Goal: Task Accomplishment & Management: Manage account settings

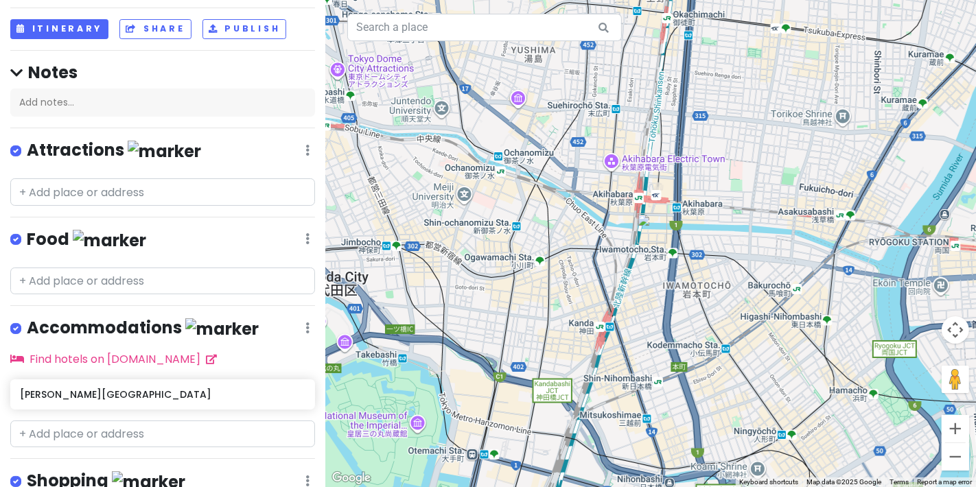
scroll to position [160, 0]
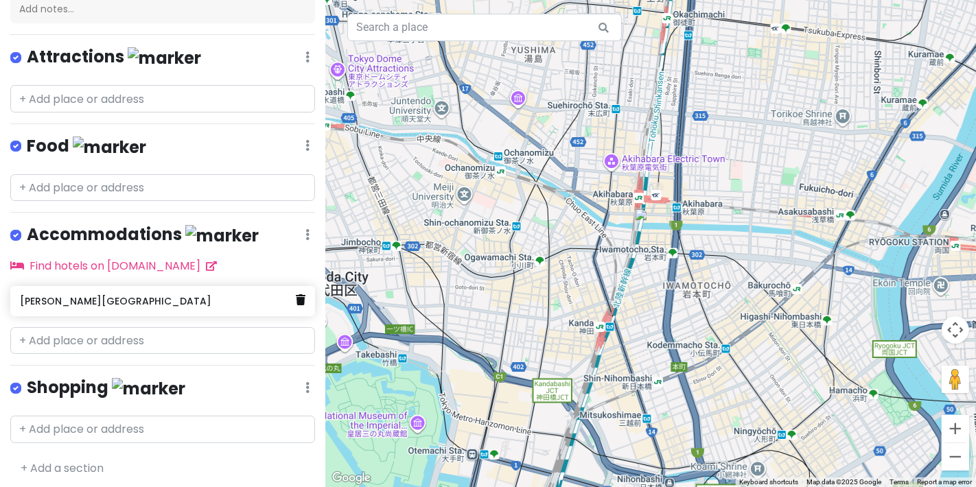
click at [296, 303] on link at bounding box center [301, 301] width 10 height 18
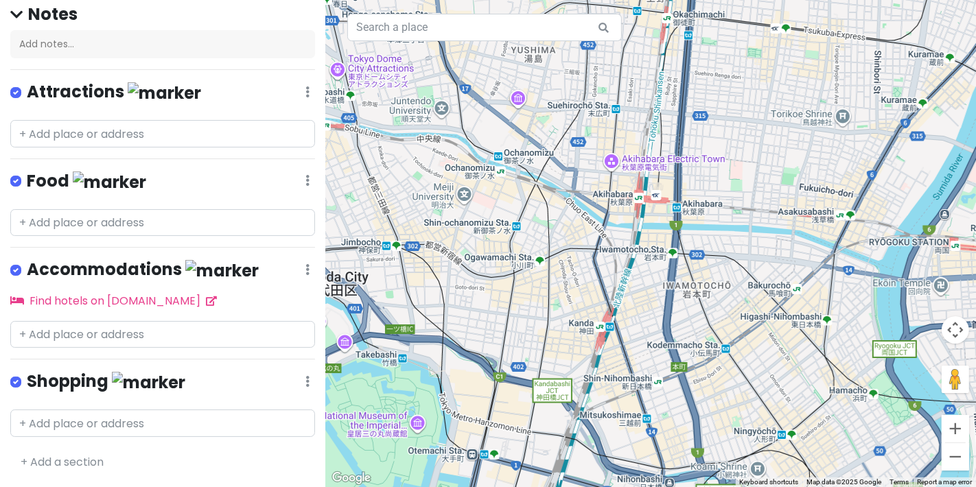
scroll to position [119, 0]
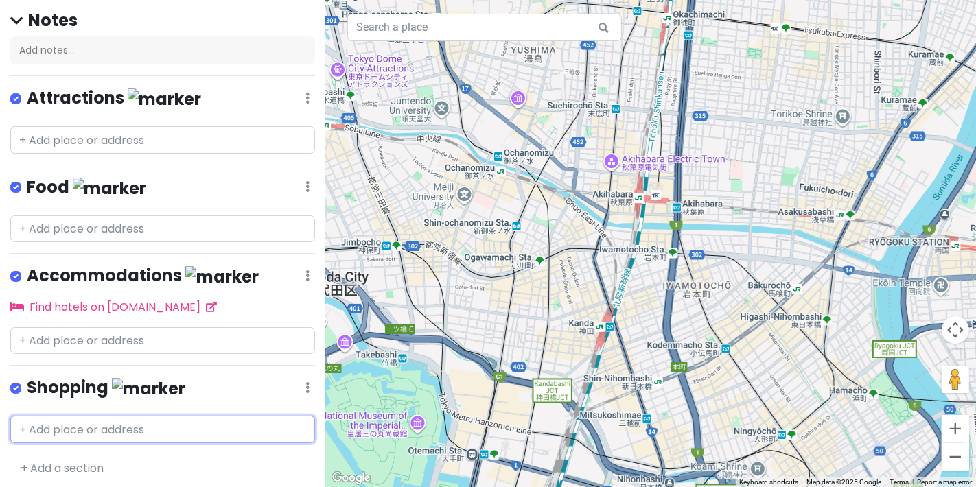
click at [123, 428] on input "text" at bounding box center [162, 429] width 305 height 27
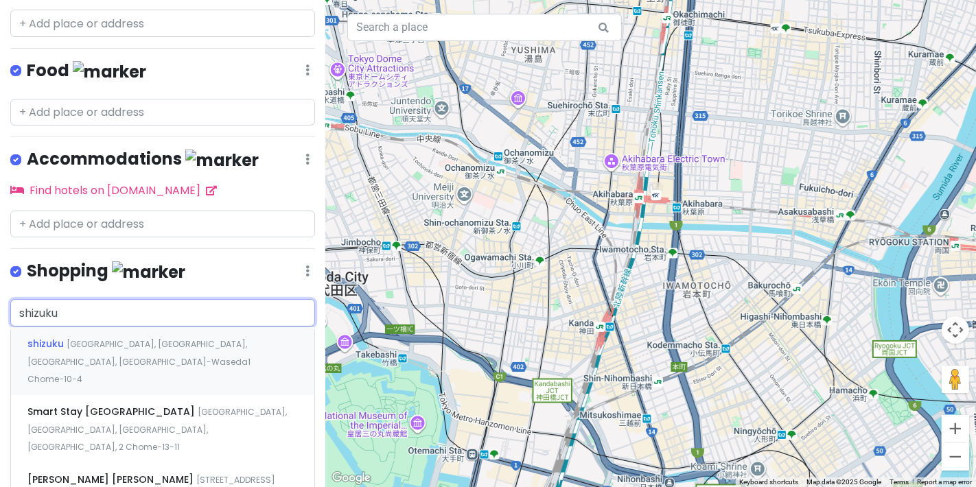
scroll to position [271, 0]
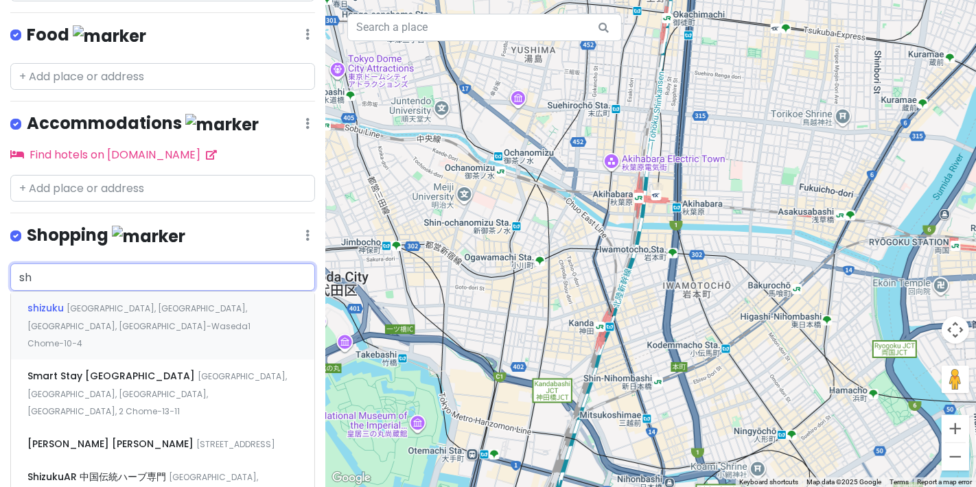
type input "s"
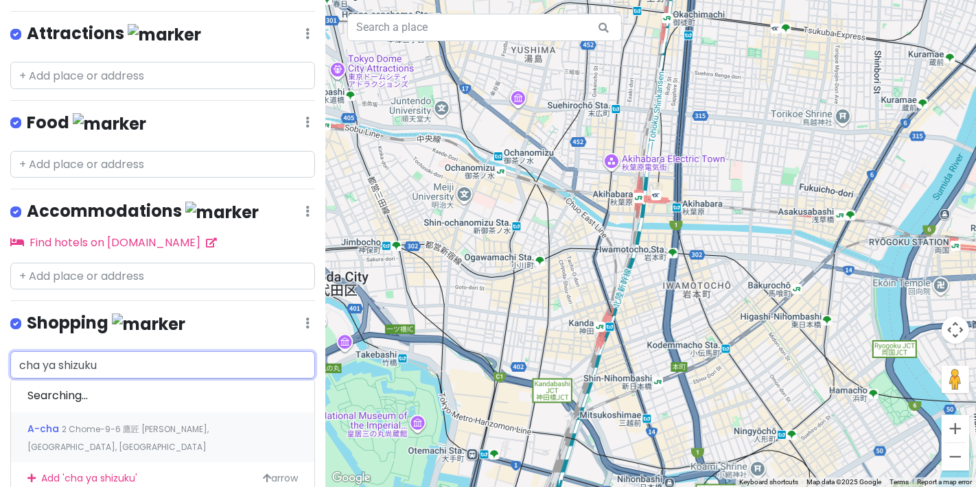
scroll to position [150, 0]
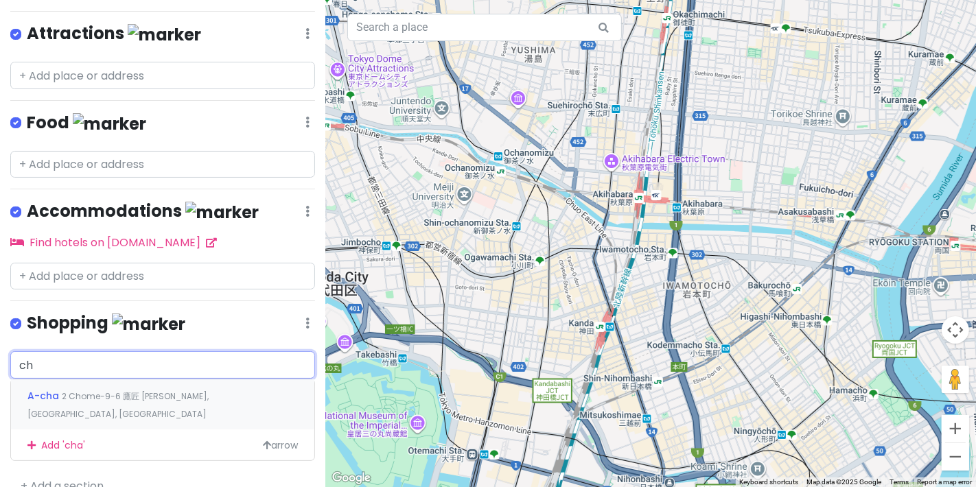
type input "c"
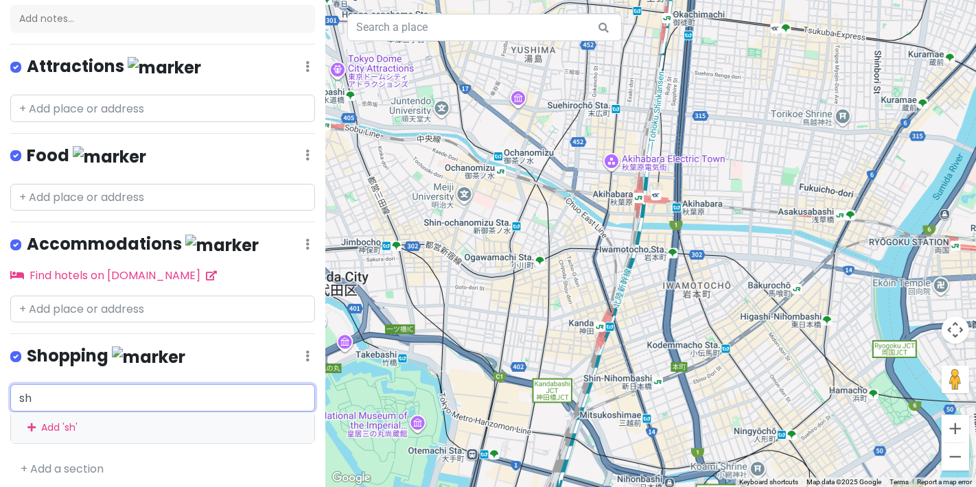
type input "s"
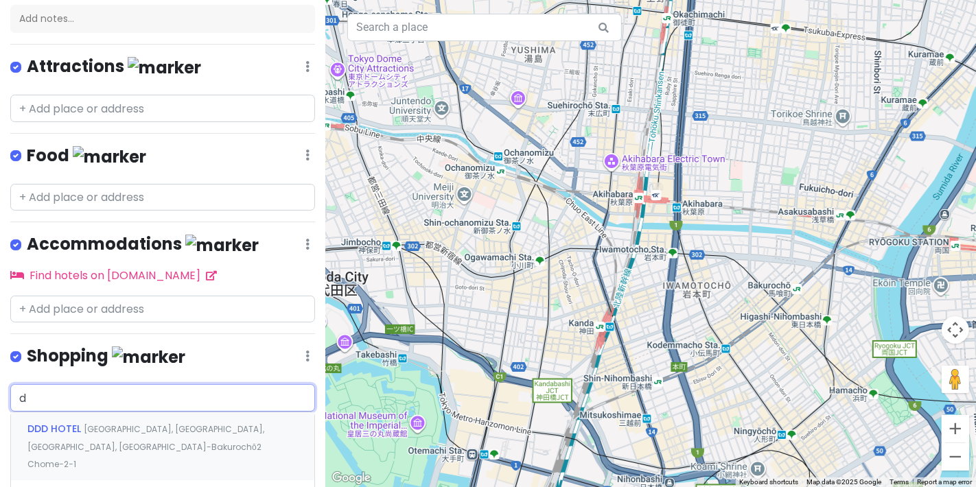
scroll to position [271, 0]
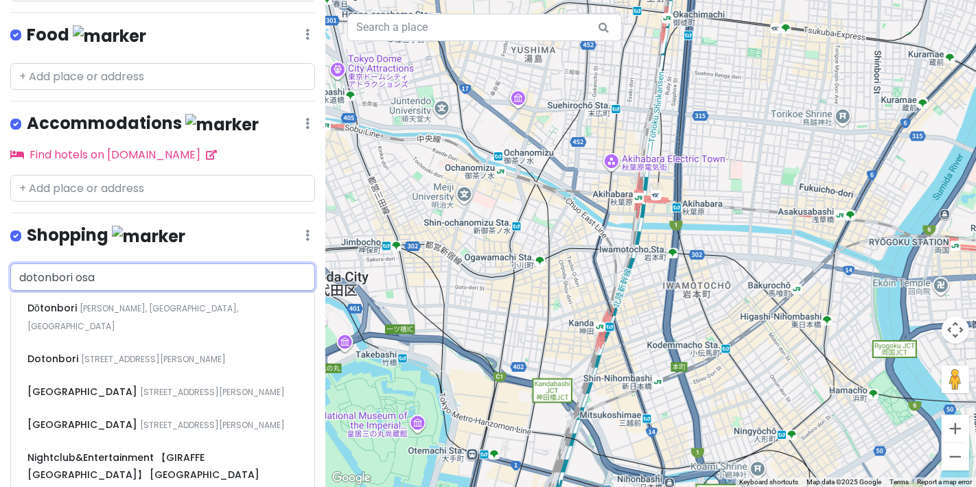
drag, startPoint x: 132, startPoint y: 271, endPoint x: 0, endPoint y: 279, distance: 132.1
click at [0, 279] on div "dotonbori osa Dōtonbori [GEOGRAPHIC_DATA][PERSON_NAME], [GEOGRAPHIC_DATA], [GEO…" at bounding box center [162, 411] width 325 height 295
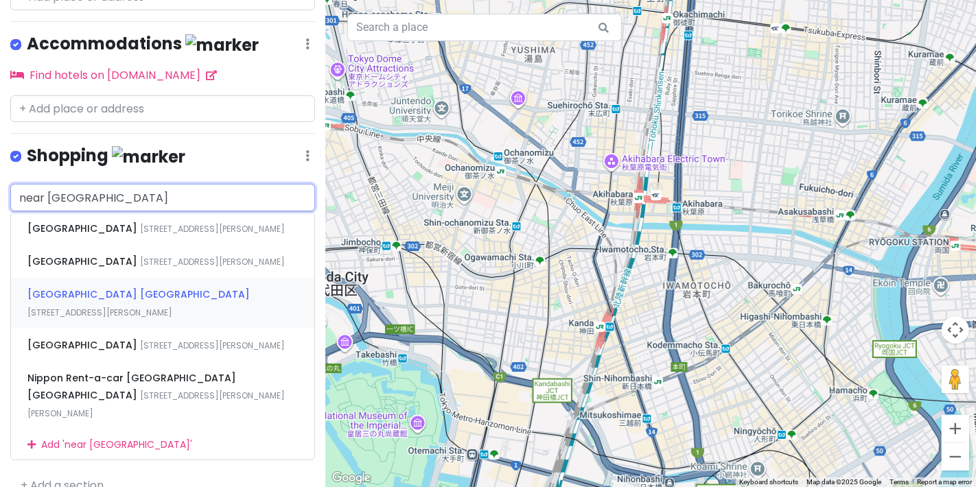
scroll to position [327, 0]
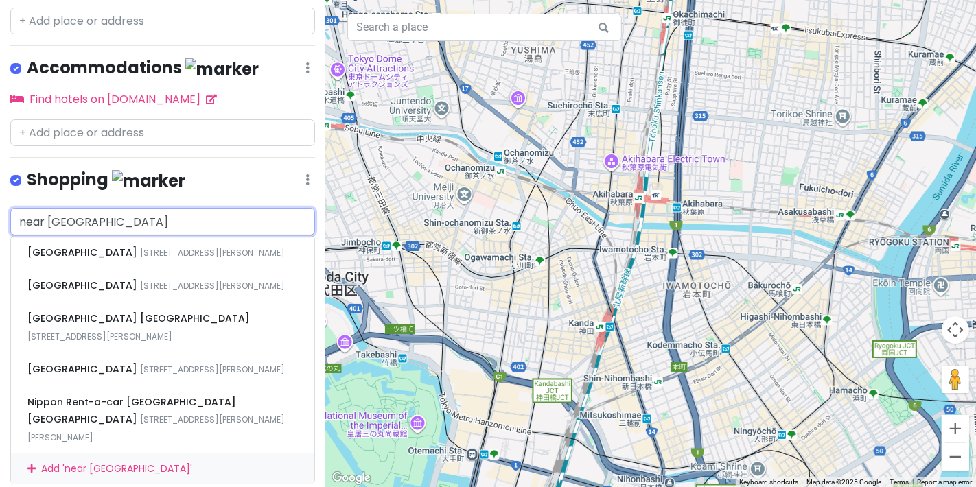
drag, startPoint x: 179, startPoint y: 209, endPoint x: 0, endPoint y: 220, distance: 178.9
click at [0, 220] on div "near [GEOGRAPHIC_DATA] [GEOGRAPHIC_DATA] 5 Chome-[GEOGRAPHIC_DATA], [GEOGRAPHIC…" at bounding box center [162, 346] width 325 height 277
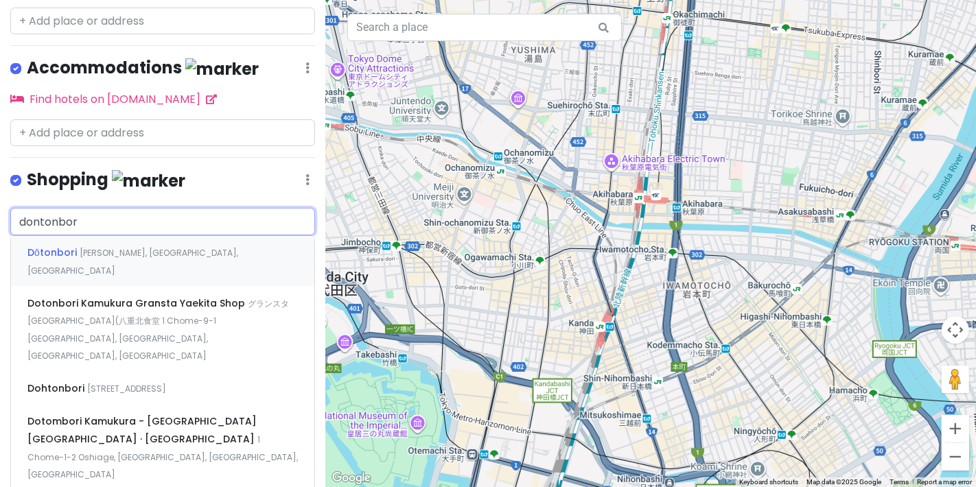
type input "dontonbori"
click at [196, 249] on div "Dōtonbori [PERSON_NAME], [GEOGRAPHIC_DATA], [GEOGRAPHIC_DATA]" at bounding box center [162, 261] width 303 height 51
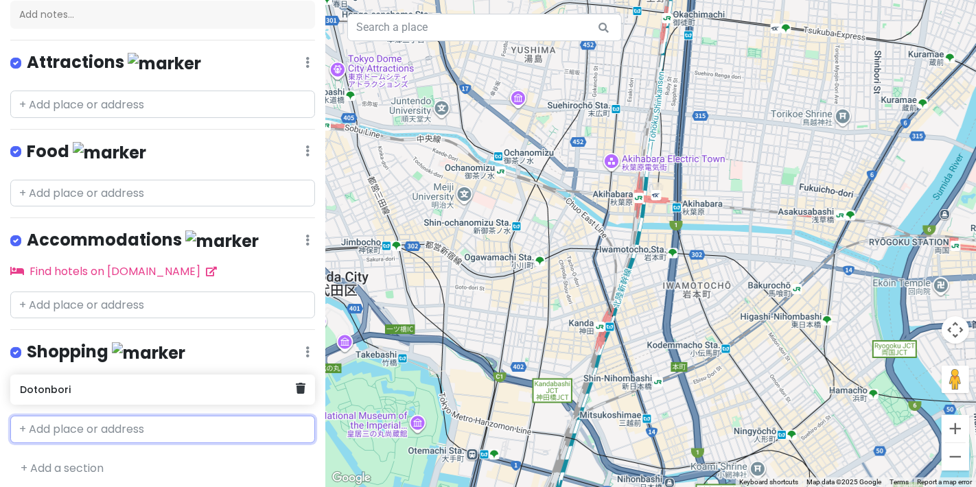
click at [127, 380] on div "Dotonbori" at bounding box center [157, 389] width 275 height 19
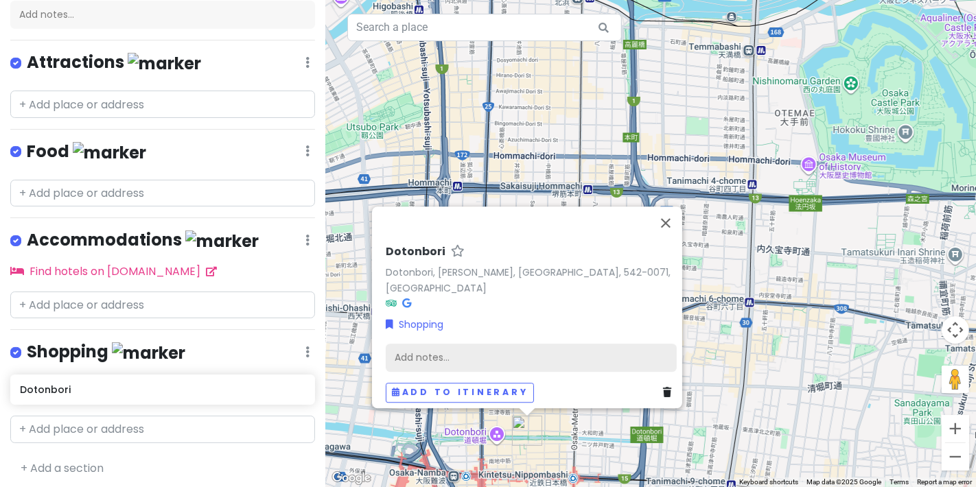
click at [498, 350] on div "Add notes..." at bounding box center [531, 358] width 291 height 29
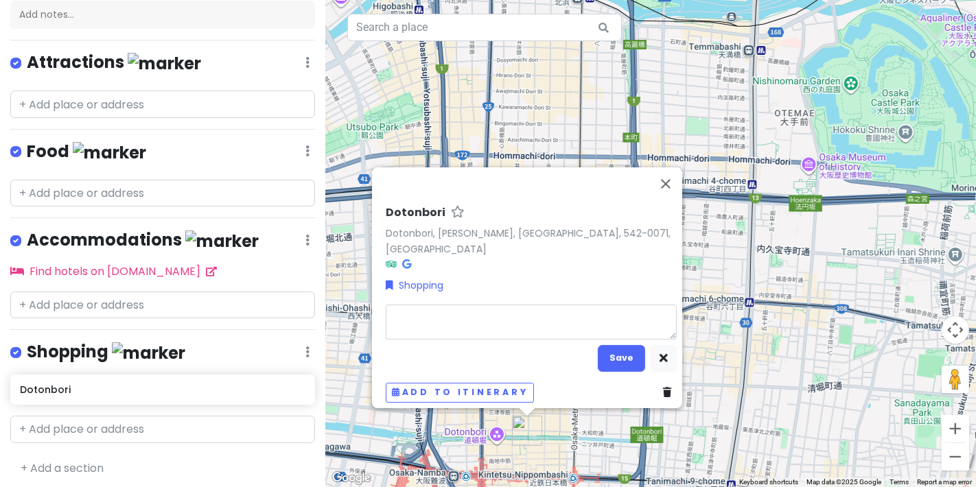
type textarea "x"
type textarea "C"
type textarea "x"
type textarea "Ch"
type textarea "x"
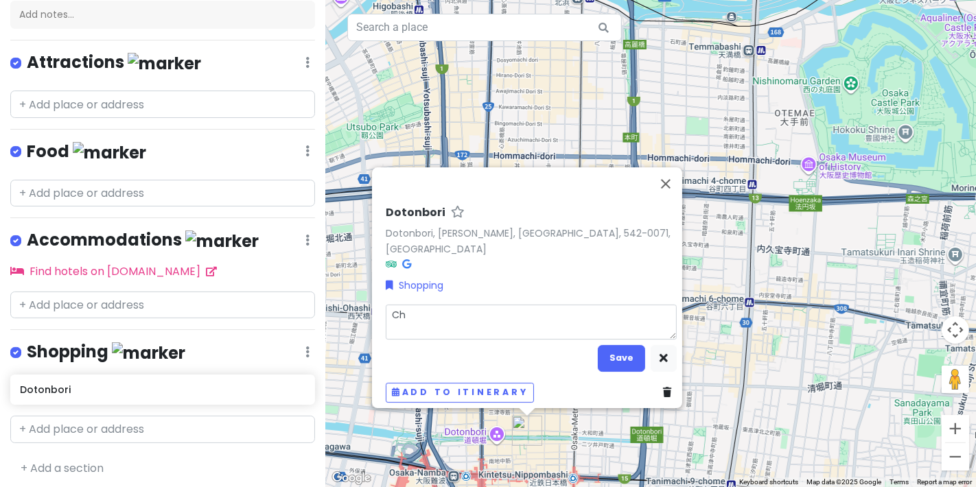
type textarea "Cha"
type textarea "x"
type textarea "Cha"
type textarea "x"
type textarea "Cha y"
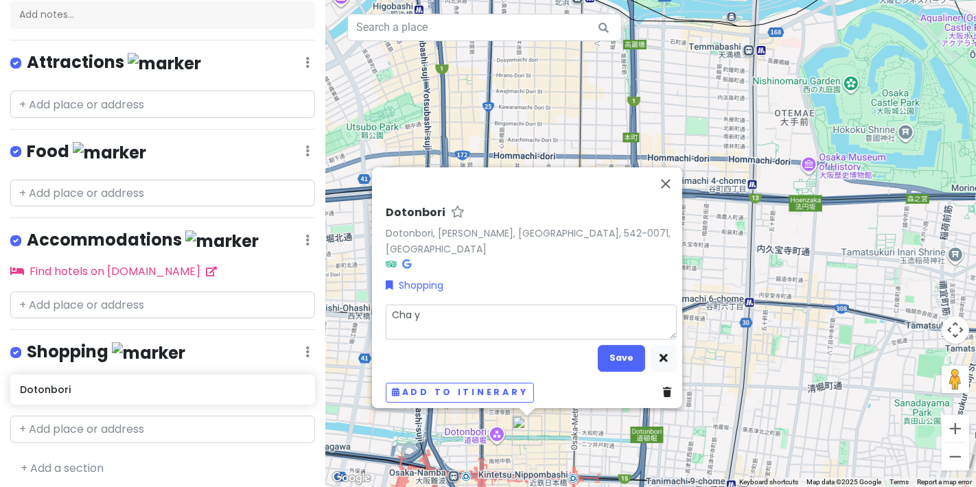
type textarea "x"
type textarea "Cha ya"
type textarea "x"
type textarea "Cha y"
type textarea "x"
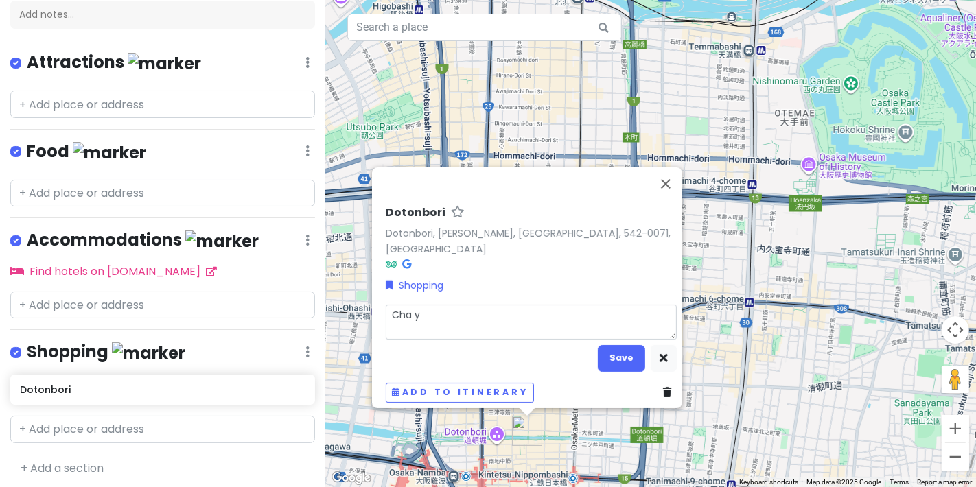
type textarea "Cha"
type textarea "x"
type textarea "Cha"
type textarea "x"
type textarea "Cha-"
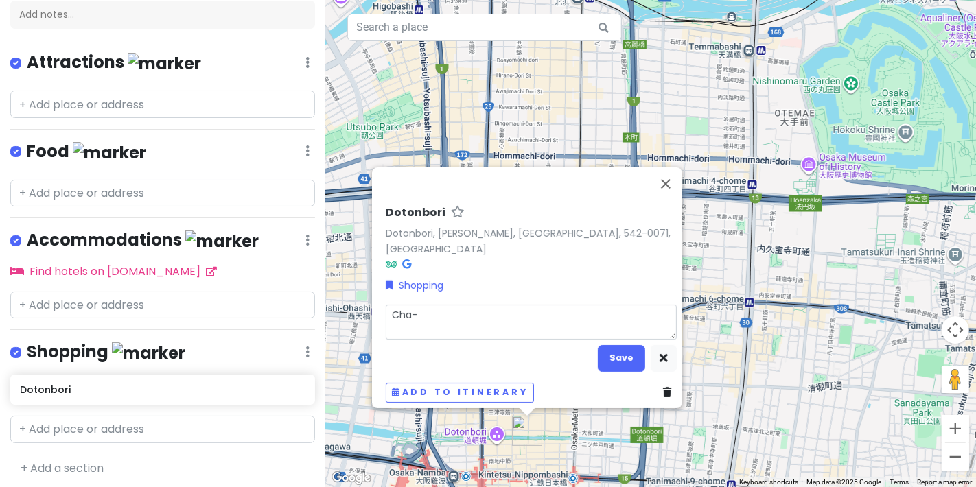
type textarea "x"
type textarea "Cha-y"
type textarea "x"
type textarea "Cha-ya"
type textarea "x"
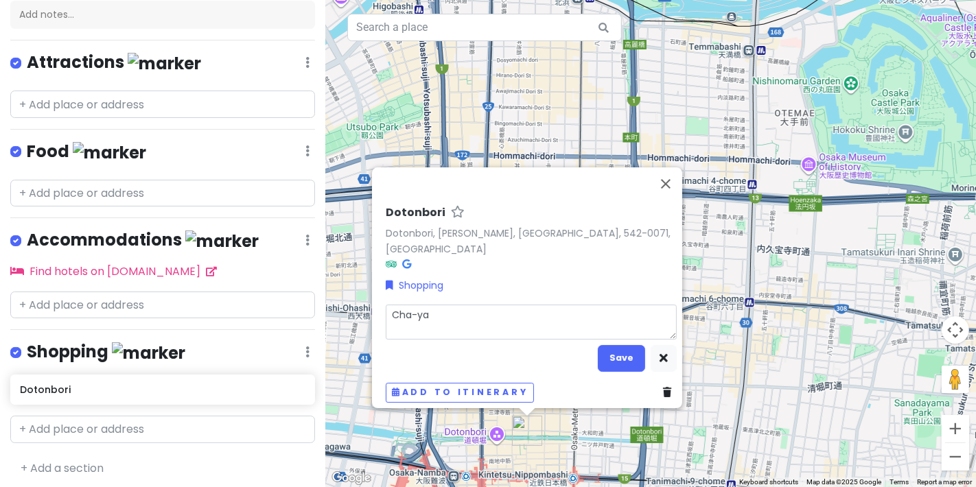
type textarea "Cha-ya"
type textarea "x"
type textarea "Cha-ya S"
type textarea "x"
type textarea "Cha-ya Sh"
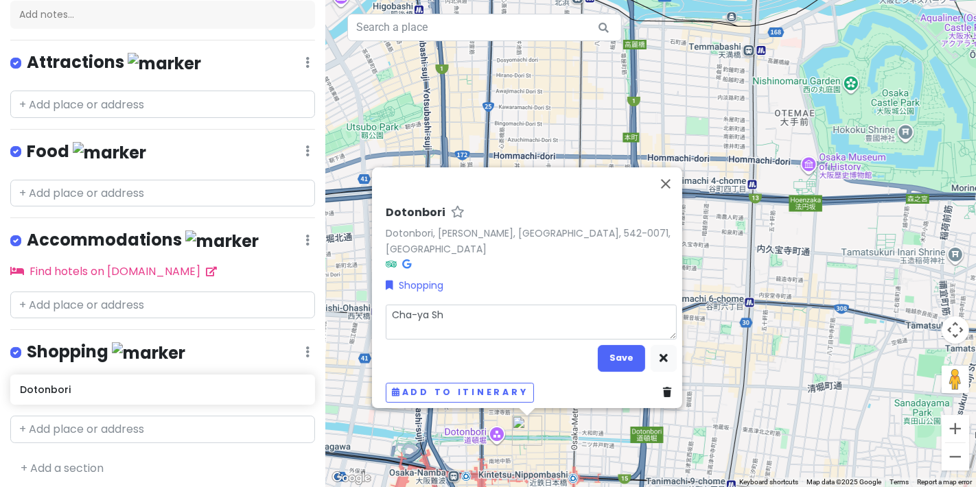
type textarea "x"
type textarea "Cha-ya Shi"
type textarea "x"
type textarea "Cha-ya Shis"
type textarea "x"
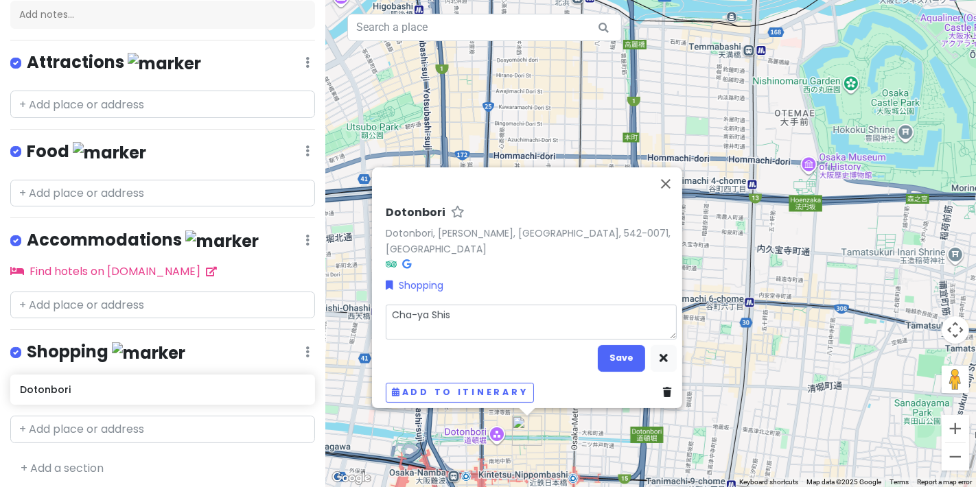
type textarea "Cha-ya Shi"
type textarea "x"
type textarea "Cha-ya Shiz"
type textarea "x"
type textarea "Cha-ya Shizu"
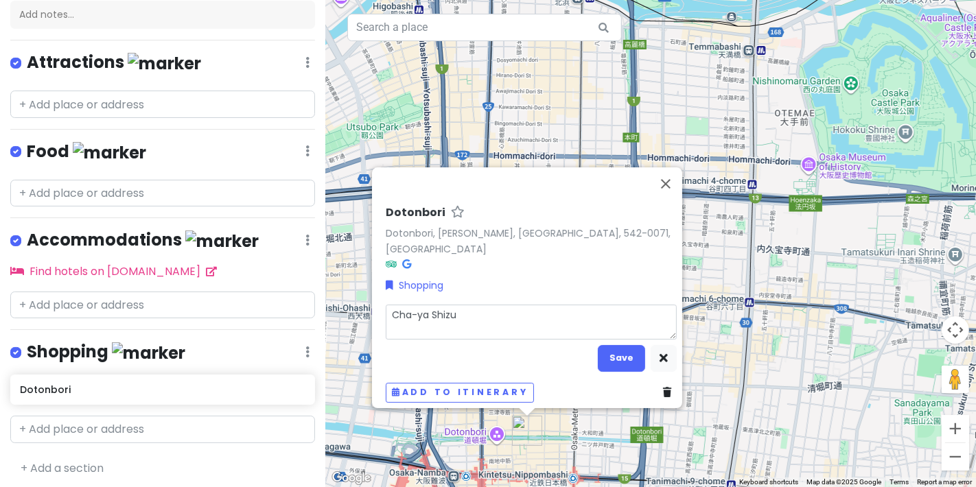
type textarea "x"
type textarea "Cha-ya Shizuk"
type textarea "x"
type textarea "Cha-ya Shizuku"
type textarea "x"
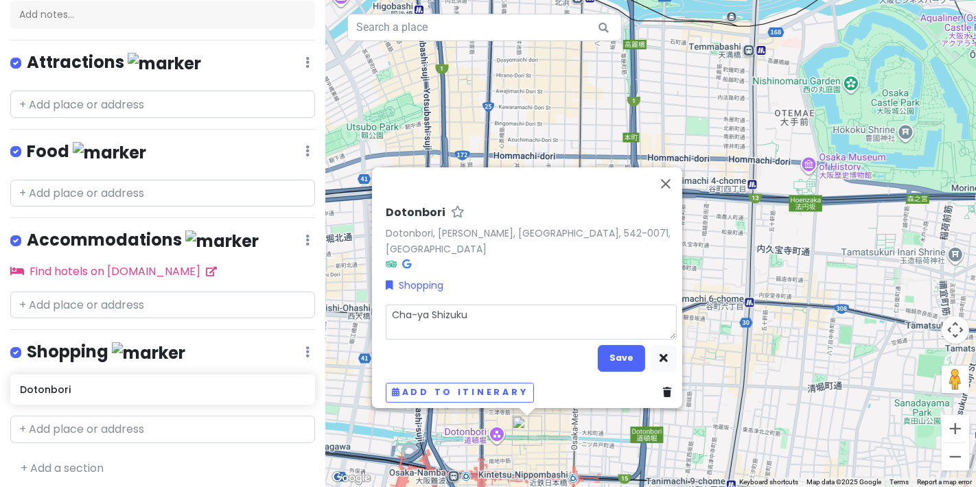
type textarea "Cha-ya Shizuku"
type textarea "x"
type textarea "Cha-ya Shizuku"
type textarea "x"
type textarea "Cha-ya Shizuk"
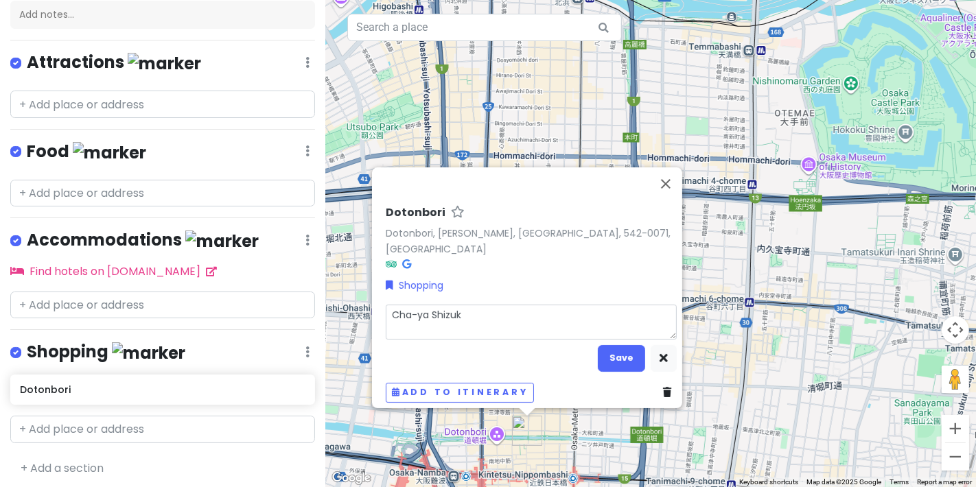
type textarea "x"
type textarea "Cha-ya Shizu"
type textarea "x"
type textarea "Cha-ya Shizuu"
type textarea "x"
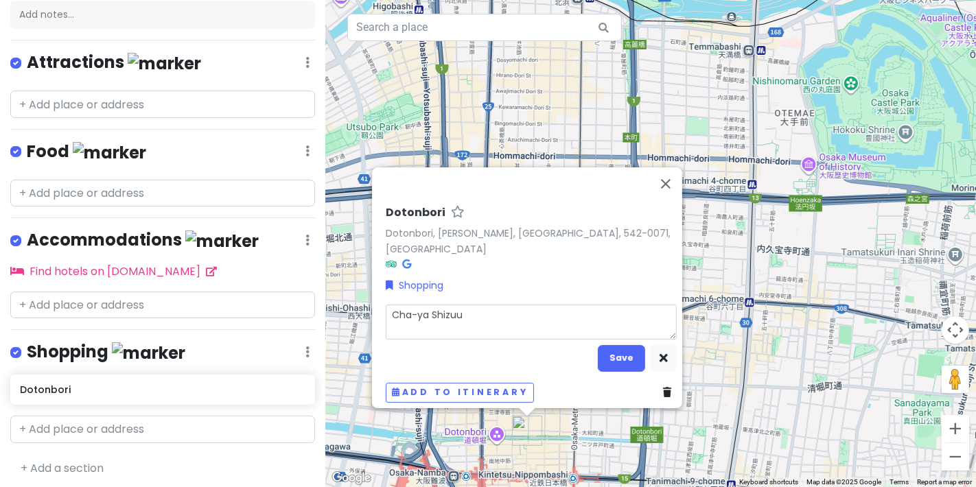
type textarea "Cha-ya Shizuuk"
type textarea "x"
type textarea "Cha-ya Shizuuku"
type textarea "x"
type textarea "Cha-ya Shizuuku"
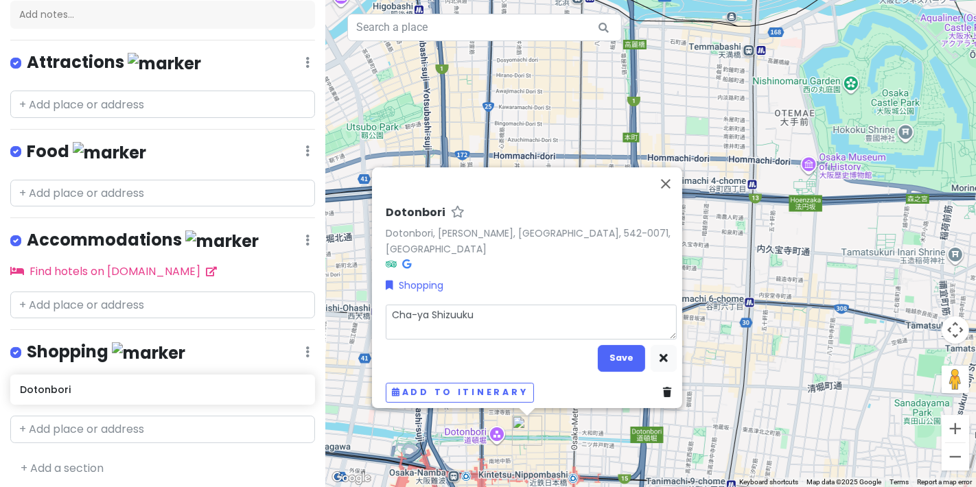
type textarea "x"
type textarea "Cha-ya Shizuuku"
type textarea "x"
type textarea "Cha-ya Shizuuk"
type textarea "x"
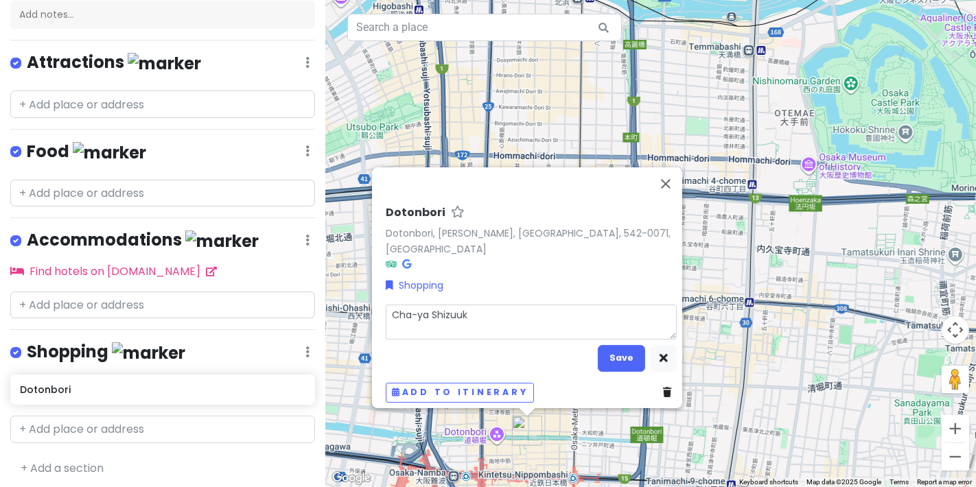
type textarea "Cha-ya Shizuu"
type textarea "x"
type textarea "Cha-ya Shizu"
type textarea "x"
type textarea "Cha-ya Shizuk"
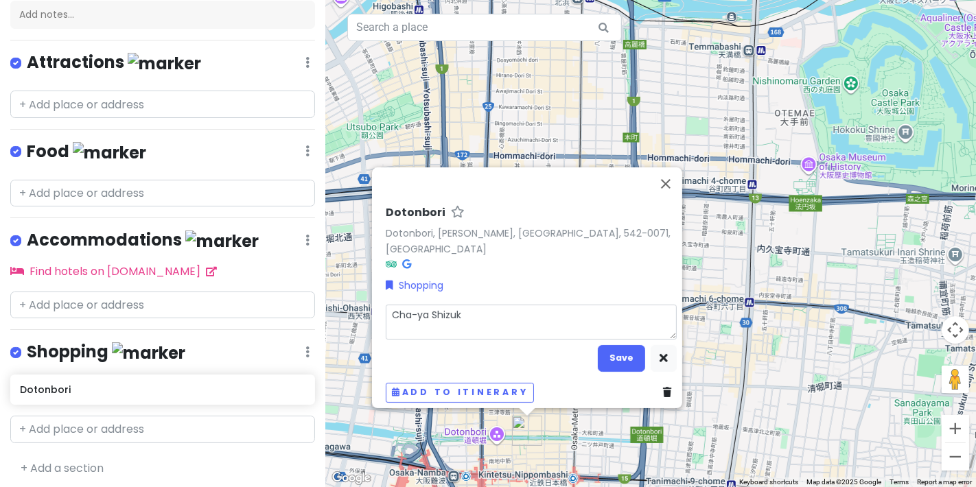
type textarea "x"
type textarea "Cha-ya Shizuku"
type textarea "x"
type textarea "Cha-ya Shizuku"
type textarea "x"
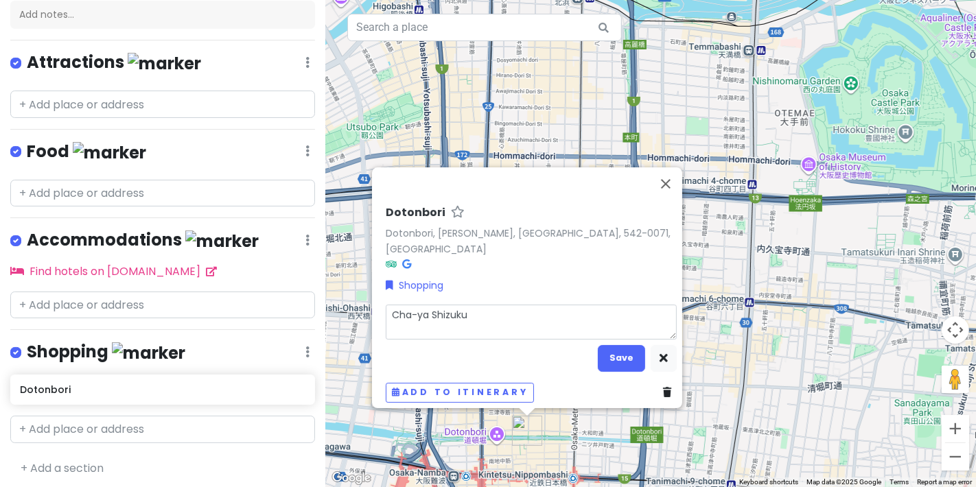
type textarea "Cha-ya Shizuku m"
type textarea "x"
type textarea "Cha-ya Shizuku ma"
type textarea "x"
type textarea "Cha-ya Shizuku mat"
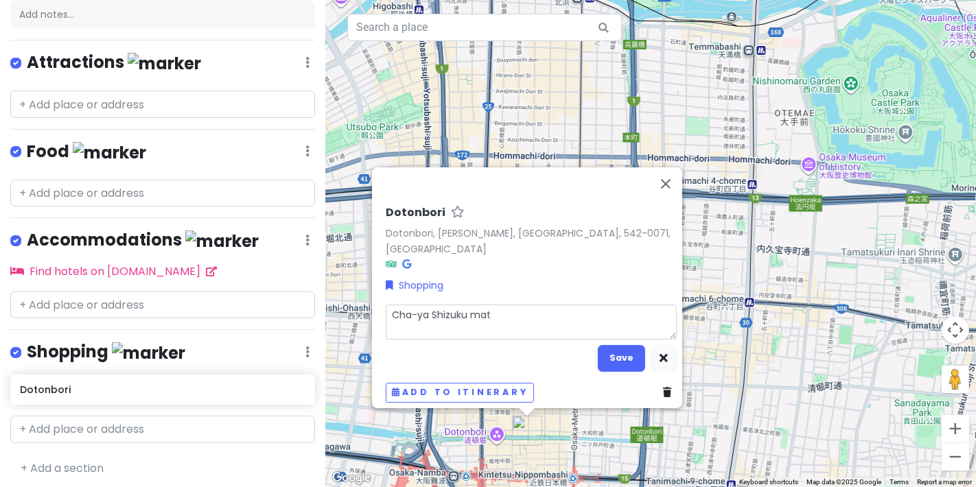
type textarea "x"
type textarea "Cha-ya Shizuku matc"
type textarea "x"
type textarea "Cha-ya Shizuku match"
type textarea "x"
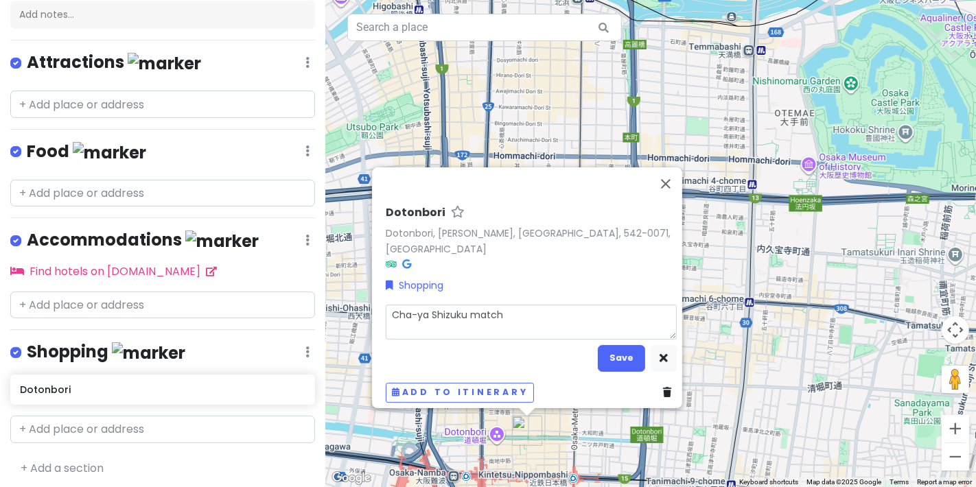
type textarea "Cha-ya Shizuku match"
type textarea "x"
type textarea "Cha-ya Shizuku match"
type textarea "x"
type textarea "Cha-ya Shizuku matcha"
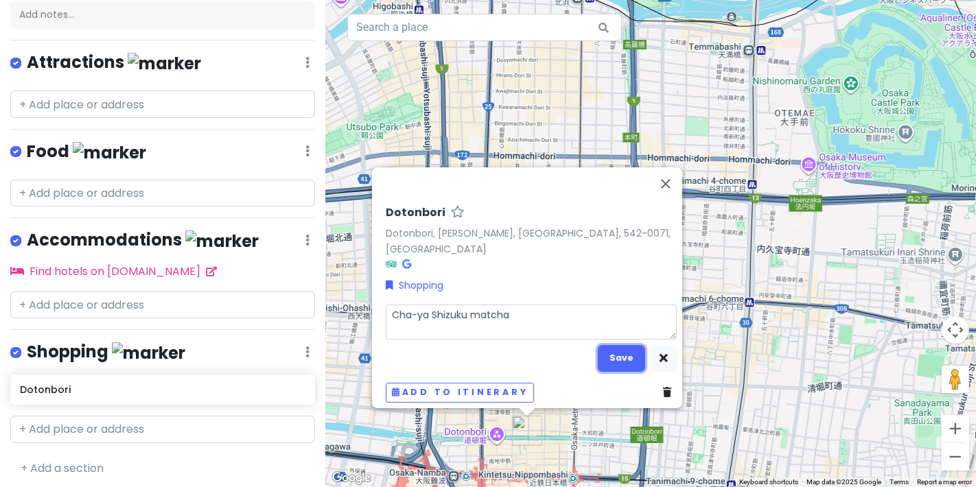
drag, startPoint x: 612, startPoint y: 363, endPoint x: 630, endPoint y: 365, distance: 18.7
click at [613, 371] on div "Dotonbori Dotonbori, [PERSON_NAME], [GEOGRAPHIC_DATA], 542-0071, Japan Shopping…" at bounding box center [531, 304] width 302 height 208
click at [635, 360] on button "Save" at bounding box center [621, 358] width 47 height 27
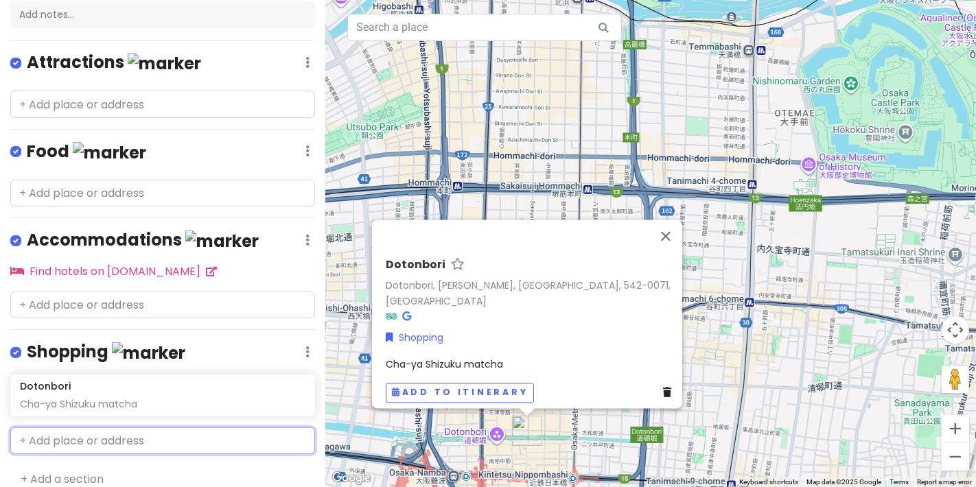
click at [161, 428] on input "text" at bounding box center [162, 441] width 305 height 27
type input "cha-ya shizuku osaka"
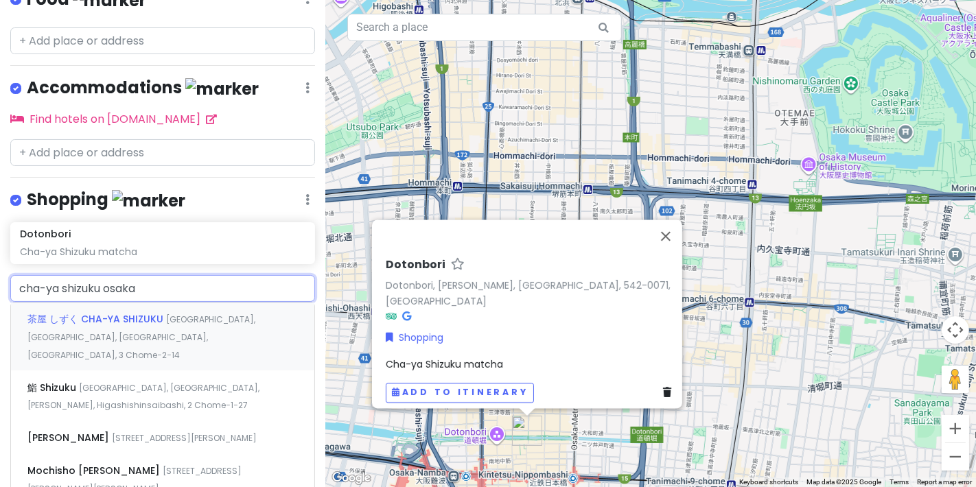
click at [213, 316] on span "[GEOGRAPHIC_DATA], [GEOGRAPHIC_DATA], [GEOGRAPHIC_DATA], [GEOGRAPHIC_DATA], 3 C…" at bounding box center [141, 337] width 228 height 47
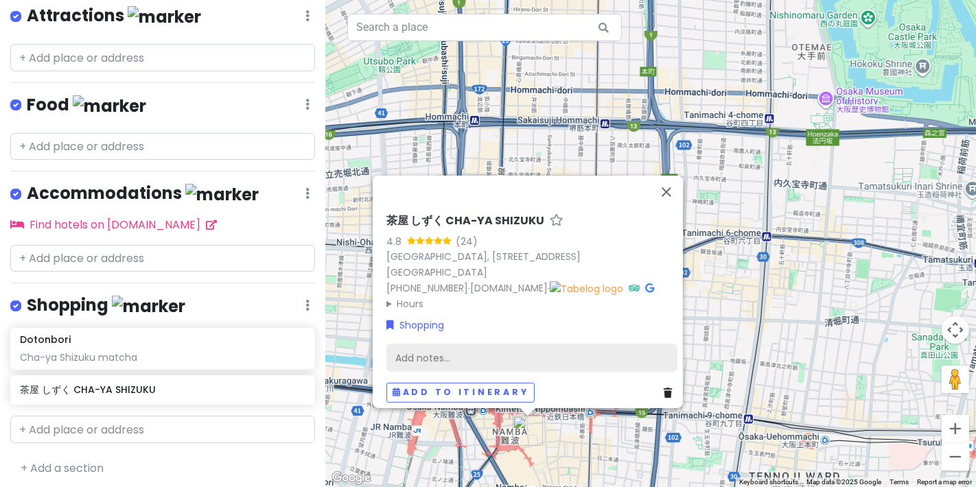
click at [453, 345] on div "Add notes..." at bounding box center [532, 358] width 291 height 29
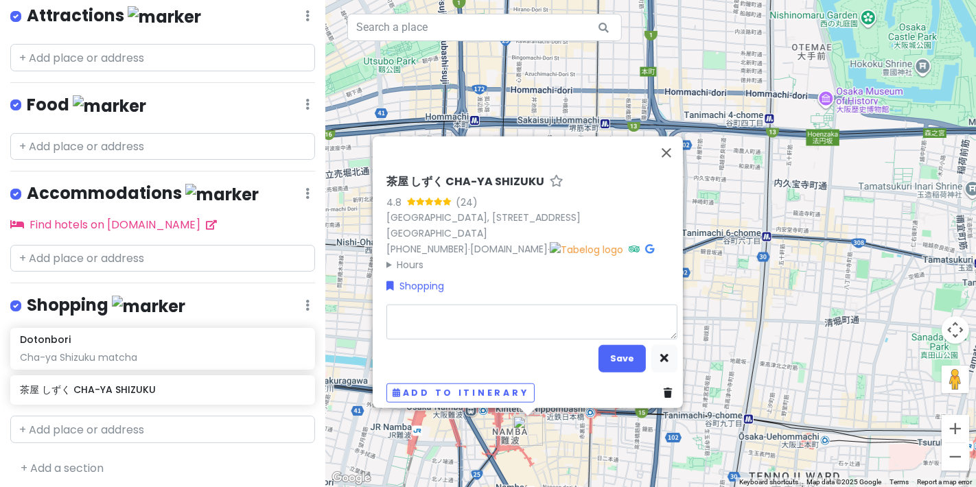
type textarea "x"
type textarea "b"
type textarea "x"
type textarea "be"
type textarea "x"
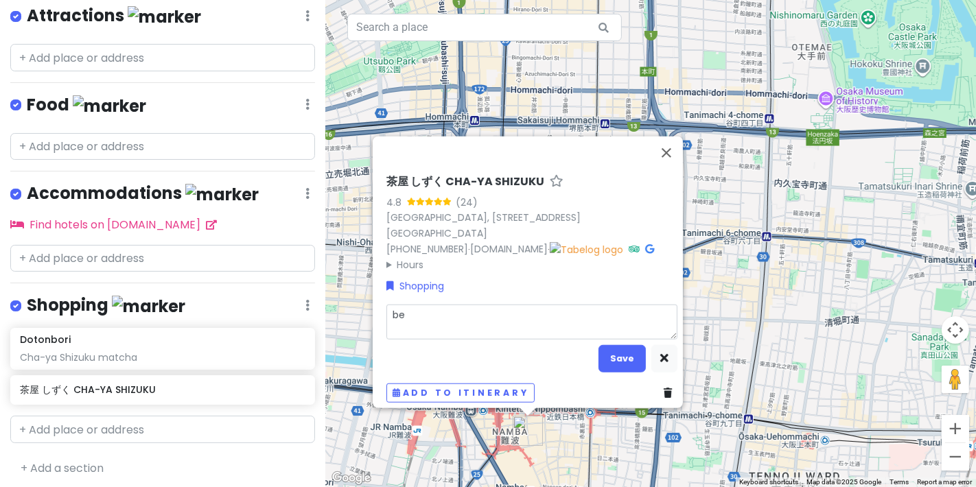
type textarea "bes"
type textarea "x"
type textarea "best"
type textarea "x"
type textarea "best"
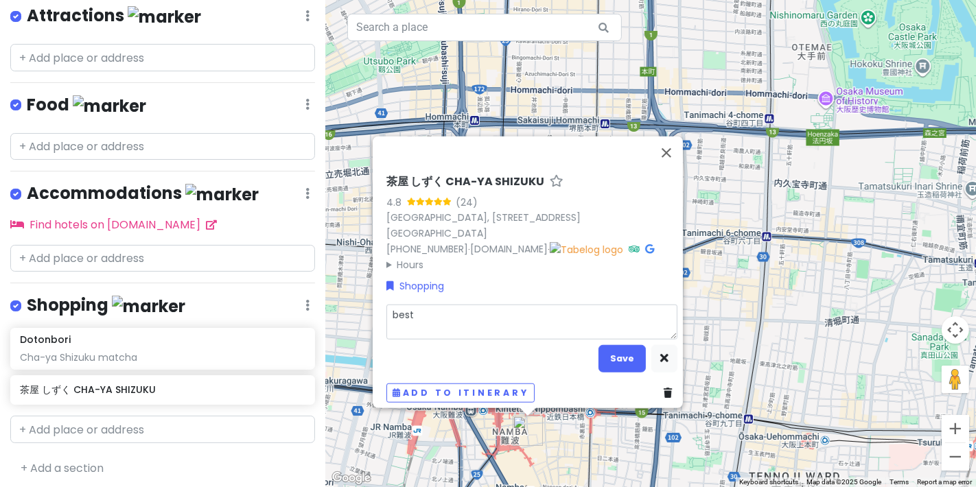
type textarea "x"
type textarea "best m"
type textarea "x"
type textarea "best ma"
type textarea "x"
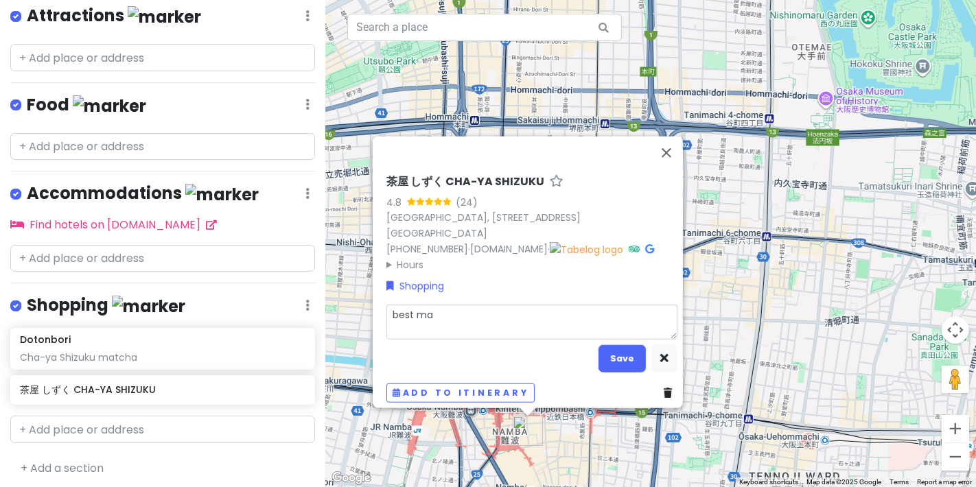
type textarea "best mat"
type textarea "x"
type textarea "best matc"
type textarea "x"
type textarea "best match"
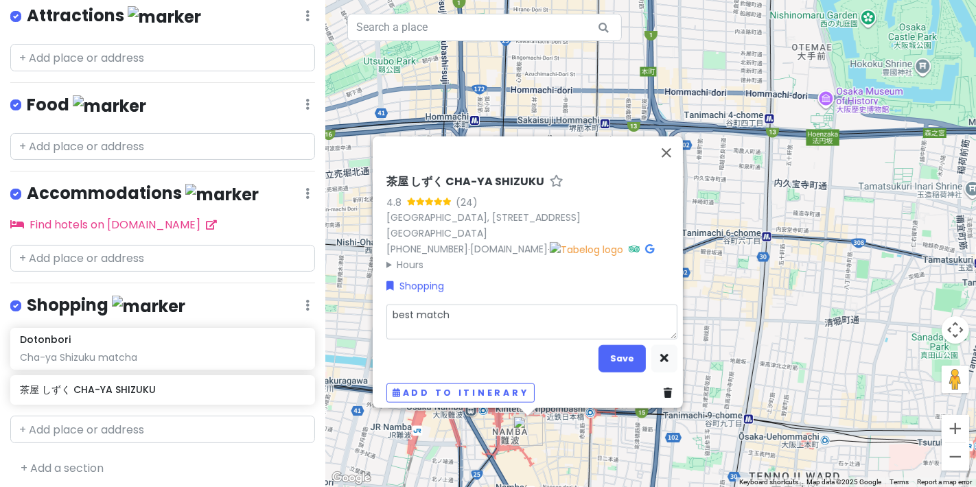
type textarea "x"
type textarea "best matcha"
type textarea "x"
type textarea "best matcha"
type textarea "x"
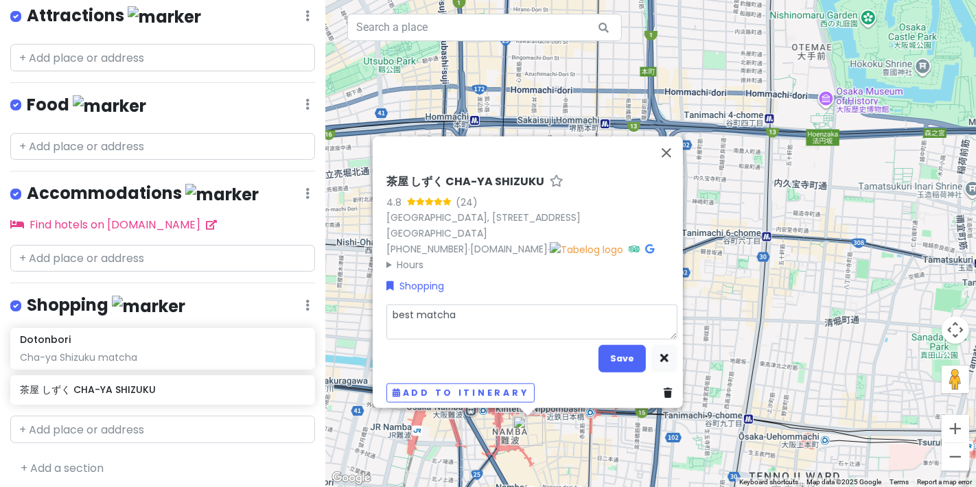
type textarea "best matcha i"
type textarea "x"
type textarea "best matcha in"
type textarea "x"
type textarea "best matcha in o"
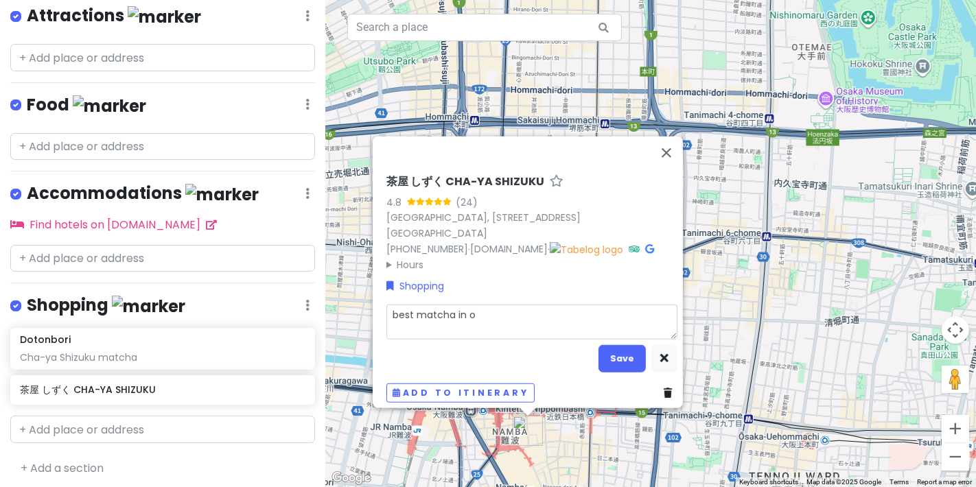
type textarea "x"
type textarea "best matcha in os"
type textarea "x"
type textarea "best matcha in osa"
type textarea "x"
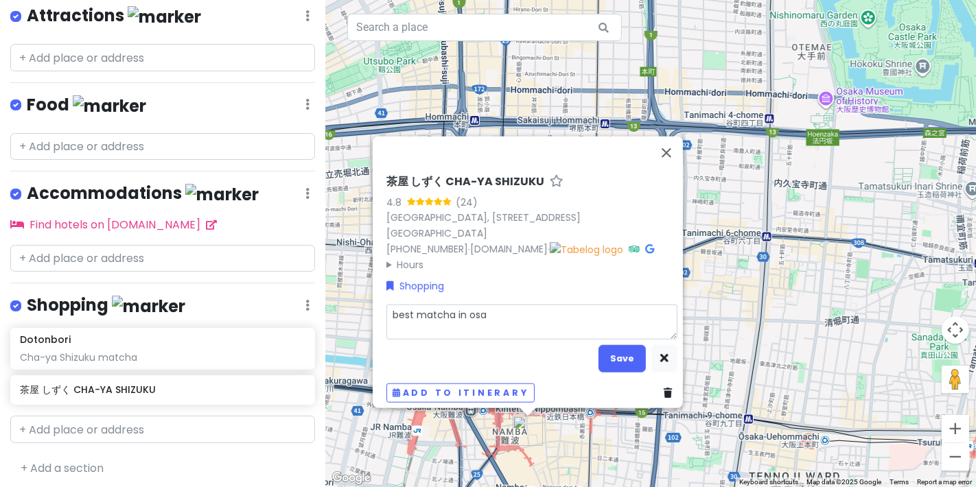
type textarea "best matcha in osak"
type textarea "x"
type textarea "best matcha in [GEOGRAPHIC_DATA]"
type textarea "x"
type textarea "best matcha in [GEOGRAPHIC_DATA]"
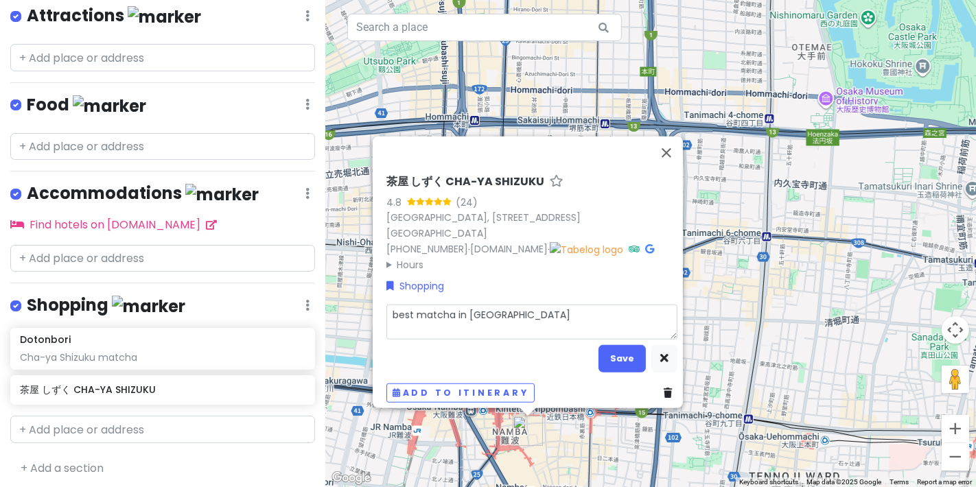
type textarea "x"
type textarea "best matcha in [GEOGRAPHIC_DATA]"
type textarea "x"
type textarea "best matcha in [GEOGRAPHIC_DATA],"
type textarea "x"
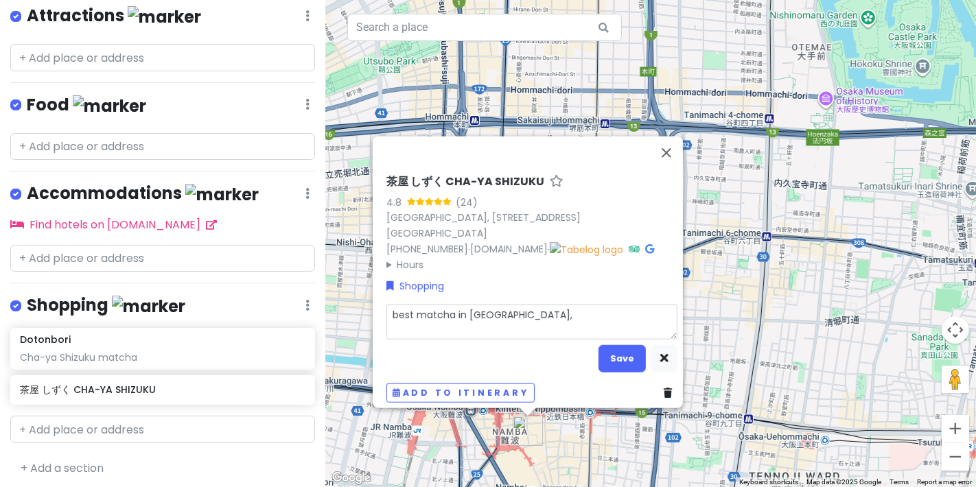
type textarea "best matcha in [GEOGRAPHIC_DATA],"
type textarea "x"
type textarea "best matcha in [GEOGRAPHIC_DATA], c"
type textarea "x"
type textarea "best matcha in [GEOGRAPHIC_DATA], [GEOGRAPHIC_DATA]"
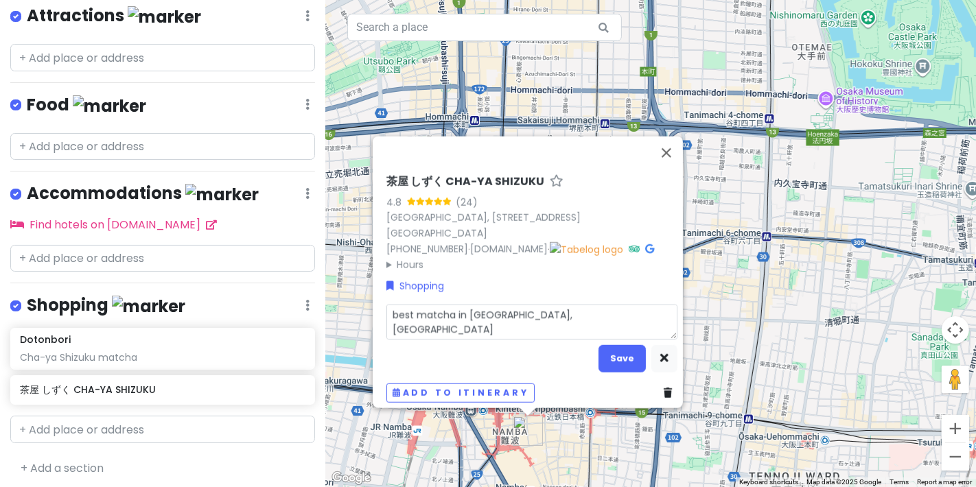
type textarea "x"
type textarea "best matcha in [GEOGRAPHIC_DATA], can"
type textarea "x"
type textarea "best matcha in [GEOGRAPHIC_DATA], can"
type textarea "x"
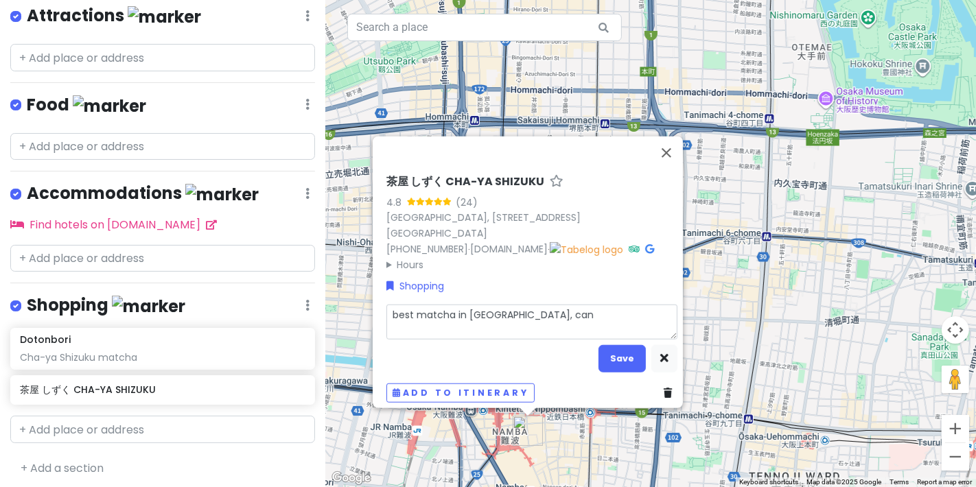
type textarea "best matcha in [GEOGRAPHIC_DATA], can b"
type textarea "x"
type textarea "best matcha in [GEOGRAPHIC_DATA], can bu"
type textarea "x"
type textarea "best matcha in [GEOGRAPHIC_DATA], can buy"
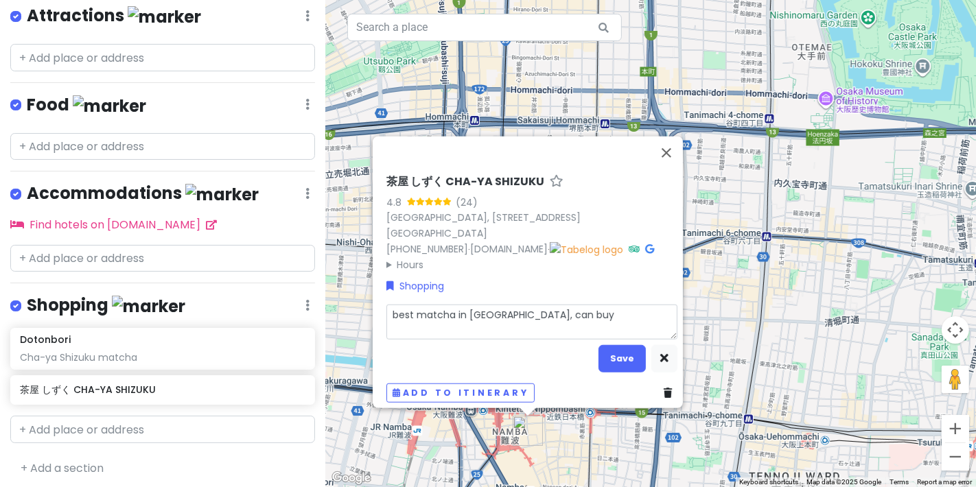
type textarea "x"
type textarea "best matcha in [GEOGRAPHIC_DATA], can buy"
type textarea "x"
type textarea "best matcha in [GEOGRAPHIC_DATA], can buy m"
type textarea "x"
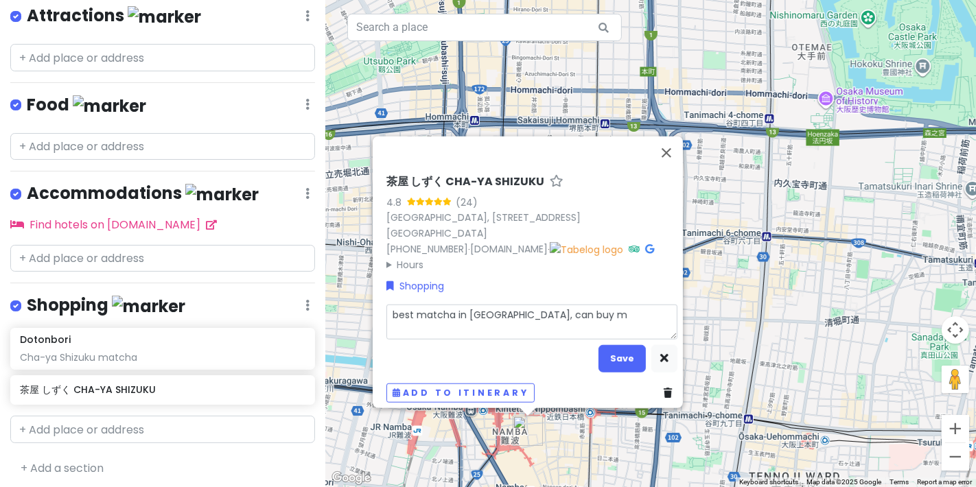
type textarea "best matcha in [GEOGRAPHIC_DATA], can buy ma"
type textarea "x"
type textarea "best matcha in [GEOGRAPHIC_DATA], can buy mat"
type textarea "x"
type textarea "best matcha in [GEOGRAPHIC_DATA], can buy math"
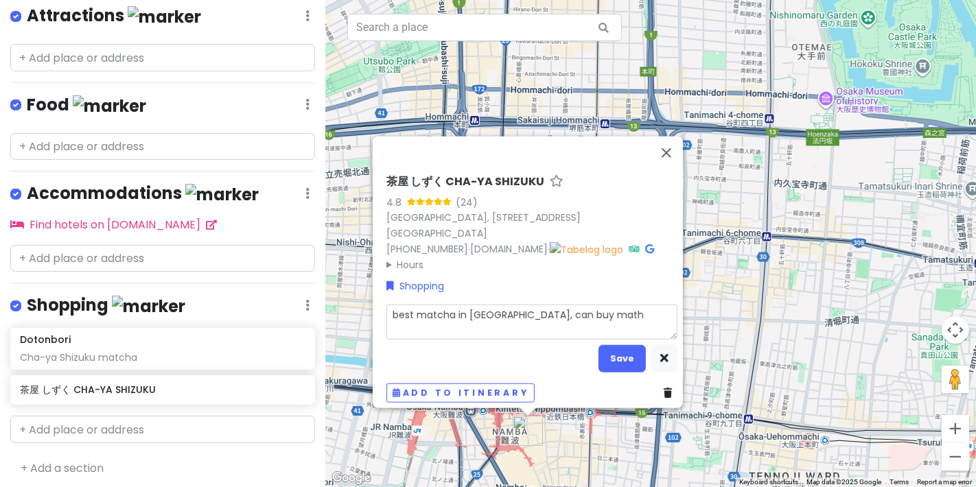
type textarea "x"
type textarea "best matcha in [GEOGRAPHIC_DATA], can buy mat"
type textarea "x"
type textarea "best matcha in [GEOGRAPHIC_DATA], can buy matc"
type textarea "x"
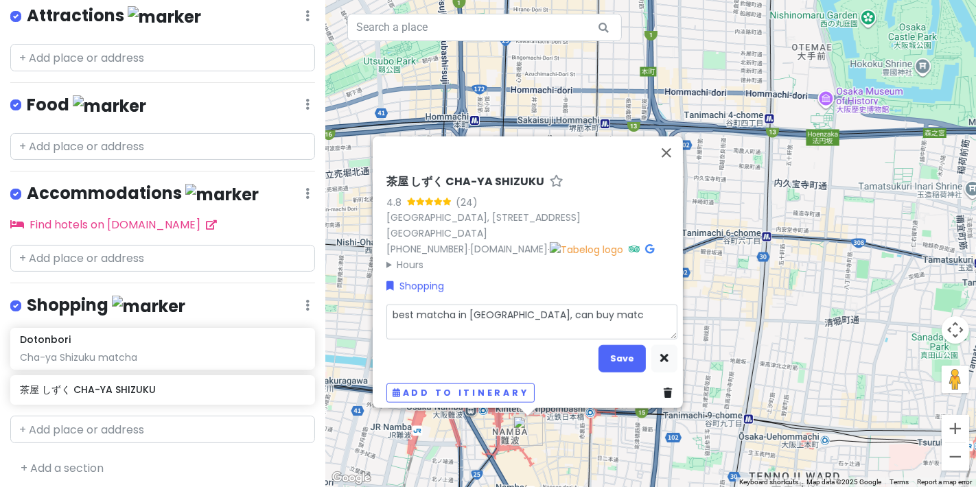
type textarea "best matcha in [GEOGRAPHIC_DATA], can buy match"
type textarea "x"
type textarea "best matcha in [GEOGRAPHIC_DATA], can buy matcha"
type textarea "x"
type textarea "best matcha in [GEOGRAPHIC_DATA], can buy matcha"
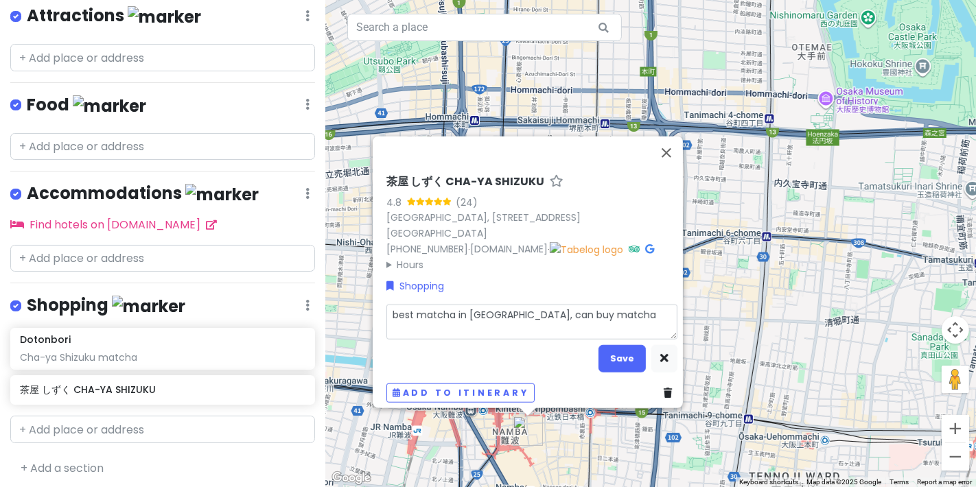
type textarea "x"
type textarea "best matcha in [GEOGRAPHIC_DATA], can buy matcha"
type textarea "x"
type textarea "best matcha in [GEOGRAPHIC_DATA], can buy match"
type textarea "x"
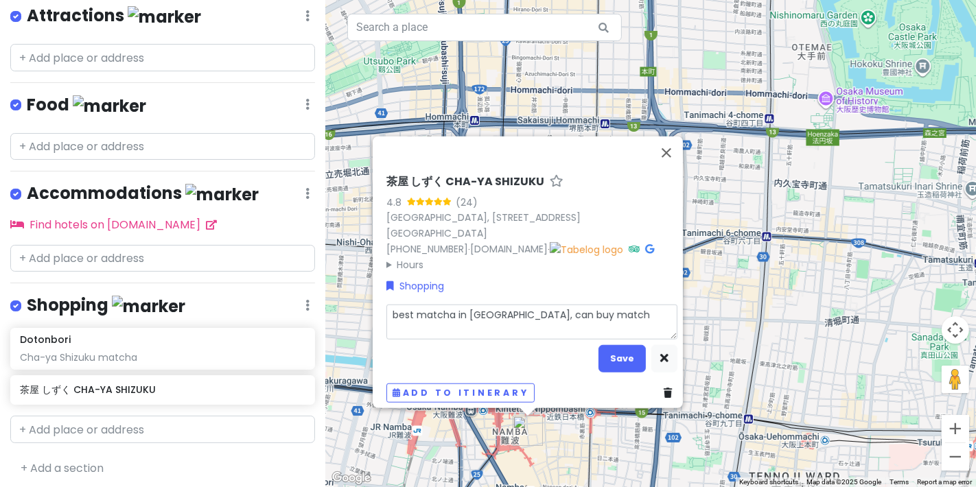
type textarea "best matcha in [GEOGRAPHIC_DATA], can buy matc"
type textarea "x"
type textarea "best matcha in [GEOGRAPHIC_DATA], can buy match"
type textarea "x"
type textarea "best matcha in [GEOGRAPHIC_DATA], can buy matcha"
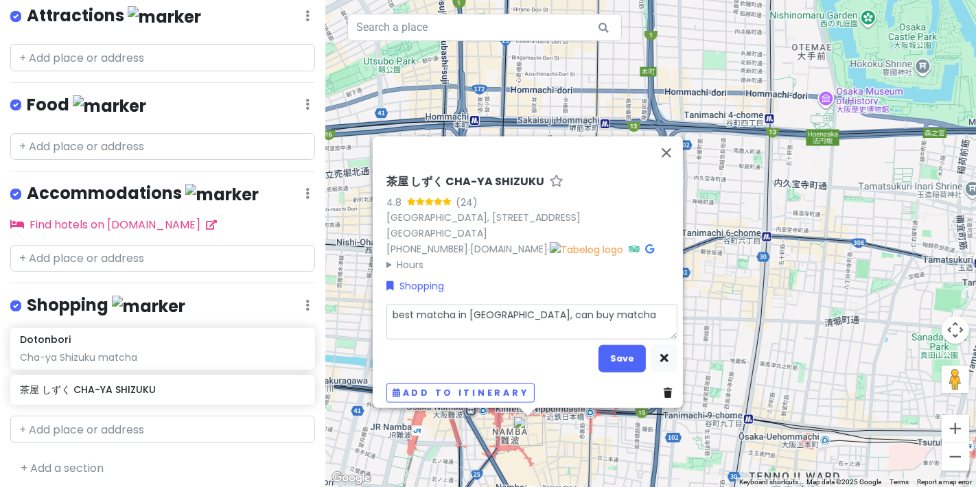
type textarea "x"
type textarea "best matcha in [GEOGRAPHIC_DATA], can buy matchap"
type textarea "x"
type textarea "best matcha in [GEOGRAPHIC_DATA], can buy matcha"
type textarea "x"
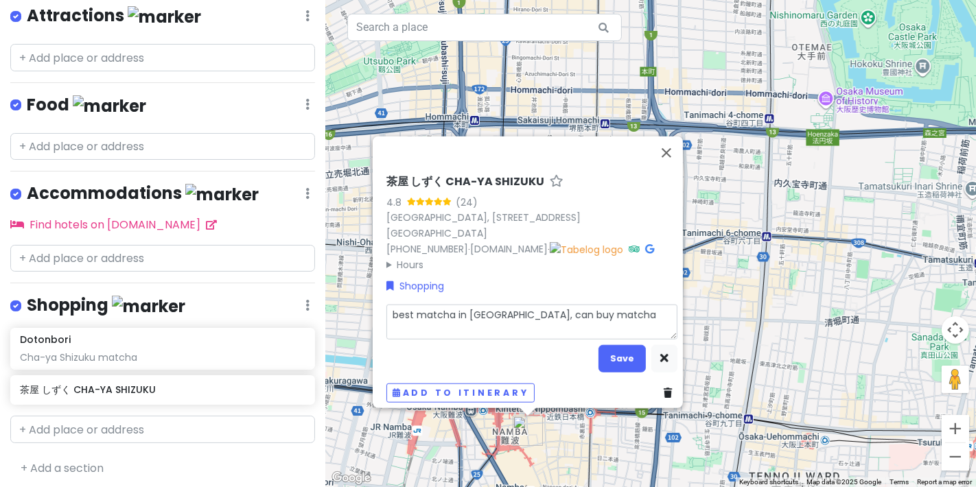
type textarea "best matcha in [GEOGRAPHIC_DATA], can buy matcha"
type textarea "x"
type textarea "best matcha in [GEOGRAPHIC_DATA], can buy matcha p"
type textarea "x"
type textarea "best matcha in [GEOGRAPHIC_DATA], can buy matcha po"
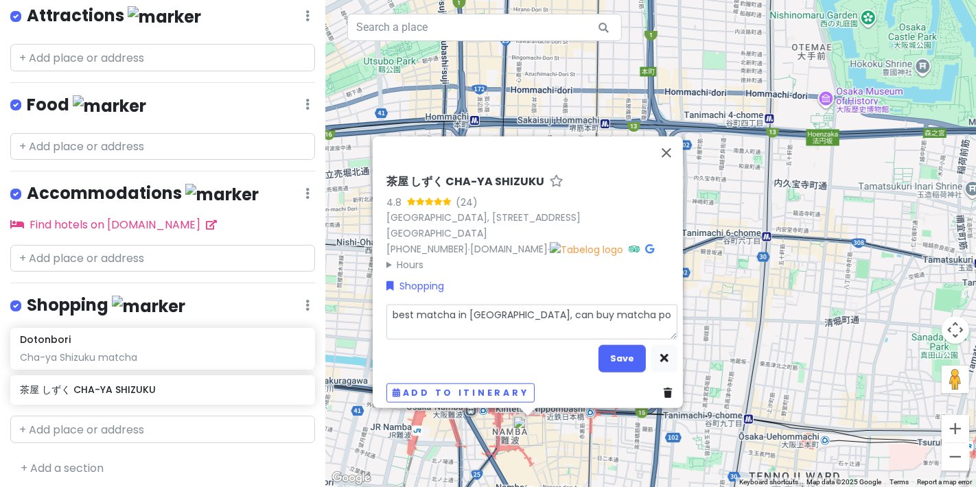
type textarea "x"
type textarea "best matcha in [GEOGRAPHIC_DATA], can buy matcha pow"
type textarea "x"
click at [612, 350] on button "Save" at bounding box center [622, 358] width 47 height 27
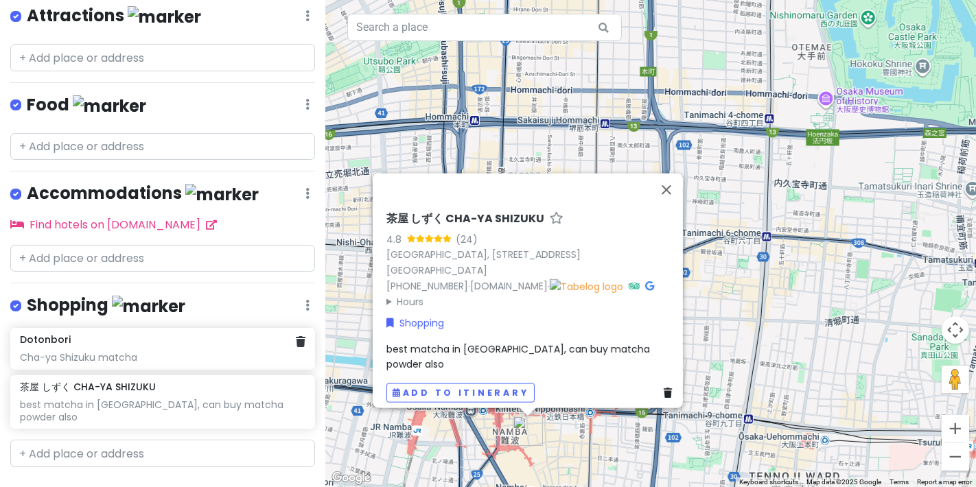
click at [295, 341] on div "Dotonbori Cha-ya Shizuku matcha" at bounding box center [162, 348] width 305 height 41
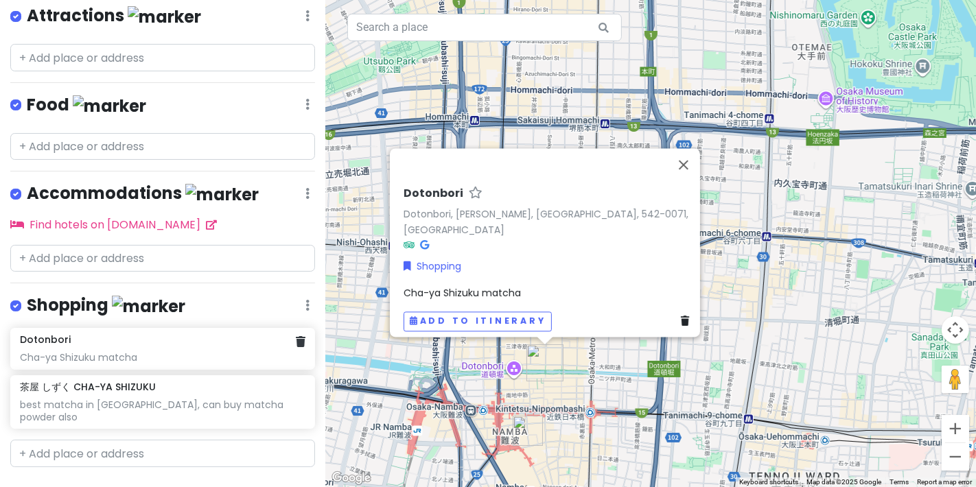
click at [294, 335] on div "Dotonbori Cha-ya Shizuku matcha" at bounding box center [162, 348] width 305 height 41
click at [295, 348] on div "Dotonbori Cha-ya Shizuku matcha" at bounding box center [162, 348] width 305 height 41
click at [295, 344] on div "Dotonbori Cha-ya Shizuku matcha" at bounding box center [162, 348] width 305 height 41
click at [296, 342] on link at bounding box center [301, 342] width 10 height 16
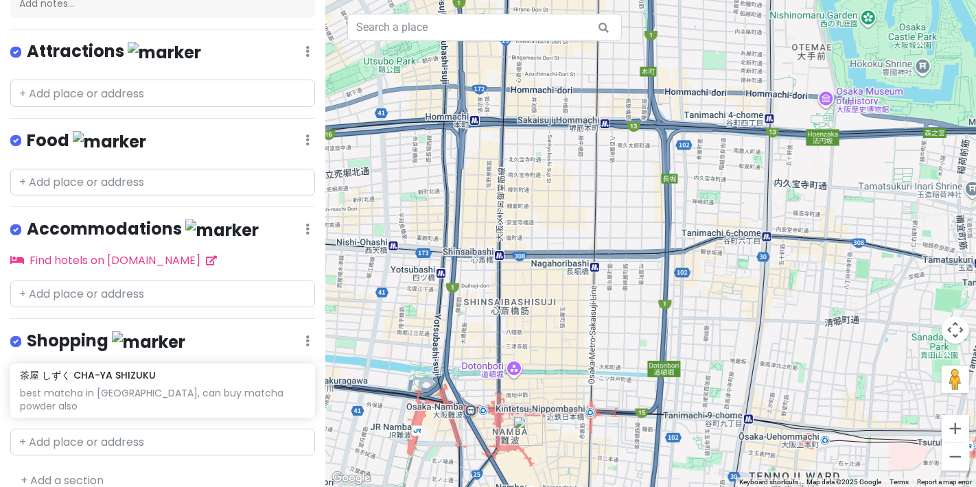
scroll to position [0, 0]
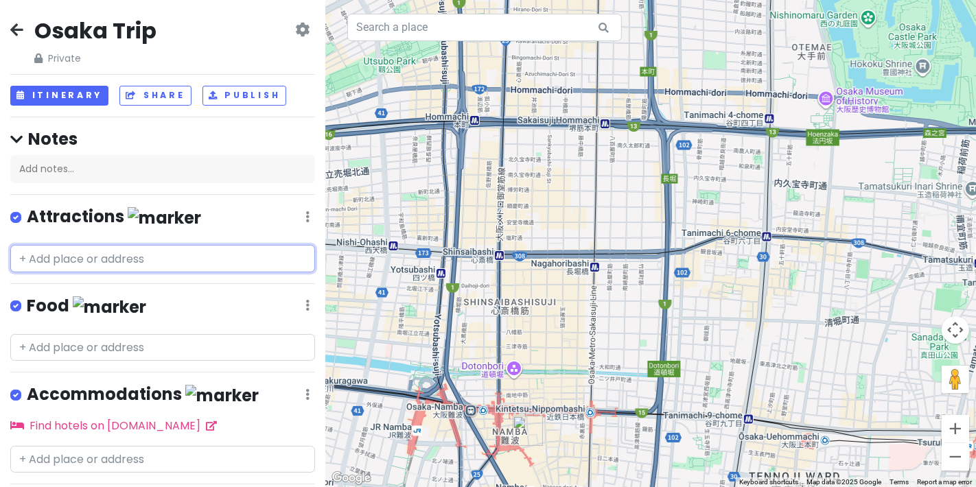
click at [149, 252] on input "text" at bounding box center [162, 258] width 305 height 27
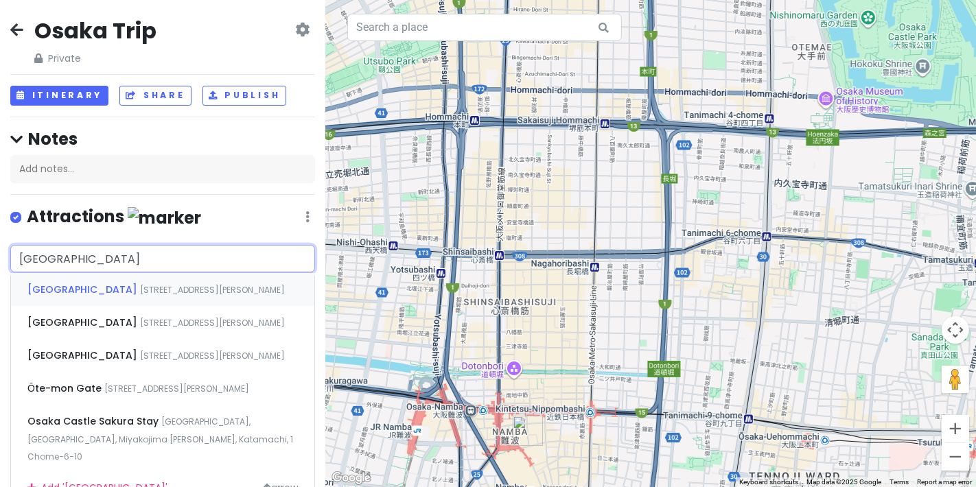
click at [154, 295] on div "[GEOGRAPHIC_DATA] [STREET_ADDRESS][PERSON_NAME]" at bounding box center [162, 289] width 303 height 33
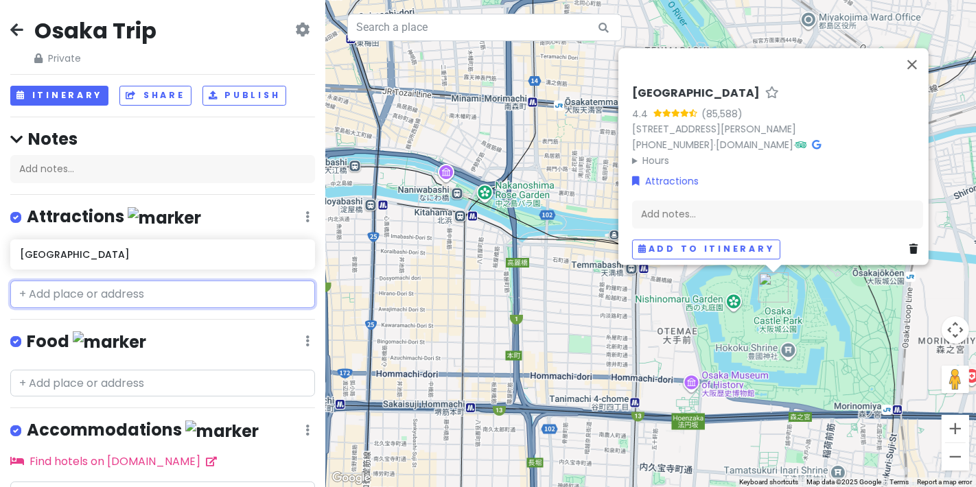
click at [147, 283] on input "text" at bounding box center [162, 294] width 305 height 27
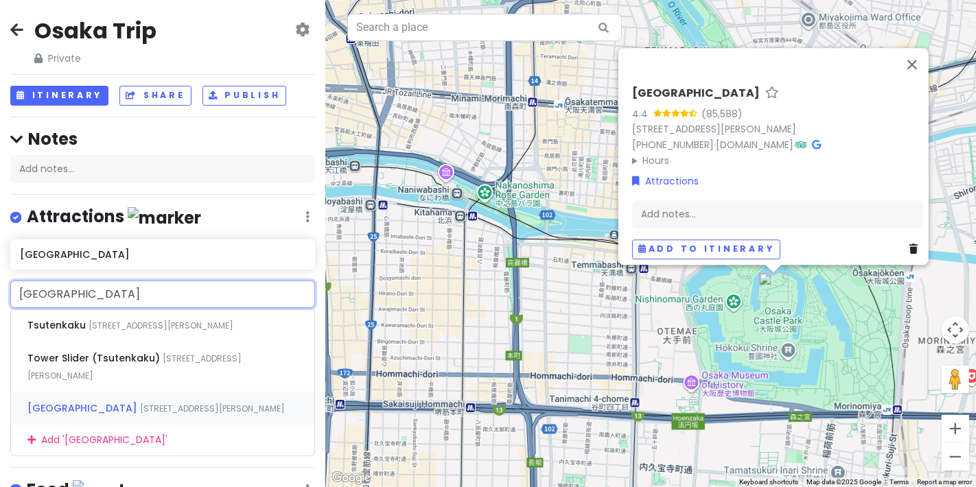
click at [152, 425] on div "Tsutenkaku Tower [STREET_ADDRESS][PERSON_NAME]" at bounding box center [162, 408] width 303 height 33
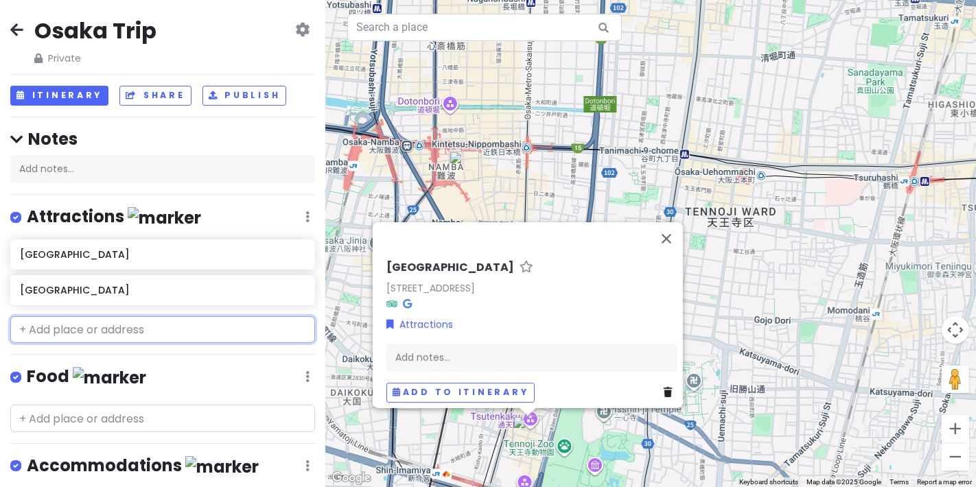
click at [124, 332] on input "text" at bounding box center [162, 329] width 305 height 27
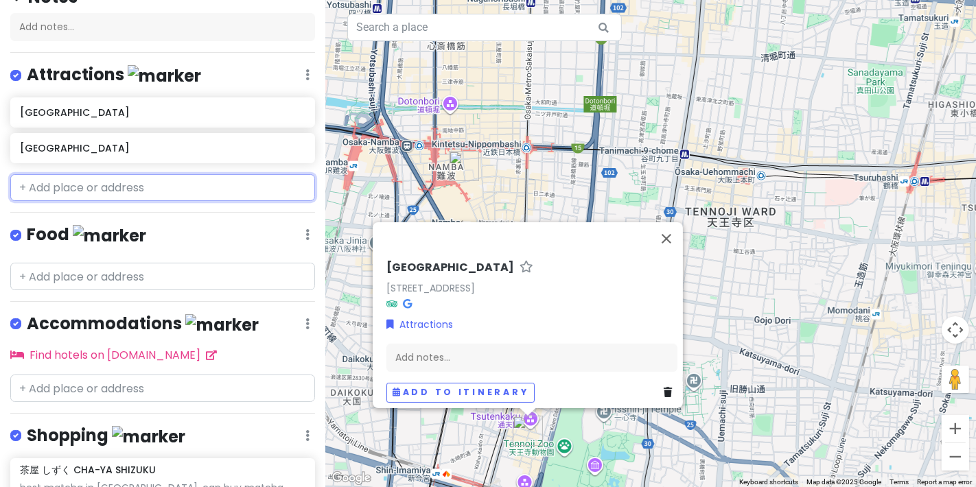
scroll to position [237, 0]
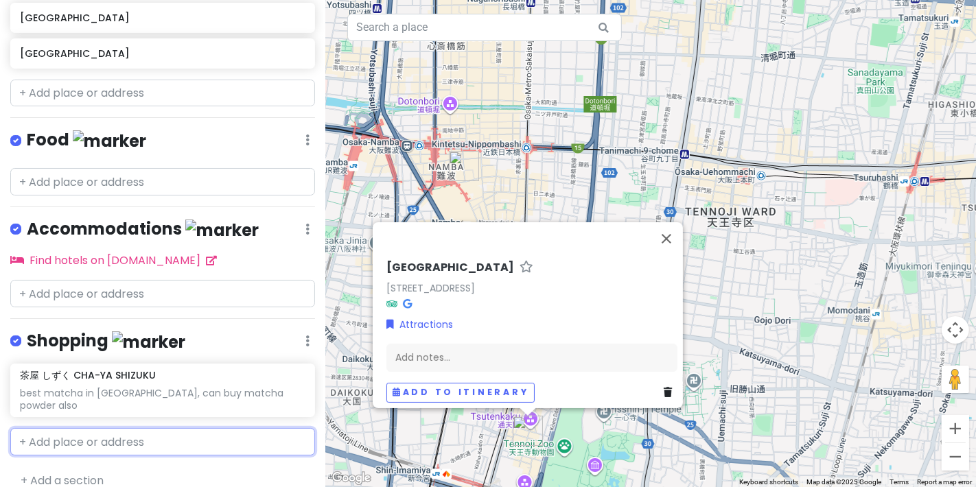
click at [102, 430] on input "text" at bounding box center [162, 441] width 305 height 27
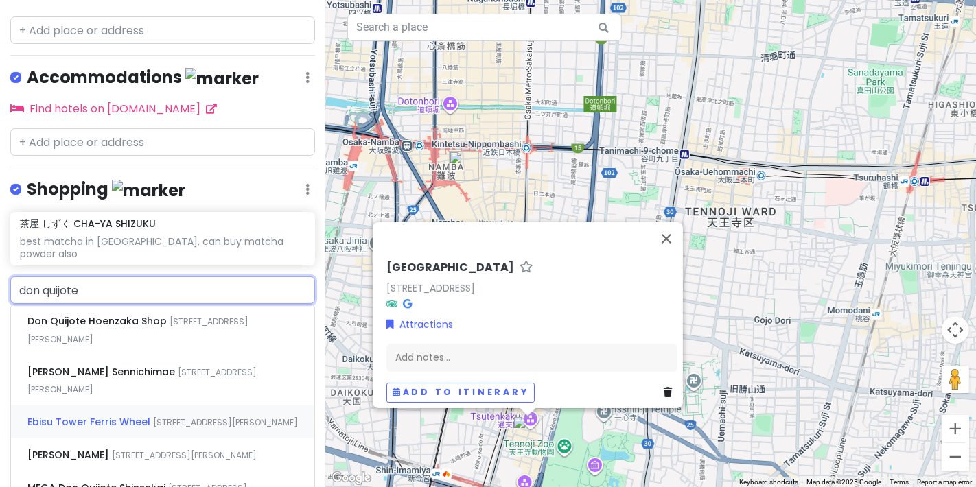
scroll to position [389, 0]
click at [233, 315] on span "[STREET_ADDRESS][PERSON_NAME]" at bounding box center [137, 330] width 221 height 30
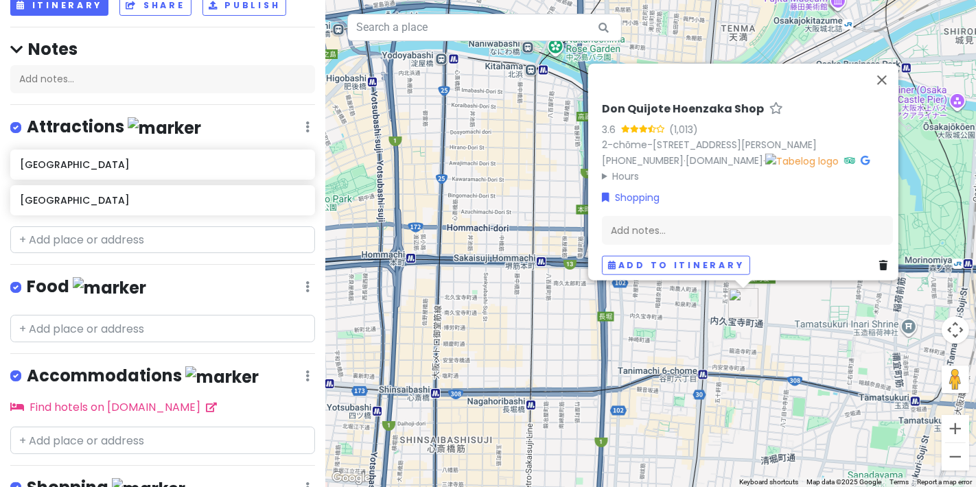
scroll to position [0, 0]
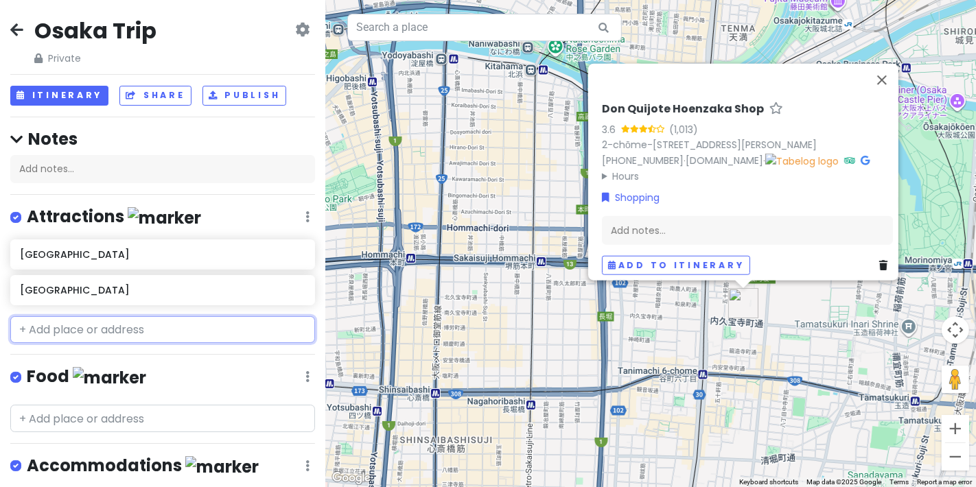
click at [125, 336] on input "text" at bounding box center [162, 329] width 305 height 27
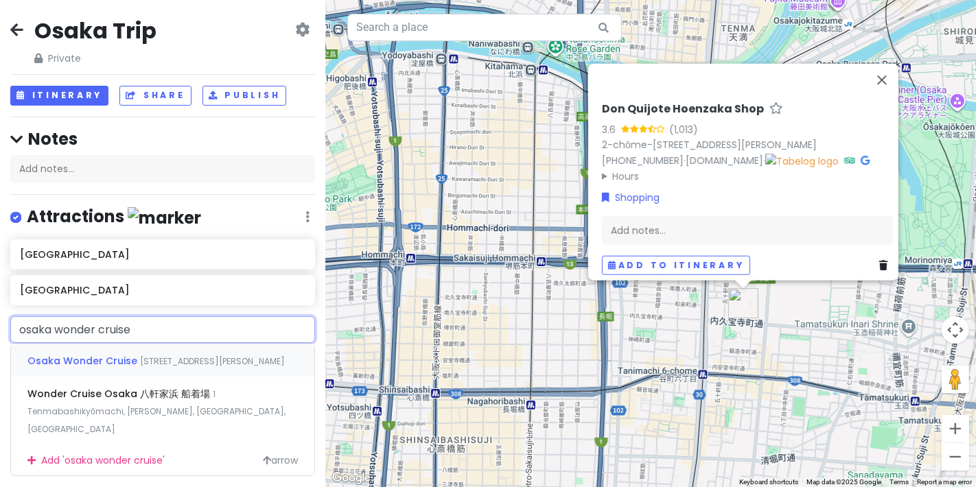
click at [140, 359] on span "[STREET_ADDRESS][PERSON_NAME]" at bounding box center [212, 362] width 145 height 12
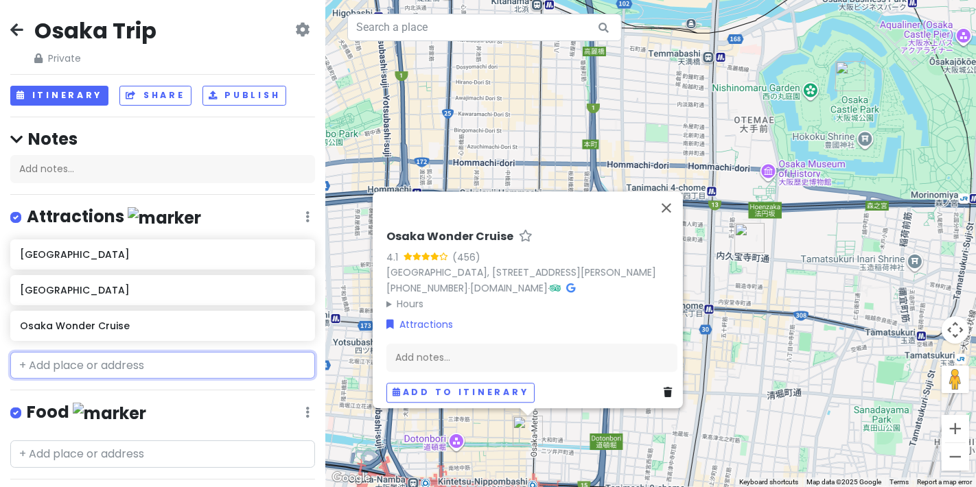
click at [165, 365] on input "text" at bounding box center [162, 365] width 305 height 27
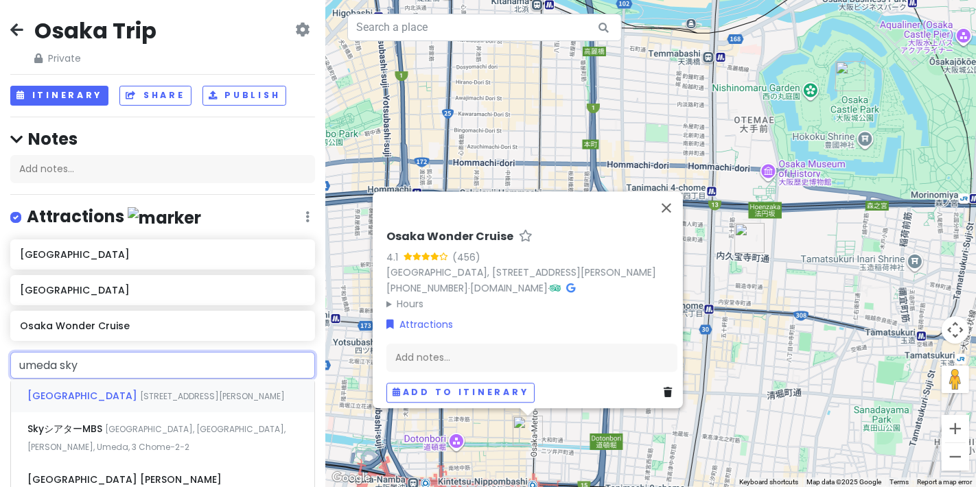
click at [170, 383] on div "[GEOGRAPHIC_DATA] [STREET_ADDRESS][PERSON_NAME]" at bounding box center [162, 396] width 303 height 33
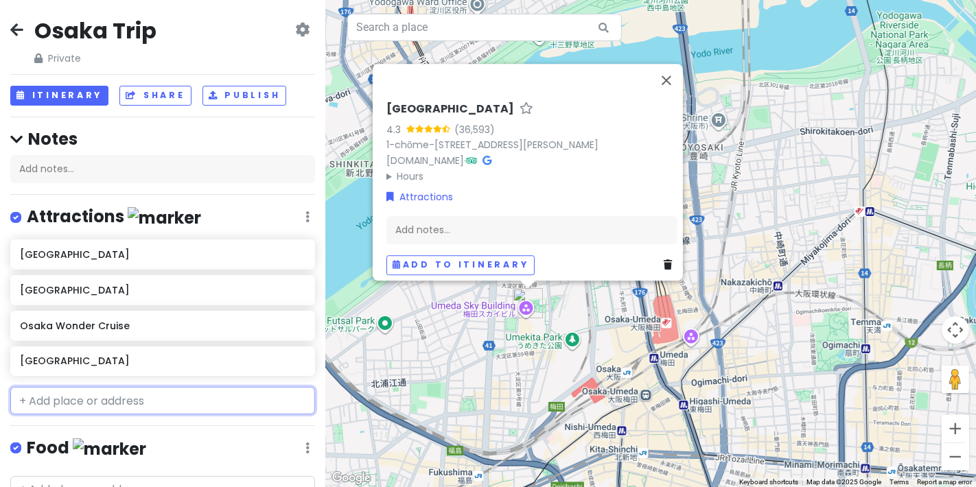
click at [159, 408] on input "text" at bounding box center [162, 400] width 305 height 27
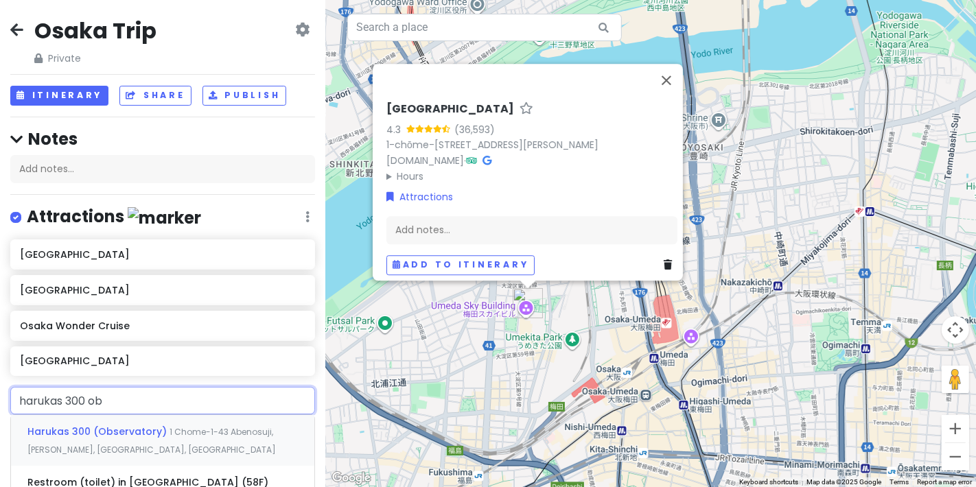
click at [220, 436] on div "Harukas 300 (Observatory) 1 Chome-1-43 Abenosuji, [PERSON_NAME], [GEOGRAPHIC_DA…" at bounding box center [162, 440] width 303 height 51
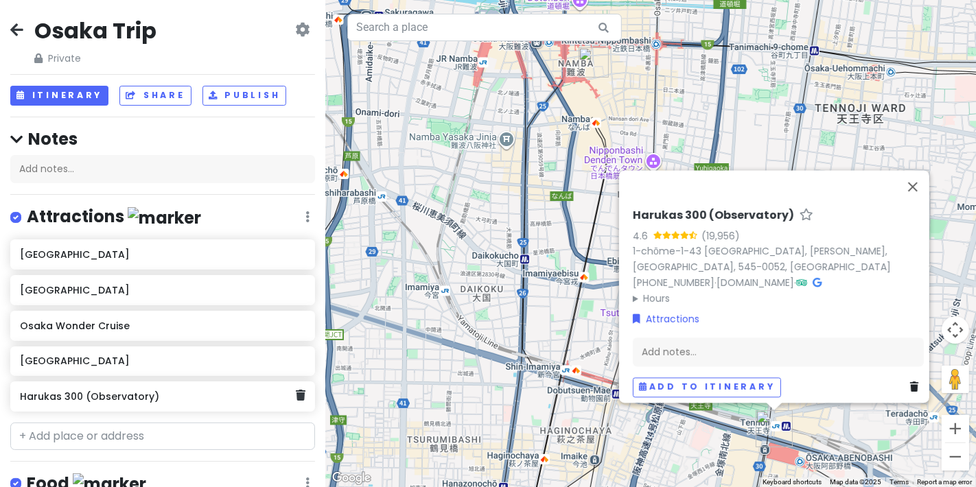
click at [233, 400] on h6 "Harukas 300 (Observatory)" at bounding box center [157, 397] width 275 height 12
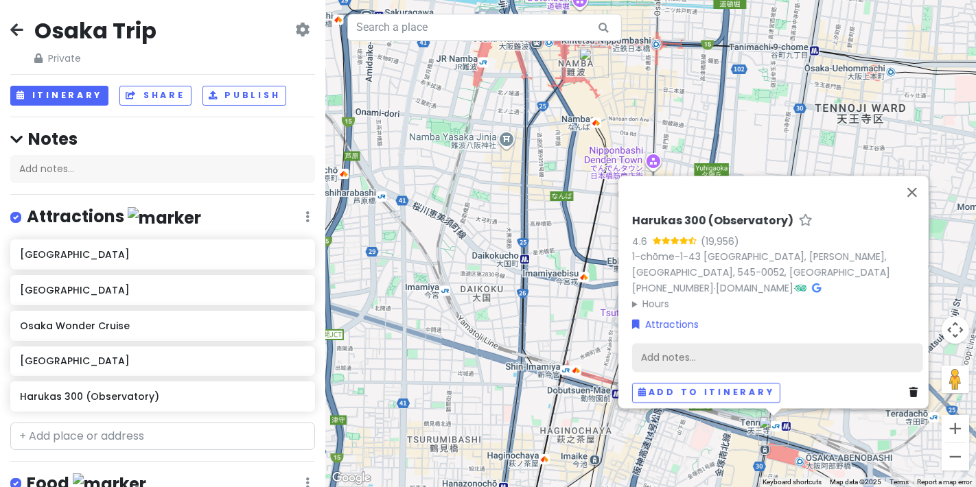
click at [703, 356] on div "Add notes..." at bounding box center [777, 358] width 291 height 29
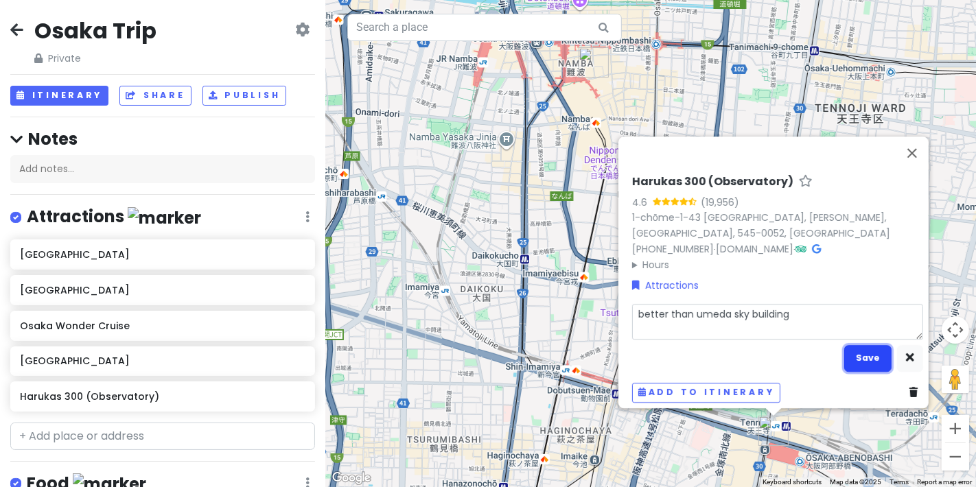
click at [864, 356] on button "Save" at bounding box center [867, 358] width 47 height 27
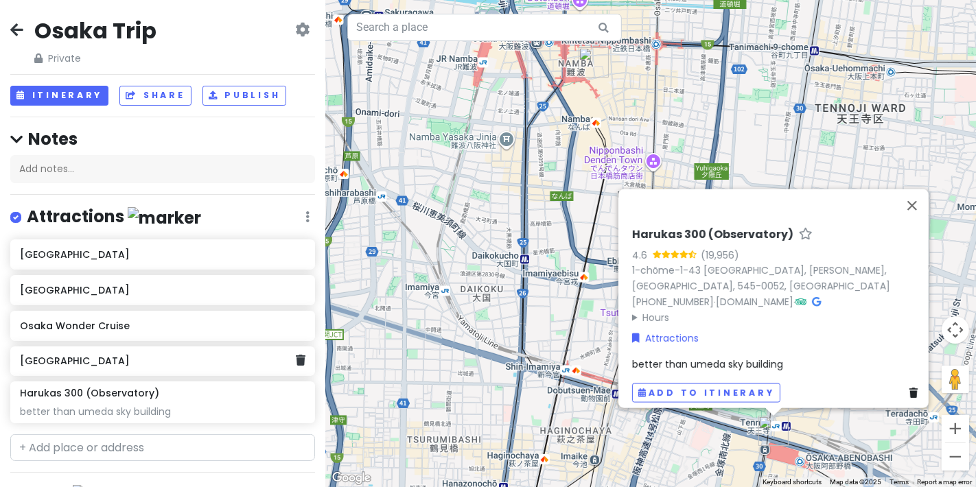
click at [290, 367] on div "[GEOGRAPHIC_DATA]" at bounding box center [162, 362] width 305 height 30
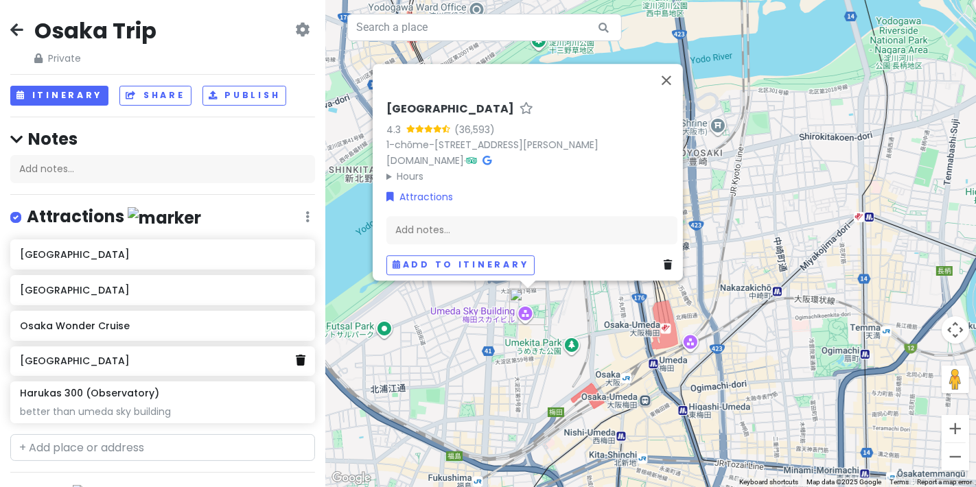
click at [296, 366] on link at bounding box center [301, 361] width 10 height 18
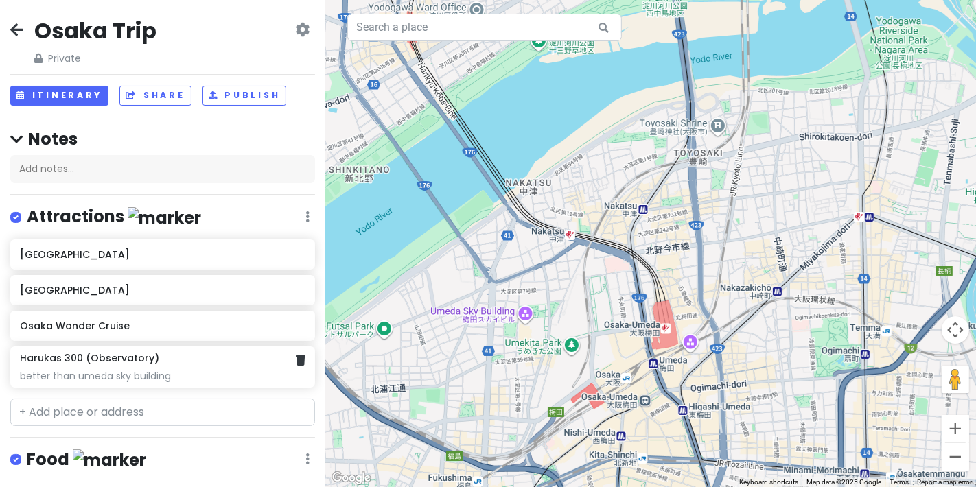
click at [233, 370] on div "better than umeda sky building" at bounding box center [162, 376] width 285 height 12
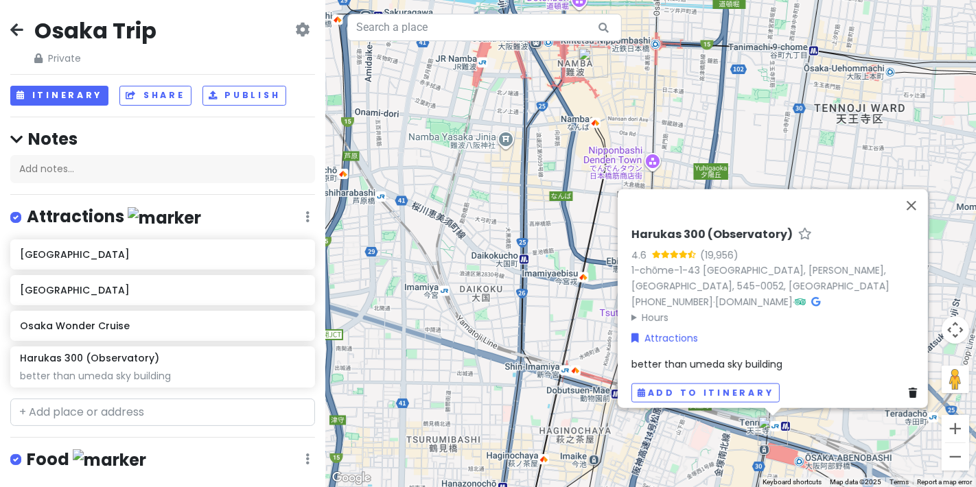
click at [778, 357] on div "better than umeda sky building" at bounding box center [777, 364] width 291 height 15
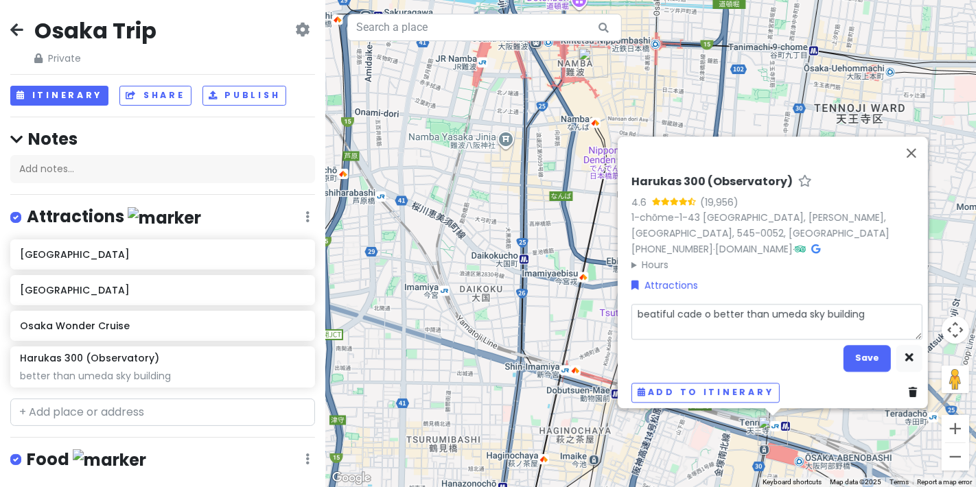
click at [653, 307] on textarea "beatiful cade o better than umeda sky building" at bounding box center [777, 322] width 291 height 35
click at [702, 308] on textarea "beautiful cade o better than umeda sky building" at bounding box center [777, 322] width 291 height 35
click at [846, 359] on button "Save" at bounding box center [867, 358] width 47 height 27
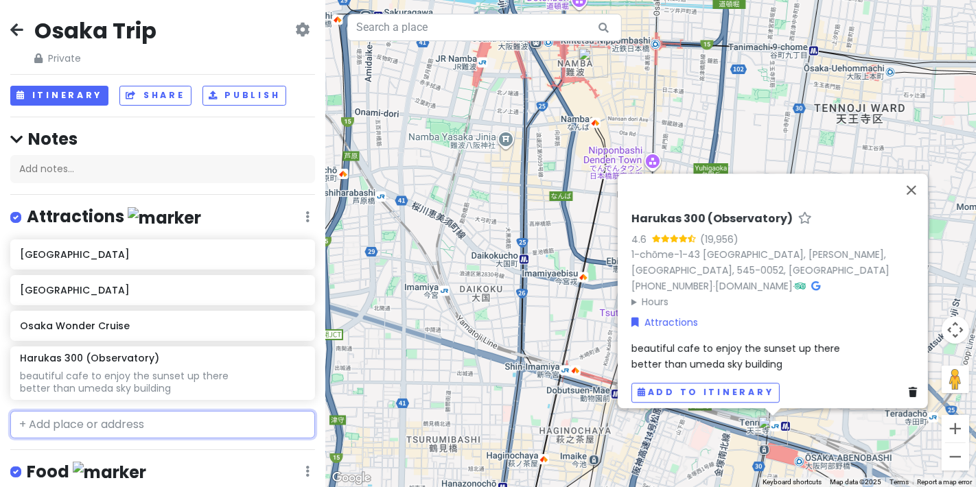
click at [152, 421] on input "text" at bounding box center [162, 424] width 305 height 27
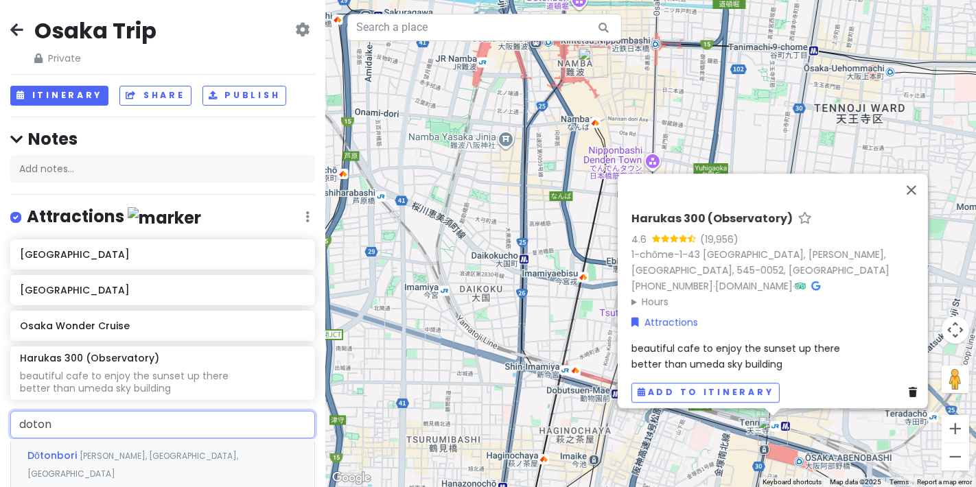
click at [154, 450] on span "[PERSON_NAME], [GEOGRAPHIC_DATA], [GEOGRAPHIC_DATA]" at bounding box center [132, 465] width 211 height 30
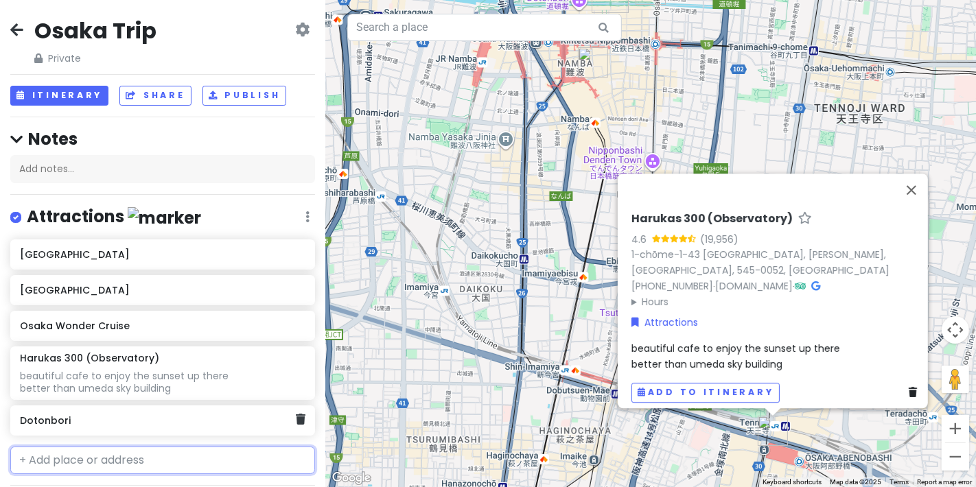
click at [200, 415] on h6 "Dotonbori" at bounding box center [157, 421] width 275 height 12
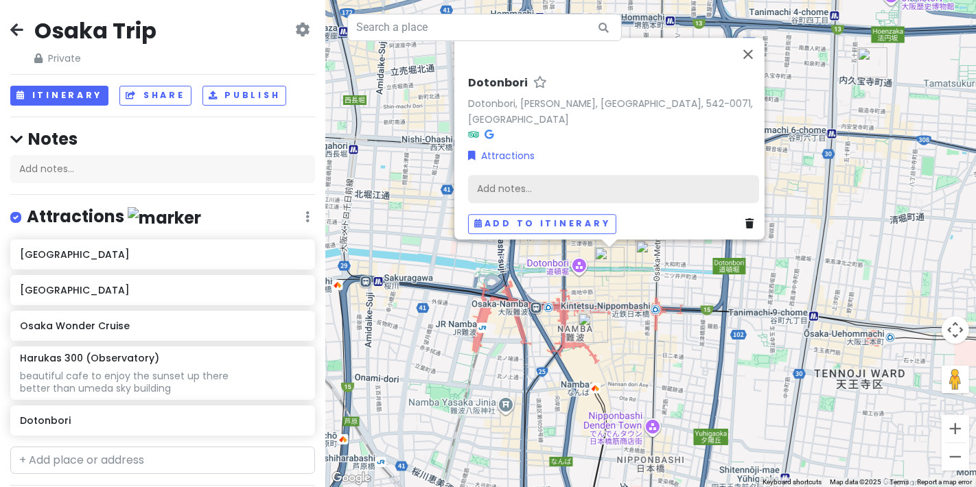
click at [654, 180] on div "Add notes..." at bounding box center [613, 189] width 291 height 29
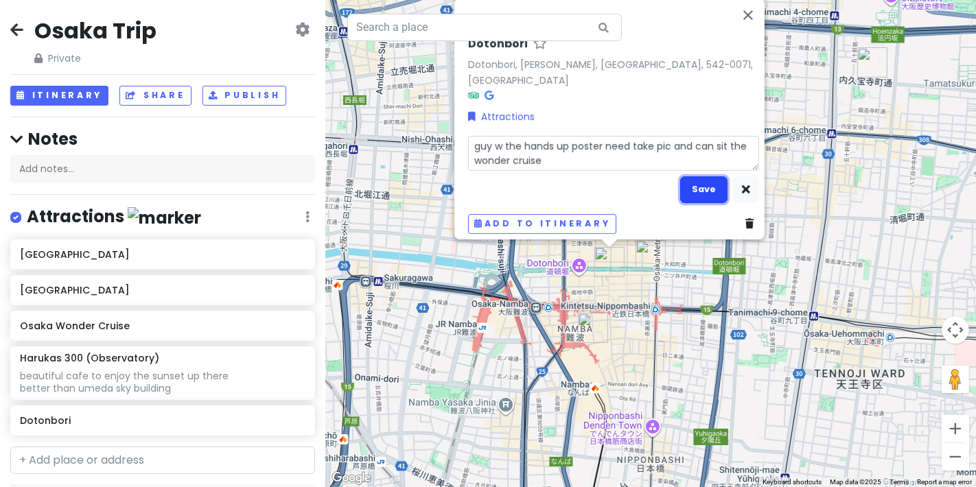
click at [687, 176] on button "Save" at bounding box center [703, 189] width 47 height 27
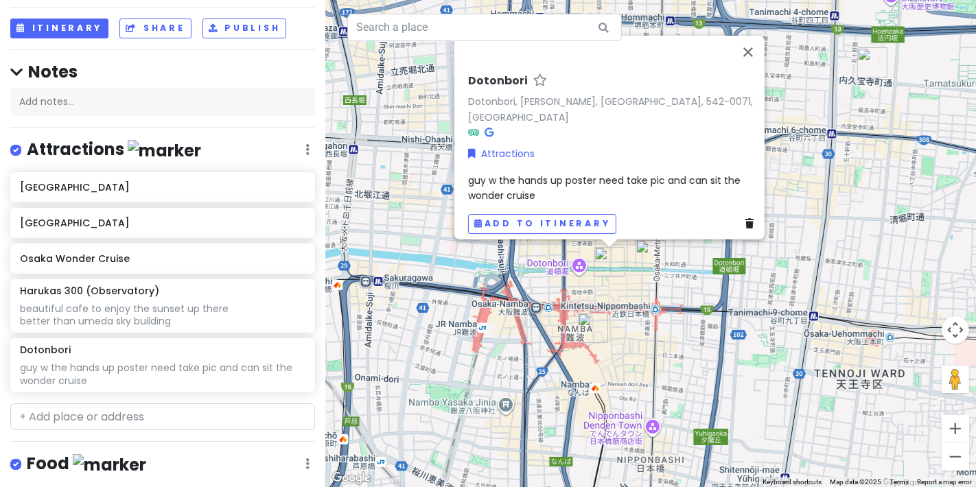
scroll to position [152, 0]
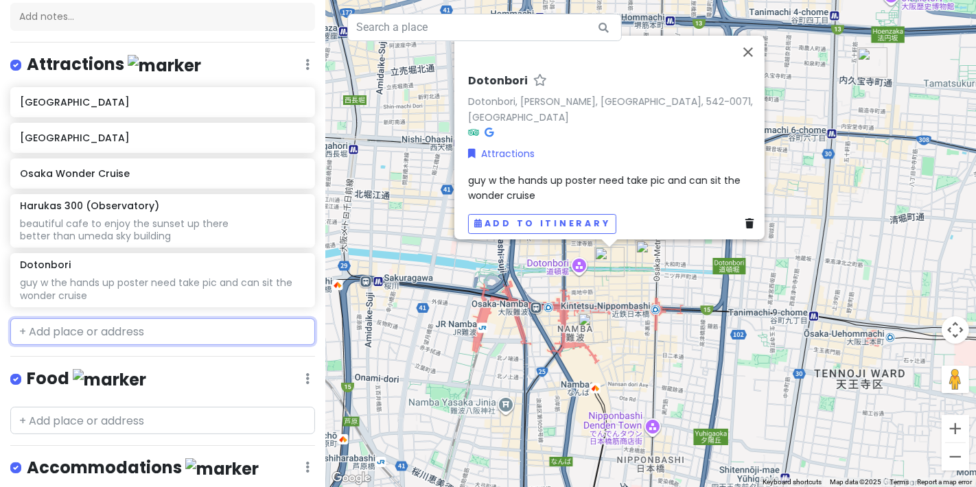
click at [186, 330] on input "text" at bounding box center [162, 332] width 305 height 27
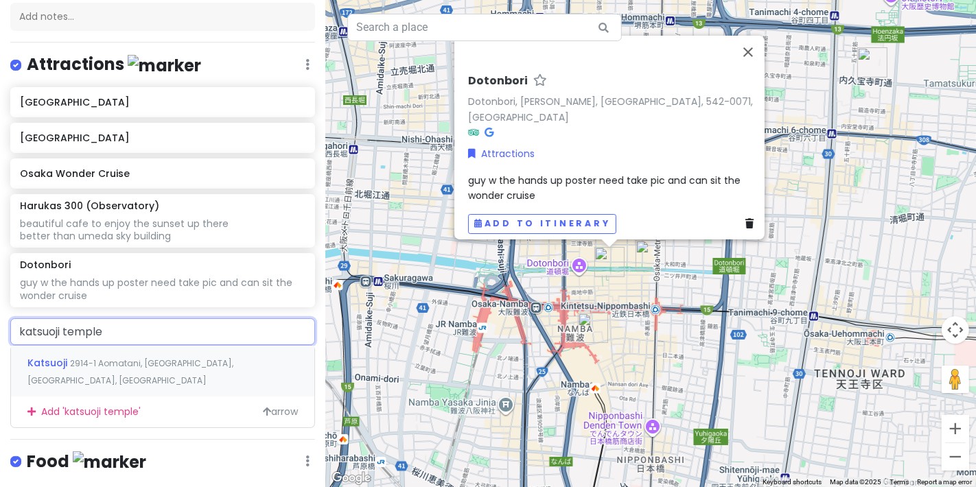
click at [174, 348] on div "Katsuoji 2914-1 Aomatani, [GEOGRAPHIC_DATA], [GEOGRAPHIC_DATA], [GEOGRAPHIC_DAT…" at bounding box center [162, 371] width 303 height 51
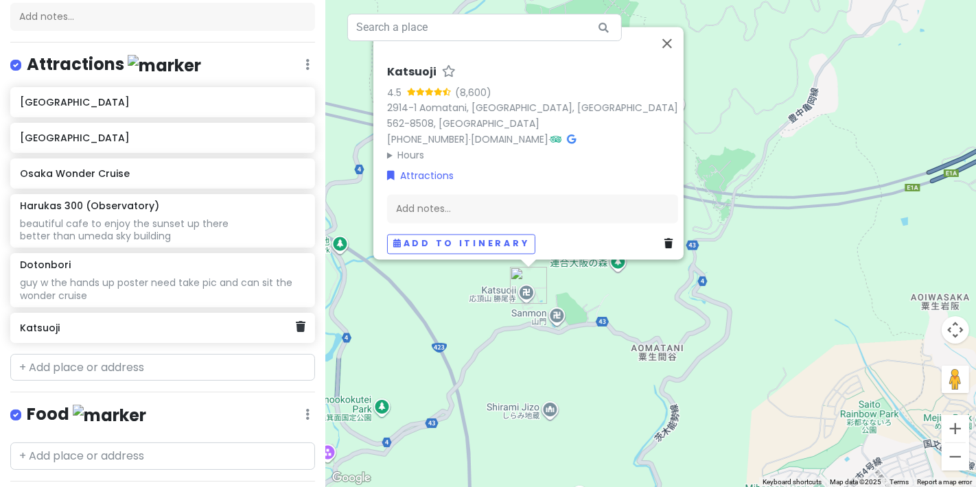
click at [176, 322] on h6 "Katsuoji" at bounding box center [157, 328] width 275 height 12
click at [174, 332] on div "Katsuoji" at bounding box center [157, 328] width 275 height 19
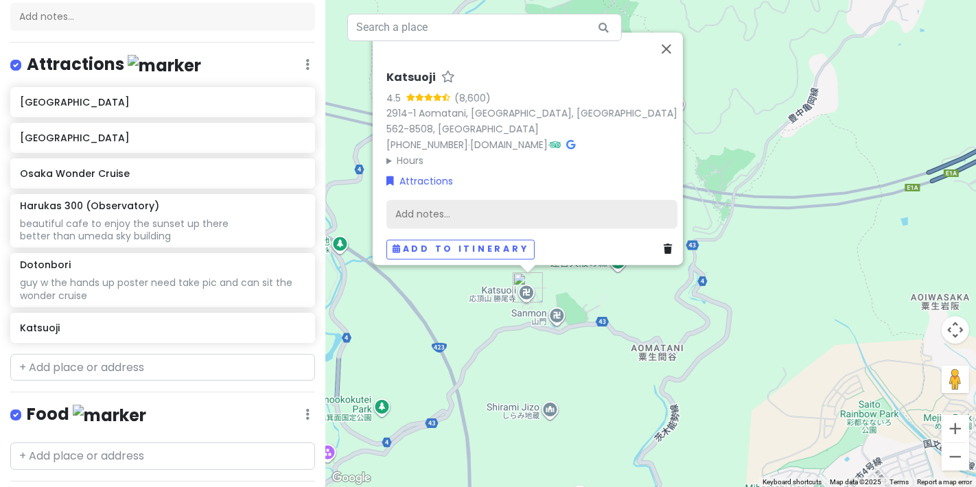
click at [481, 210] on div "Add notes..." at bounding box center [532, 214] width 291 height 29
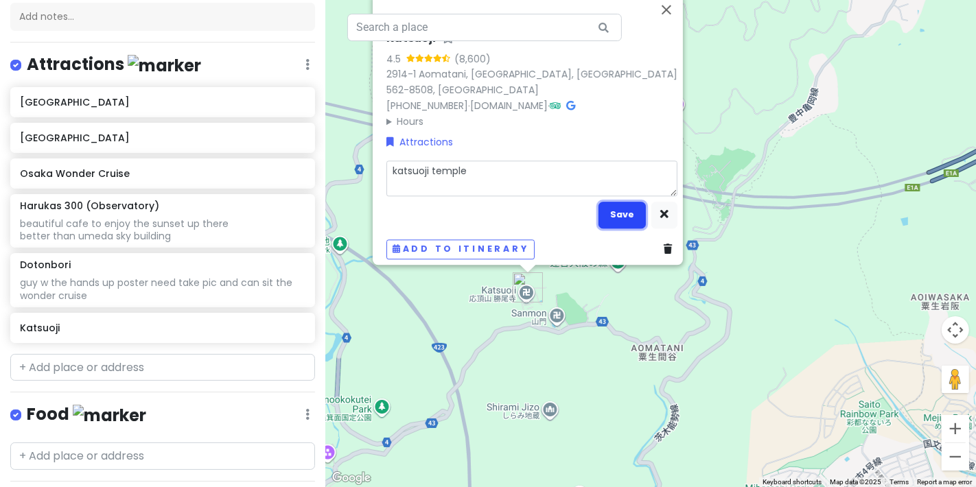
click at [614, 202] on button "Save" at bounding box center [622, 215] width 47 height 27
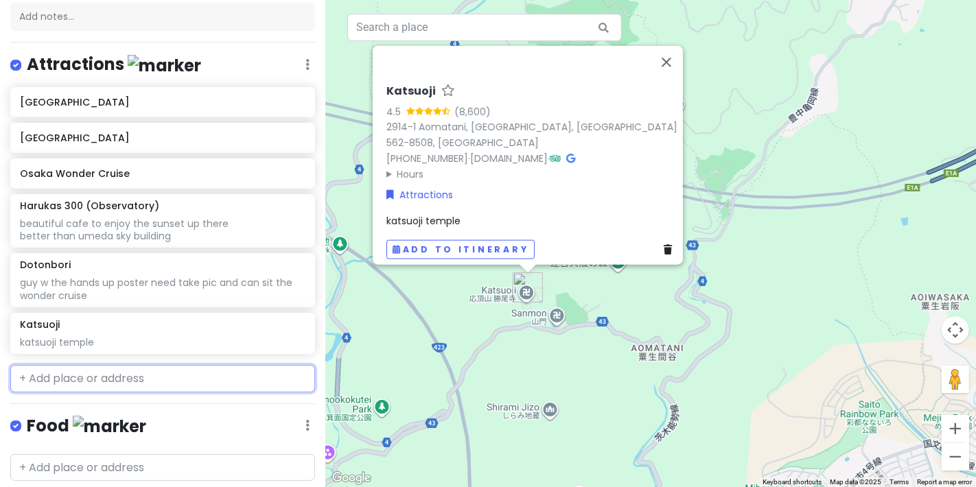
click at [68, 376] on input "text" at bounding box center [162, 378] width 305 height 27
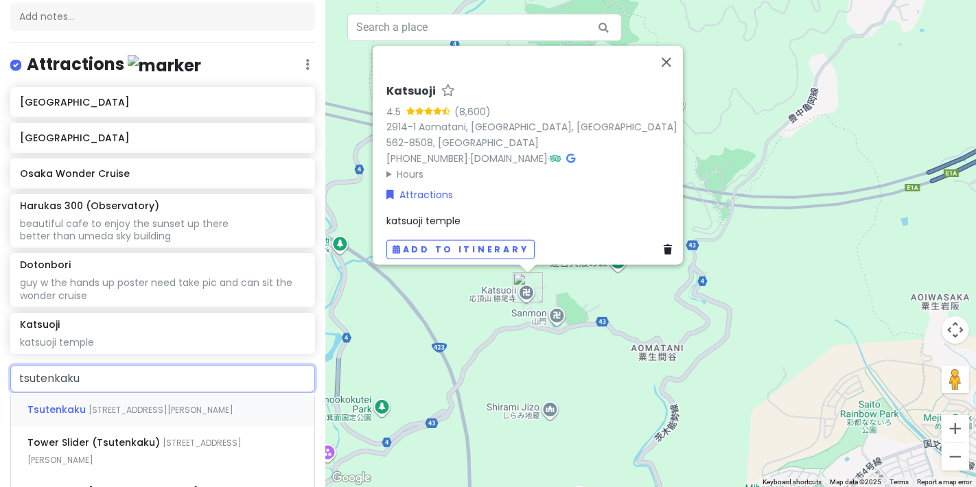
click at [154, 406] on span "[STREET_ADDRESS][PERSON_NAME]" at bounding box center [161, 410] width 145 height 12
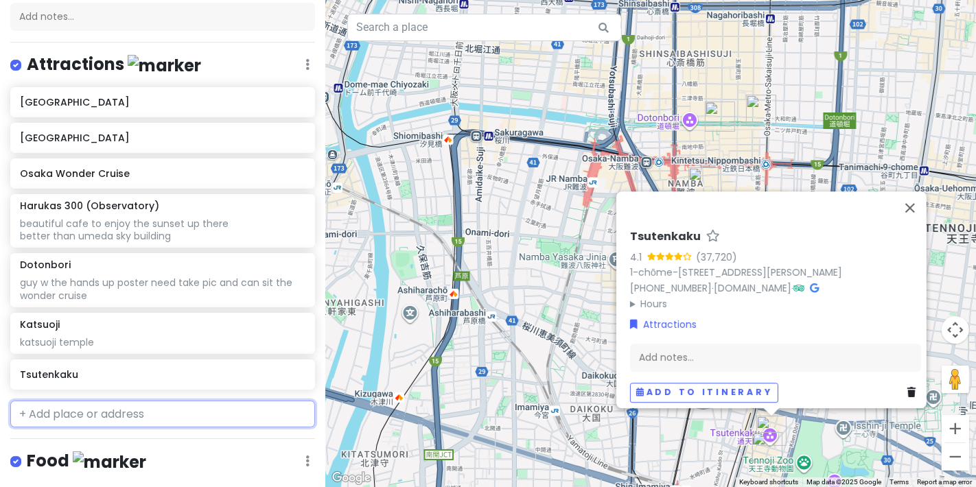
click at [156, 406] on input "text" at bounding box center [162, 414] width 305 height 27
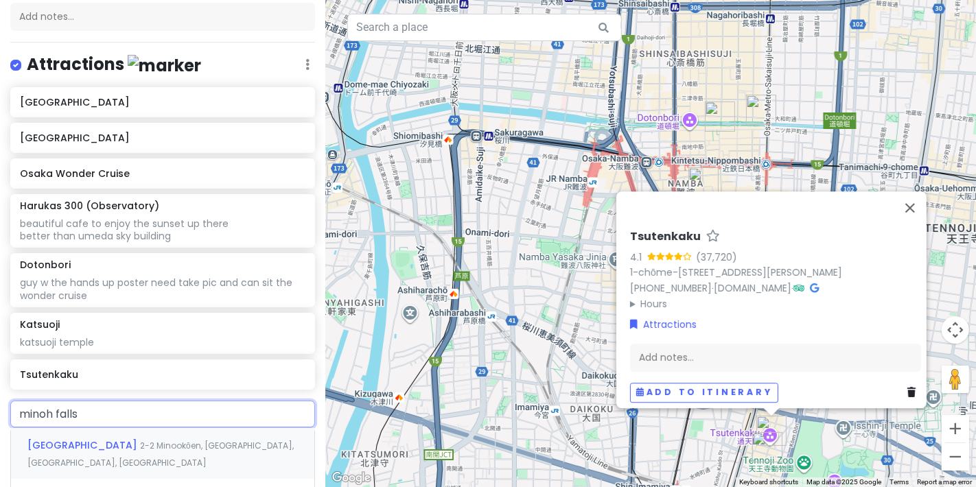
click at [159, 440] on span "2-2 Minookōen, [GEOGRAPHIC_DATA], [GEOGRAPHIC_DATA], [GEOGRAPHIC_DATA]" at bounding box center [160, 455] width 266 height 30
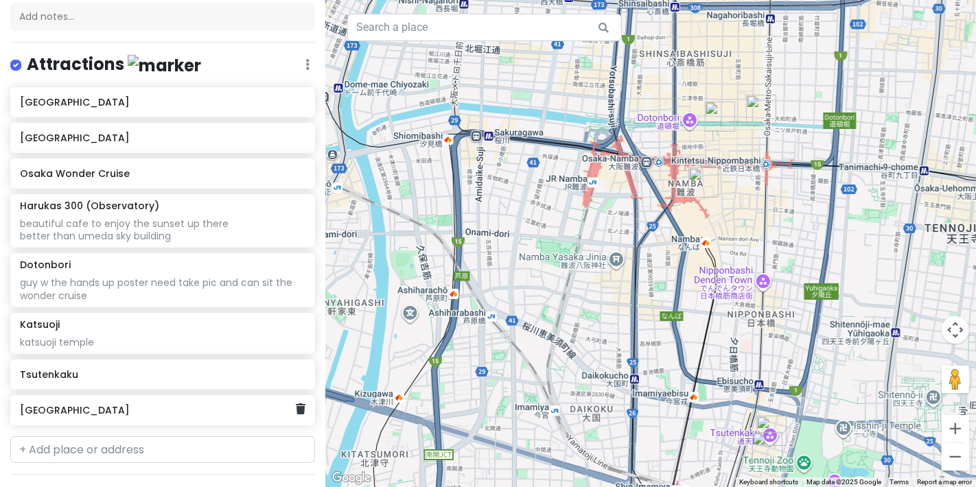
click at [157, 412] on h6 "[GEOGRAPHIC_DATA]" at bounding box center [157, 410] width 275 height 12
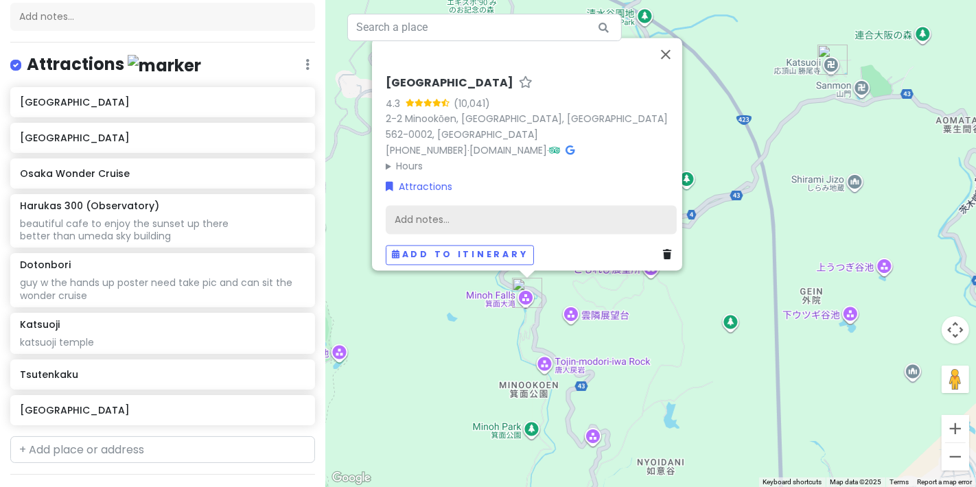
click at [509, 207] on div "Add notes..." at bounding box center [531, 220] width 291 height 29
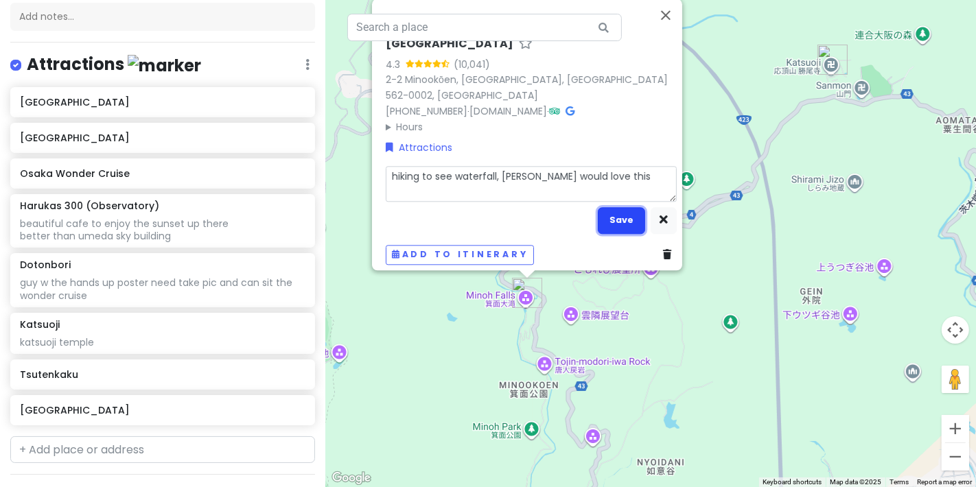
click at [604, 207] on button "Save" at bounding box center [621, 220] width 47 height 27
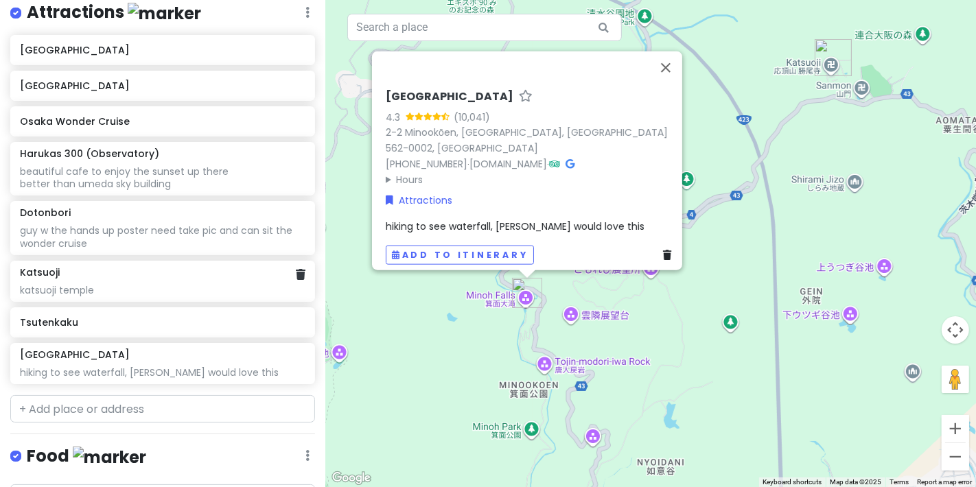
scroll to position [229, 0]
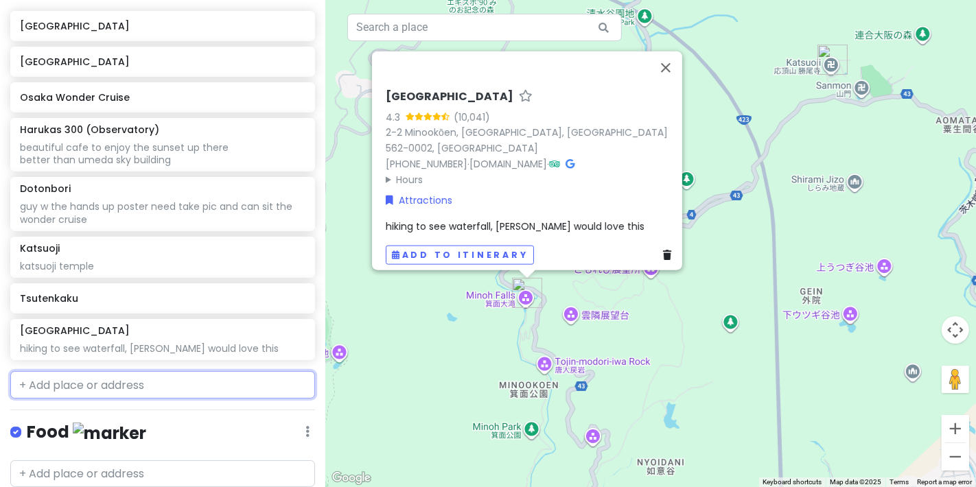
click at [137, 388] on input "text" at bounding box center [162, 384] width 305 height 27
click at [163, 167] on div "Harukas 300 (Observatory) beautiful cafe to enjoy the sunset up there better th…" at bounding box center [162, 145] width 305 height 54
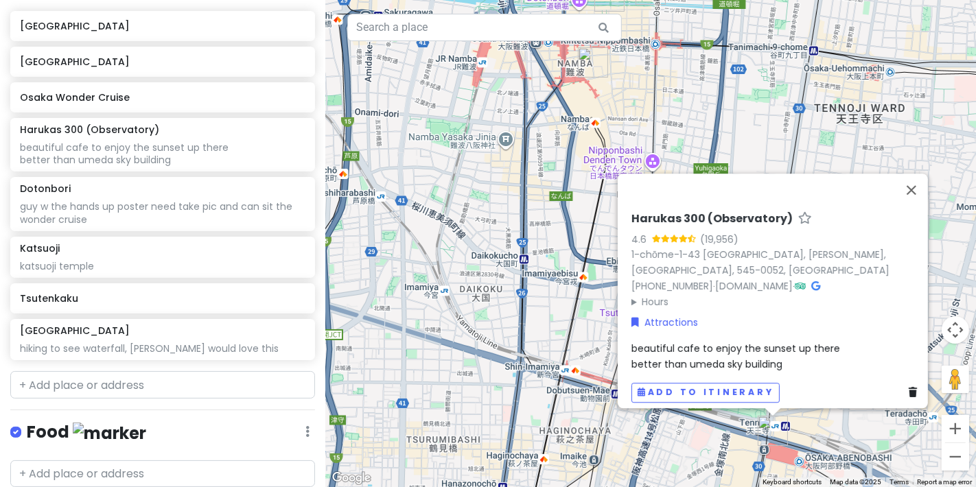
click at [709, 343] on span "beautiful cafe to enjoy the sunset up there better than umeda sky building" at bounding box center [736, 357] width 209 height 29
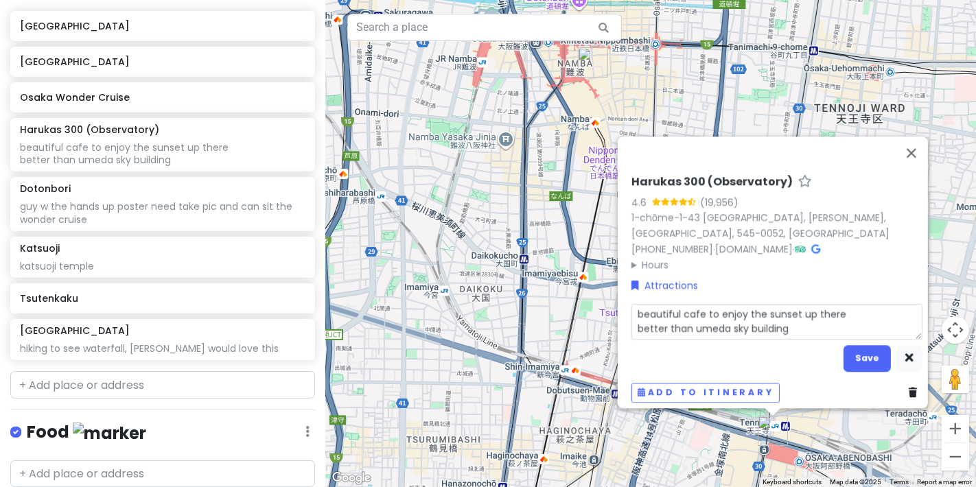
scroll to position [0, 0]
click at [783, 326] on textarea "beautiful cafe to enjoy the sunset up there better than umeda sky building" at bounding box center [777, 322] width 291 height 35
click at [868, 347] on button "Save" at bounding box center [867, 358] width 47 height 27
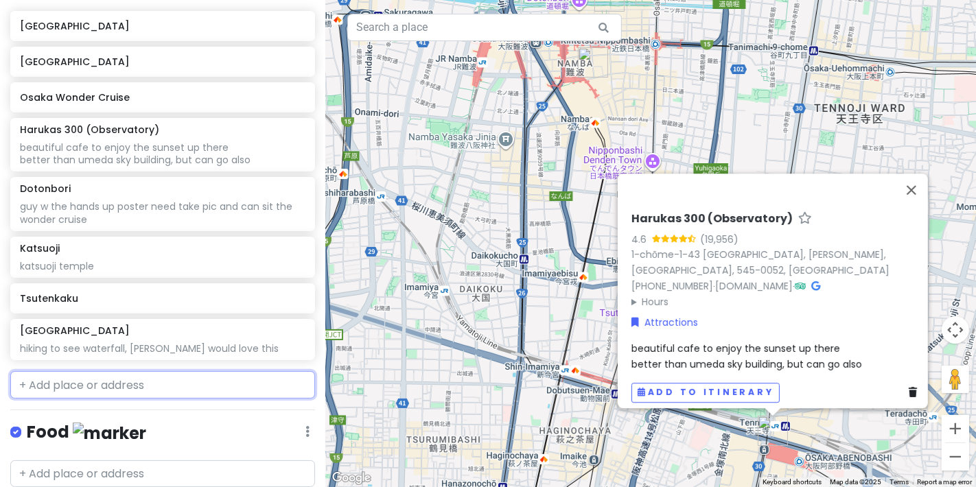
click at [163, 378] on input "text" at bounding box center [162, 384] width 305 height 27
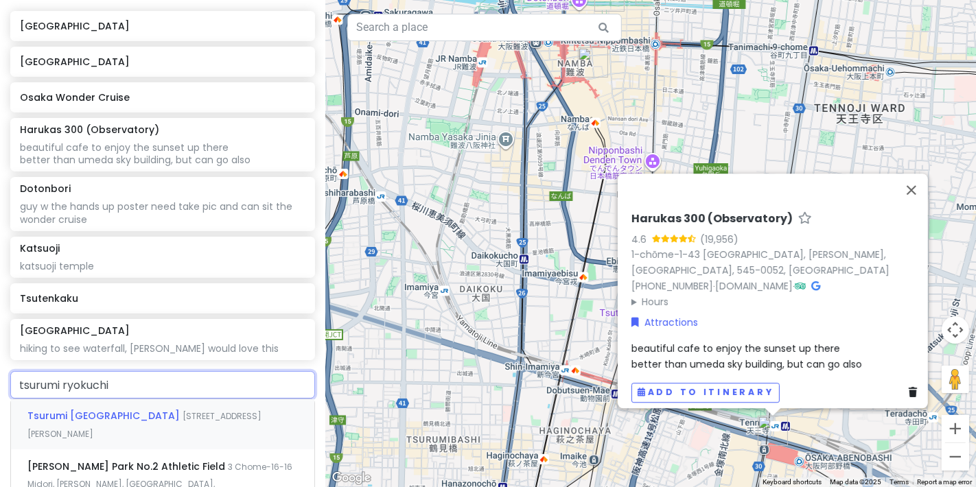
click at [130, 400] on div "[PERSON_NAME] Park [STREET_ADDRESS][PERSON_NAME]" at bounding box center [162, 425] width 303 height 51
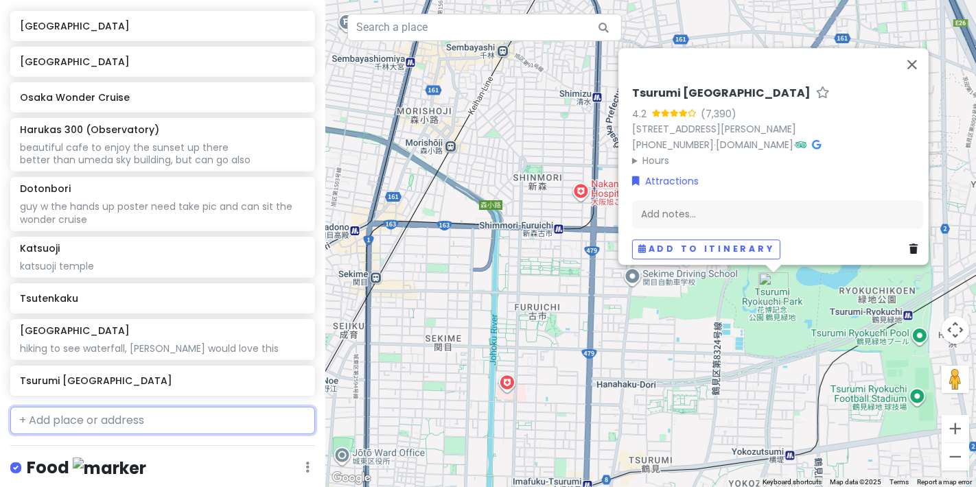
click at [235, 417] on input "text" at bounding box center [162, 420] width 305 height 27
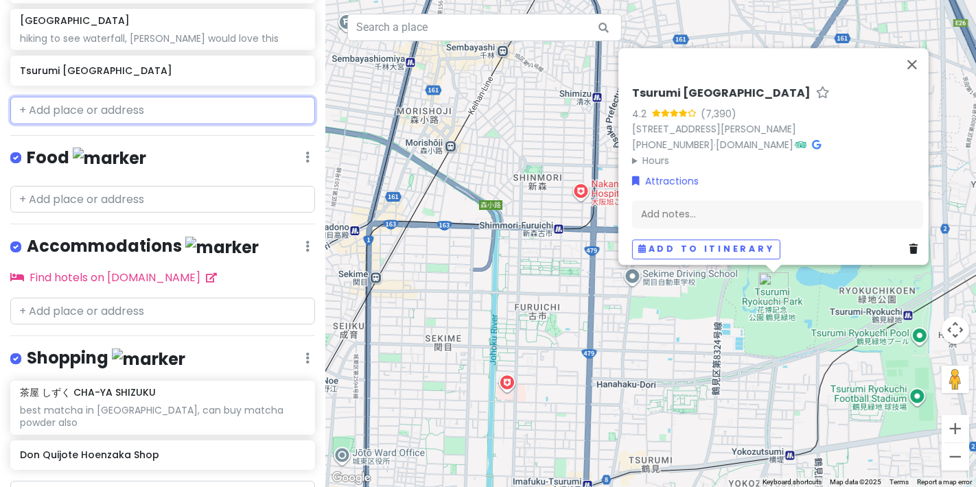
scroll to position [516, 0]
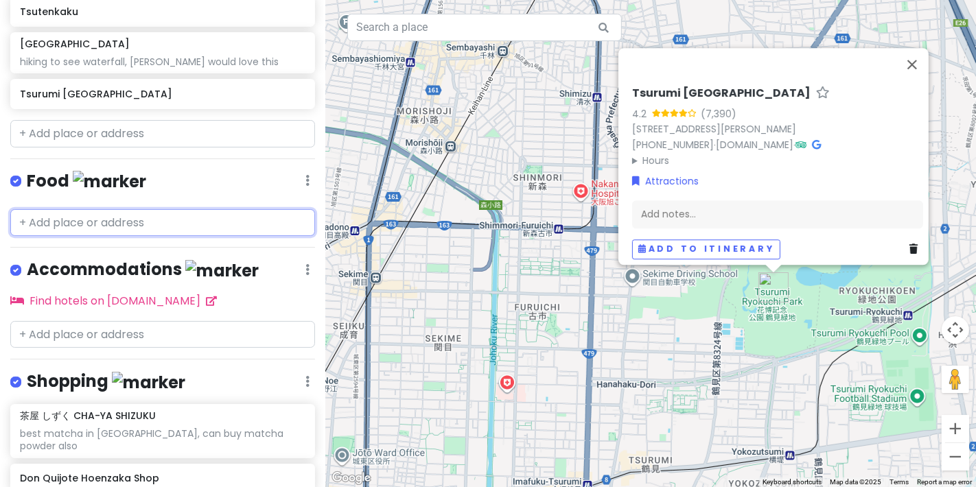
click at [176, 230] on input "text" at bounding box center [162, 222] width 305 height 27
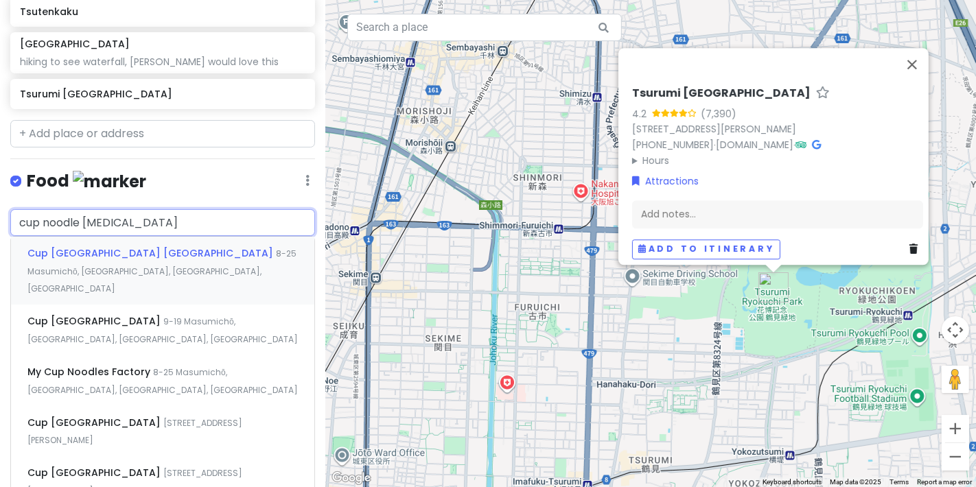
click at [190, 242] on div "Cup [GEOGRAPHIC_DATA] [GEOGRAPHIC_DATA] 8-25 Masumichō, [GEOGRAPHIC_DATA], [GEO…" at bounding box center [162, 271] width 303 height 68
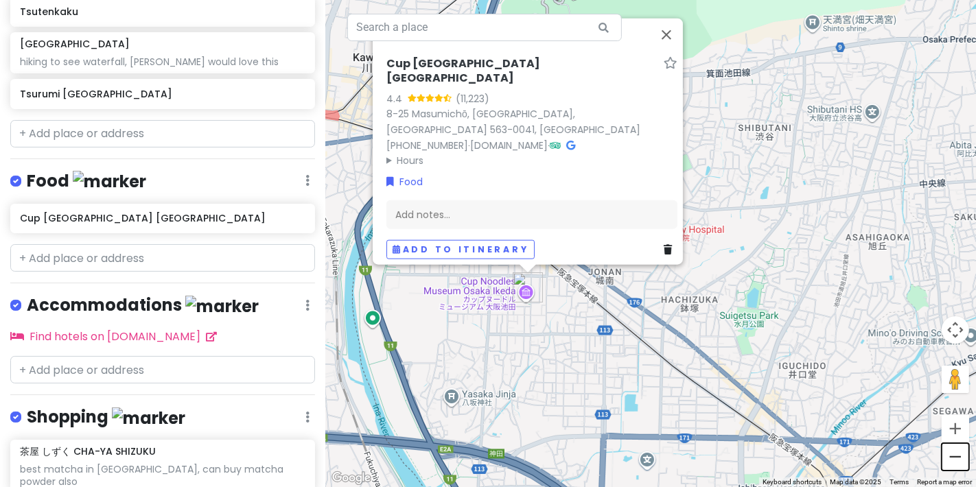
click at [960, 459] on button "Zoom out" at bounding box center [955, 457] width 27 height 27
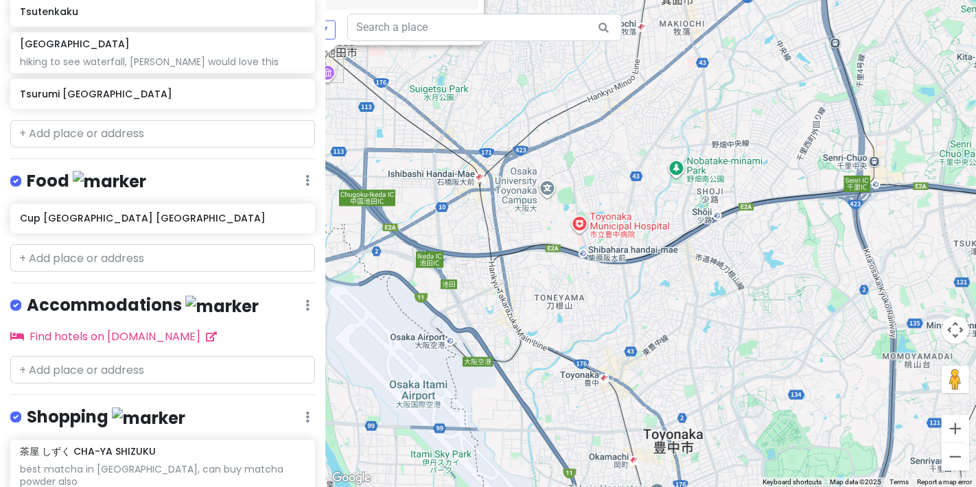
drag, startPoint x: 812, startPoint y: 376, endPoint x: 733, endPoint y: 342, distance: 85.8
click at [638, 273] on div "Cup [GEOGRAPHIC_DATA] [GEOGRAPHIC_DATA] 4.4 (11,223) 8-25 Masumichō, [GEOGRAPHI…" at bounding box center [650, 243] width 651 height 487
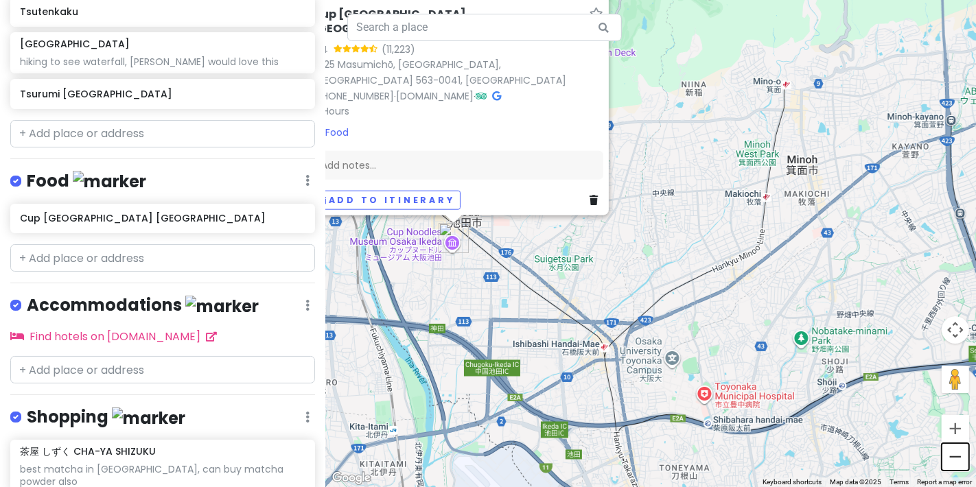
click at [963, 468] on button "Zoom out" at bounding box center [955, 457] width 27 height 27
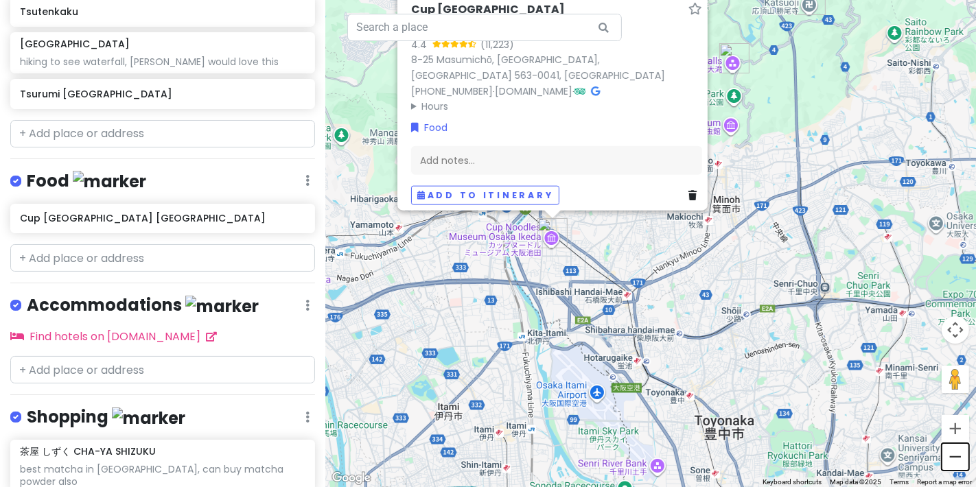
click at [963, 464] on button "Zoom out" at bounding box center [955, 457] width 27 height 27
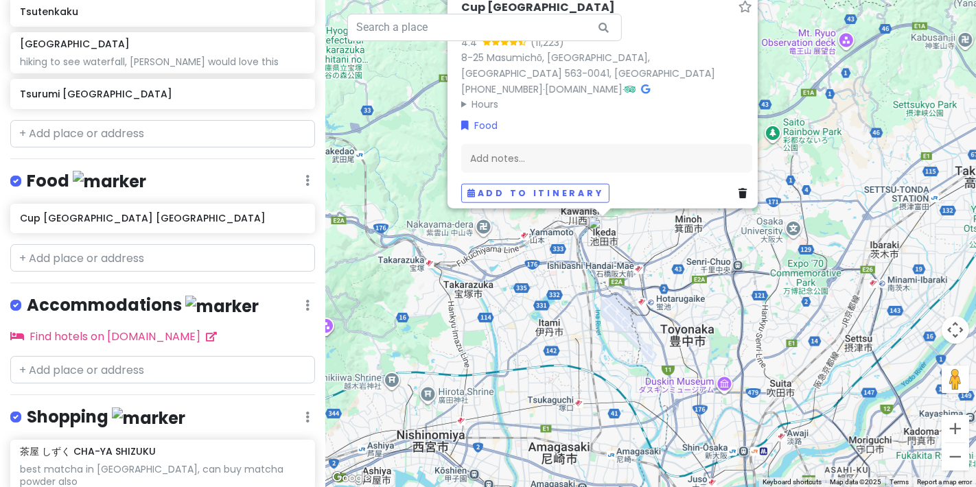
click at [676, 273] on div "Cup [GEOGRAPHIC_DATA] [GEOGRAPHIC_DATA] 4.4 (11,223) 8-25 Masumichō, [GEOGRAPHI…" at bounding box center [650, 243] width 651 height 487
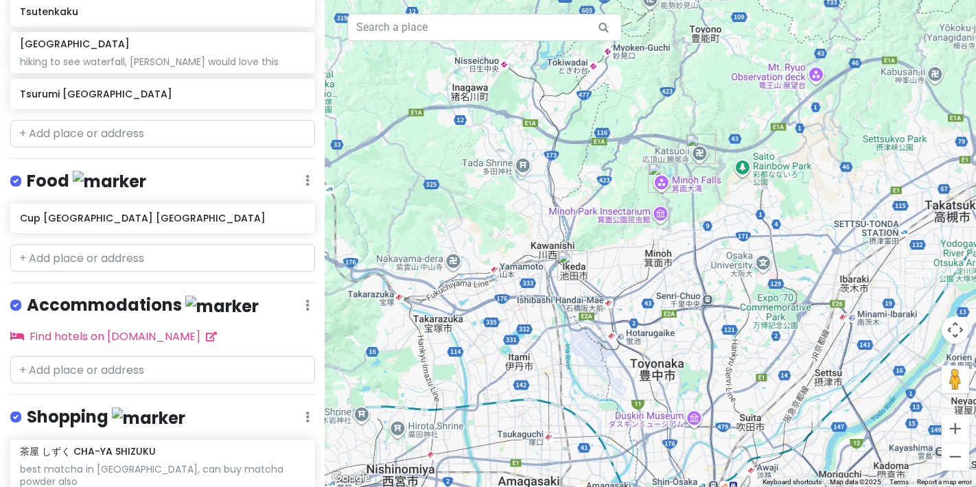
drag, startPoint x: 719, startPoint y: 251, endPoint x: 691, endPoint y: 279, distance: 39.8
click at [691, 284] on div at bounding box center [650, 243] width 651 height 487
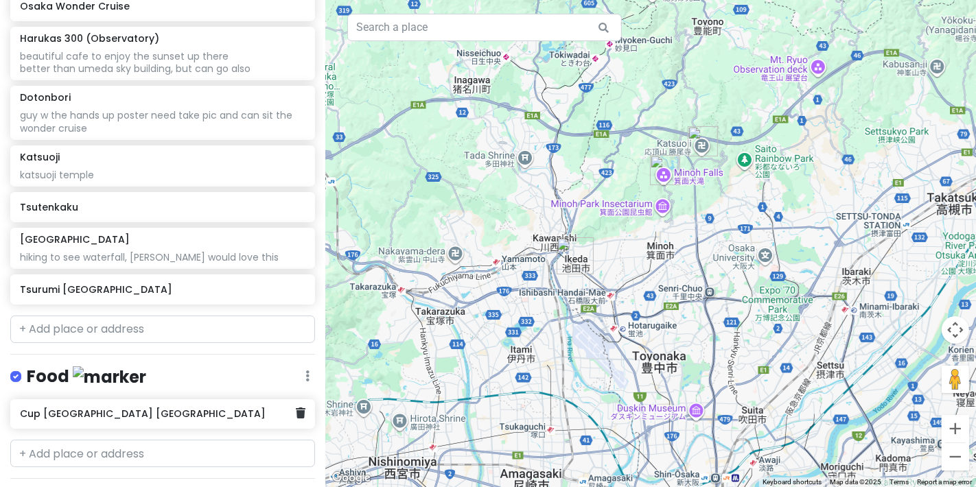
scroll to position [322, 0]
click at [133, 326] on input "text" at bounding box center [162, 327] width 305 height 27
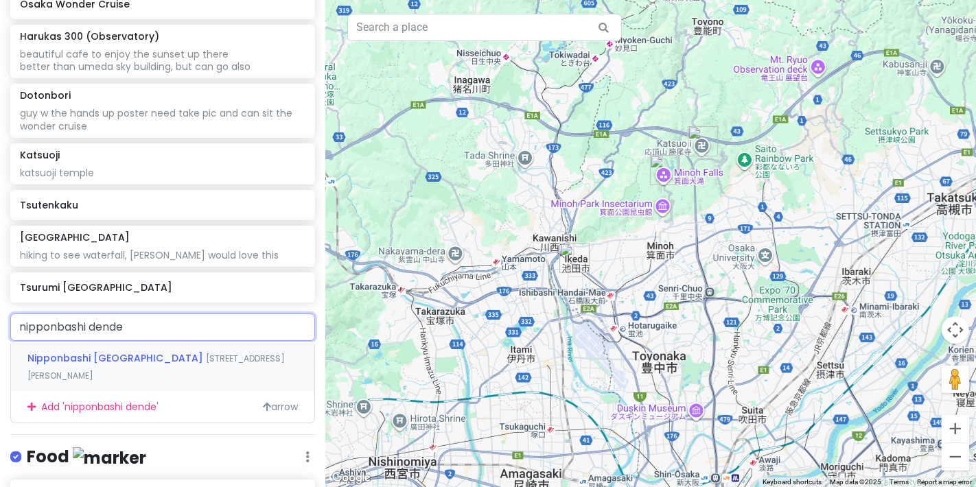
click at [195, 366] on div "[STREET_ADDRESS][PERSON_NAME]" at bounding box center [162, 367] width 303 height 51
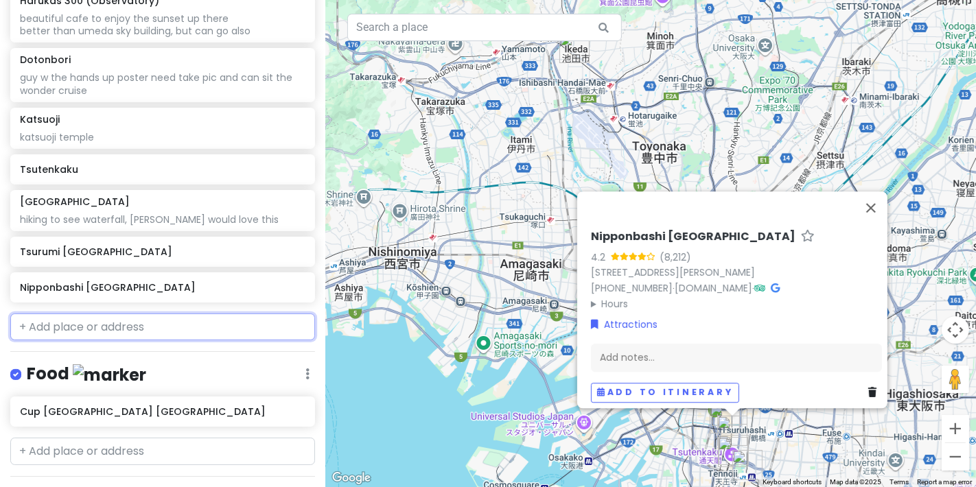
click at [165, 336] on input "text" at bounding box center [162, 327] width 305 height 27
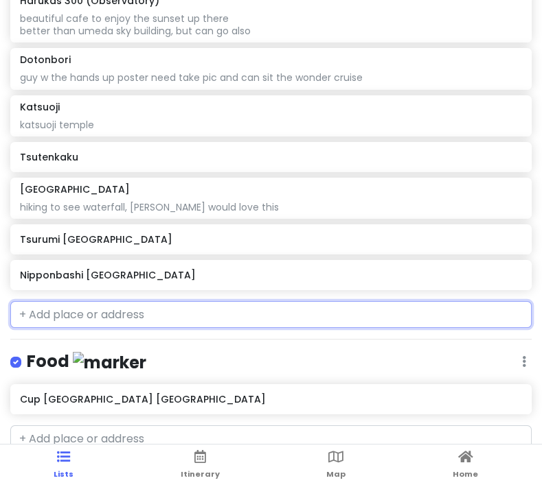
click at [181, 301] on input "text" at bounding box center [270, 314] width 521 height 27
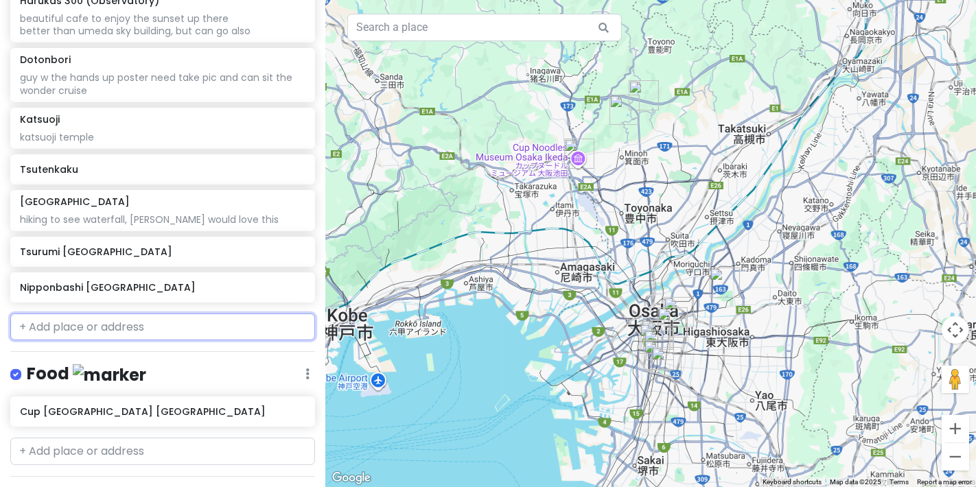
click at [96, 324] on input "text" at bounding box center [162, 327] width 305 height 27
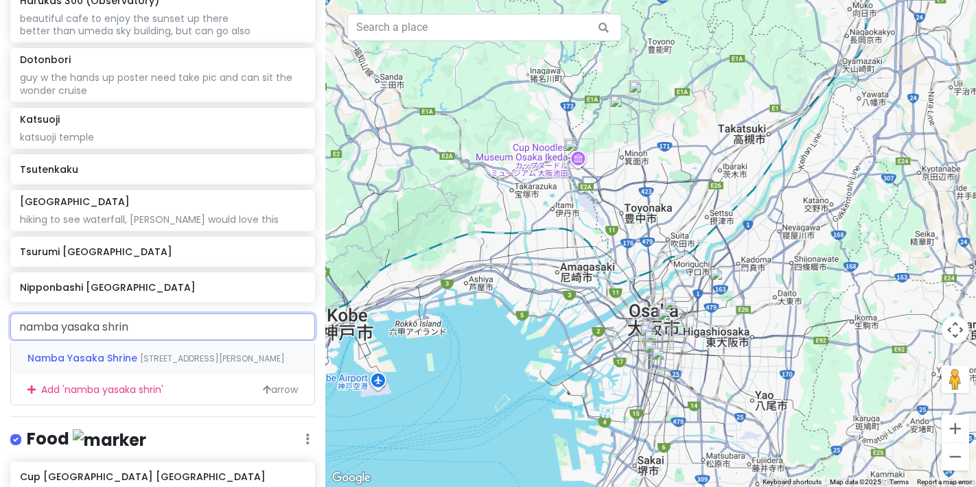
click at [179, 354] on span "[STREET_ADDRESS][PERSON_NAME]" at bounding box center [212, 359] width 145 height 12
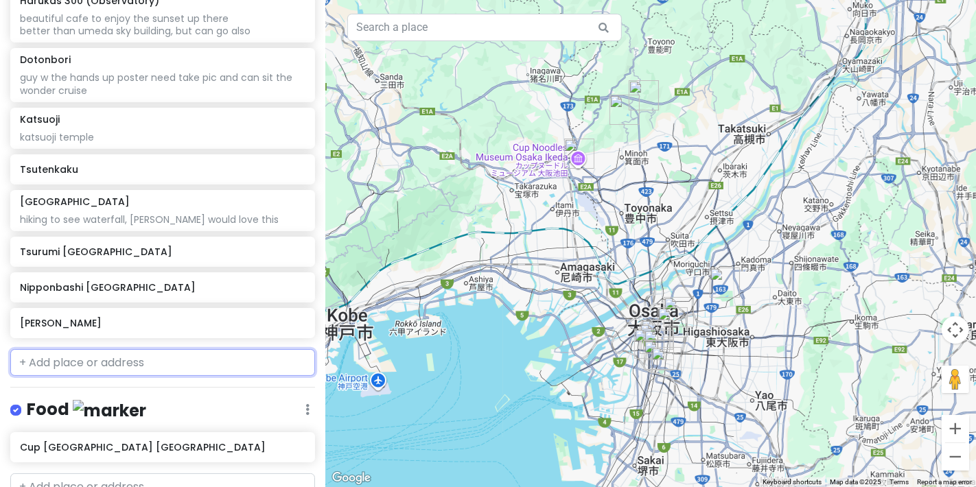
scroll to position [393, 0]
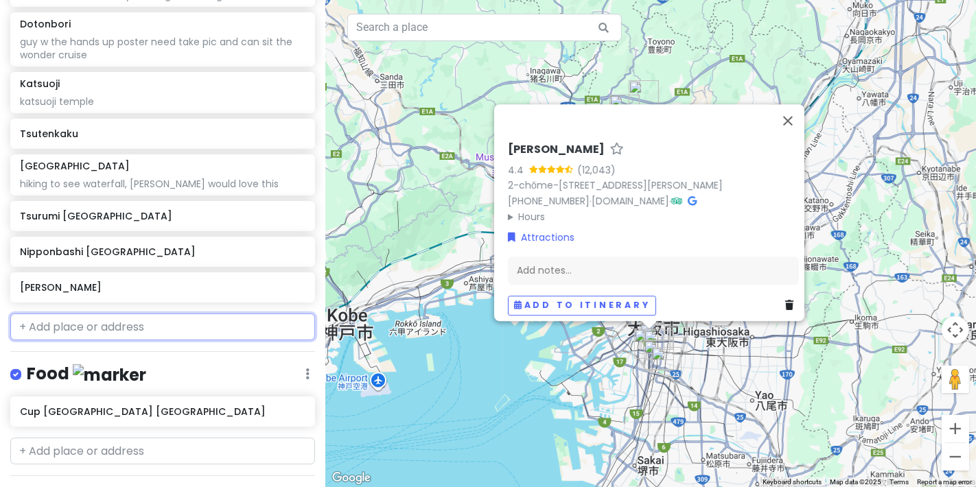
click at [146, 330] on input "text" at bounding box center [162, 327] width 305 height 27
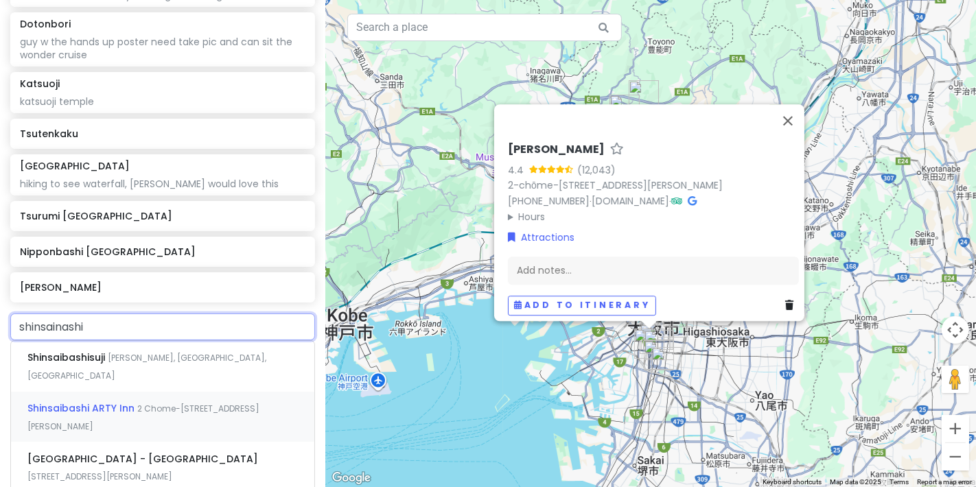
scroll to position [470, 0]
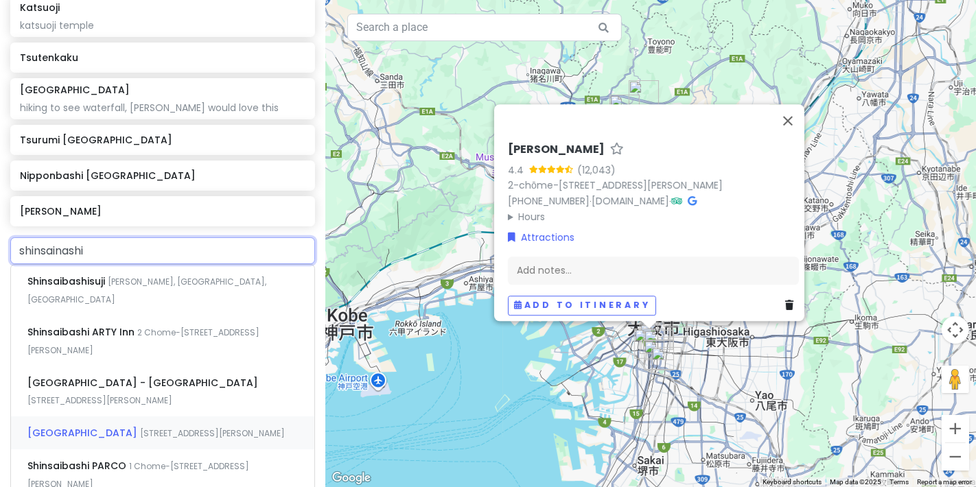
click at [262, 422] on div "Shinsaibashi Station [STREET_ADDRESS][PERSON_NAME]" at bounding box center [162, 433] width 303 height 33
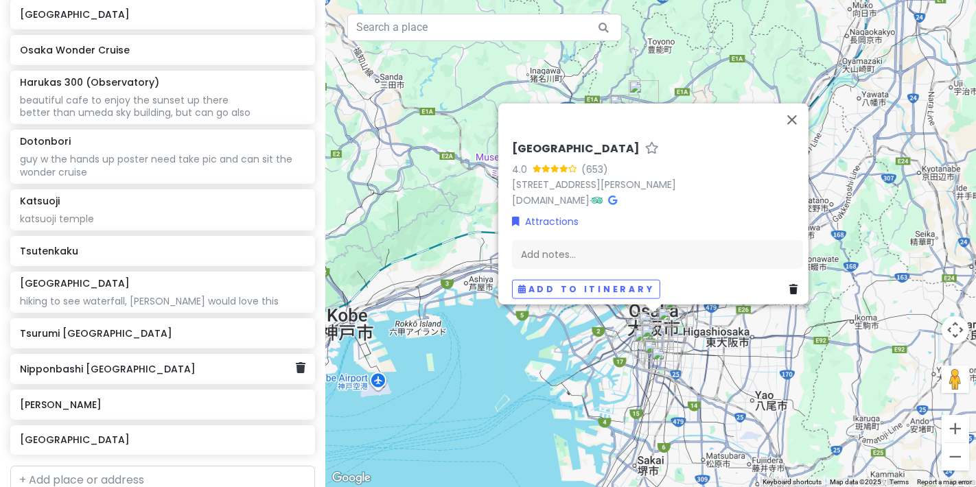
scroll to position [200, 0]
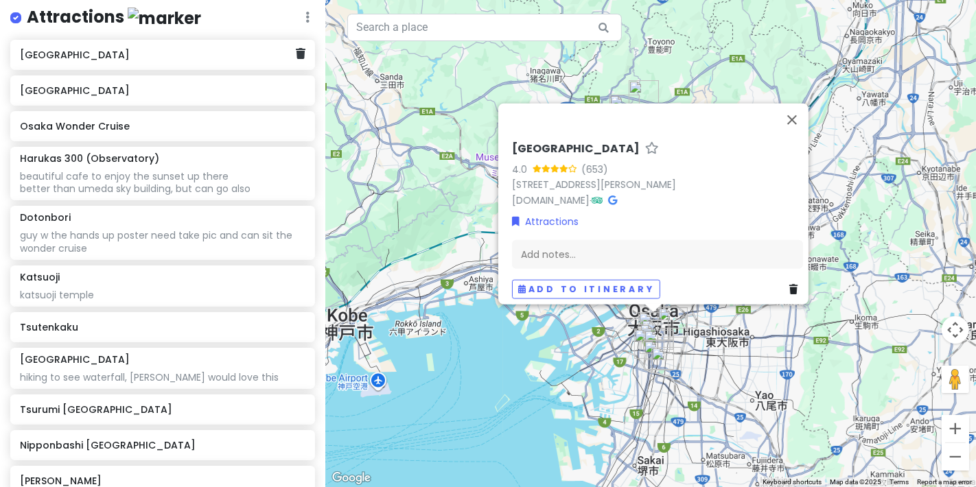
click at [191, 53] on h6 "[GEOGRAPHIC_DATA]" at bounding box center [157, 55] width 275 height 12
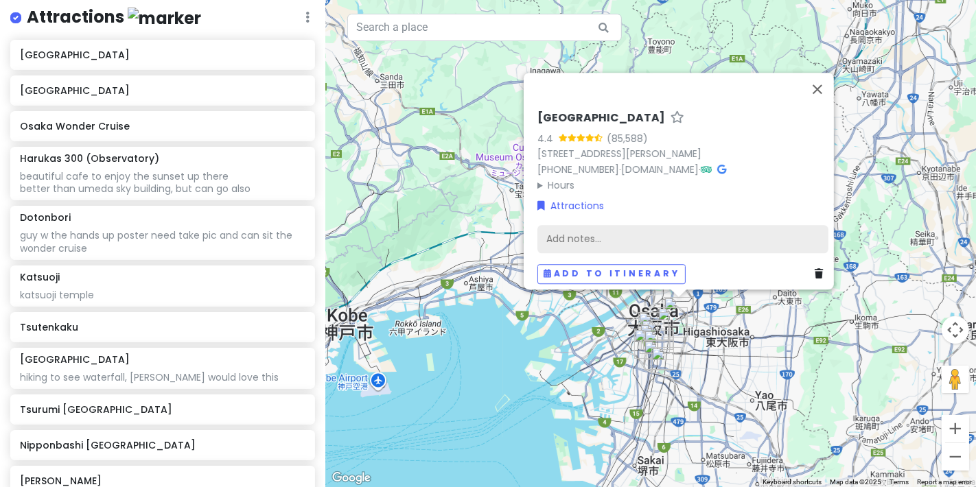
click at [593, 230] on div "Add notes..." at bounding box center [683, 239] width 291 height 29
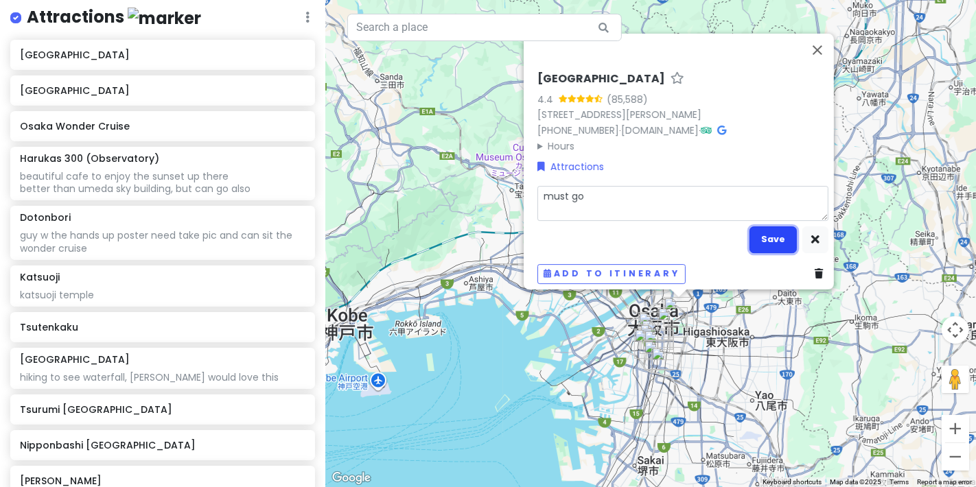
click at [779, 231] on button "Save" at bounding box center [773, 240] width 47 height 27
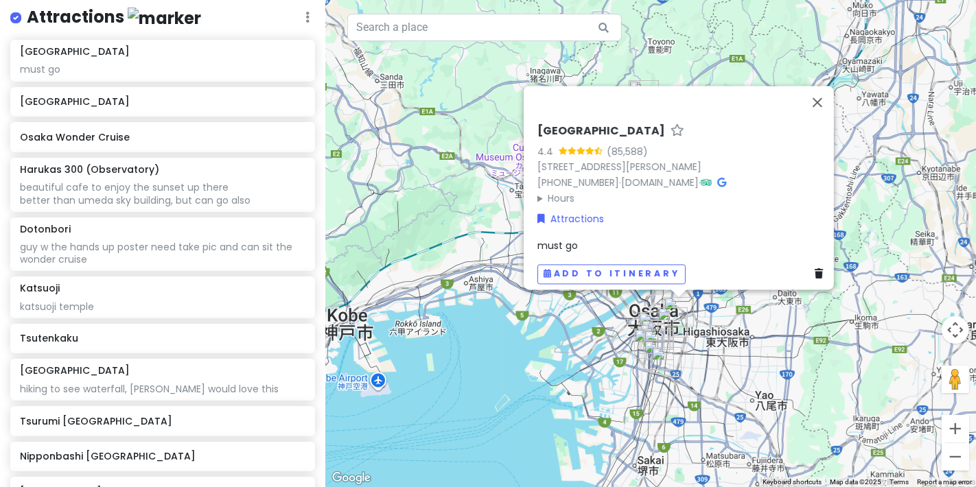
click at [671, 126] on icon at bounding box center [678, 130] width 14 height 9
click at [205, 373] on div "[GEOGRAPHIC_DATA]" at bounding box center [162, 371] width 285 height 12
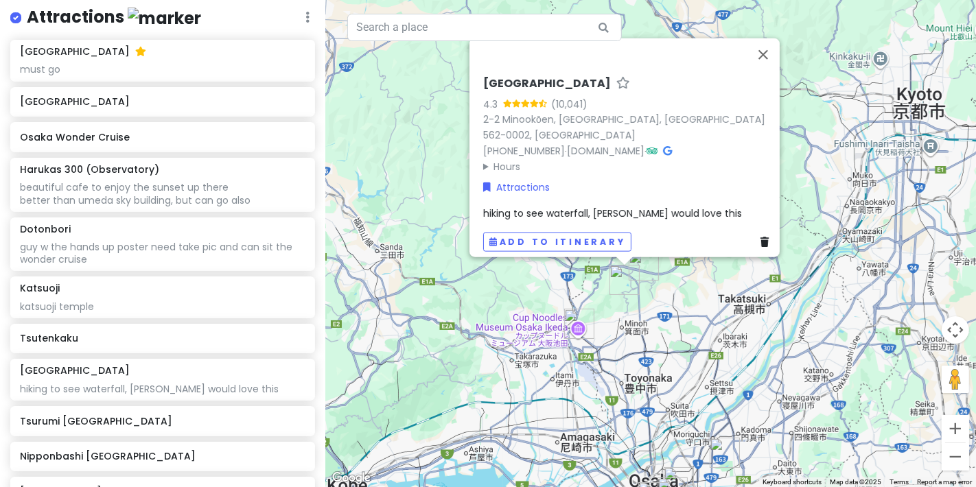
click at [617, 87] on icon at bounding box center [624, 82] width 14 height 9
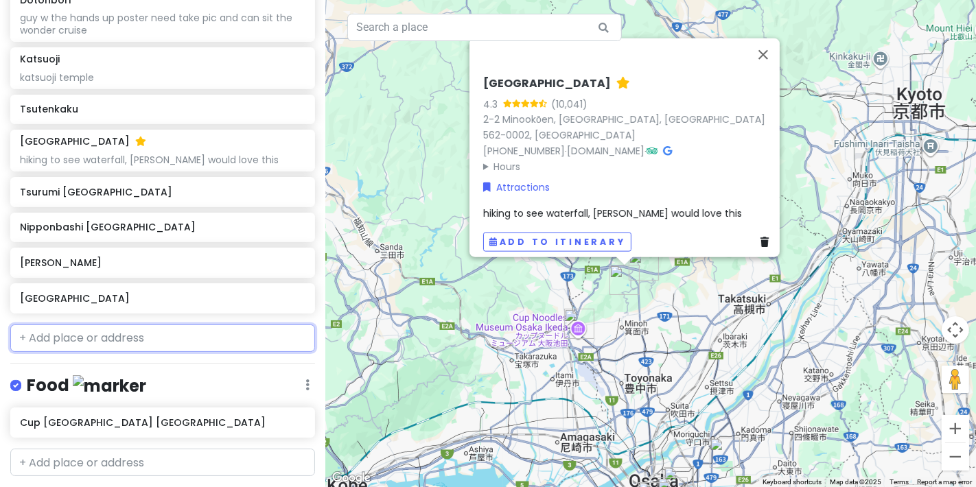
click at [194, 332] on input "text" at bounding box center [162, 338] width 305 height 27
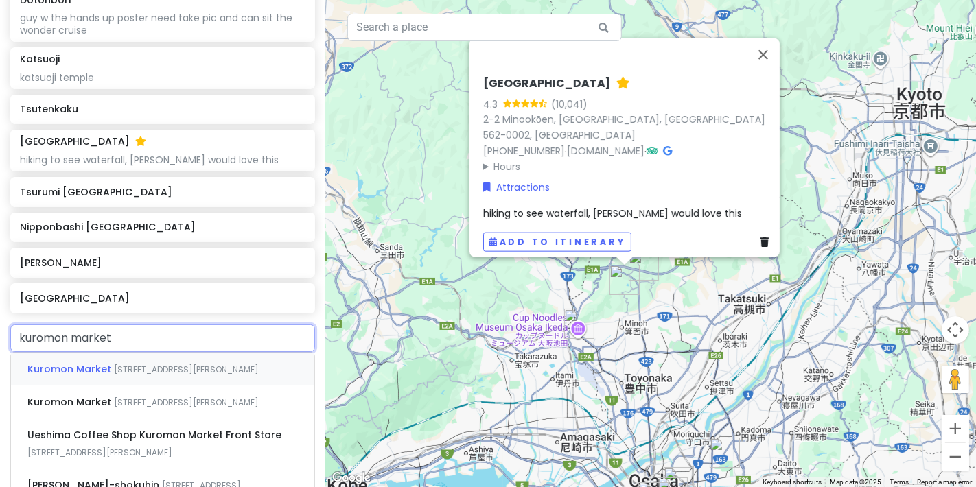
click at [172, 364] on span "[STREET_ADDRESS][PERSON_NAME]" at bounding box center [186, 370] width 145 height 12
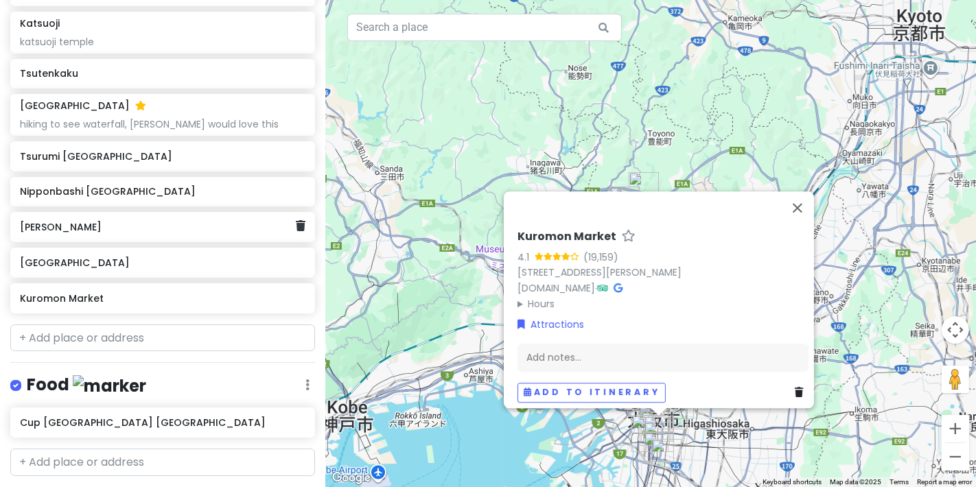
click at [190, 229] on h6 "[PERSON_NAME]" at bounding box center [157, 227] width 275 height 12
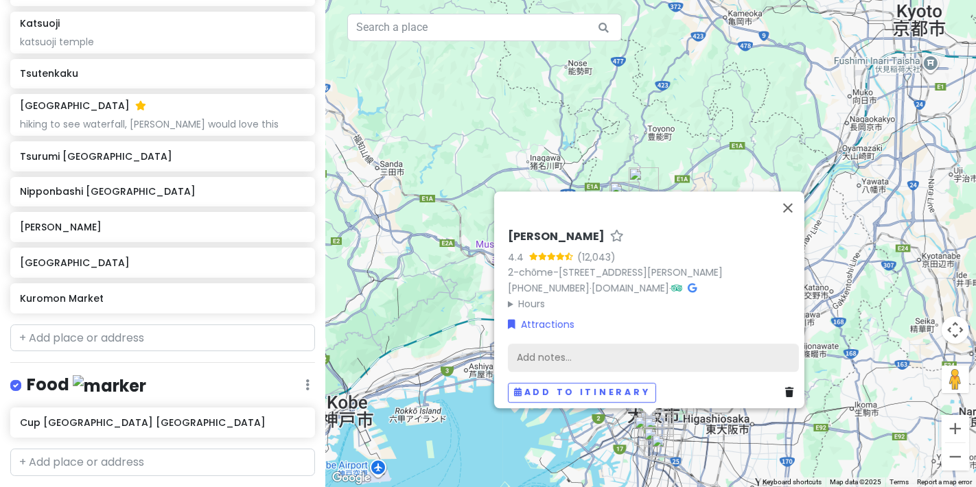
click at [588, 346] on div "Add notes..." at bounding box center [653, 358] width 291 height 29
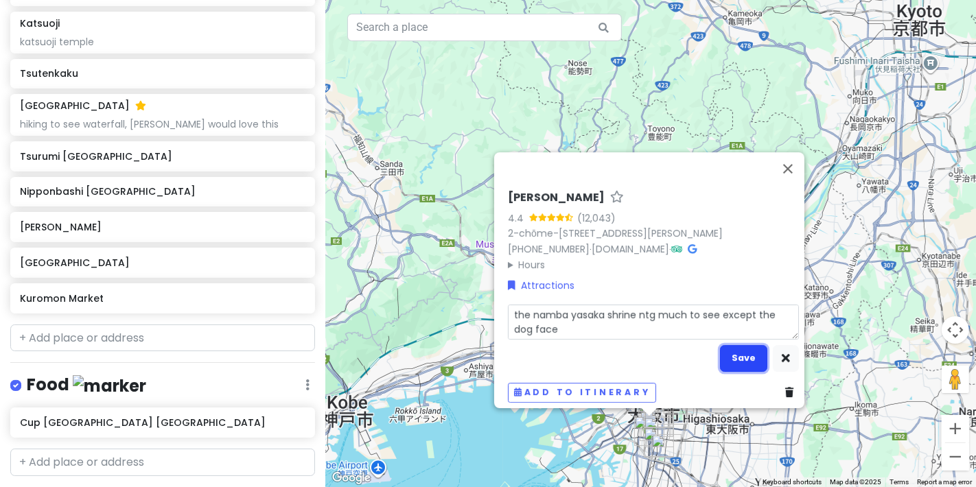
click at [741, 358] on button "Save" at bounding box center [743, 358] width 47 height 27
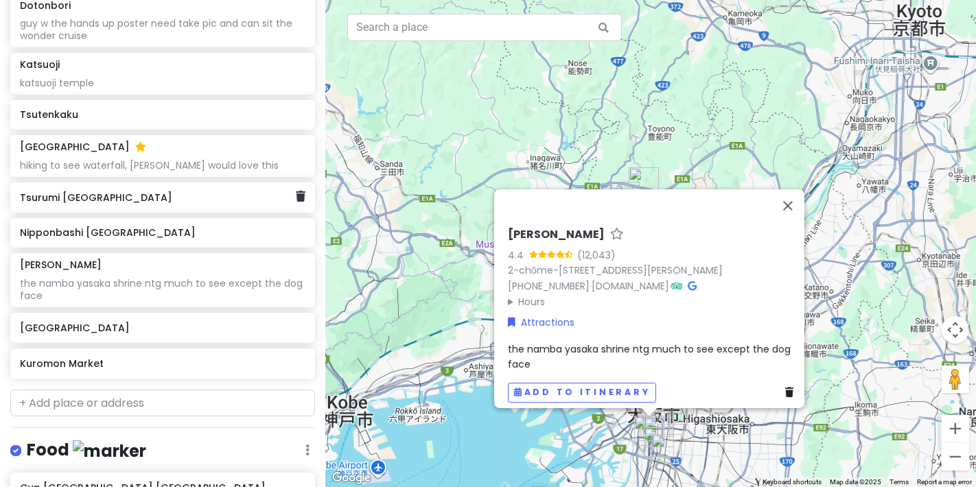
scroll to position [500, 0]
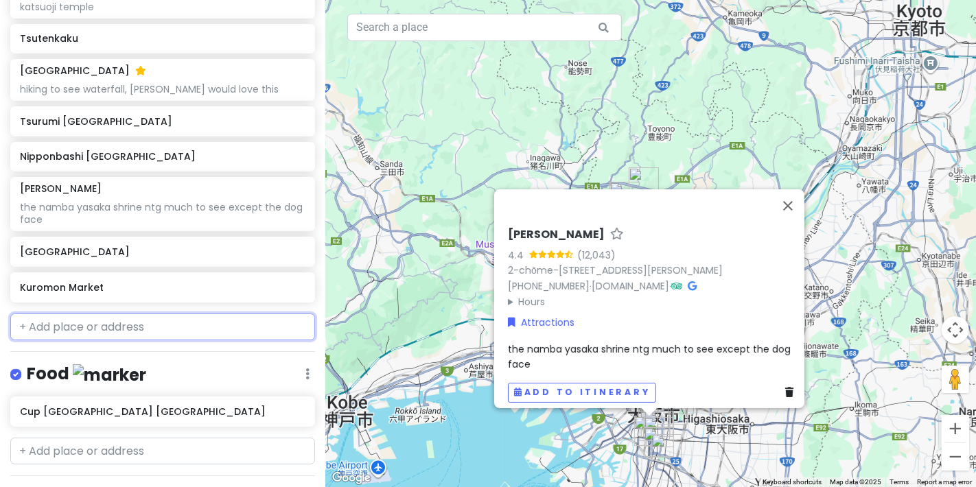
click at [139, 314] on input "text" at bounding box center [162, 327] width 305 height 27
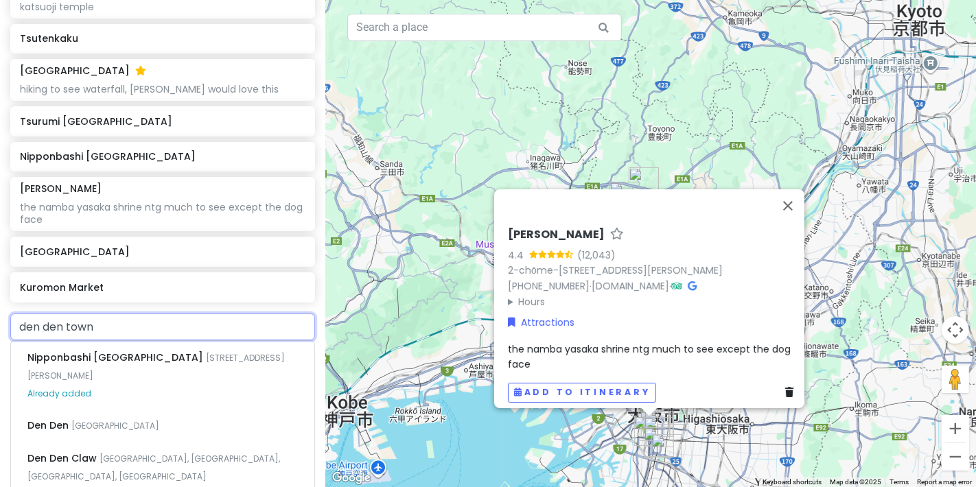
scroll to position [424, 0]
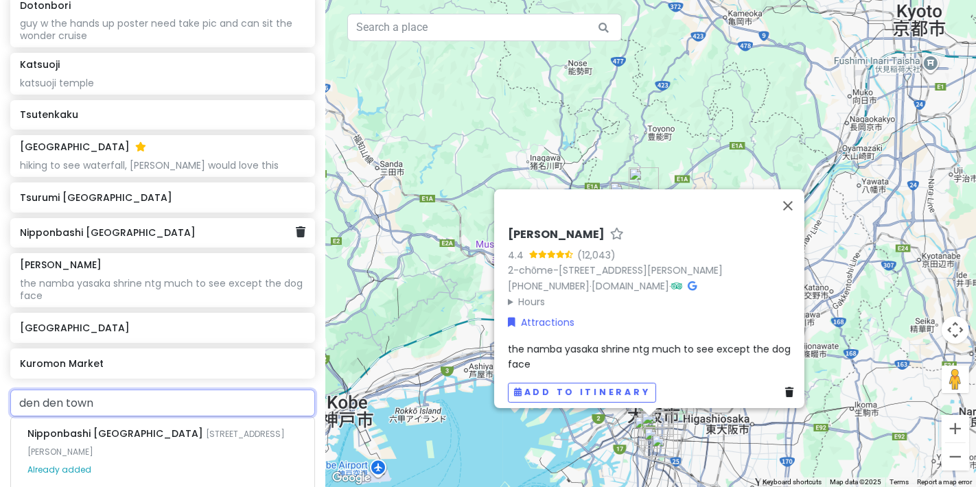
click at [179, 238] on div "Nipponbashi [GEOGRAPHIC_DATA]" at bounding box center [157, 233] width 275 height 19
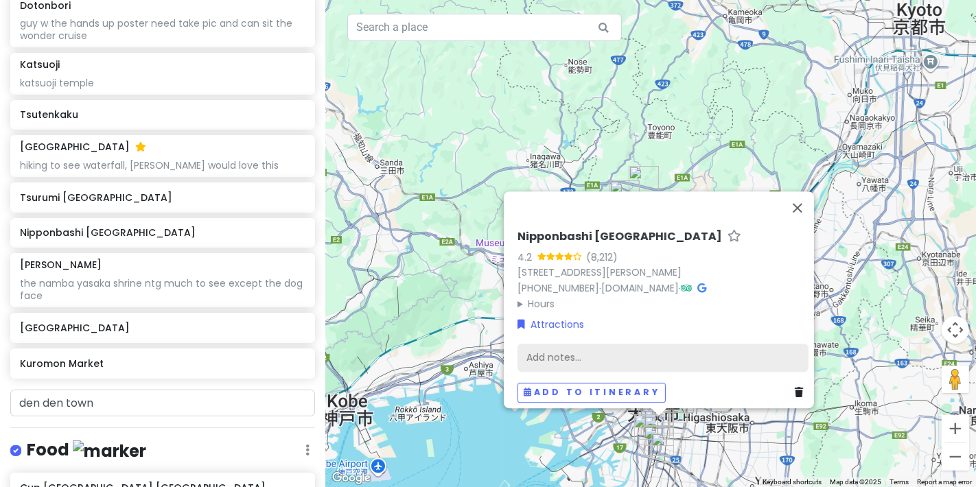
click at [621, 348] on div "Add notes..." at bounding box center [663, 358] width 291 height 29
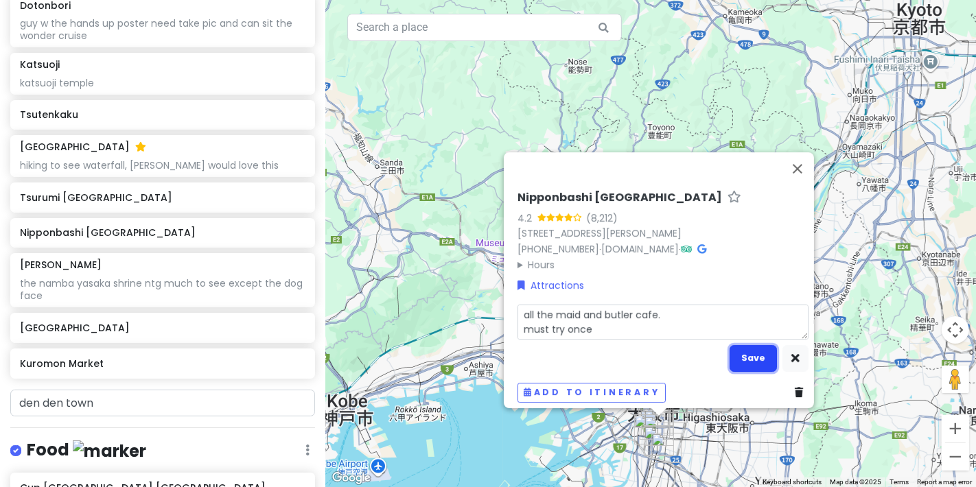
click at [751, 356] on button "Save" at bounding box center [753, 358] width 47 height 27
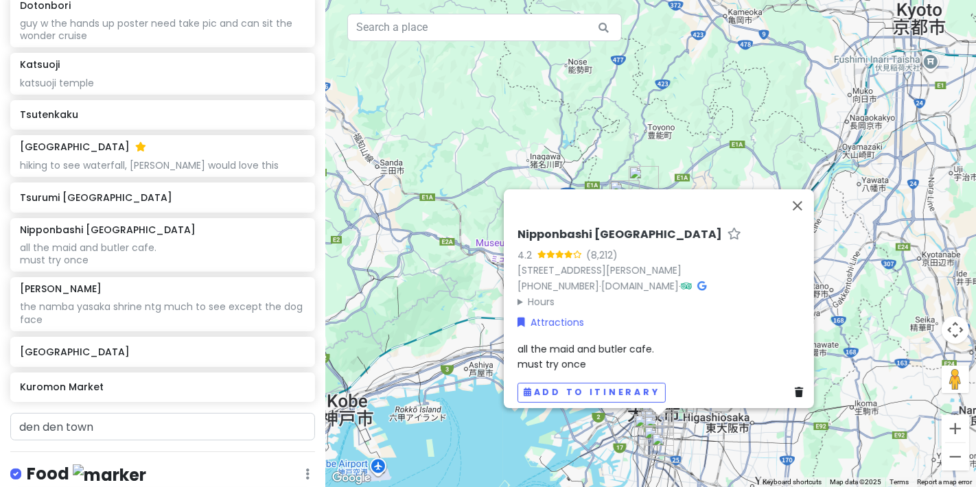
scroll to position [447, 0]
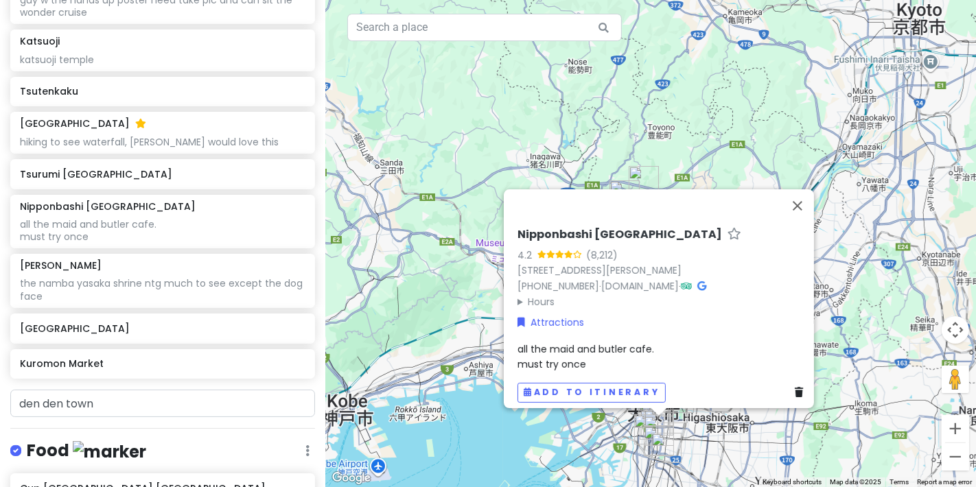
click at [613, 328] on div "Nipponbashi Denden Town 4.2 (8,212) 4 Chome-9 [GEOGRAPHIC_DATA], [GEOGRAPHIC_DA…" at bounding box center [663, 315] width 302 height 186
click at [601, 349] on div "all the maid and butler cafe. must try once" at bounding box center [663, 357] width 291 height 31
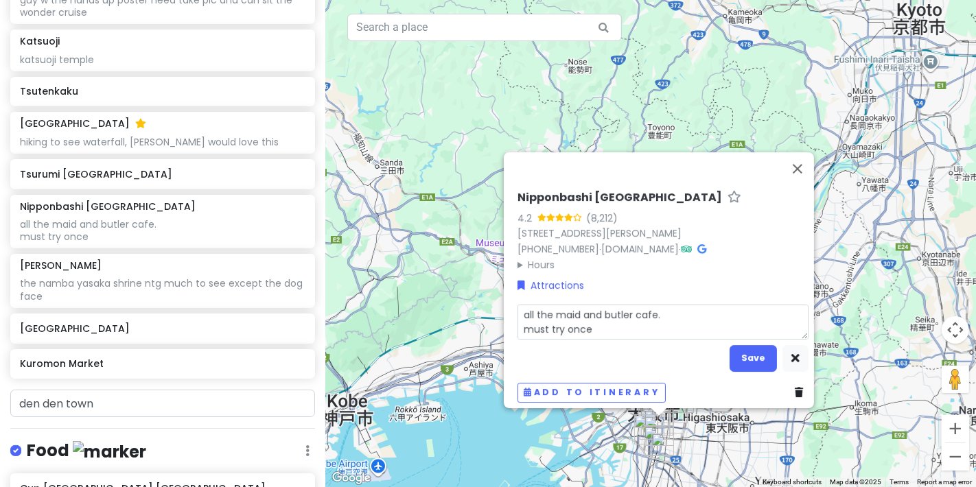
scroll to position [0, 0]
click at [605, 323] on textarea "all the maid and butler cafe. must try once" at bounding box center [663, 322] width 291 height 35
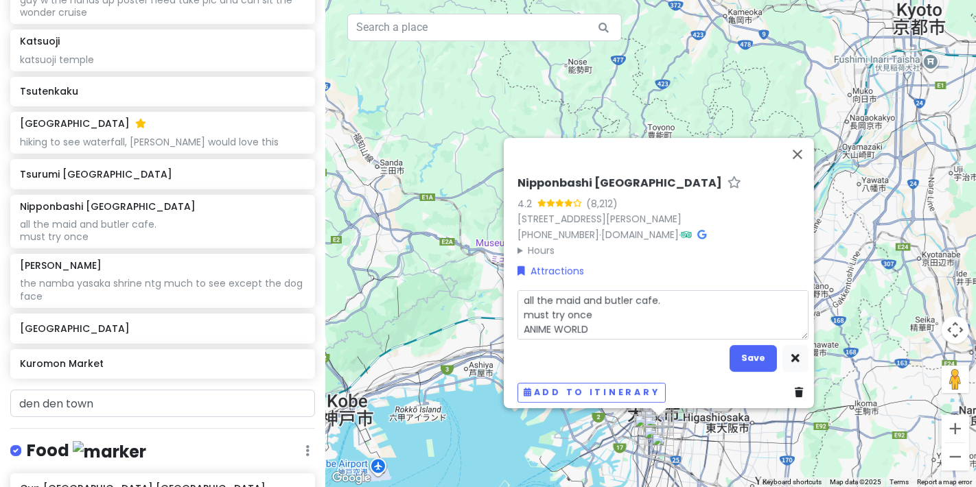
click at [667, 170] on div "Nipponbashi Denden Town 4.2 (8,212) 4 Chome-9 [GEOGRAPHIC_DATA], [GEOGRAPHIC_DA…" at bounding box center [659, 273] width 310 height 270
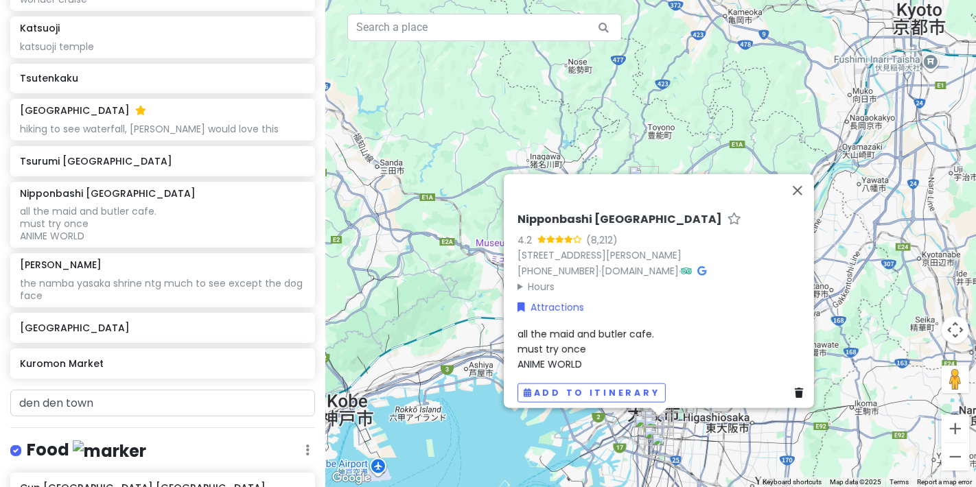
click at [728, 214] on icon at bounding box center [735, 218] width 14 height 9
click at [106, 408] on input "den den town" at bounding box center [162, 403] width 305 height 27
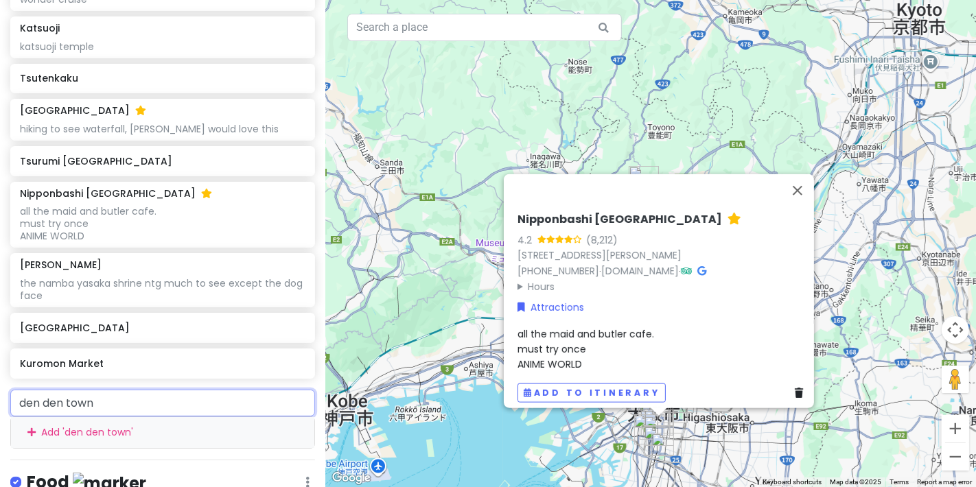
drag, startPoint x: 119, startPoint y: 403, endPoint x: 0, endPoint y: 379, distance: 121.9
click at [0, 380] on div "Osaka Trip Private Change Dates Make a Copy Delete Trip Go Pro ⚡️ Give Feedback…" at bounding box center [162, 243] width 325 height 487
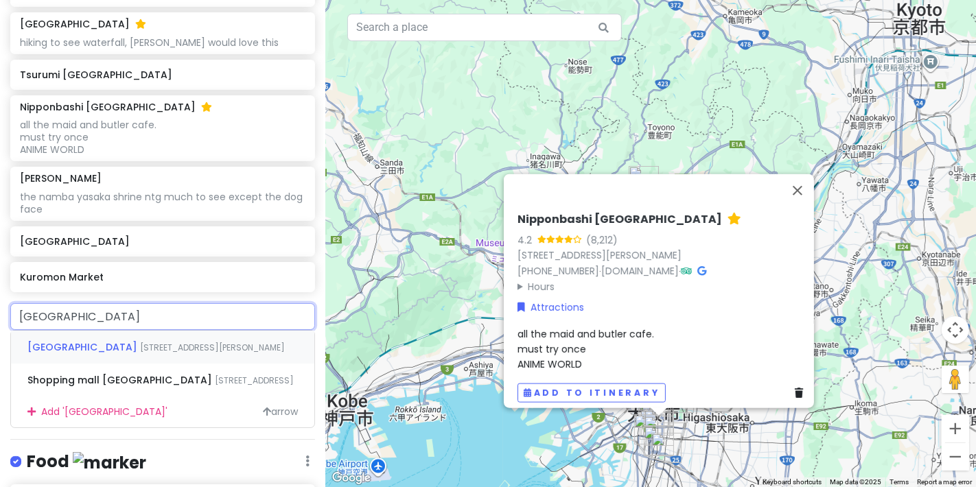
scroll to position [612, 0]
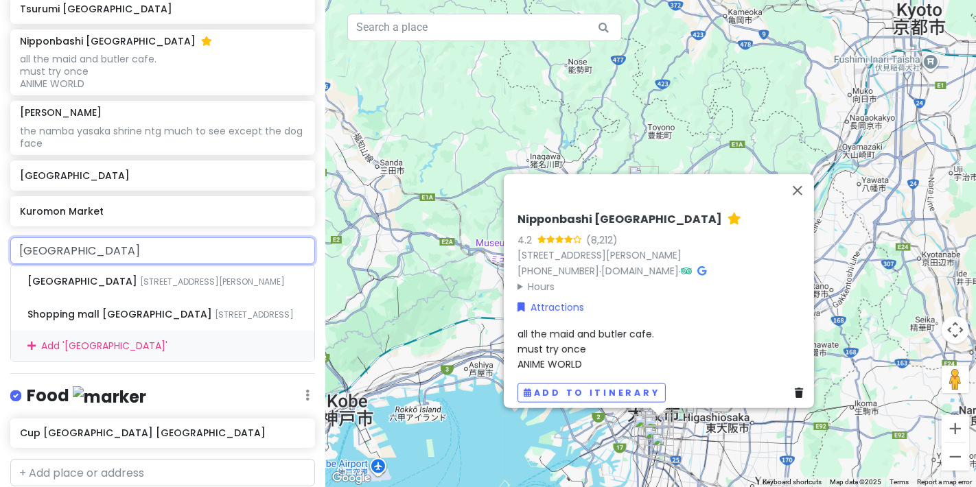
drag, startPoint x: 176, startPoint y: 249, endPoint x: 0, endPoint y: 244, distance: 176.5
click at [0, 244] on div "[GEOGRAPHIC_DATA] 3 Chome-1-[GEOGRAPHIC_DATA][PERSON_NAME], [GEOGRAPHIC_DATA], …" at bounding box center [162, 300] width 325 height 125
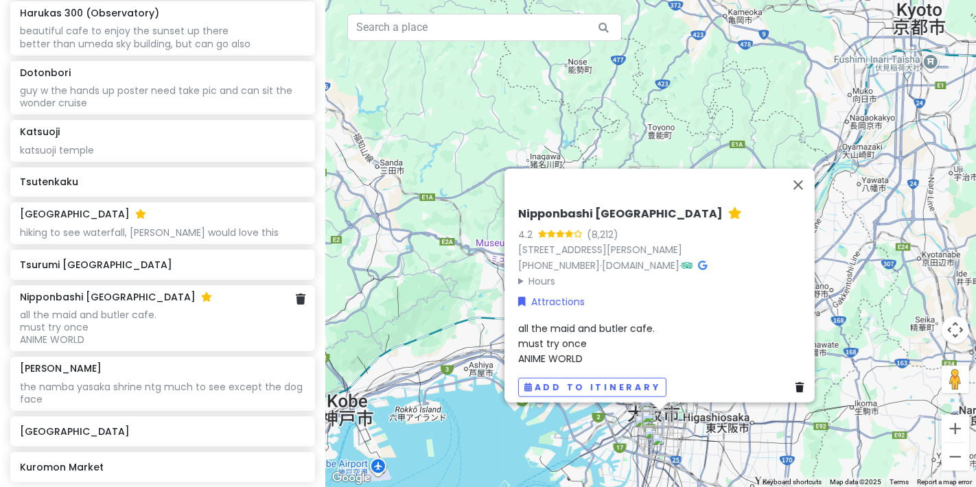
scroll to position [154, 0]
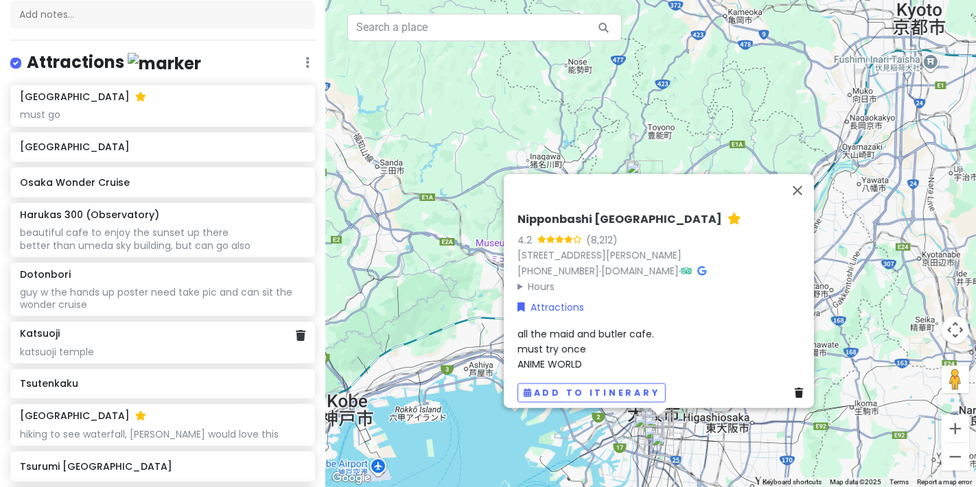
click at [216, 348] on div "katsuoji temple" at bounding box center [162, 352] width 285 height 12
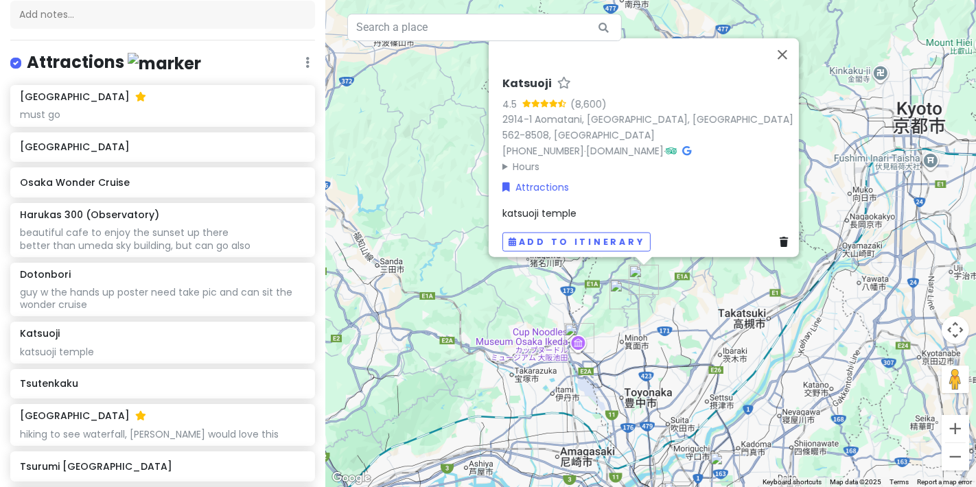
click at [558, 87] on icon at bounding box center [564, 82] width 14 height 9
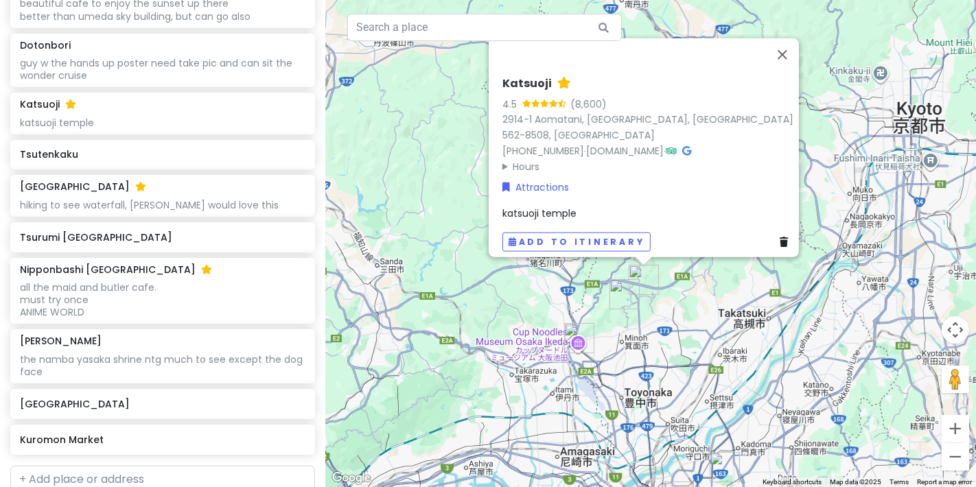
scroll to position [460, 0]
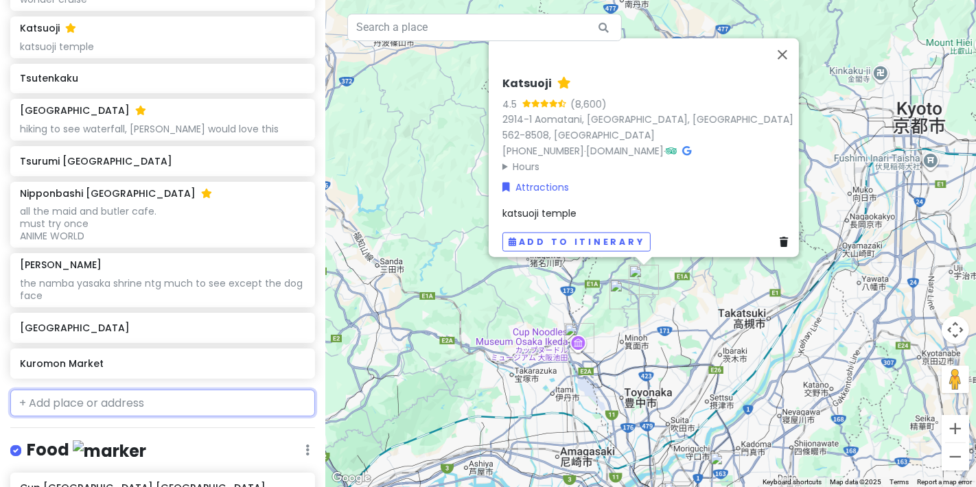
click at [194, 399] on input "text" at bounding box center [162, 403] width 305 height 27
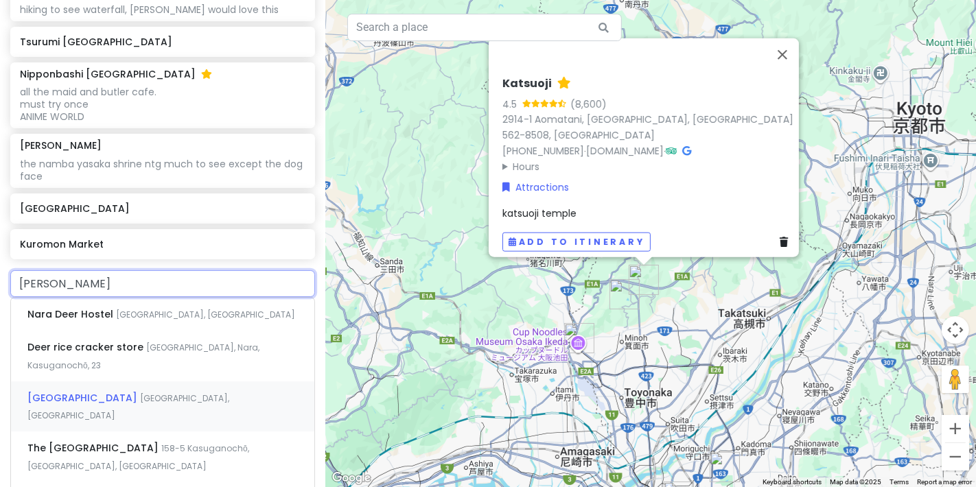
scroll to position [612, 0]
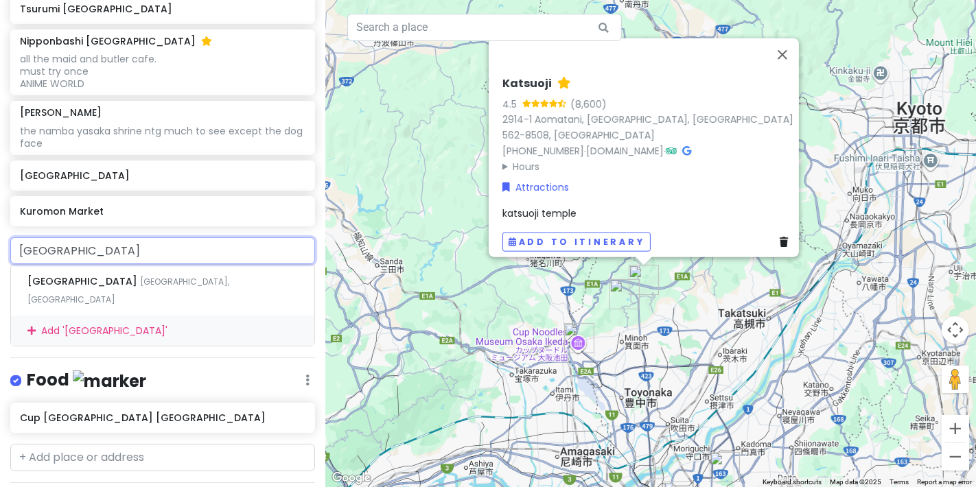
click at [159, 254] on input "[GEOGRAPHIC_DATA]" at bounding box center [162, 251] width 305 height 27
click at [157, 279] on div "[GEOGRAPHIC_DATA], [GEOGRAPHIC_DATA]" at bounding box center [162, 290] width 303 height 51
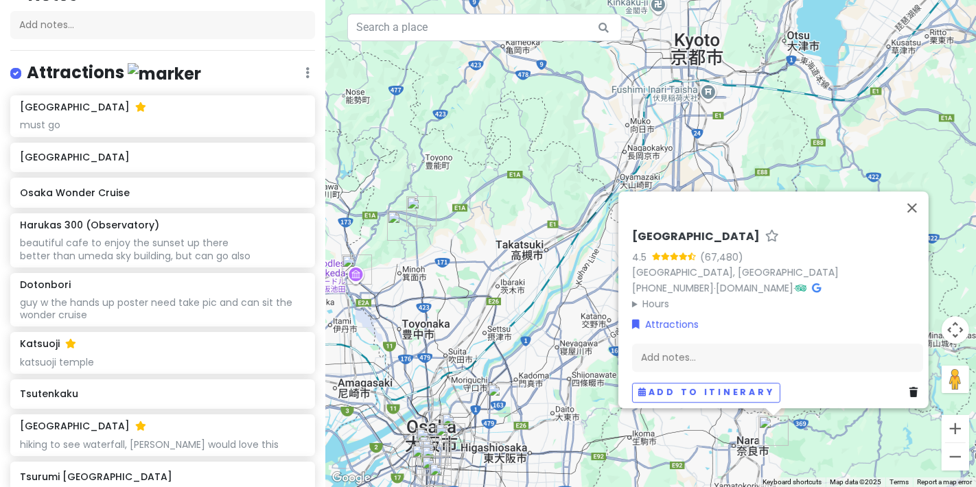
scroll to position [114, 0]
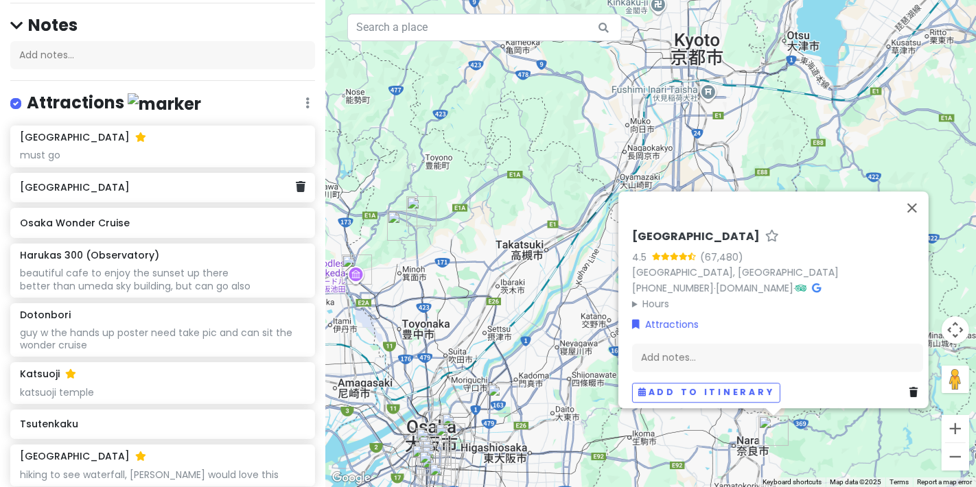
click at [233, 198] on div "[GEOGRAPHIC_DATA]" at bounding box center [162, 188] width 305 height 30
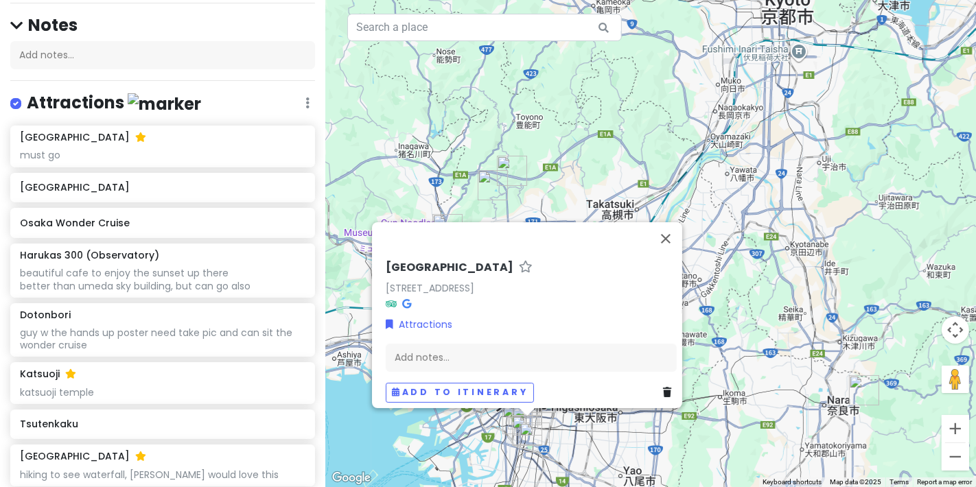
click at [519, 262] on icon at bounding box center [526, 266] width 14 height 9
click at [472, 351] on div "Add notes..." at bounding box center [531, 358] width 291 height 29
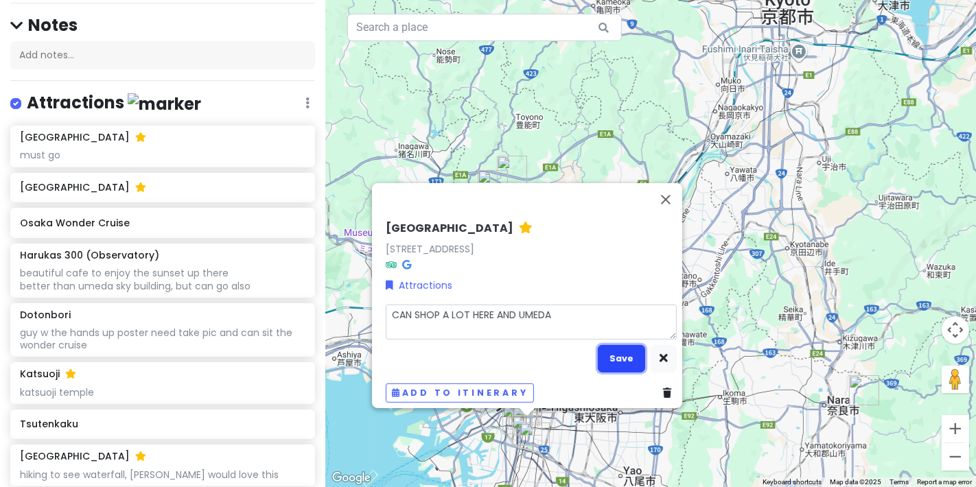
click at [606, 350] on button "Save" at bounding box center [621, 358] width 47 height 27
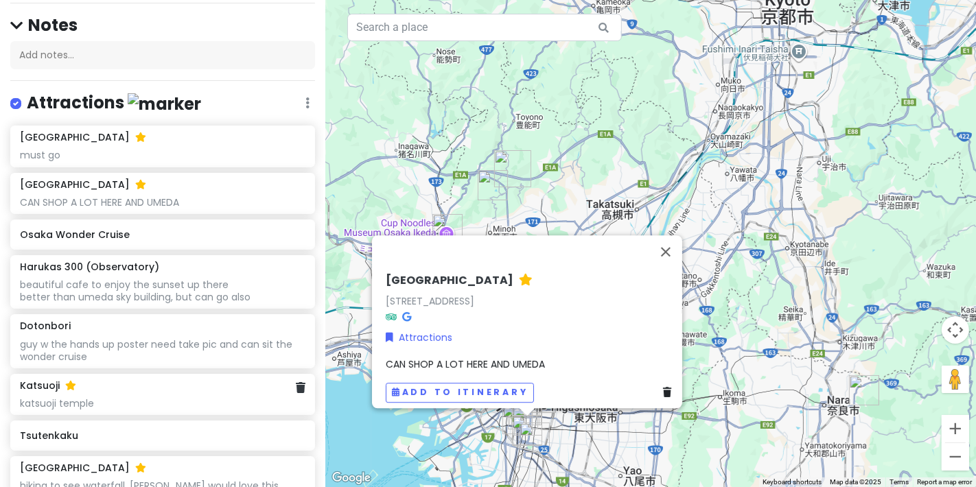
scroll to position [115, 0]
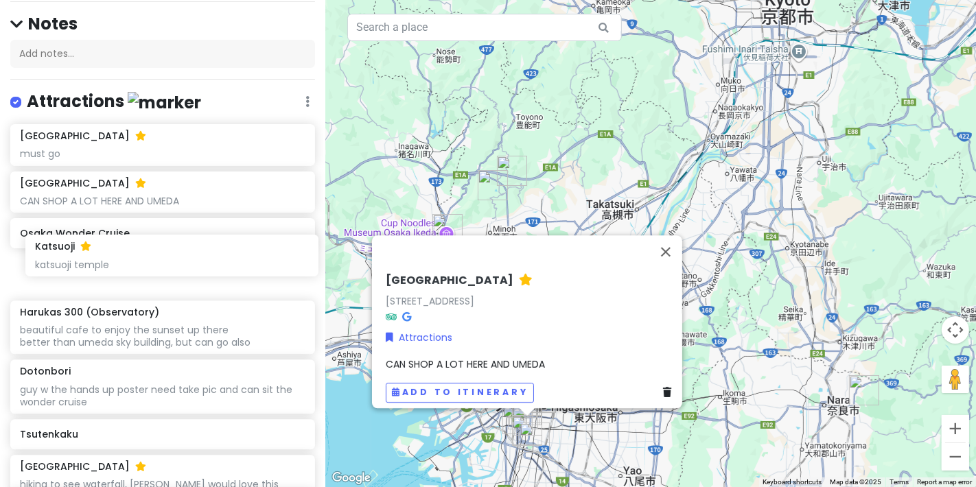
drag, startPoint x: 174, startPoint y: 394, endPoint x: 189, endPoint y: 257, distance: 137.5
click at [189, 257] on div "[GEOGRAPHIC_DATA] must go [GEOGRAPHIC_DATA] CAN SHOP A LOT HERE AND UMEDA Osaka…" at bounding box center [162, 450] width 325 height 652
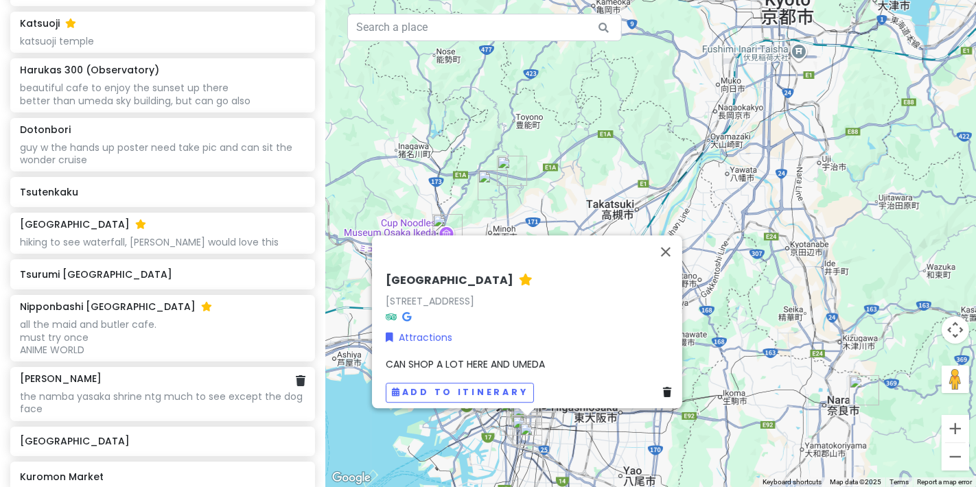
scroll to position [344, 0]
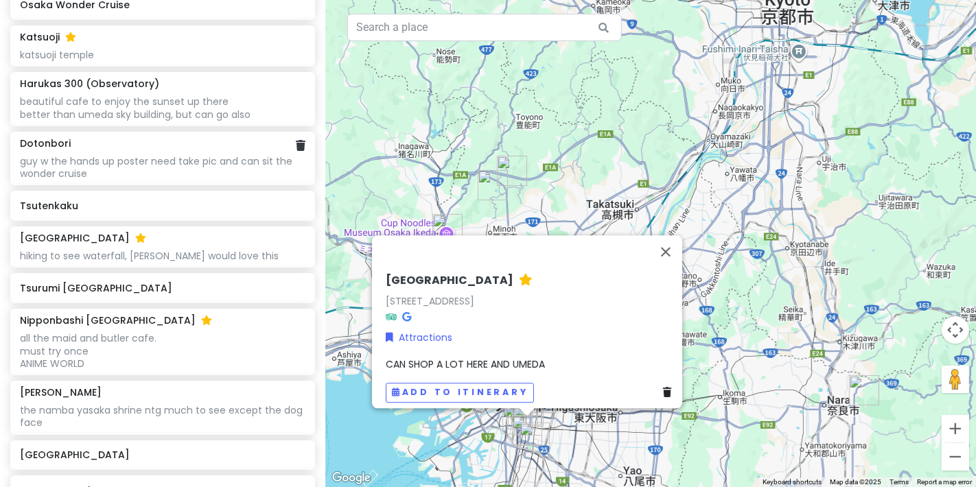
click at [244, 155] on div "guy w the hands up poster need take pic and can sit the wonder cruise" at bounding box center [162, 167] width 285 height 25
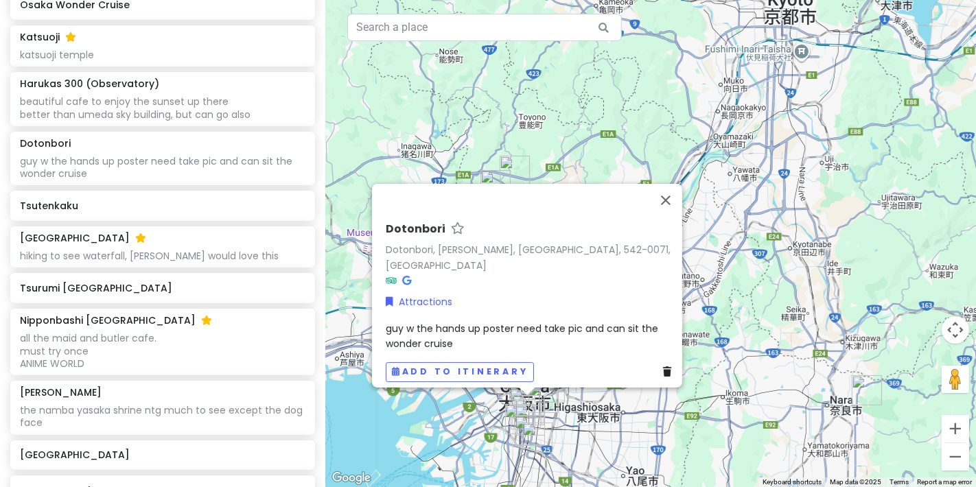
click at [451, 233] on icon at bounding box center [458, 228] width 14 height 9
click at [468, 332] on div "guy w the hands up poster need take pic and can sit the wonder cruise" at bounding box center [531, 336] width 291 height 31
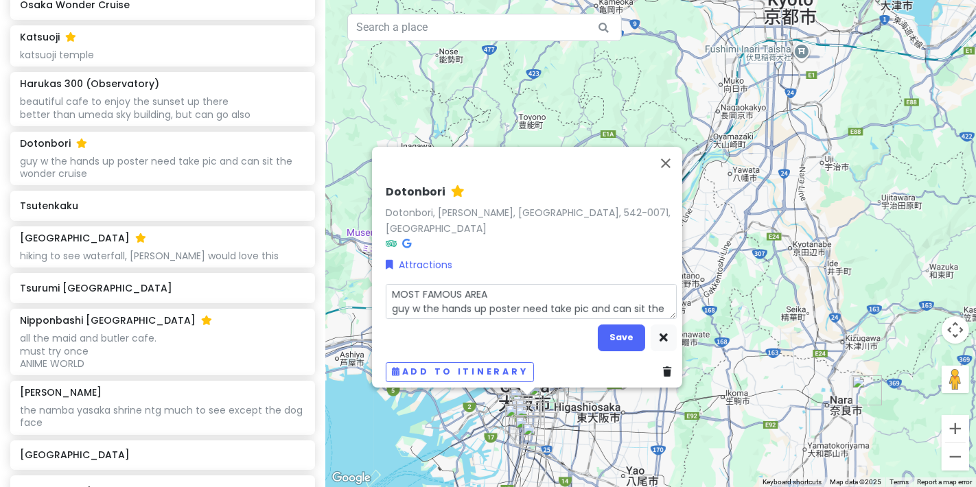
scroll to position [0, 0]
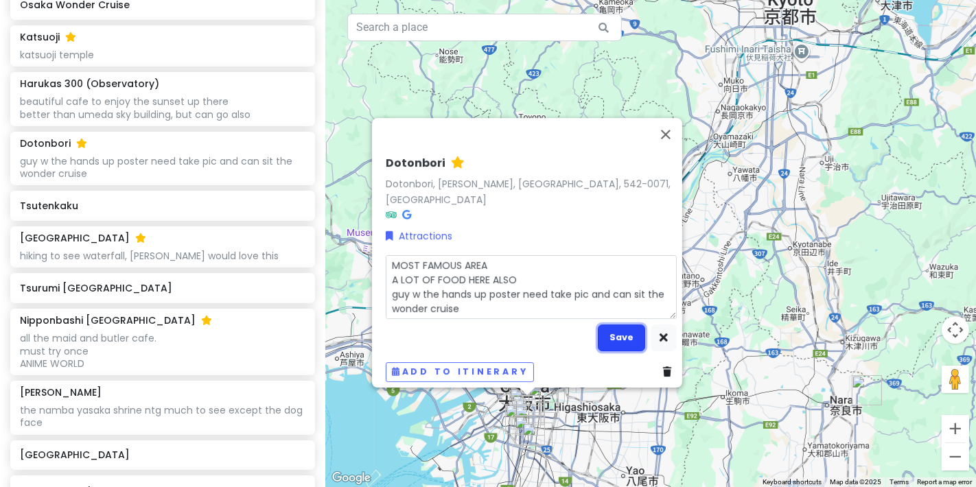
click at [635, 325] on button "Save" at bounding box center [621, 338] width 47 height 27
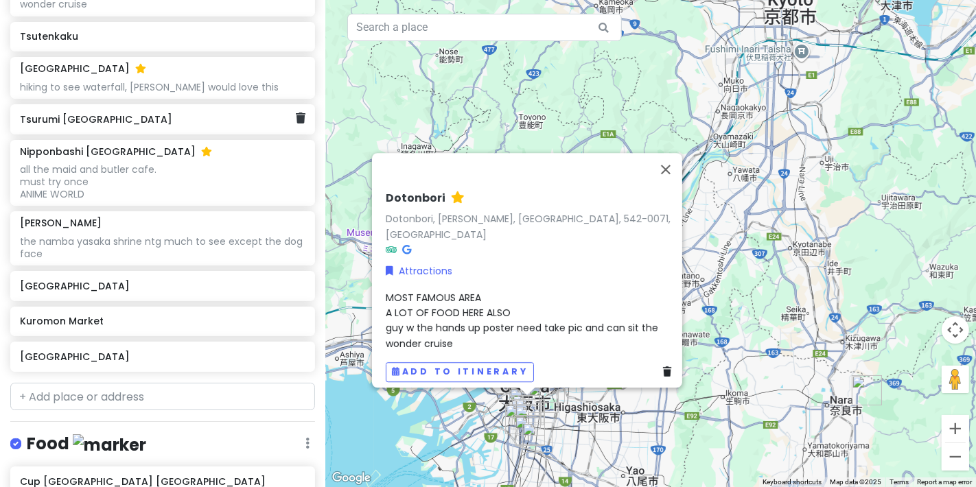
scroll to position [573, 0]
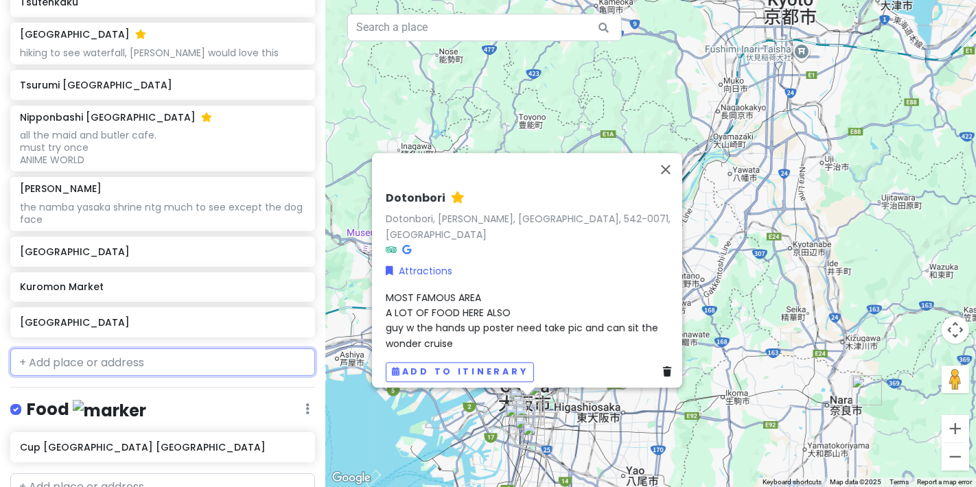
click at [140, 365] on input "text" at bounding box center [162, 362] width 305 height 27
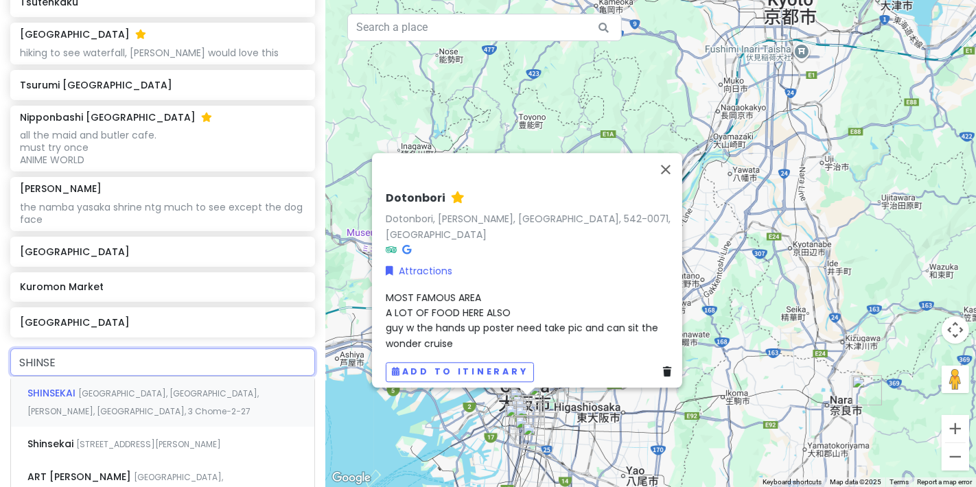
click at [205, 408] on div "SHINSEKAI [GEOGRAPHIC_DATA], [GEOGRAPHIC_DATA], [PERSON_NAME], [GEOGRAPHIC_DATA…" at bounding box center [162, 402] width 303 height 51
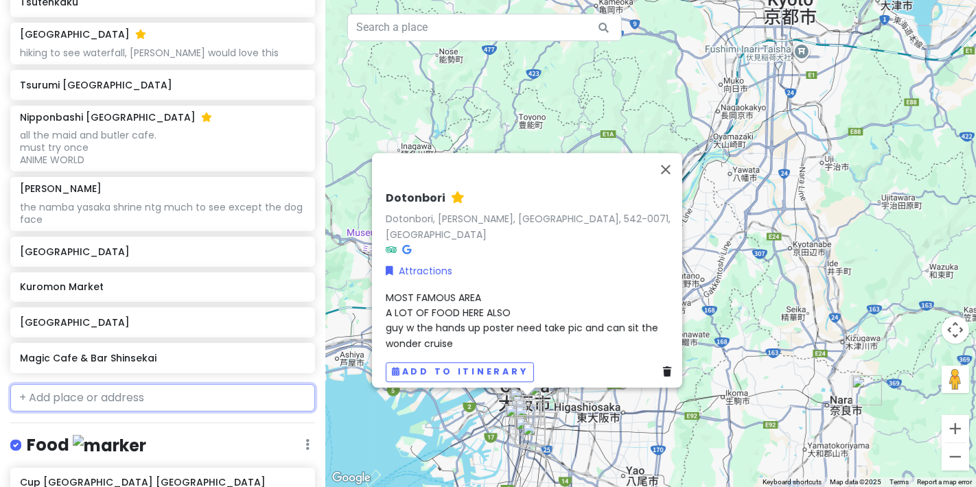
scroll to position [608, 0]
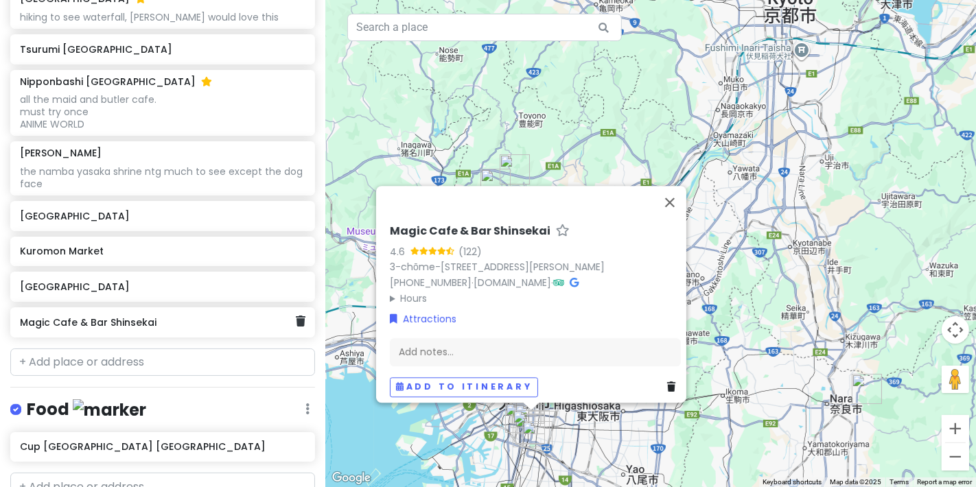
click at [292, 332] on div "Magic Cafe & Bar Shinsekai" at bounding box center [162, 323] width 305 height 30
click at [294, 328] on div "Magic Cafe & Bar Shinsekai" at bounding box center [162, 323] width 305 height 30
click at [296, 325] on link at bounding box center [301, 322] width 10 height 18
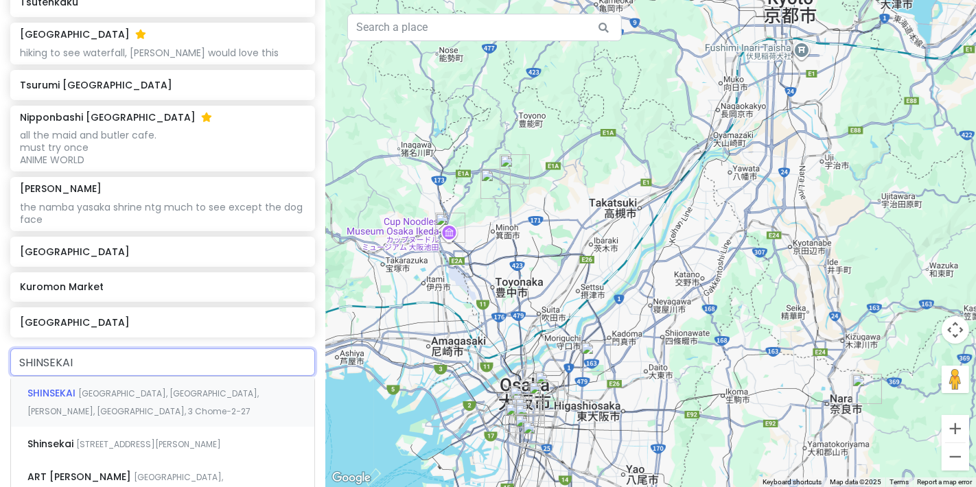
click at [152, 395] on span "[GEOGRAPHIC_DATA], [GEOGRAPHIC_DATA], [PERSON_NAME], [GEOGRAPHIC_DATA], 3 Chome…" at bounding box center [142, 403] width 231 height 30
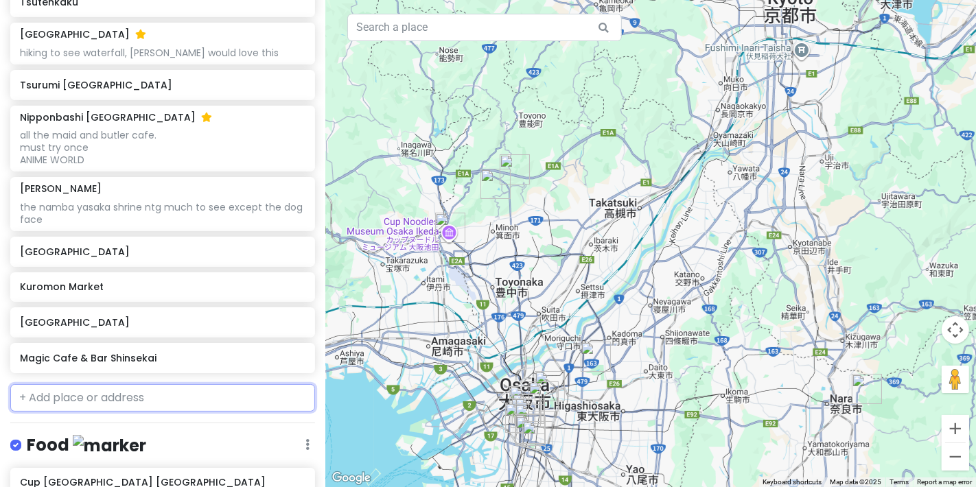
scroll to position [608, 0]
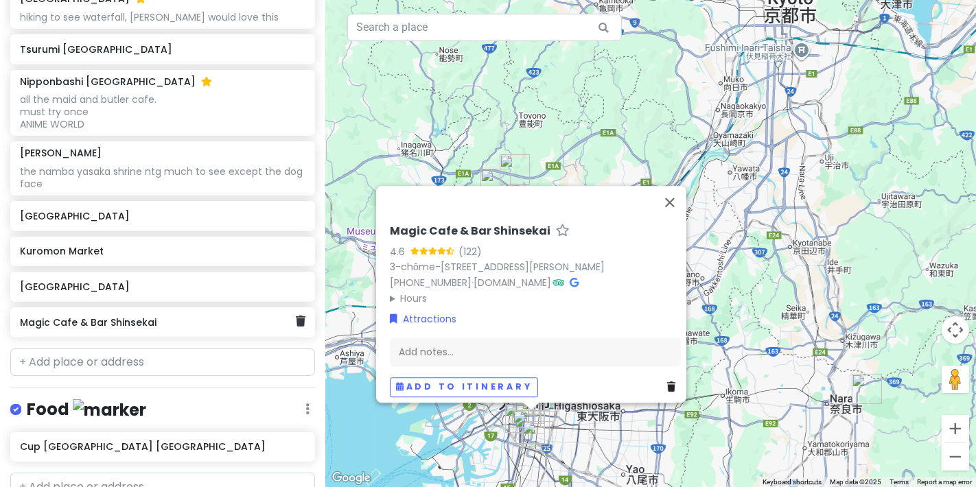
click at [283, 322] on h6 "Magic Cafe & Bar Shinsekai" at bounding box center [157, 322] width 275 height 12
click at [296, 321] on icon at bounding box center [301, 321] width 10 height 11
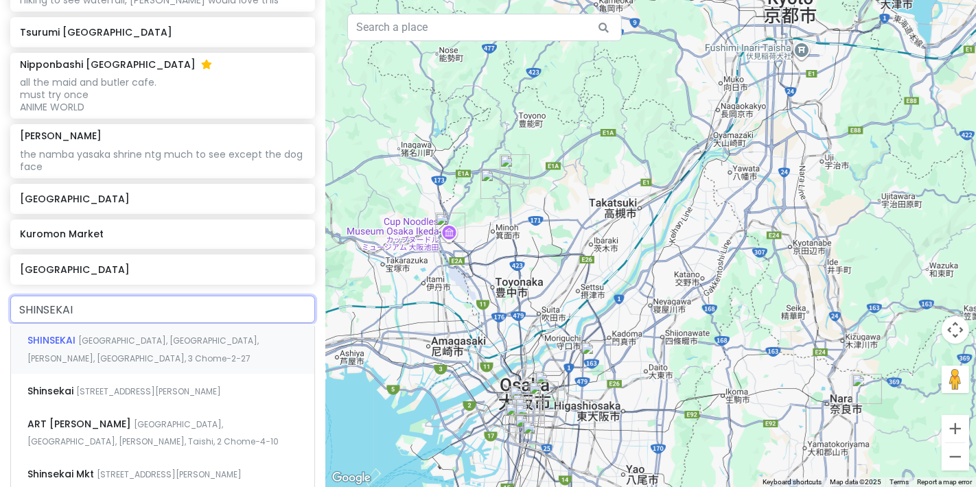
scroll to position [649, 0]
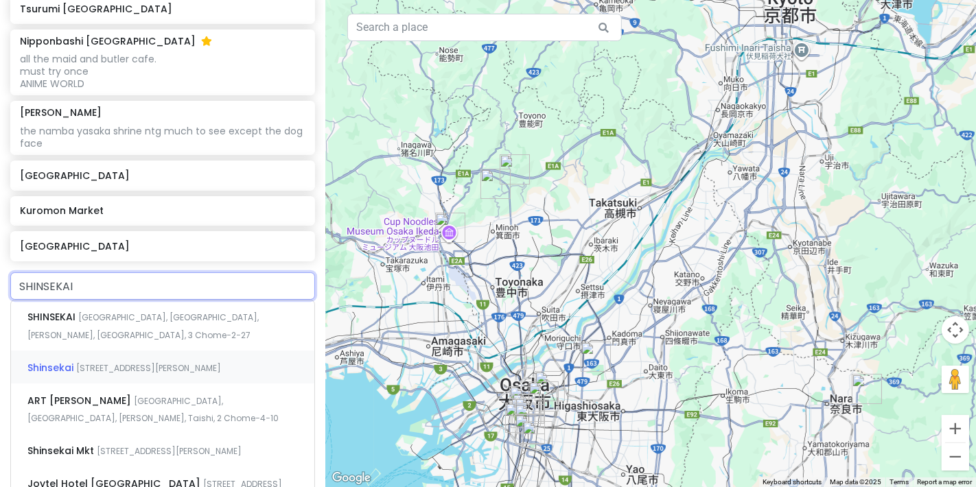
click at [222, 383] on div "Shinsekai [STREET_ADDRESS][PERSON_NAME]" at bounding box center [162, 367] width 303 height 33
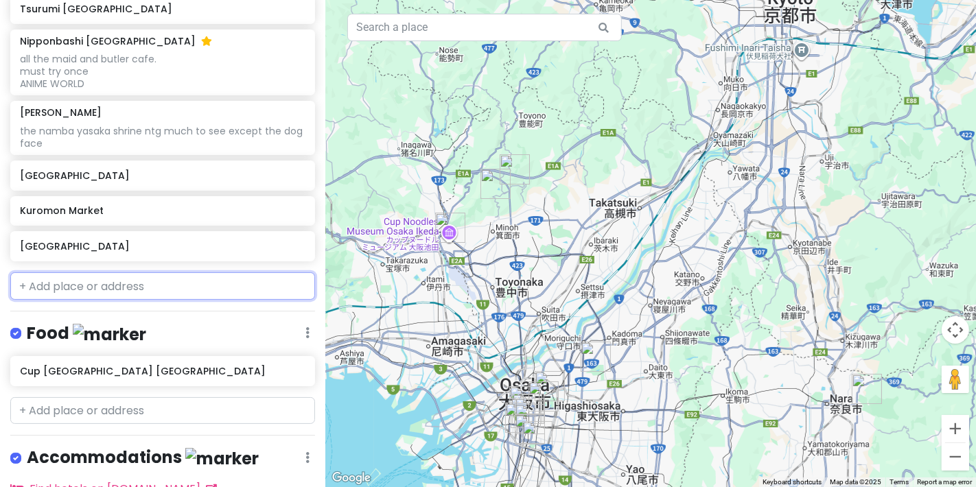
scroll to position [684, 0]
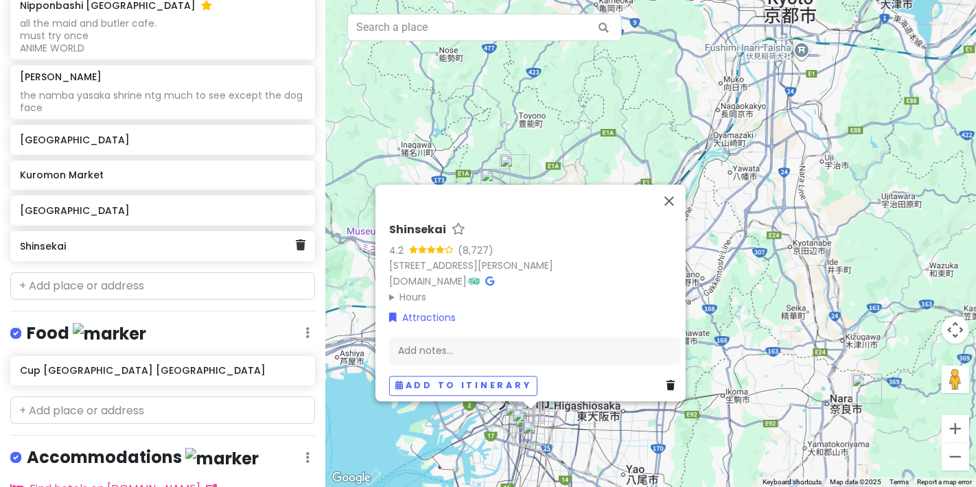
click at [251, 242] on h6 "Shinsekai" at bounding box center [157, 246] width 275 height 12
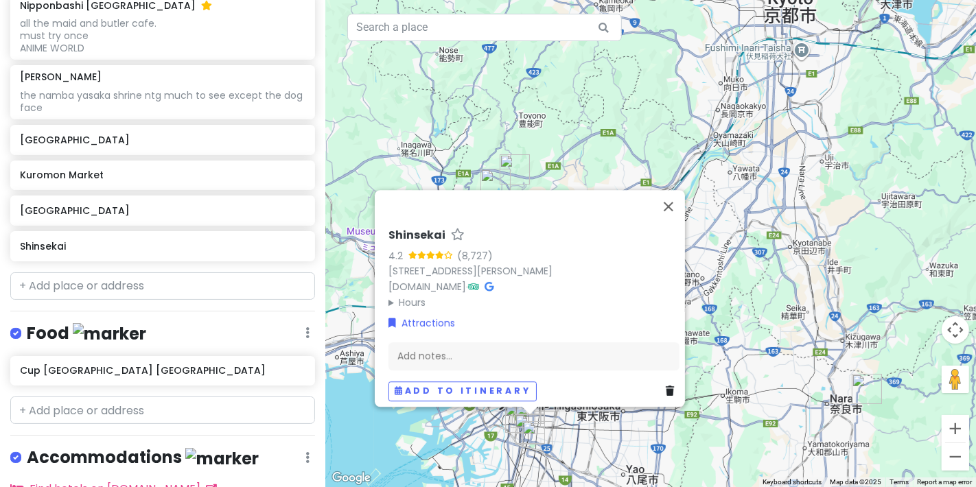
click at [456, 230] on icon at bounding box center [458, 234] width 14 height 9
click at [418, 352] on div "Add notes..." at bounding box center [534, 357] width 291 height 29
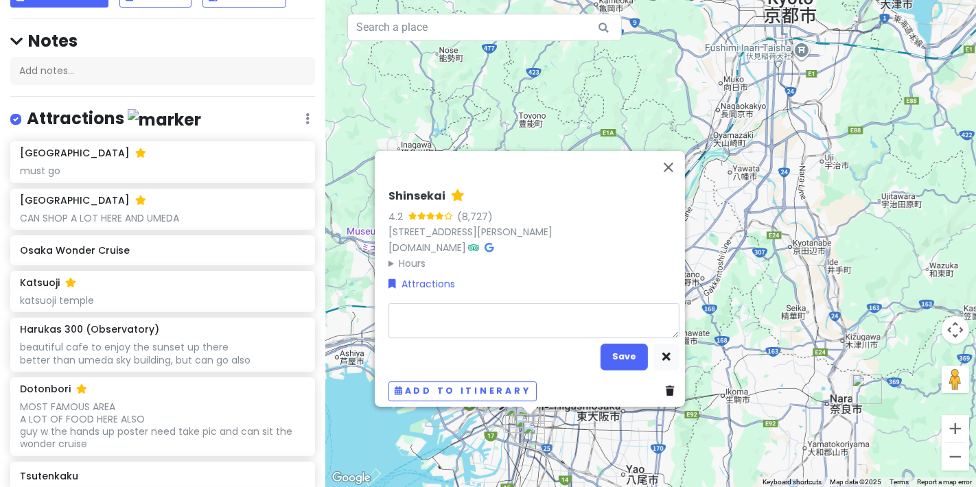
scroll to position [74, 0]
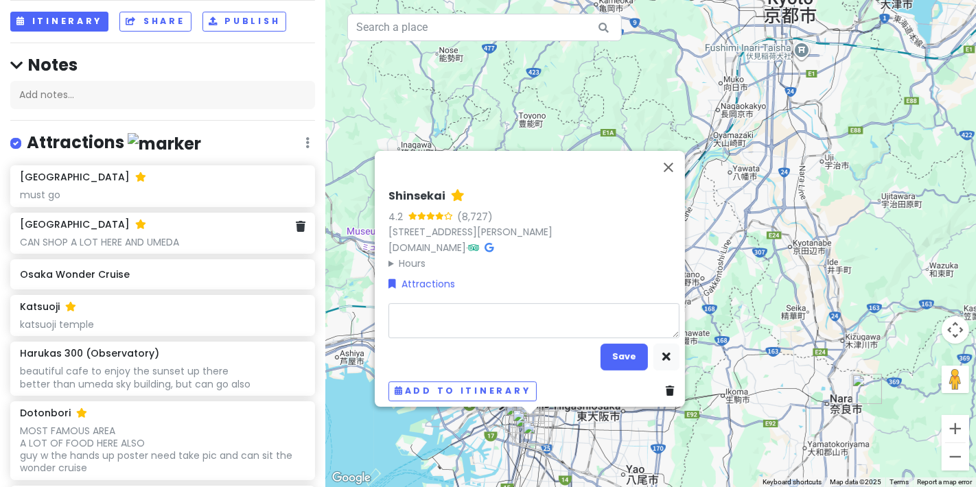
click at [220, 240] on div "CAN SHOP A LOT HERE AND UMEDA" at bounding box center [162, 242] width 285 height 12
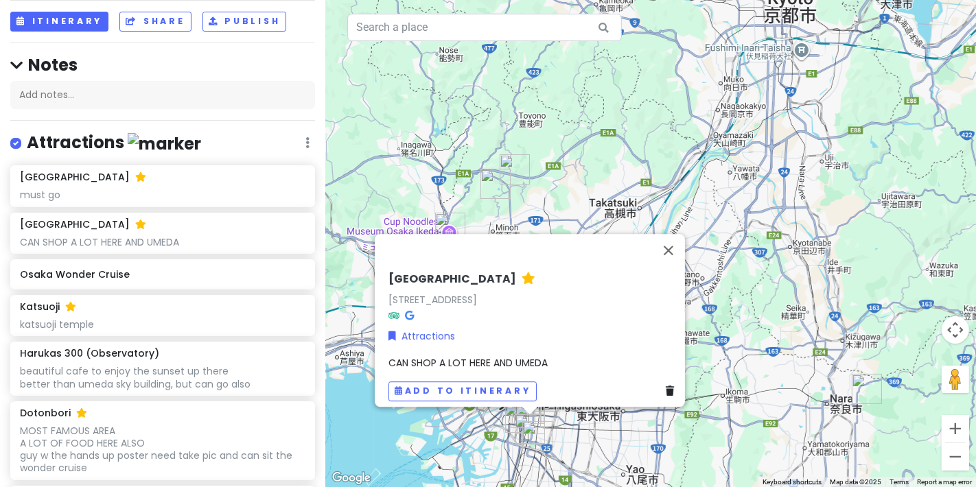
click at [513, 356] on span "CAN SHOP A LOT HERE AND UMEDA" at bounding box center [468, 363] width 159 height 14
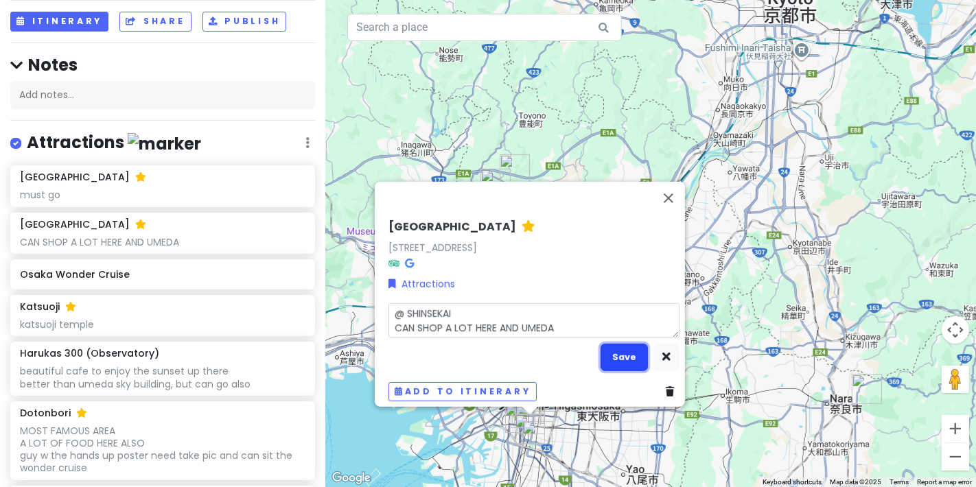
click at [608, 344] on button "Save" at bounding box center [624, 357] width 47 height 27
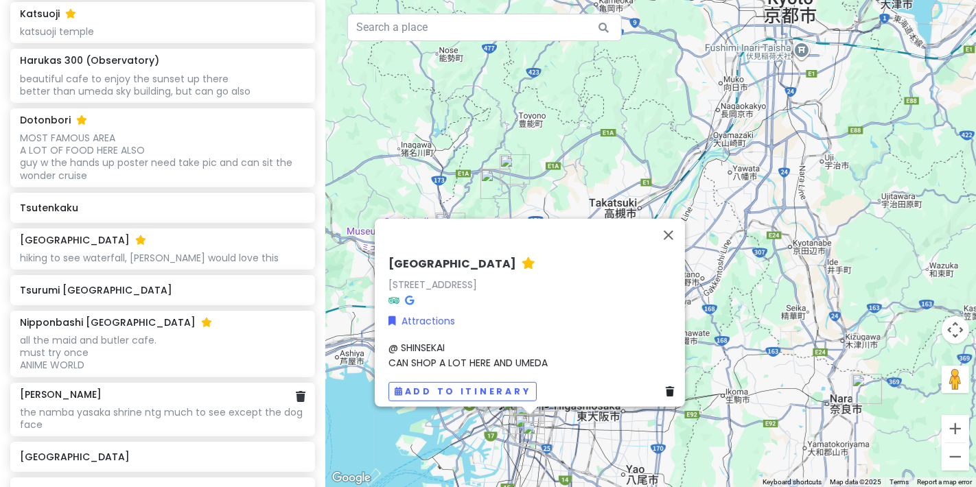
scroll to position [532, 0]
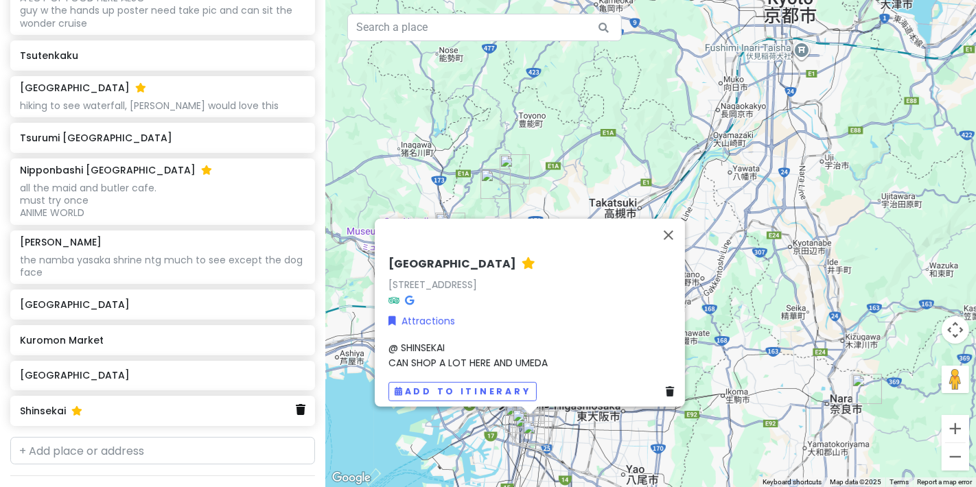
click at [296, 405] on icon at bounding box center [301, 409] width 10 height 11
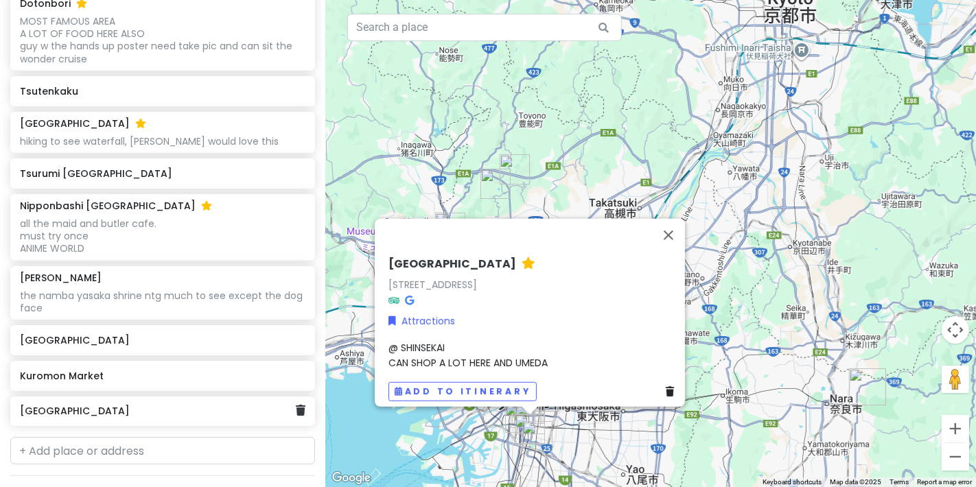
scroll to position [192, 0]
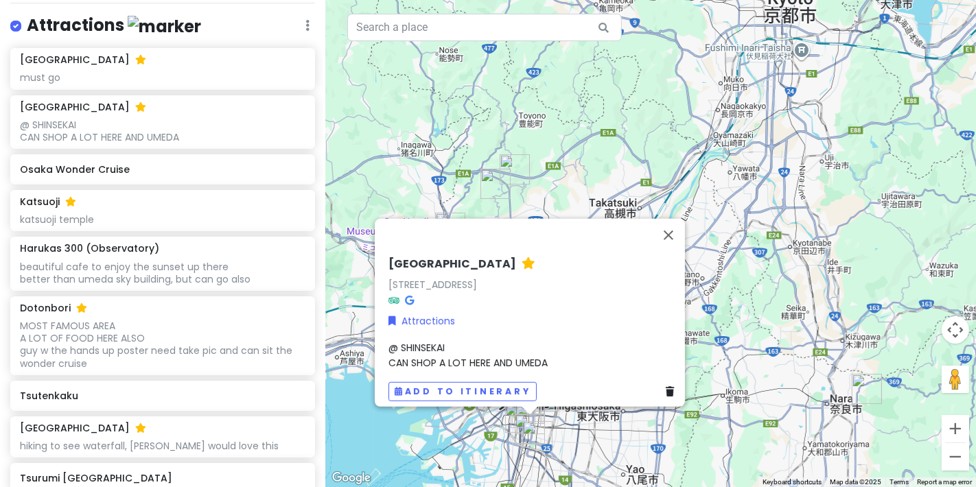
click at [192, 77] on div "must go" at bounding box center [162, 77] width 285 height 12
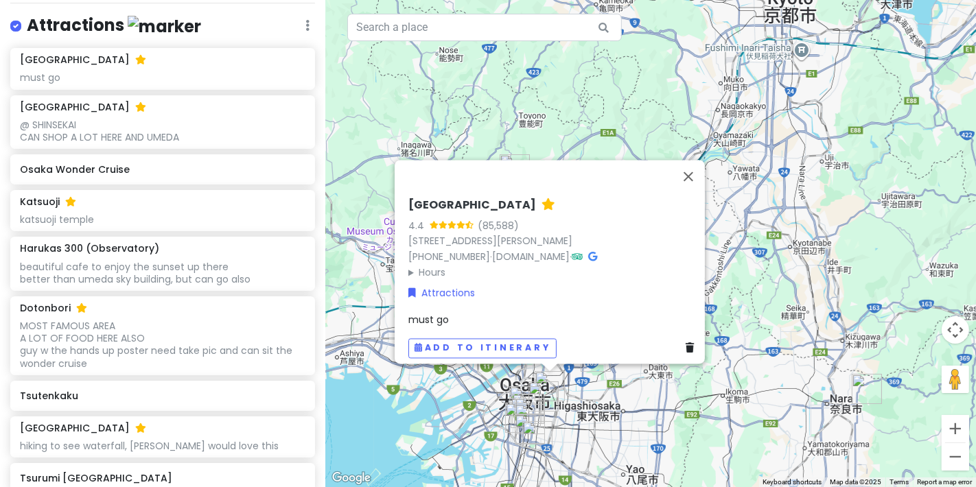
click at [426, 313] on span "must go" at bounding box center [428, 320] width 41 height 14
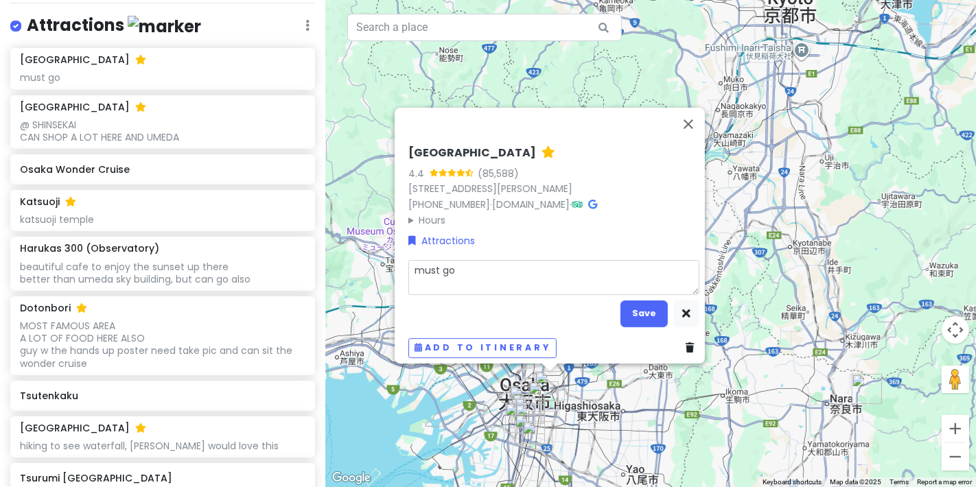
click at [505, 278] on textarea "must go" at bounding box center [553, 277] width 291 height 35
click at [629, 301] on button "Save" at bounding box center [644, 314] width 47 height 27
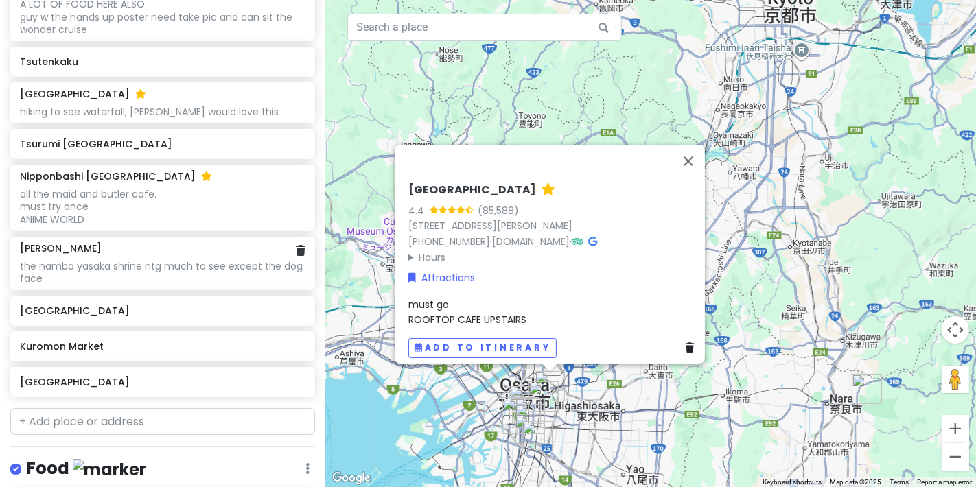
scroll to position [573, 0]
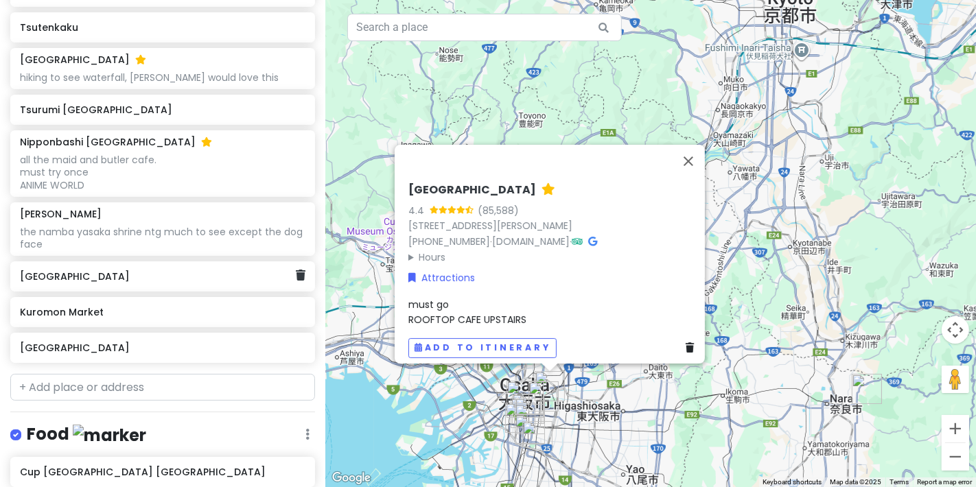
click at [170, 287] on div "[GEOGRAPHIC_DATA]" at bounding box center [162, 277] width 305 height 30
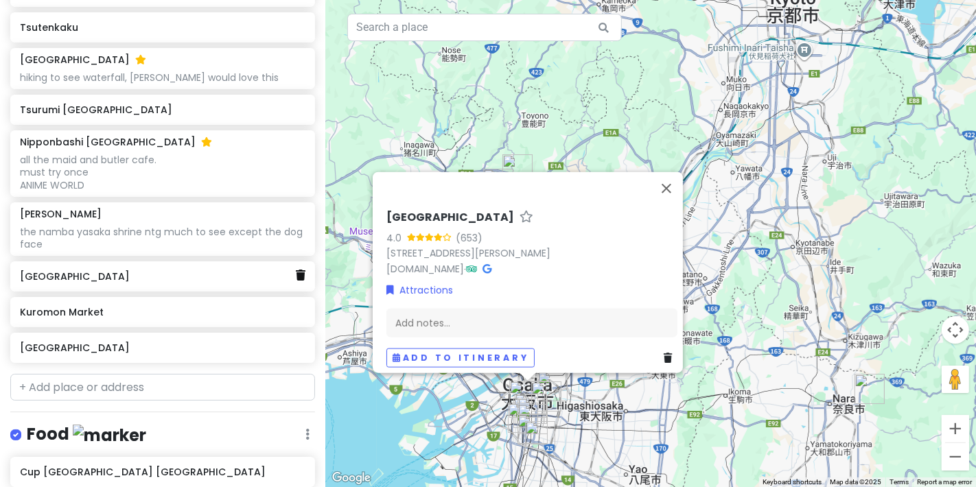
click at [296, 273] on icon at bounding box center [301, 275] width 10 height 11
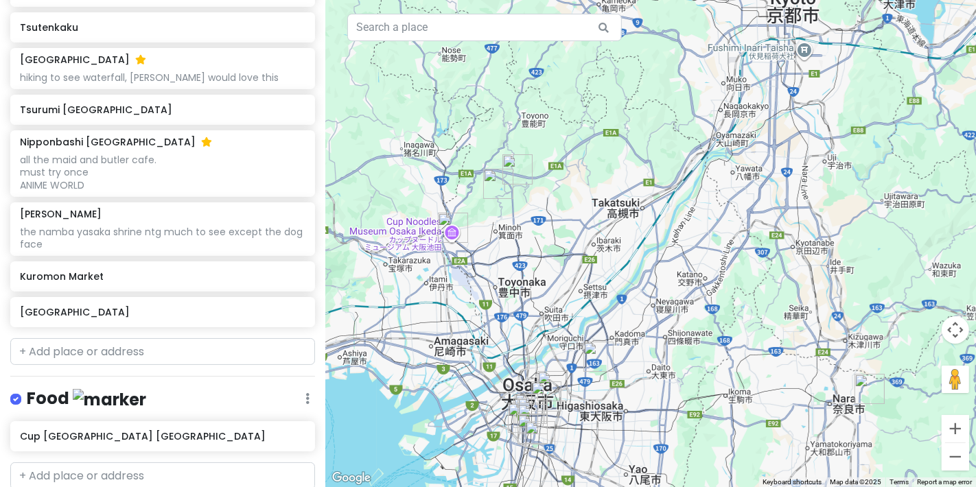
scroll to position [537, 0]
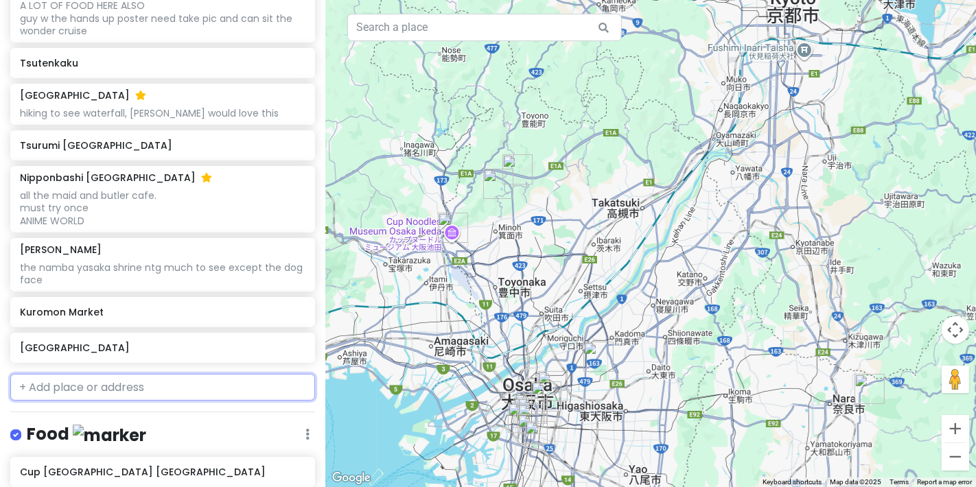
click at [188, 394] on input "text" at bounding box center [162, 387] width 305 height 27
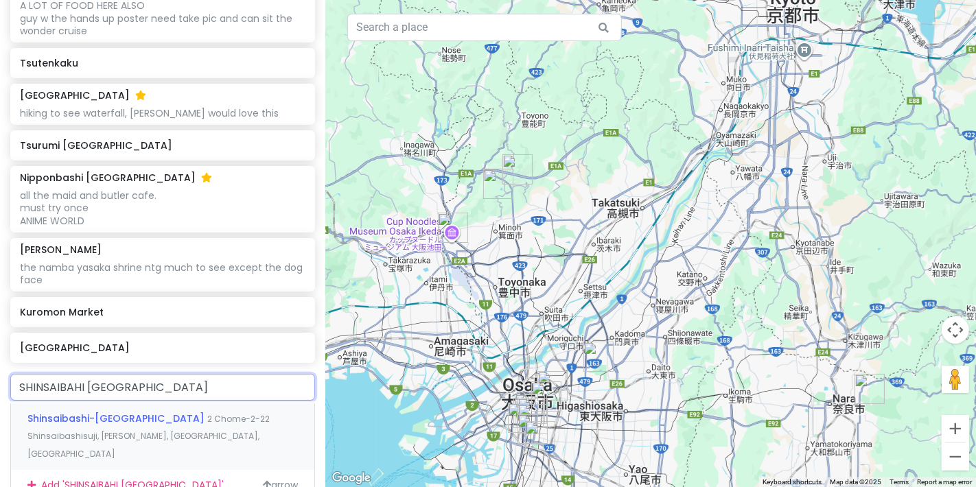
click at [193, 439] on span "2 Chome-2-22 Shinsaibashisuji, [PERSON_NAME], [GEOGRAPHIC_DATA], [GEOGRAPHIC_DA…" at bounding box center [148, 436] width 242 height 47
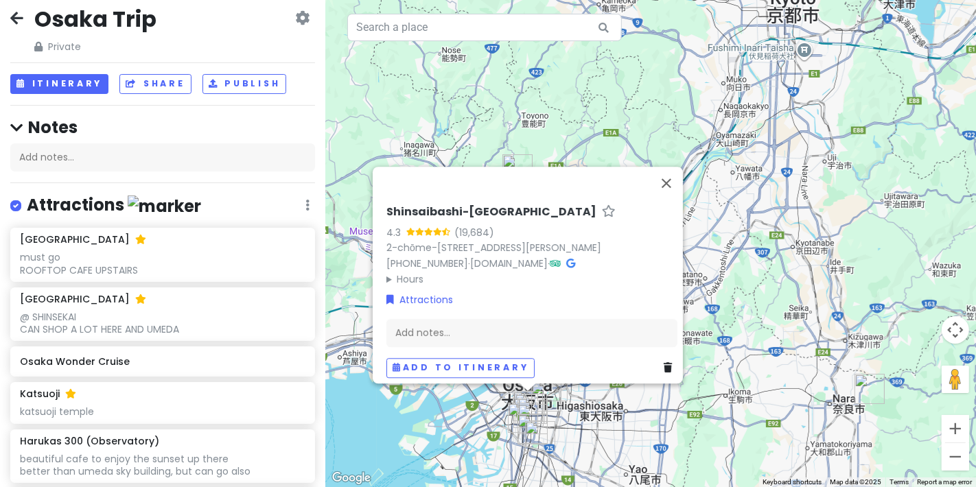
scroll to position [0, 0]
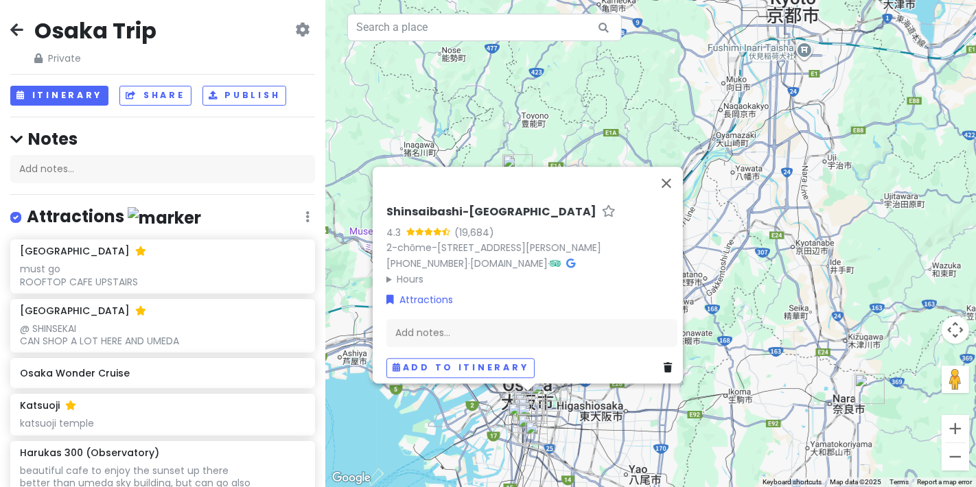
click at [306, 211] on icon at bounding box center [308, 216] width 4 height 11
click at [220, 216] on div "Attractions Edit Reorder Delete List" at bounding box center [162, 220] width 305 height 28
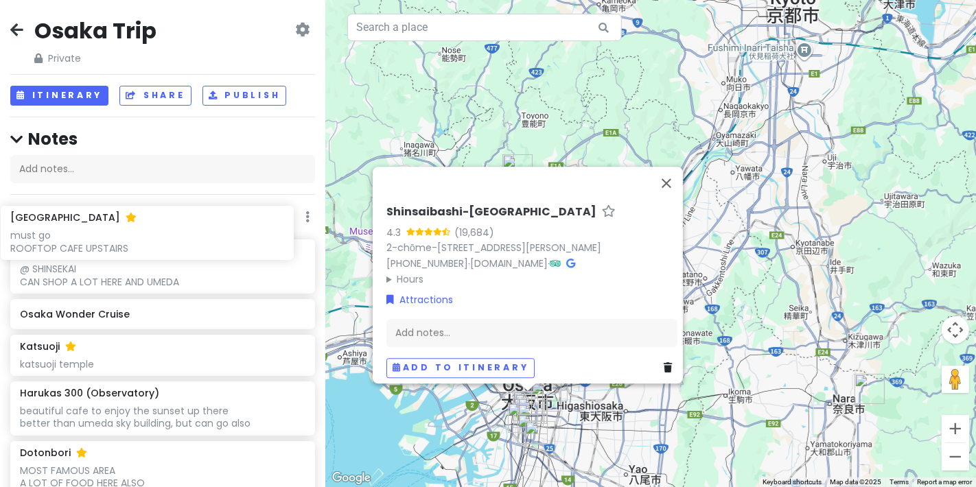
drag, startPoint x: 211, startPoint y: 260, endPoint x: 203, endPoint y: 216, distance: 44.7
click at [203, 217] on div "Osaka Trip Private Change Dates Make a Copy Delete Trip Go Pro ⚡️ Give Feedback…" at bounding box center [162, 243] width 325 height 487
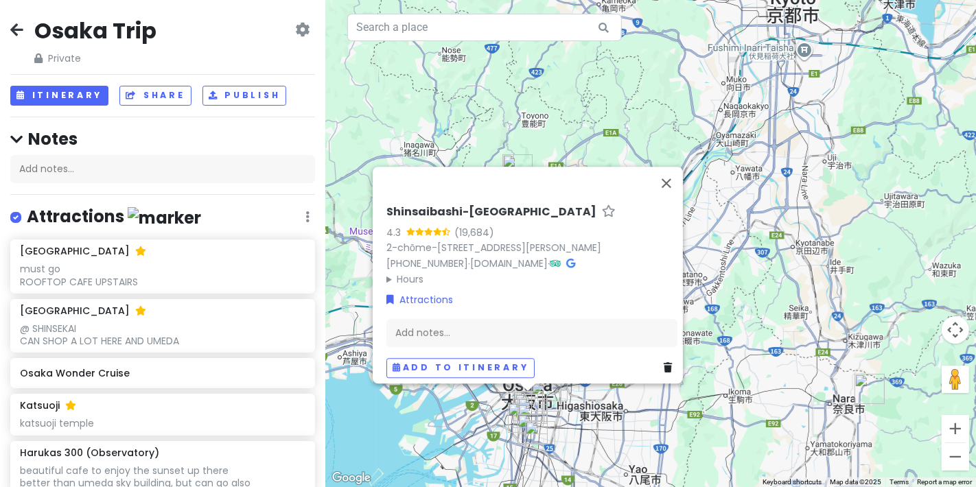
click at [203, 217] on div "Attractions Edit Reorder Delete List" at bounding box center [162, 220] width 305 height 28
click at [675, 167] on button "Close" at bounding box center [666, 183] width 33 height 33
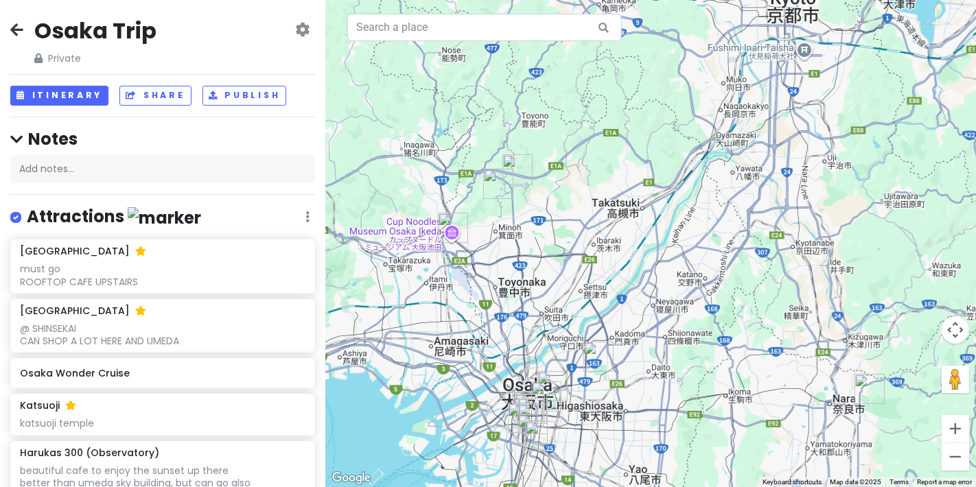
click at [251, 54] on div "Osaka Trip Private Change Dates Make a Copy Delete Trip Go Pro ⚡️ Give Feedback…" at bounding box center [162, 40] width 305 height 49
click at [65, 93] on button "Itinerary" at bounding box center [59, 96] width 98 height 20
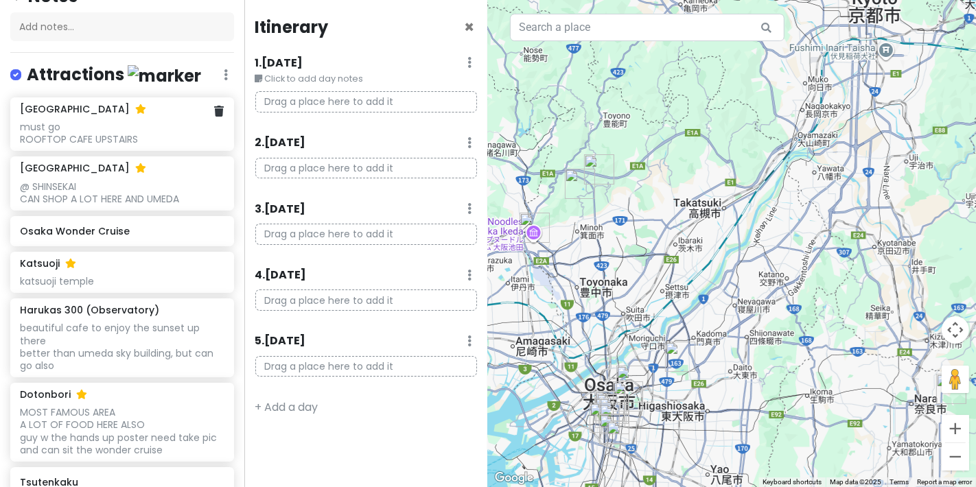
scroll to position [229, 0]
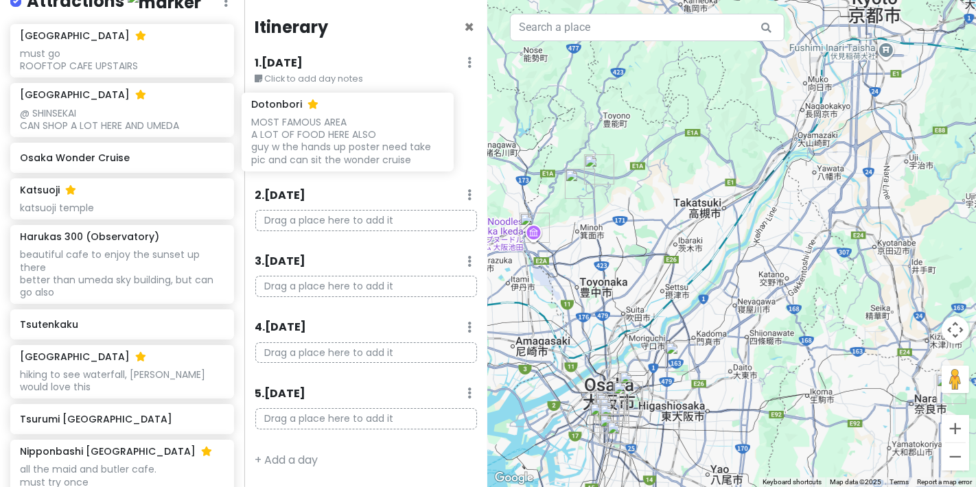
drag, startPoint x: 135, startPoint y: 332, endPoint x: 347, endPoint y: 131, distance: 291.4
click at [366, 117] on div "Osaka Trip Private Change Dates Make a Copy Delete Trip Go Pro ⚡️ Give Feedback…" at bounding box center [488, 243] width 976 height 487
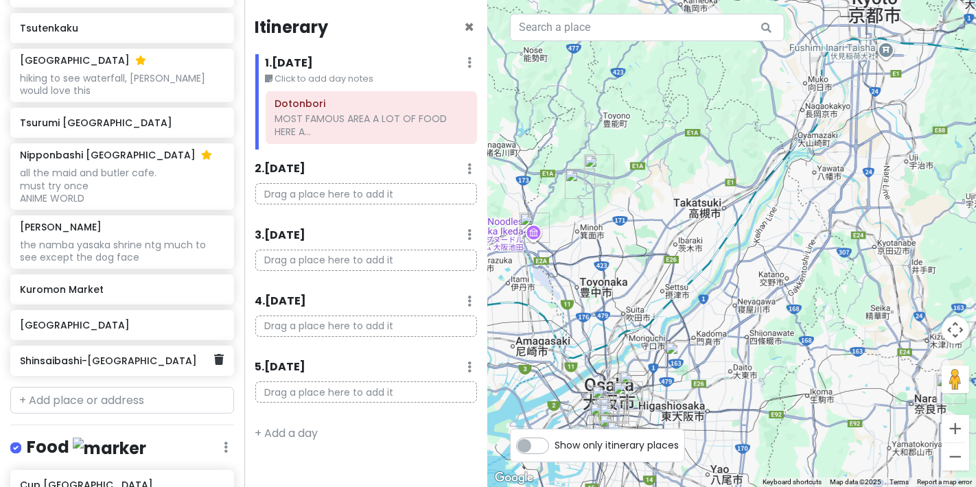
scroll to position [610, 0]
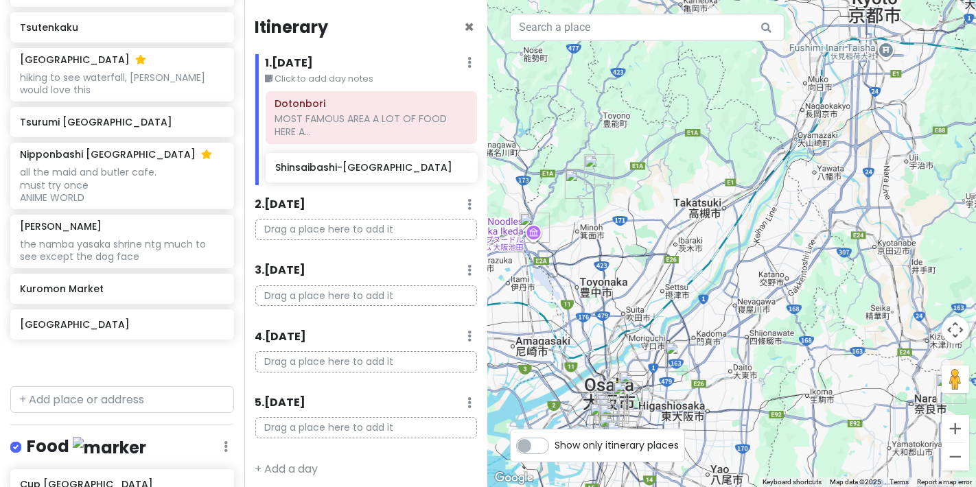
drag, startPoint x: 129, startPoint y: 366, endPoint x: 384, endPoint y: 175, distance: 318.8
click at [384, 175] on div "Osaka Trip Private Change Dates Make a Copy Delete Trip Go Pro ⚡️ Give Feedback…" at bounding box center [488, 243] width 976 height 487
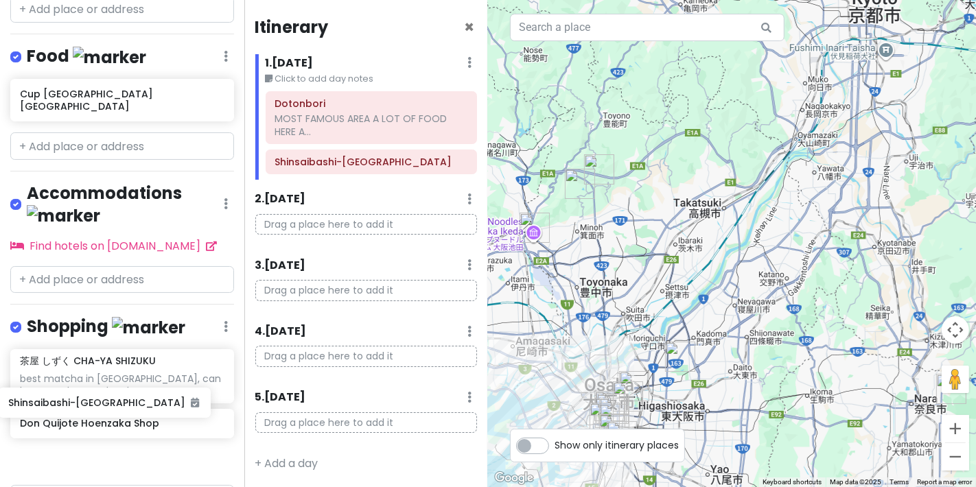
scroll to position [1037, 0]
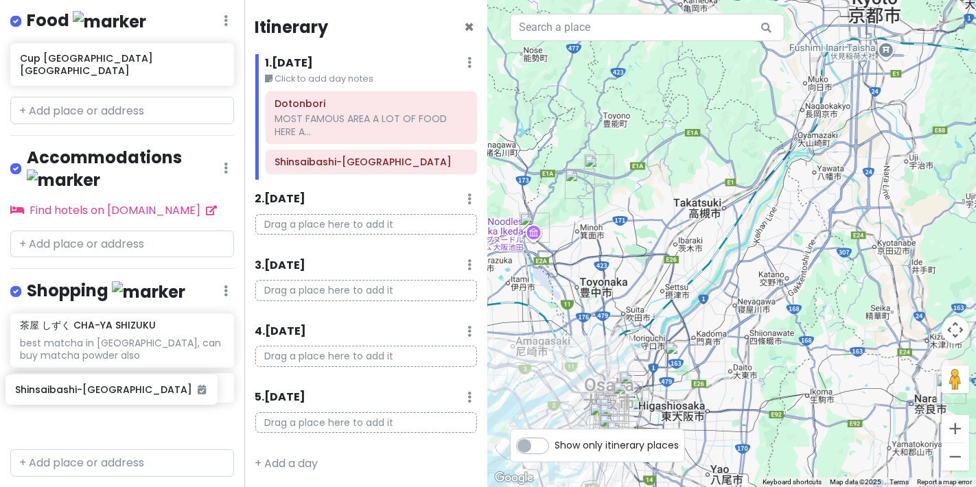
drag, startPoint x: 147, startPoint y: 99, endPoint x: 143, endPoint y: 399, distance: 300.0
click at [143, 399] on div "Osaka Trip Private Change Dates Make a Copy Delete Trip Go Pro ⚡️ Give Feedback…" at bounding box center [122, 243] width 244 height 487
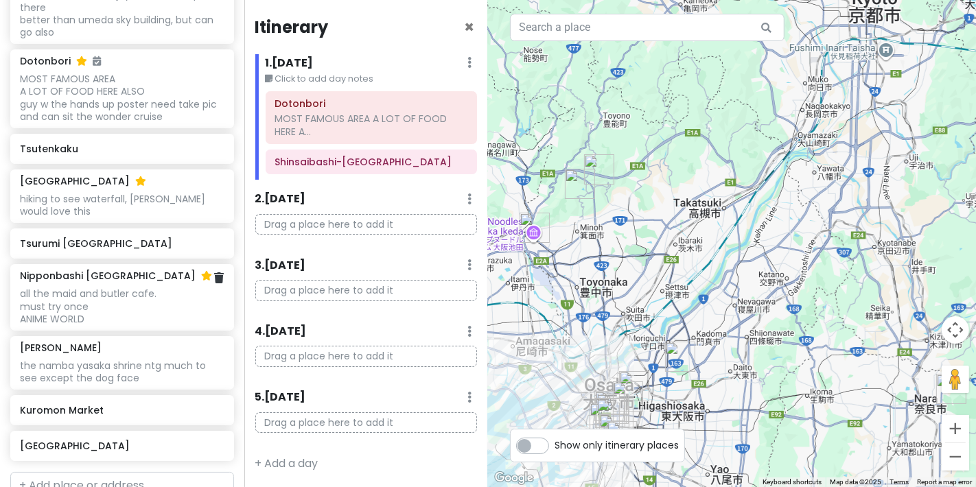
scroll to position [584, 0]
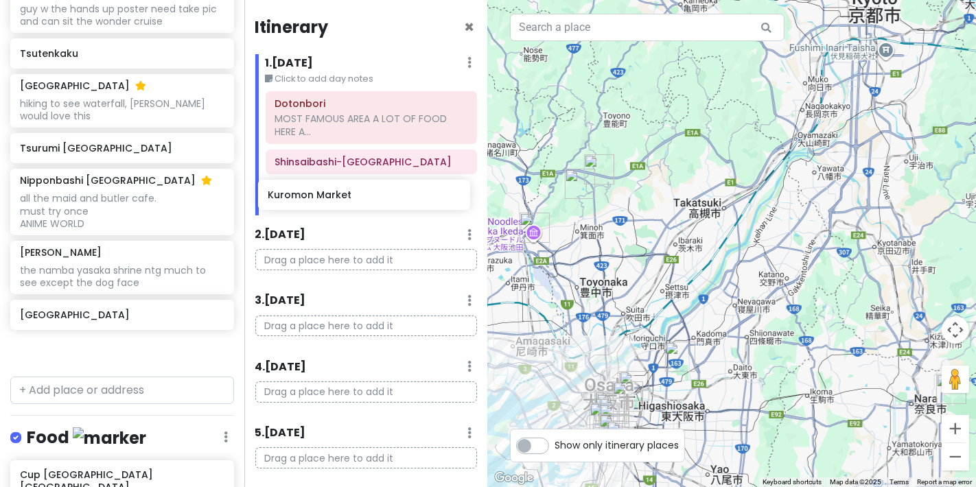
drag, startPoint x: 124, startPoint y: 326, endPoint x: 372, endPoint y: 208, distance: 274.5
click at [372, 208] on div "Osaka Trip Private Change Dates Make a Copy Delete Trip Go Pro ⚡️ Give Feedback…" at bounding box center [488, 243] width 976 height 487
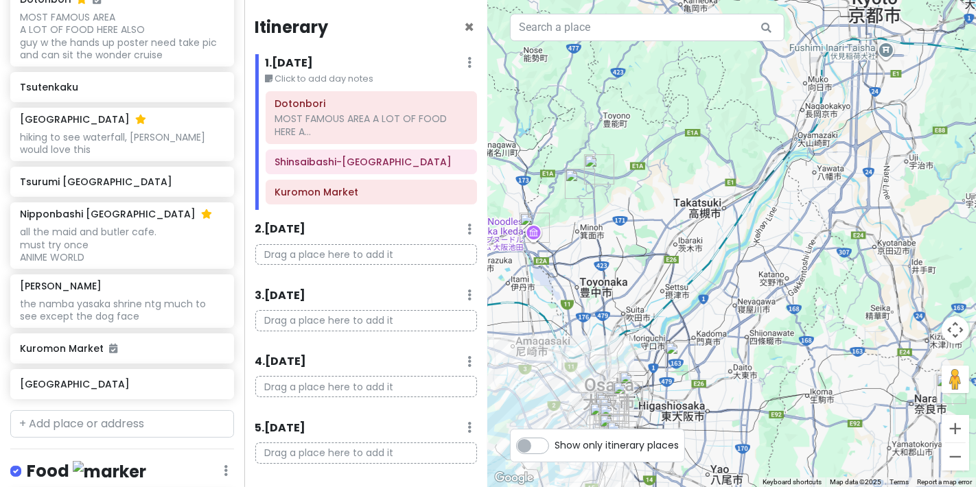
scroll to position [549, 0]
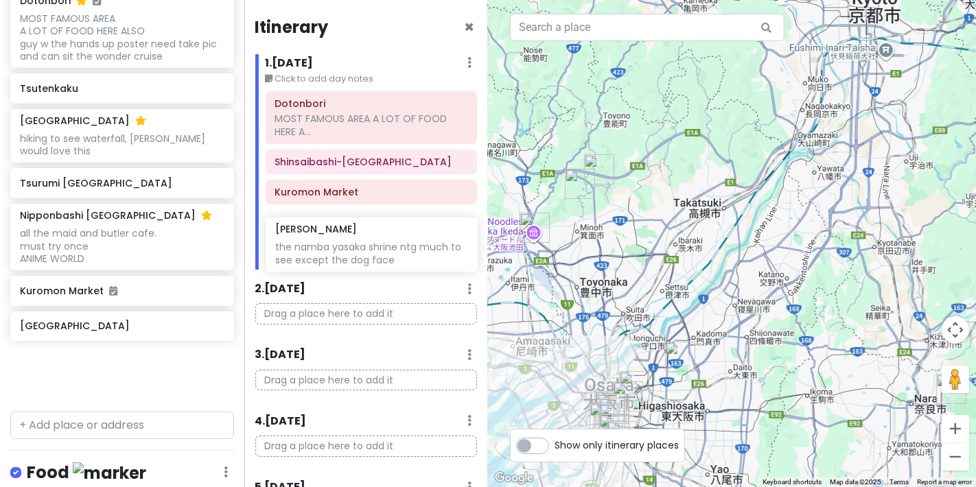
drag, startPoint x: 102, startPoint y: 306, endPoint x: 357, endPoint y: 250, distance: 261.5
click at [357, 250] on div "Osaka Trip Private Change Dates Make a Copy Delete Trip Go Pro ⚡️ Give Feedback…" at bounding box center [488, 243] width 976 height 487
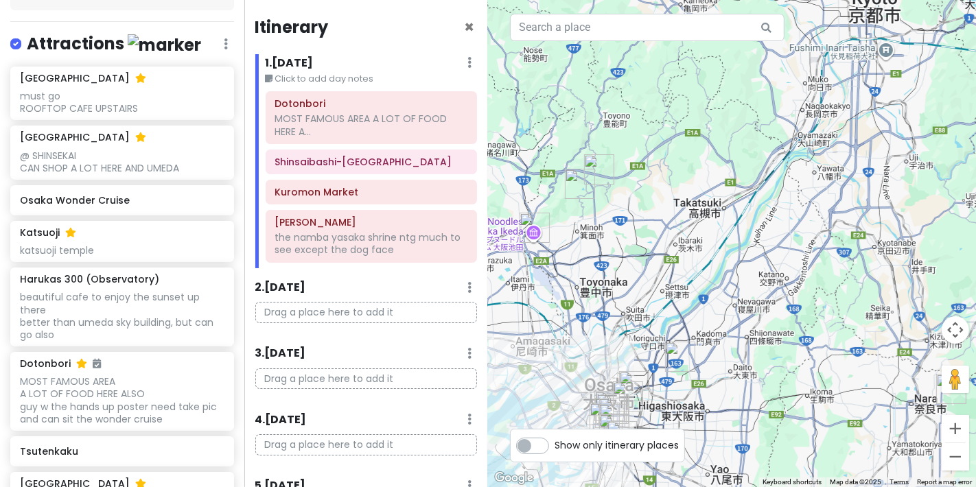
scroll to position [108, 0]
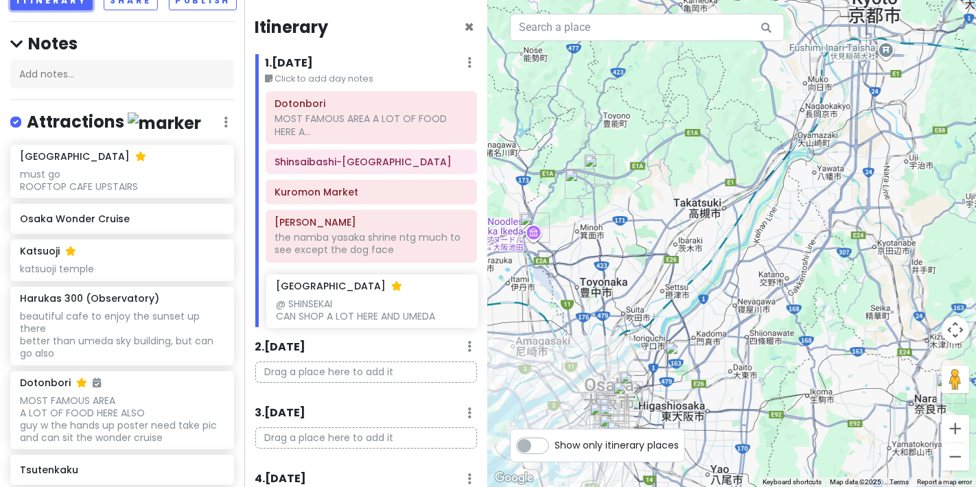
drag, startPoint x: 88, startPoint y: 245, endPoint x: 344, endPoint y: 318, distance: 266.2
click at [344, 318] on div "Osaka Trip Private Change Dates Make a Copy Delete Trip Go Pro ⚡️ Give Feedback…" at bounding box center [488, 243] width 976 height 487
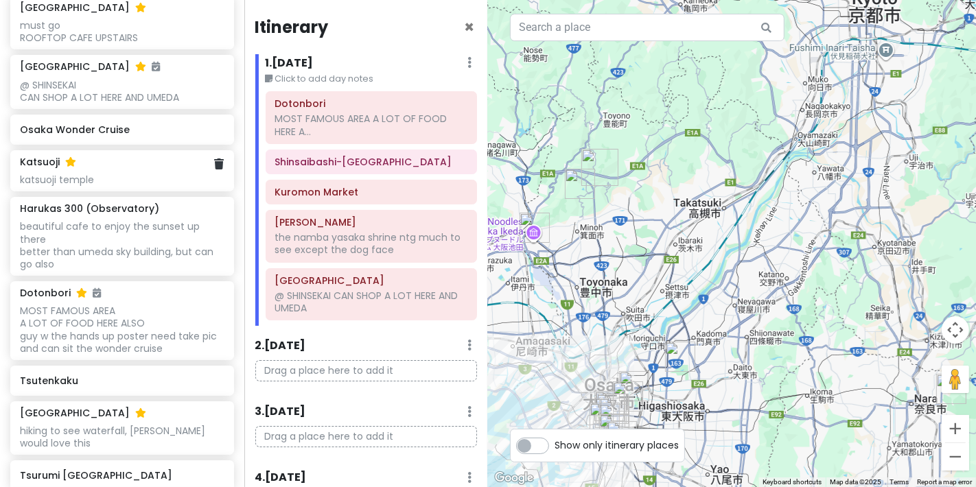
scroll to position [337, 0]
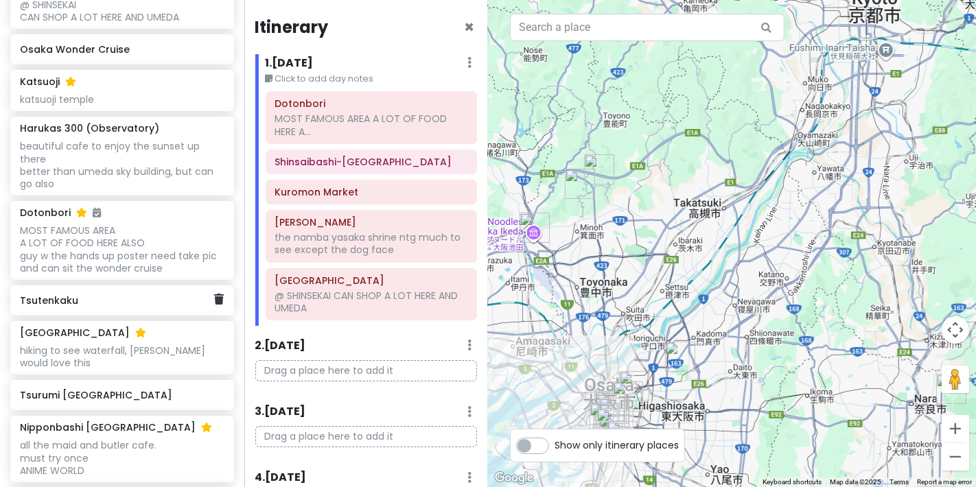
click at [214, 303] on link at bounding box center [219, 300] width 10 height 18
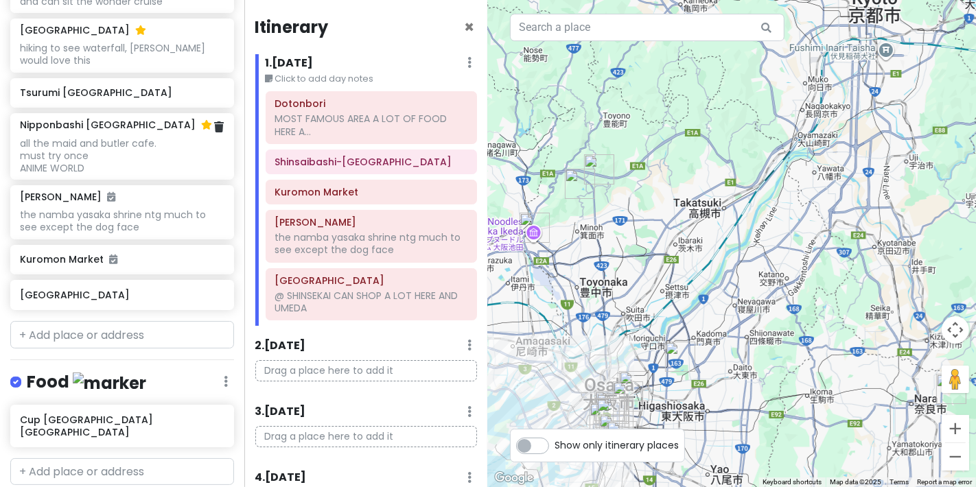
scroll to position [642, 0]
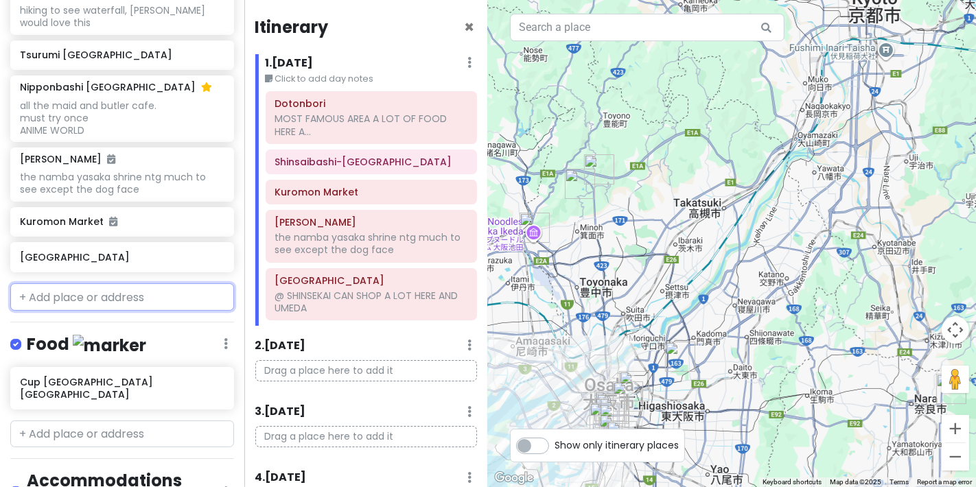
click at [92, 287] on input "text" at bounding box center [122, 297] width 224 height 27
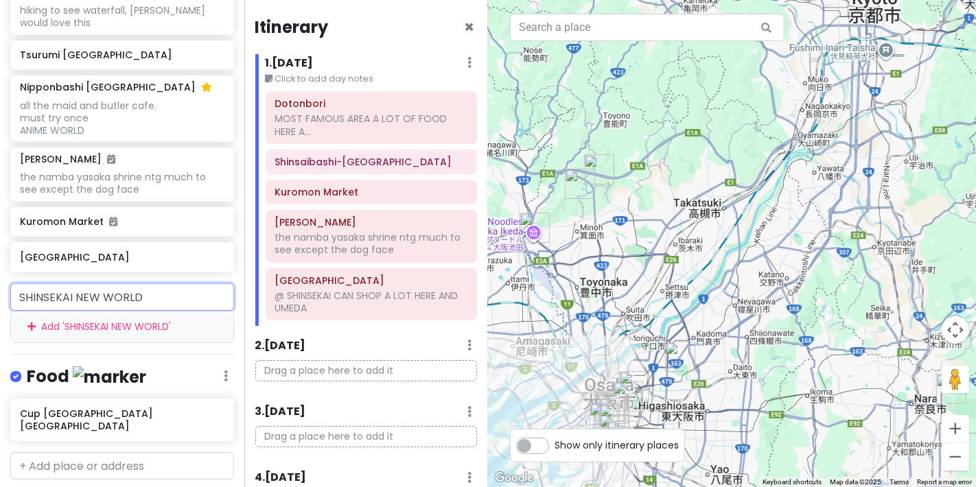
click at [141, 326] on div "Add ' SHINSEKAI NEW WORLD '" at bounding box center [122, 327] width 222 height 31
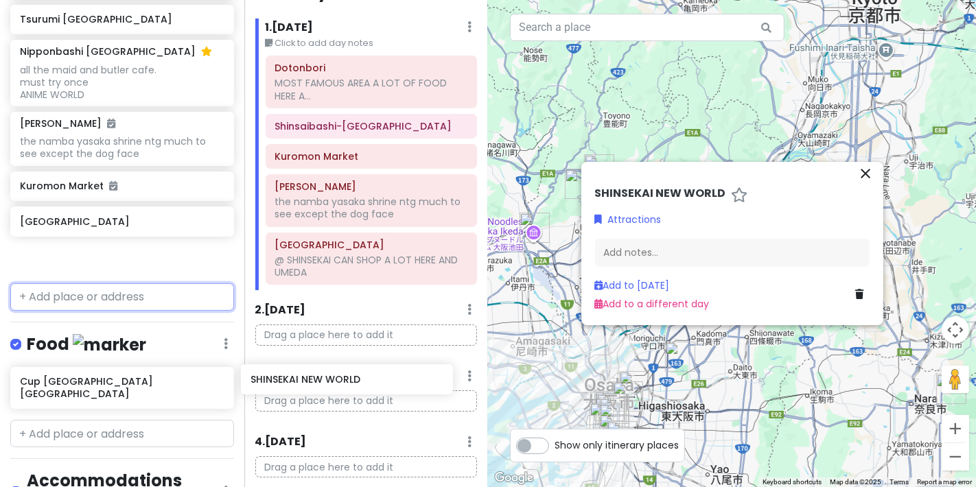
scroll to position [37, 0]
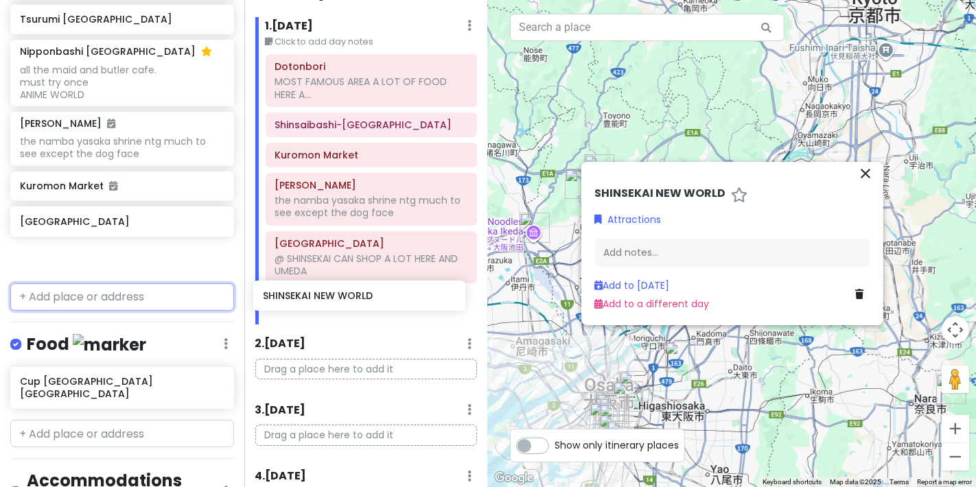
drag, startPoint x: 123, startPoint y: 261, endPoint x: 366, endPoint y: 301, distance: 246.4
click at [366, 301] on div "Osaka Trip Private Change Dates Make a Copy Delete Trip Go Pro ⚡️ Give Feedback…" at bounding box center [488, 243] width 976 height 487
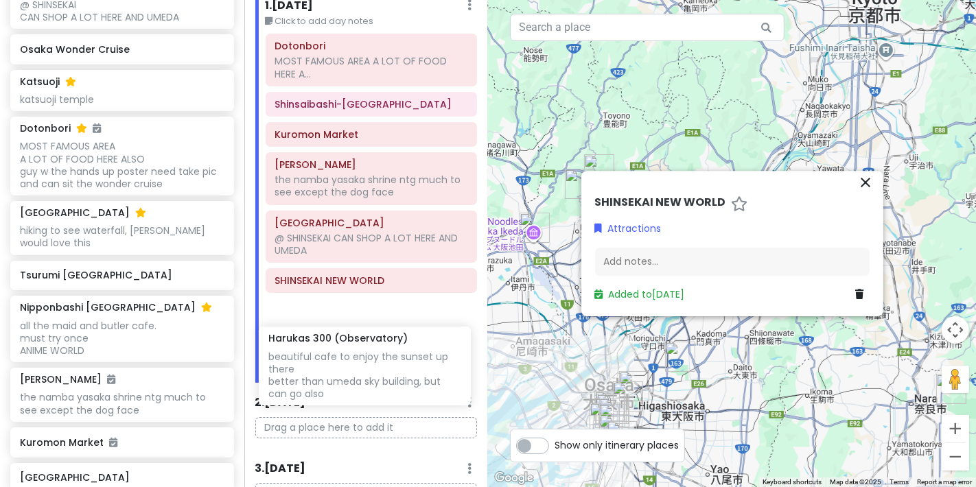
scroll to position [60, 0]
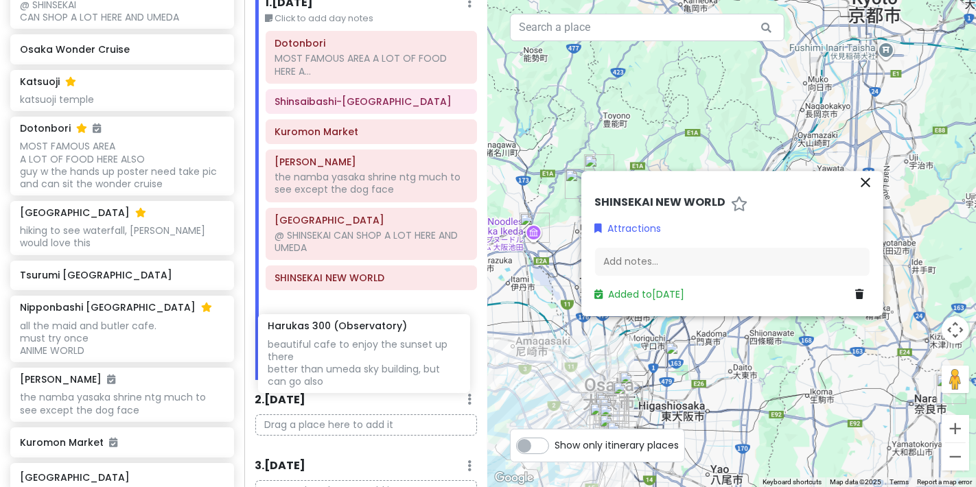
drag, startPoint x: 122, startPoint y: 172, endPoint x: 369, endPoint y: 367, distance: 315.8
click at [369, 370] on div "Osaka Trip Private Change Dates Make a Copy Delete Trip Go Pro ⚡️ Give Feedback…" at bounding box center [488, 243] width 976 height 487
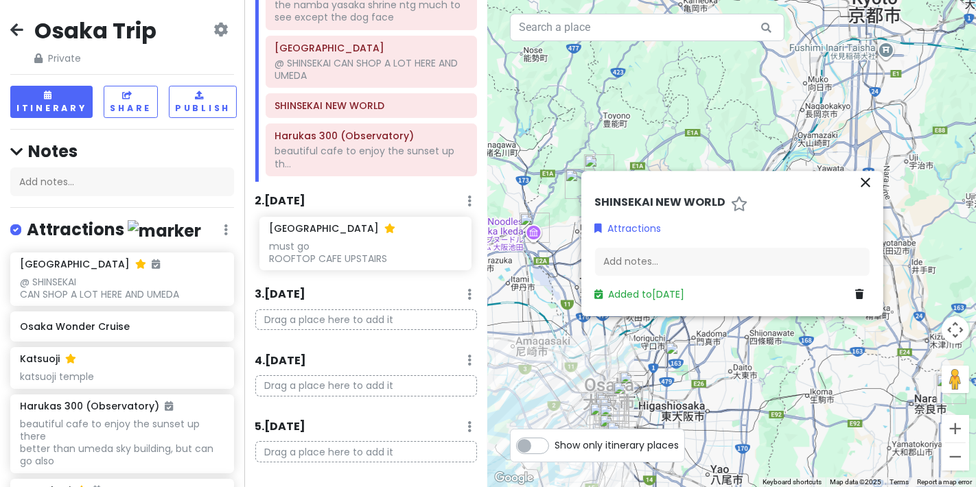
scroll to position [233, 0]
drag, startPoint x: 113, startPoint y: 288, endPoint x: 358, endPoint y: 249, distance: 248.2
click at [358, 249] on div "Osaka Trip Private Change Dates Make a Copy Delete Trip Go Pro ⚡️ Give Feedback…" at bounding box center [488, 243] width 976 height 487
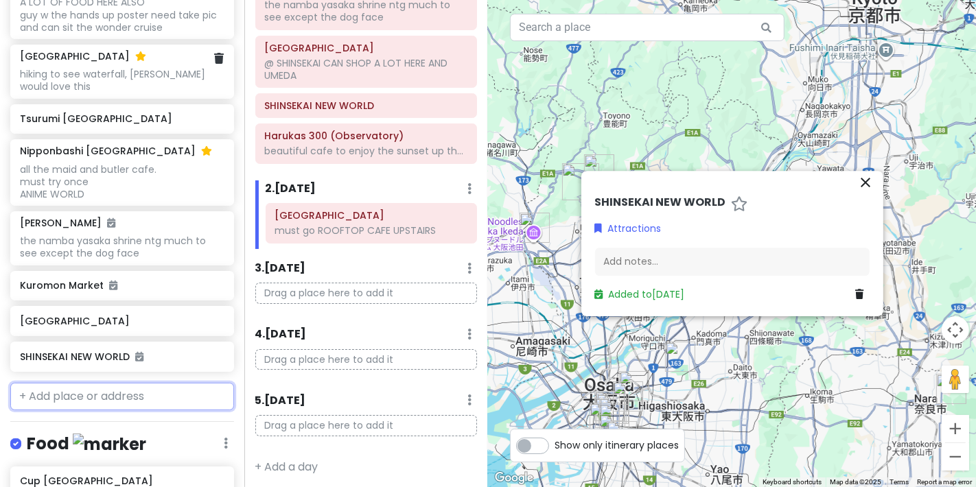
scroll to position [610, 0]
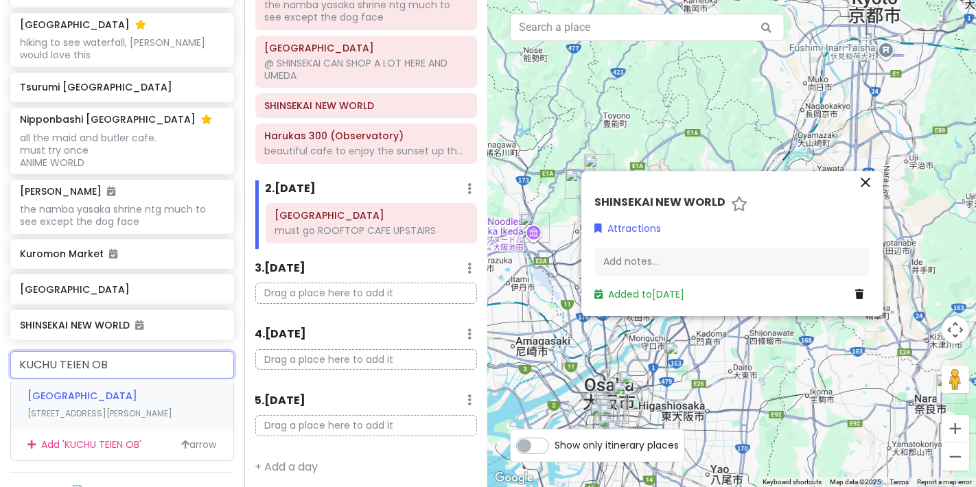
click at [119, 402] on div "[GEOGRAPHIC_DATA] [STREET_ADDRESS][PERSON_NAME]" at bounding box center [122, 405] width 222 height 51
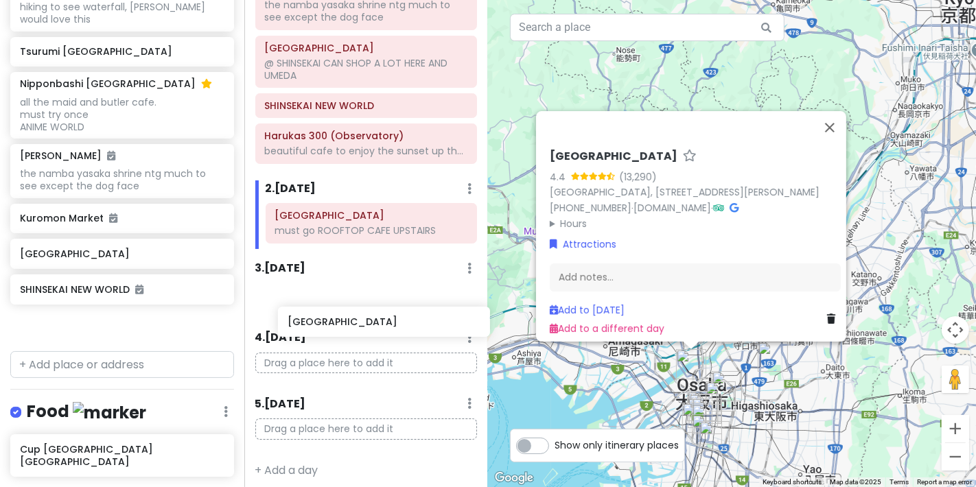
scroll to position [233, 0]
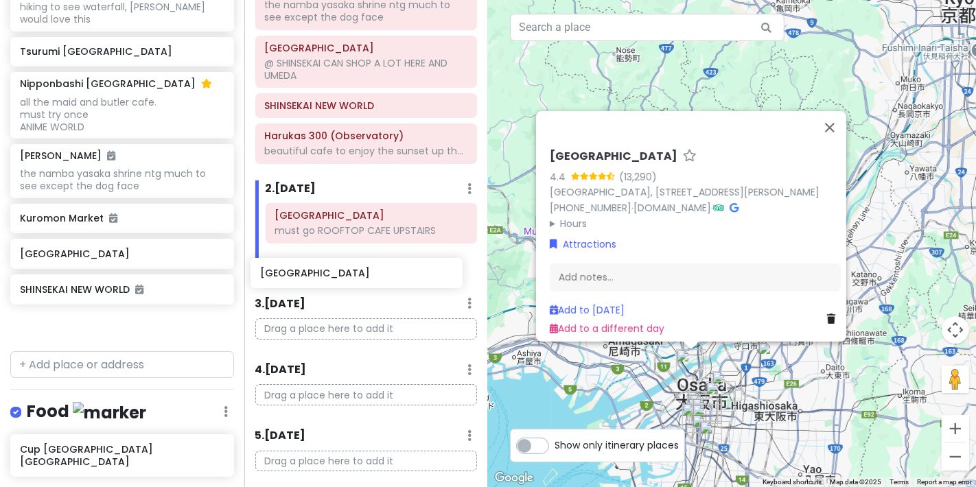
drag, startPoint x: 111, startPoint y: 330, endPoint x: 352, endPoint y: 279, distance: 245.5
click at [352, 279] on div "Osaka Trip Private Change Dates Make a Copy Delete Trip Go Pro ⚡️ Give Feedback…" at bounding box center [488, 243] width 976 height 487
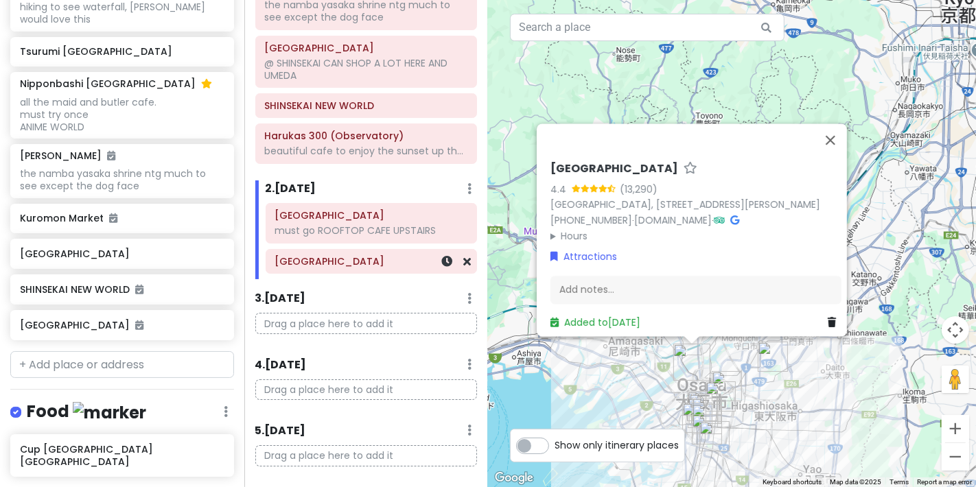
scroll to position [610, 0]
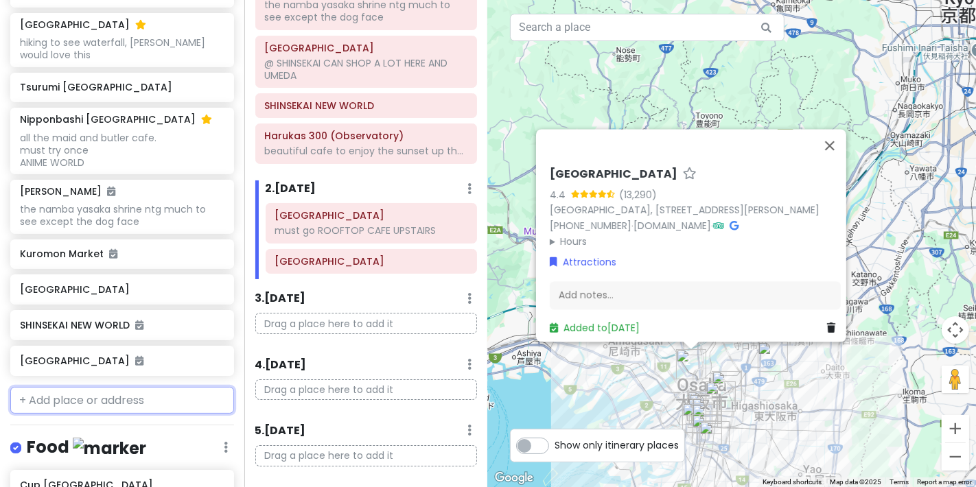
click at [53, 405] on input "text" at bounding box center [122, 400] width 224 height 27
drag, startPoint x: 80, startPoint y: 429, endPoint x: 51, endPoint y: 385, distance: 52.2
click at [79, 428] on span "Tempozan Ferris Wheel" at bounding box center [86, 432] width 119 height 14
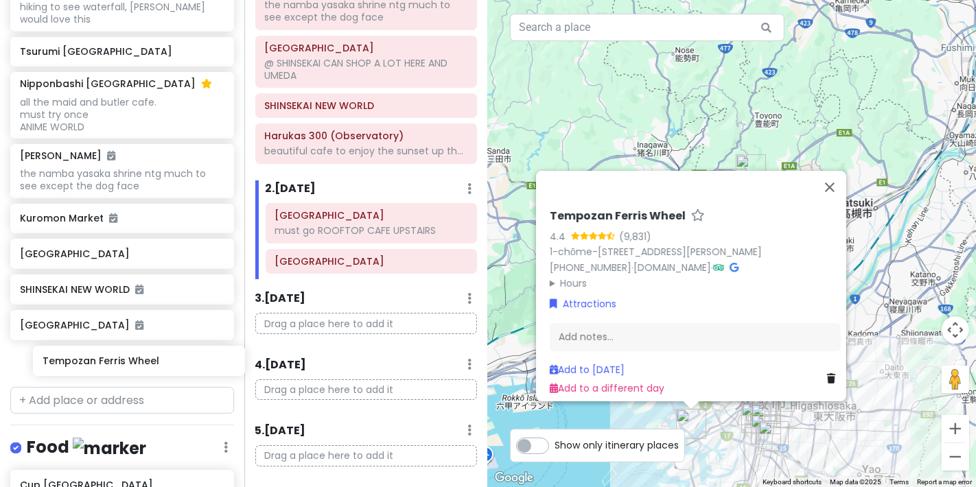
scroll to position [645, 0]
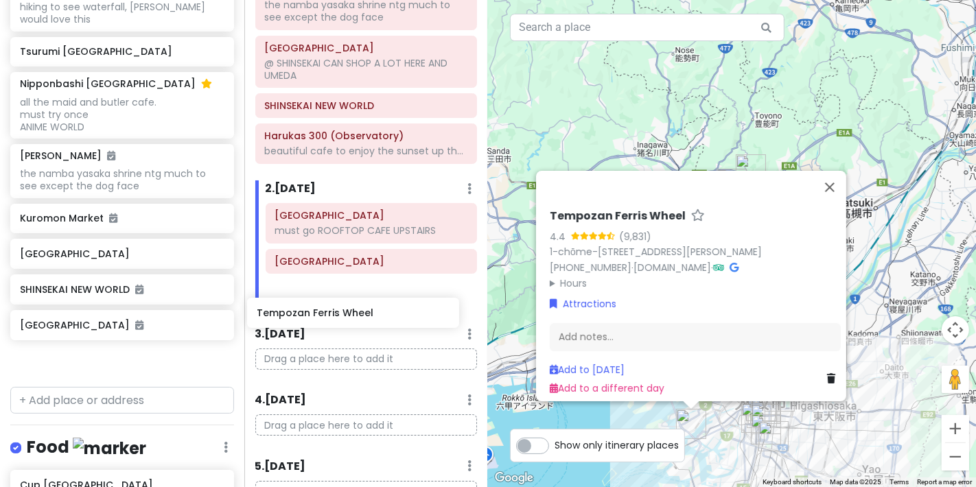
drag, startPoint x: 51, startPoint y: 367, endPoint x: 292, endPoint y: 316, distance: 245.6
click at [292, 316] on div "Osaka Trip Private Change Dates Make a Copy Delete Trip Go Pro ⚡️ Give Feedback…" at bounding box center [488, 243] width 976 height 487
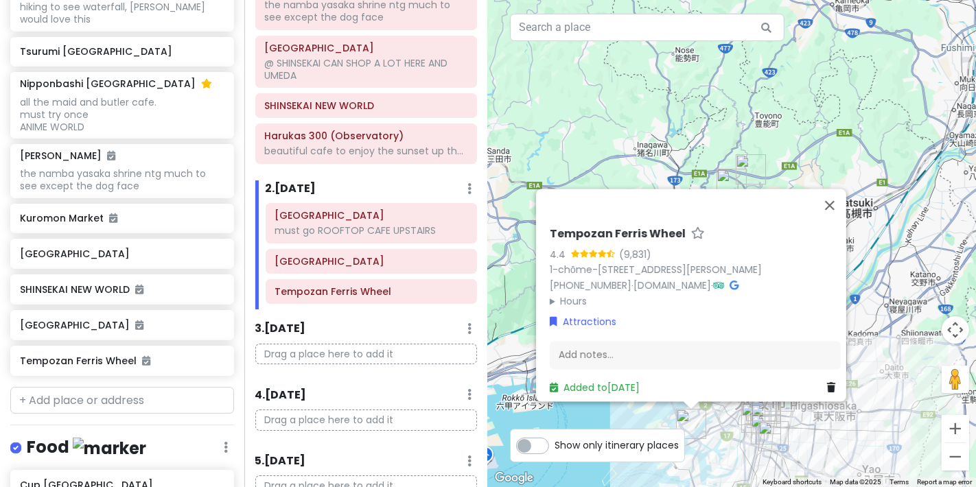
scroll to position [610, 0]
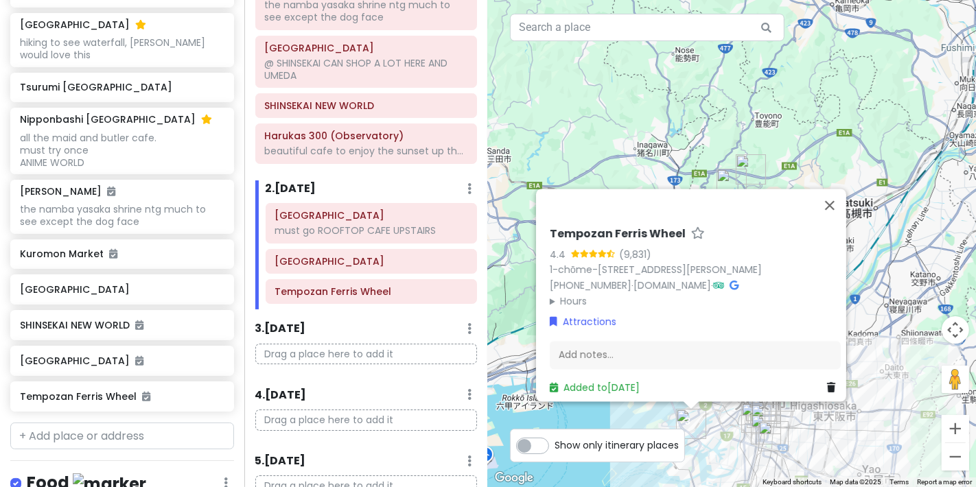
drag, startPoint x: 890, startPoint y: 140, endPoint x: 890, endPoint y: 126, distance: 13.7
click at [887, 130] on div "Tempozan [PERSON_NAME] Wheel 4.4 (9,831) 1-chōme-1-10 Kaigandōri, [GEOGRAPHIC_D…" at bounding box center [732, 243] width 488 height 487
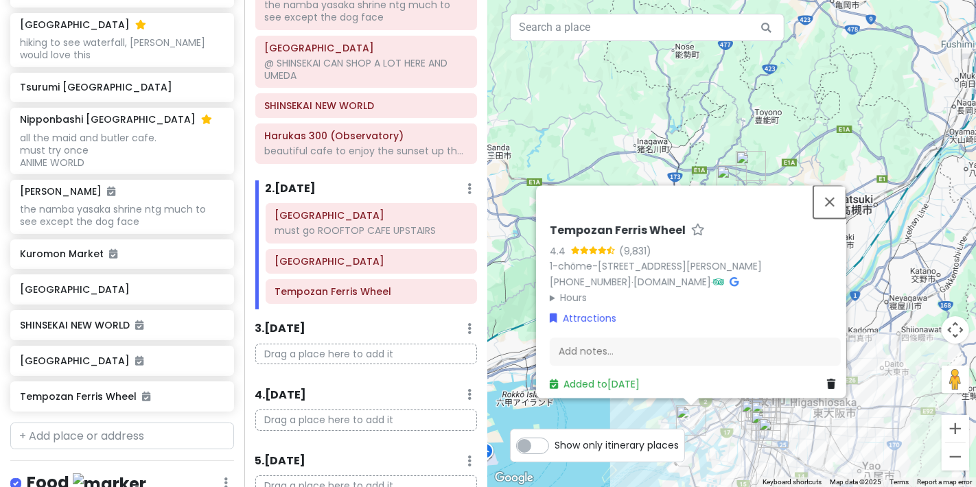
drag, startPoint x: 831, startPoint y: 179, endPoint x: 836, endPoint y: 172, distance: 8.0
click at [833, 185] on button "Close" at bounding box center [830, 201] width 33 height 33
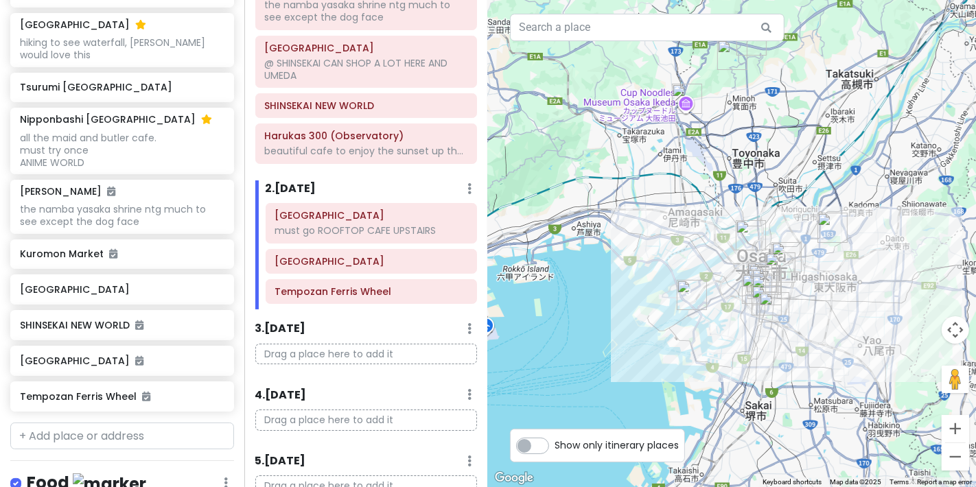
drag, startPoint x: 664, startPoint y: 269, endPoint x: 662, endPoint y: 142, distance: 127.0
click at [662, 142] on div at bounding box center [732, 243] width 488 height 487
click at [115, 430] on input "text" at bounding box center [122, 436] width 224 height 27
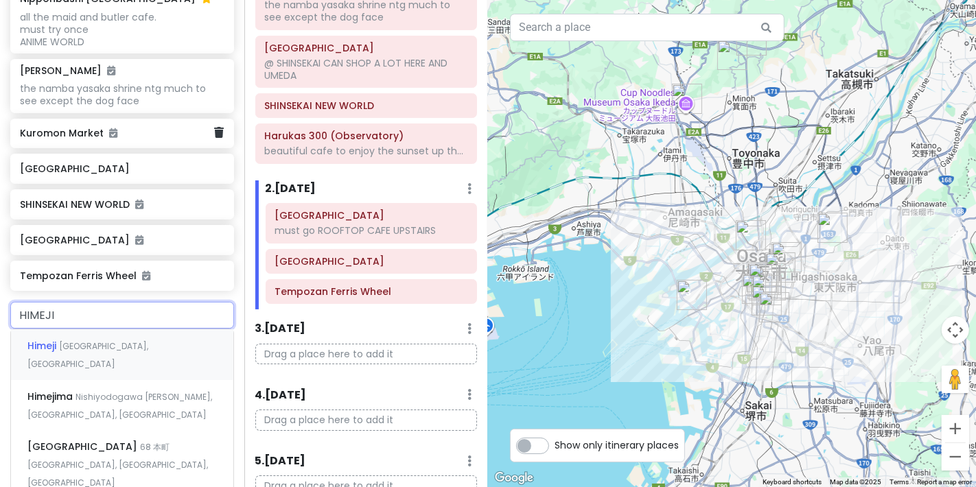
scroll to position [763, 0]
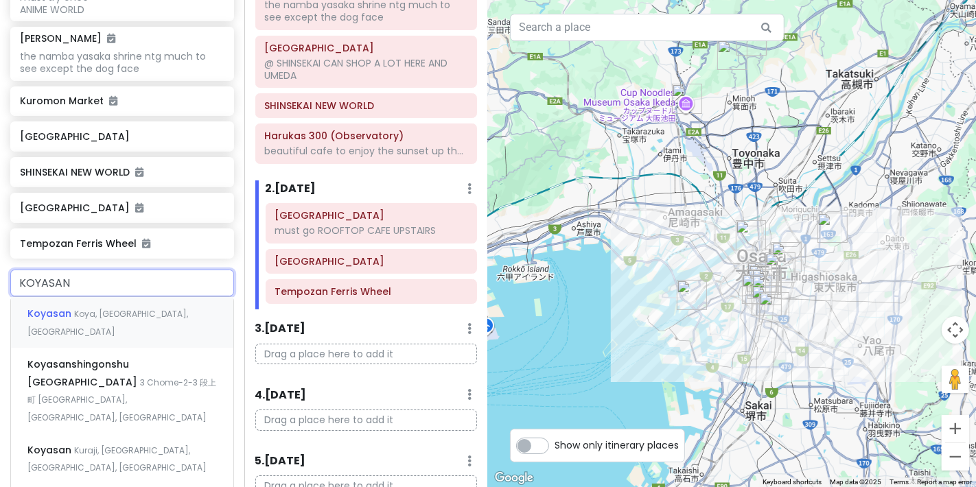
click at [157, 308] on span "Koya, [GEOGRAPHIC_DATA], [GEOGRAPHIC_DATA]" at bounding box center [107, 323] width 161 height 30
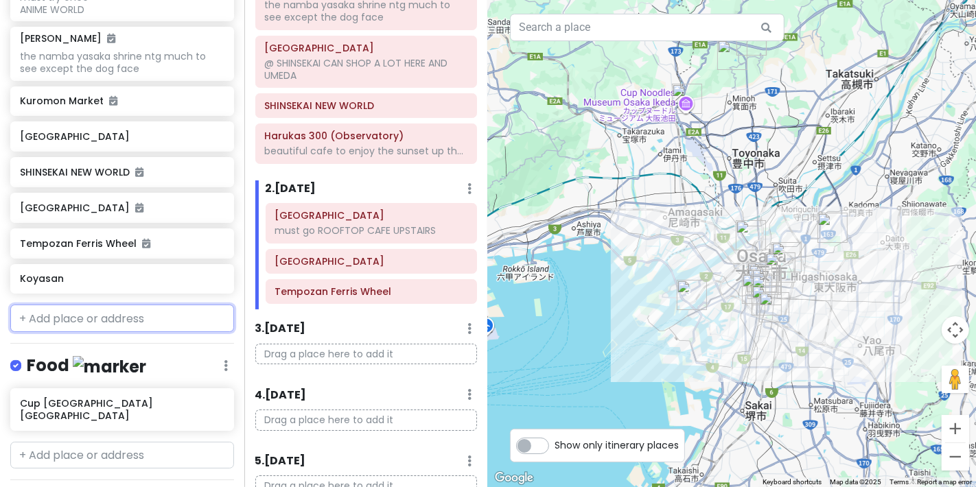
scroll to position [798, 0]
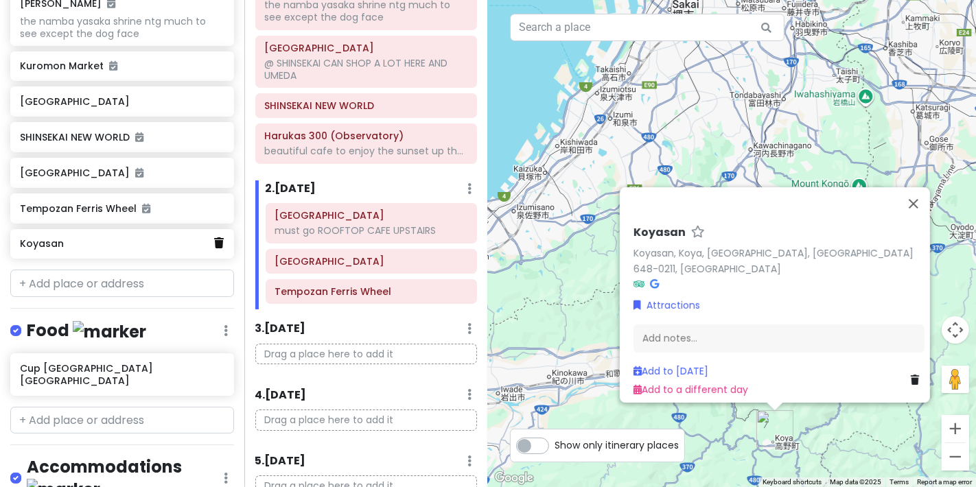
click at [214, 246] on link at bounding box center [219, 244] width 10 height 18
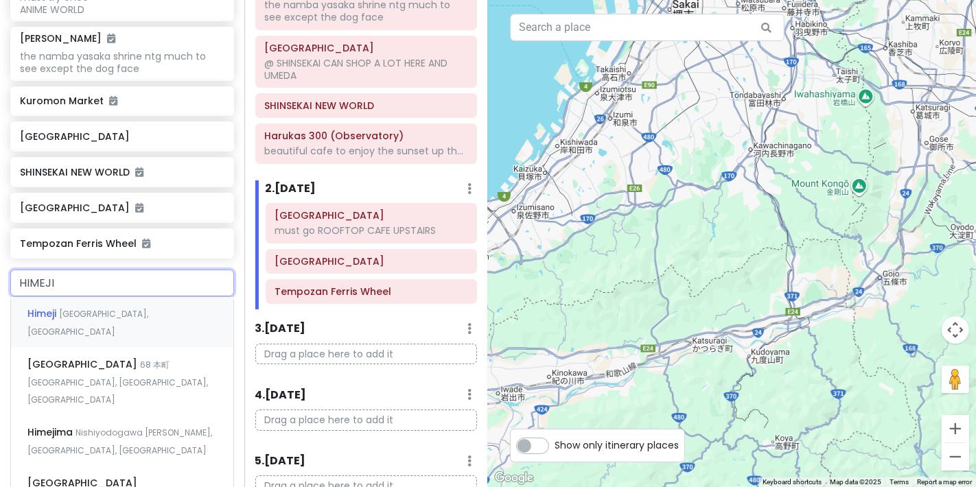
click at [104, 305] on div "Himeji Hyogo, [GEOGRAPHIC_DATA]" at bounding box center [122, 322] width 222 height 51
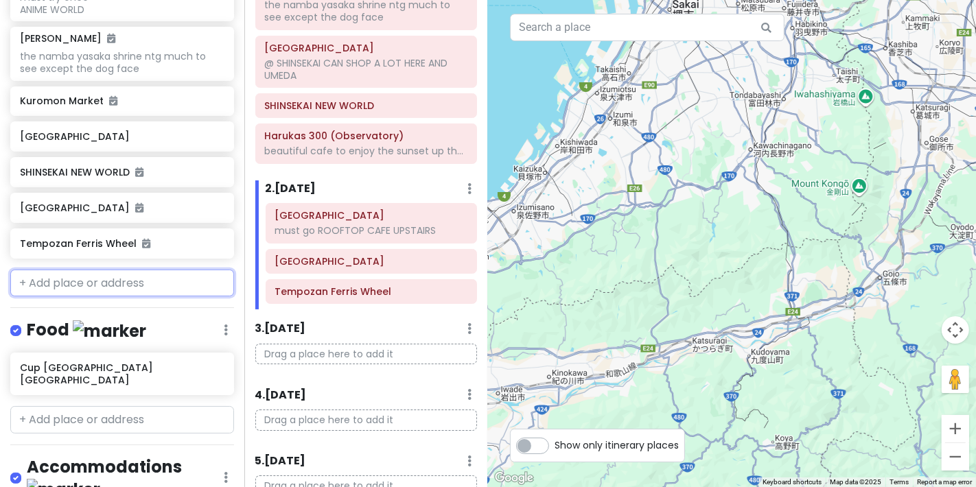
scroll to position [798, 0]
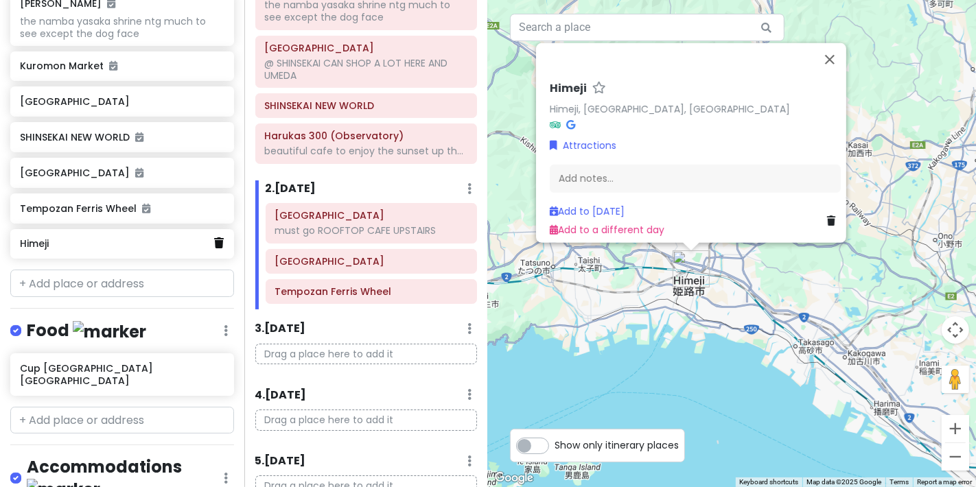
click at [214, 242] on icon at bounding box center [219, 243] width 10 height 11
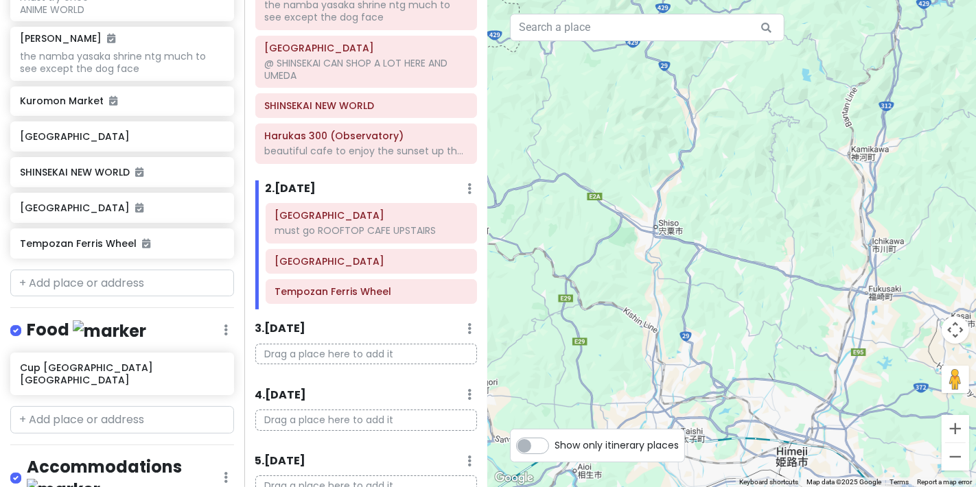
drag, startPoint x: 614, startPoint y: 308, endPoint x: 717, endPoint y: 477, distance: 198.8
click at [717, 477] on div at bounding box center [732, 243] width 488 height 487
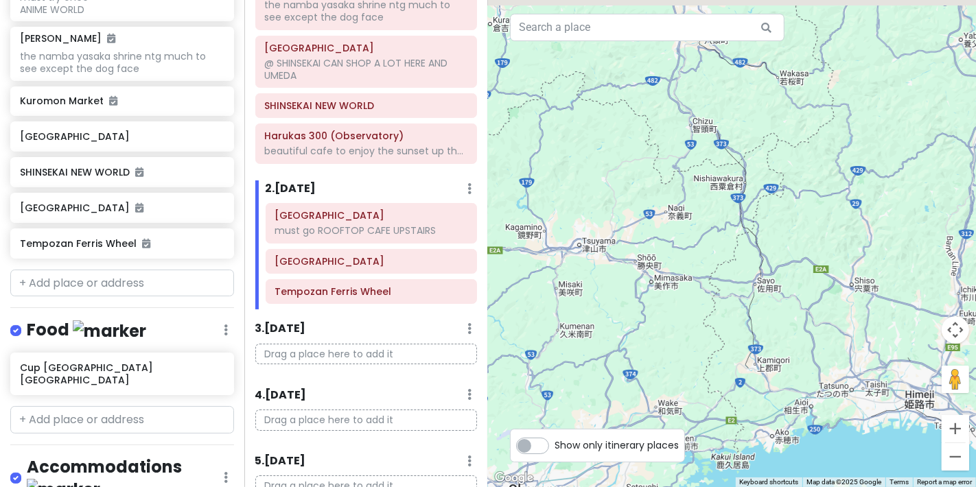
drag, startPoint x: 811, startPoint y: 307, endPoint x: 816, endPoint y: 364, distance: 57.2
click at [816, 364] on div at bounding box center [732, 243] width 488 height 487
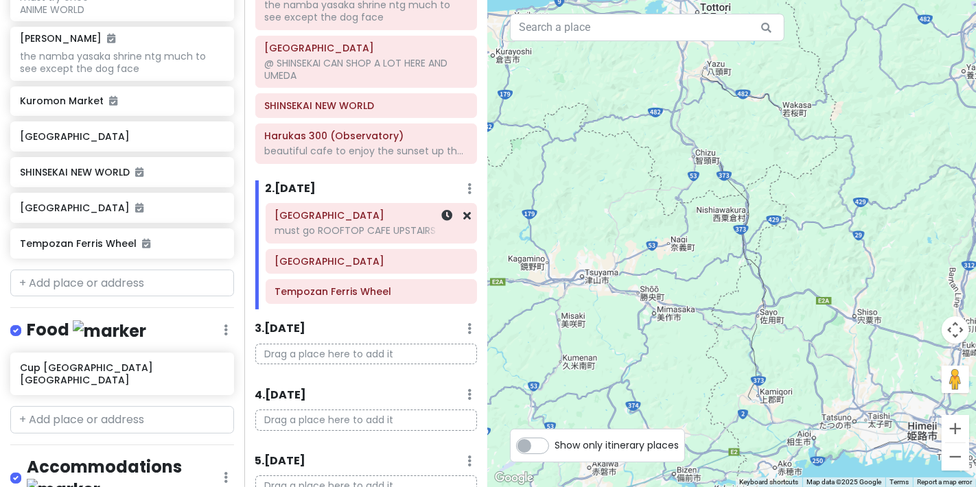
click at [360, 237] on div "must go ROOFTOP CAFE UPSTAIRS" at bounding box center [371, 230] width 193 height 12
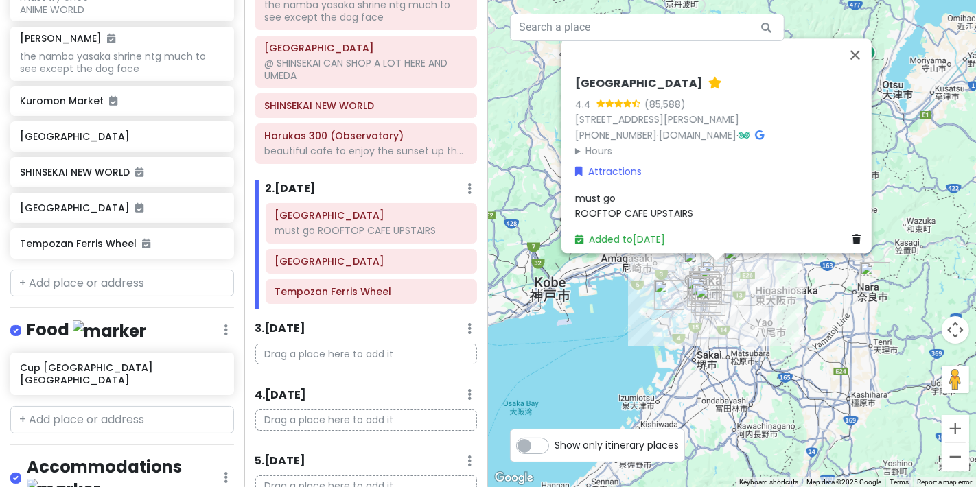
drag, startPoint x: 800, startPoint y: 138, endPoint x: 743, endPoint y: -17, distance: 165.3
click at [743, 0] on html "Osaka Trip Private Change Dates Make a Copy Delete Trip Go Pro ⚡️ Give Feedback…" at bounding box center [488, 243] width 976 height 487
click at [855, 48] on button "Close" at bounding box center [855, 54] width 33 height 33
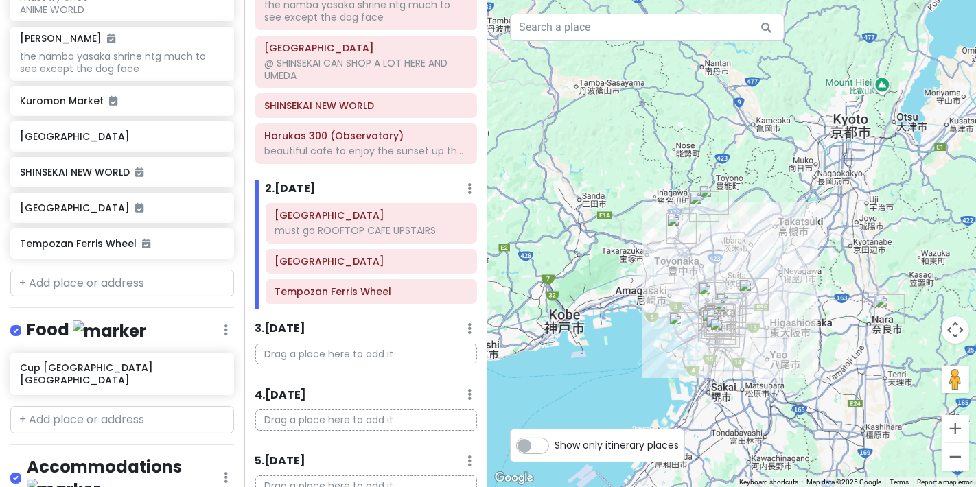
drag, startPoint x: 733, startPoint y: 128, endPoint x: 756, endPoint y: 176, distance: 52.8
click at [756, 176] on div at bounding box center [732, 243] width 488 height 487
click at [958, 417] on button "Zoom in" at bounding box center [955, 428] width 27 height 27
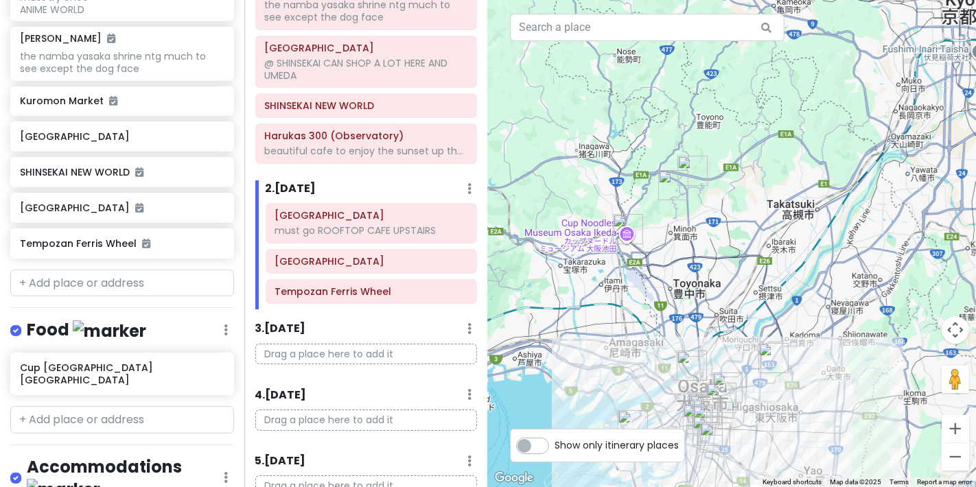
click at [665, 185] on img "Minoh Falls" at bounding box center [673, 185] width 30 height 30
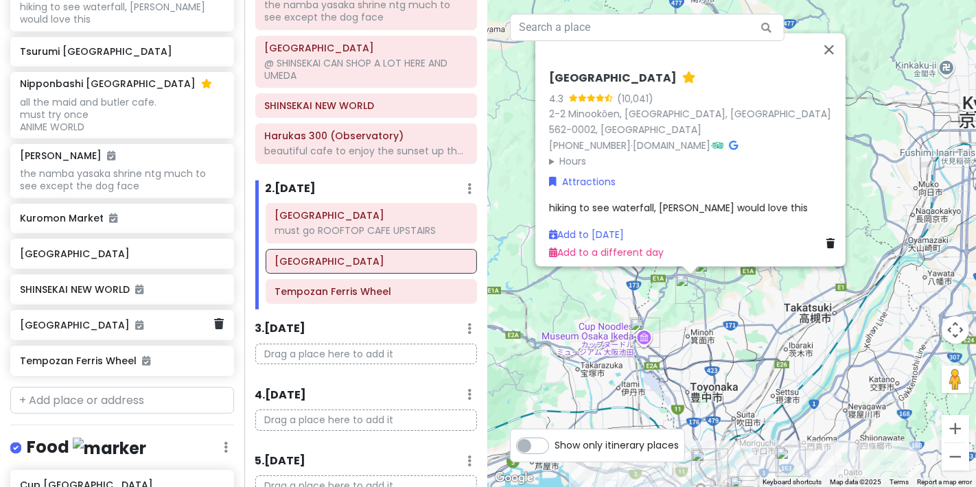
scroll to position [457, 0]
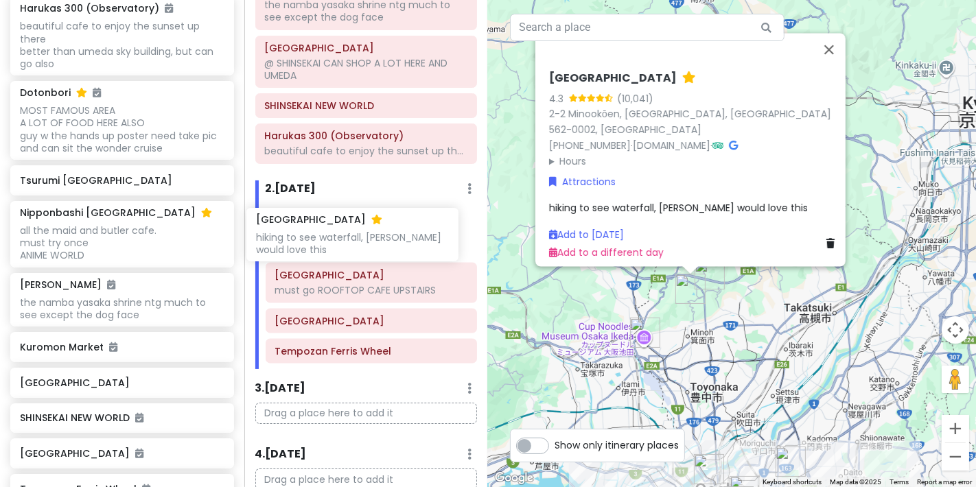
drag, startPoint x: 111, startPoint y: 206, endPoint x: 347, endPoint y: 251, distance: 240.3
click at [347, 251] on div "Osaka Trip Private Change Dates Make a Copy Delete Trip Go Pro ⚡️ Give Feedback…" at bounding box center [488, 243] width 976 height 487
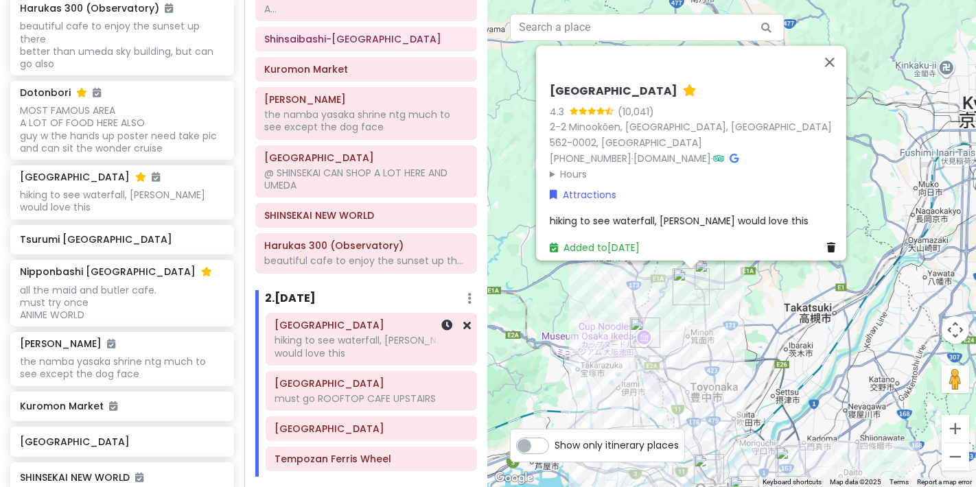
scroll to position [157, 0]
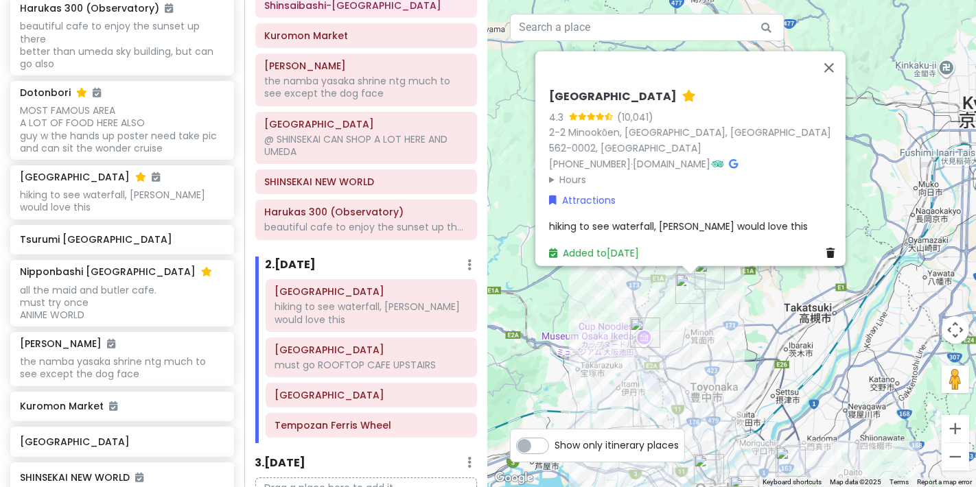
click at [709, 275] on img "Katsuoji" at bounding box center [710, 275] width 30 height 30
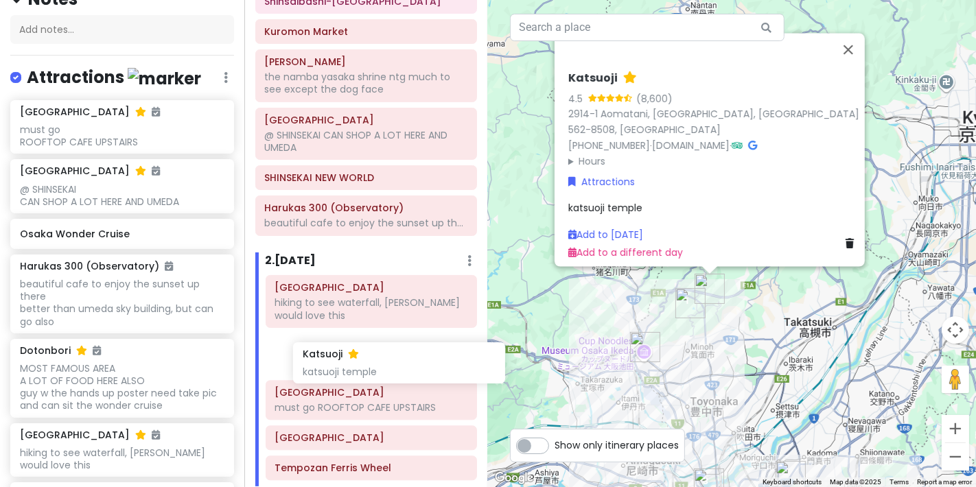
scroll to position [167, 0]
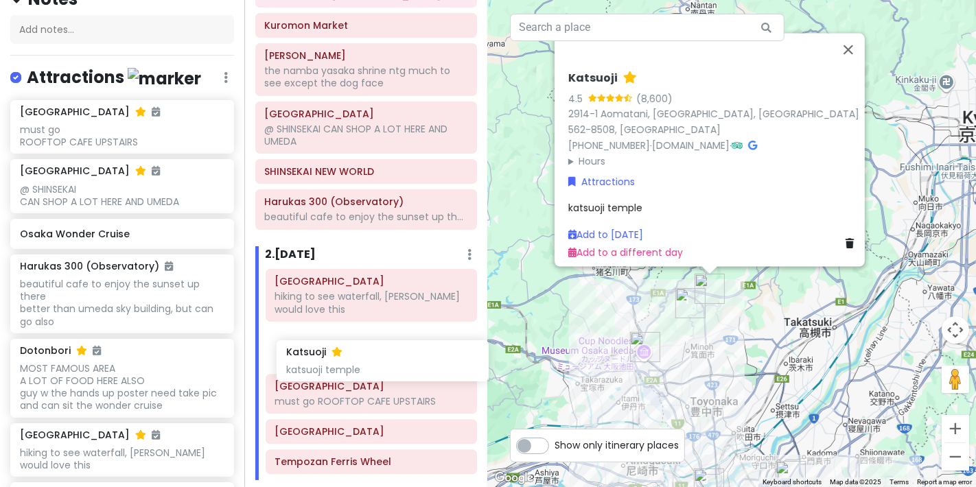
drag, startPoint x: 69, startPoint y: 277, endPoint x: 334, endPoint y: 364, distance: 279.4
click at [334, 364] on div "Osaka Trip Private Change Dates Make a Copy Delete Trip Go Pro ⚡️ Give Feedback…" at bounding box center [488, 243] width 976 height 487
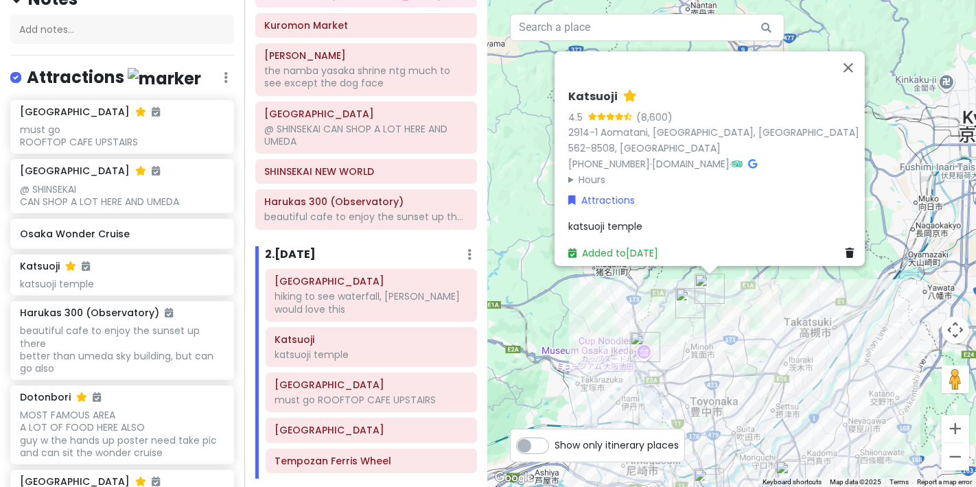
click at [635, 354] on img "Cup Noodles Museum Osaka Ikeda" at bounding box center [645, 347] width 30 height 30
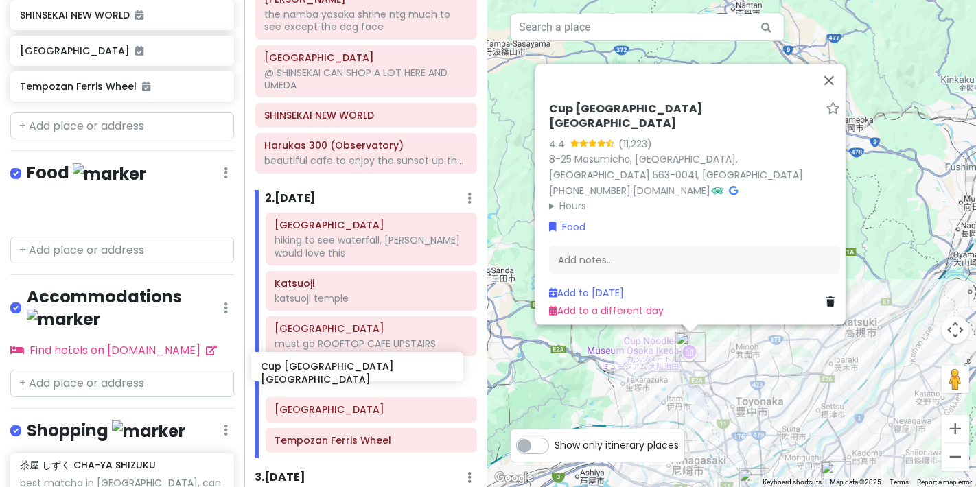
scroll to position [226, 0]
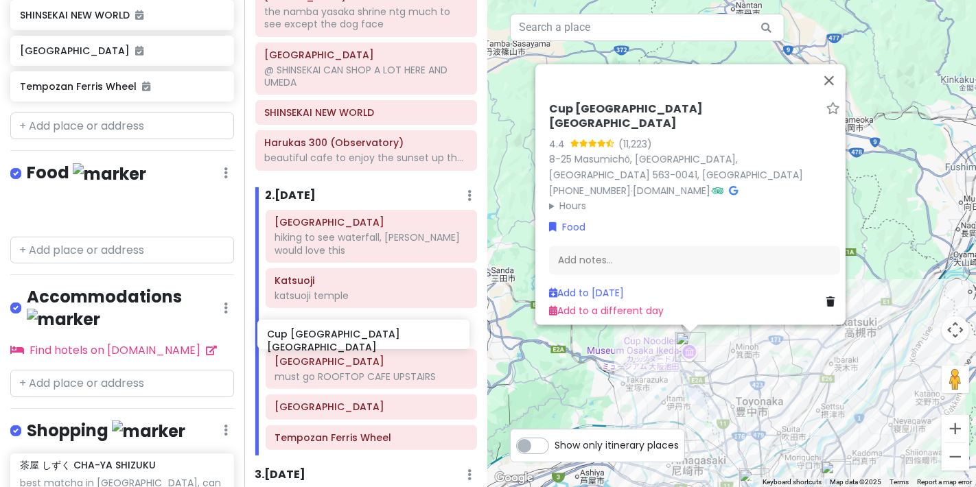
drag, startPoint x: 106, startPoint y: 213, endPoint x: 353, endPoint y: 340, distance: 277.9
click at [353, 340] on div "Osaka Trip Private Change Dates Make a Copy Delete Trip Go Pro ⚡️ Give Feedback…" at bounding box center [488, 243] width 976 height 487
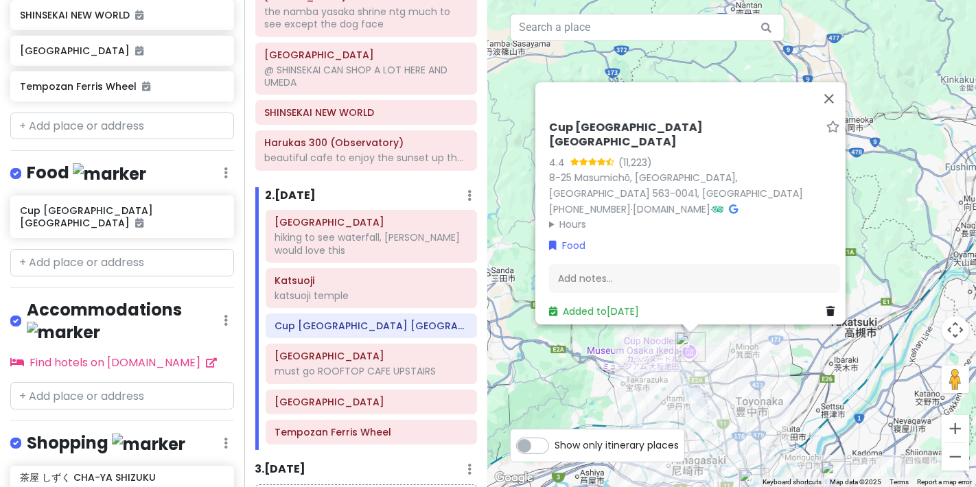
click at [919, 355] on div "Cup [GEOGRAPHIC_DATA] [GEOGRAPHIC_DATA] 4.4 (11,223) 8-25 Masumichō, [GEOGRAPHI…" at bounding box center [732, 243] width 488 height 487
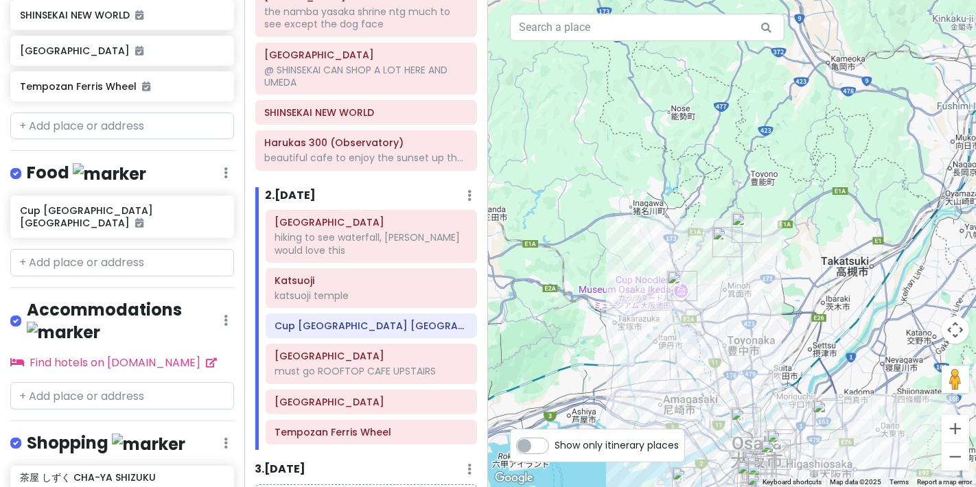
drag, startPoint x: 806, startPoint y: 259, endPoint x: 800, endPoint y: 198, distance: 61.4
click at [800, 198] on div at bounding box center [732, 243] width 488 height 487
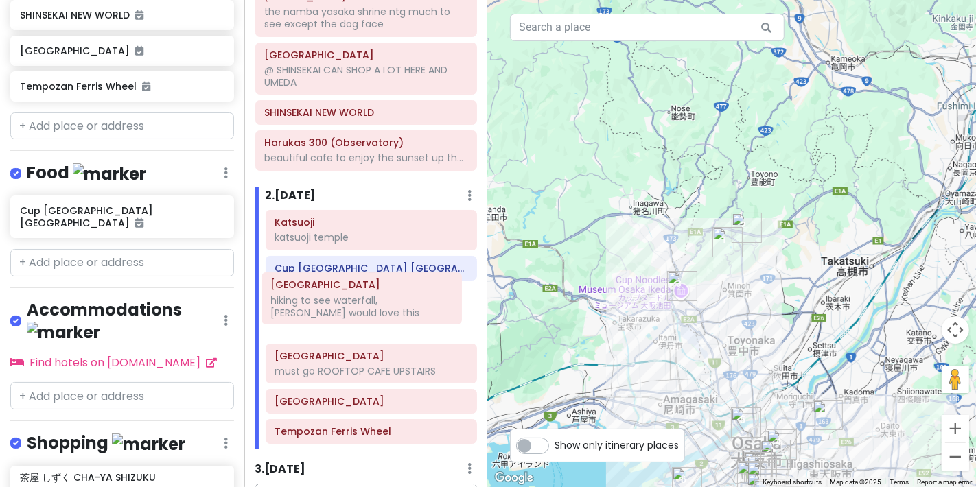
drag, startPoint x: 360, startPoint y: 260, endPoint x: 356, endPoint y: 312, distance: 53.0
click at [356, 312] on div "Minoh Falls hiking to see waterfall, mei would love this Katsuoji katsuoji temp…" at bounding box center [371, 330] width 233 height 240
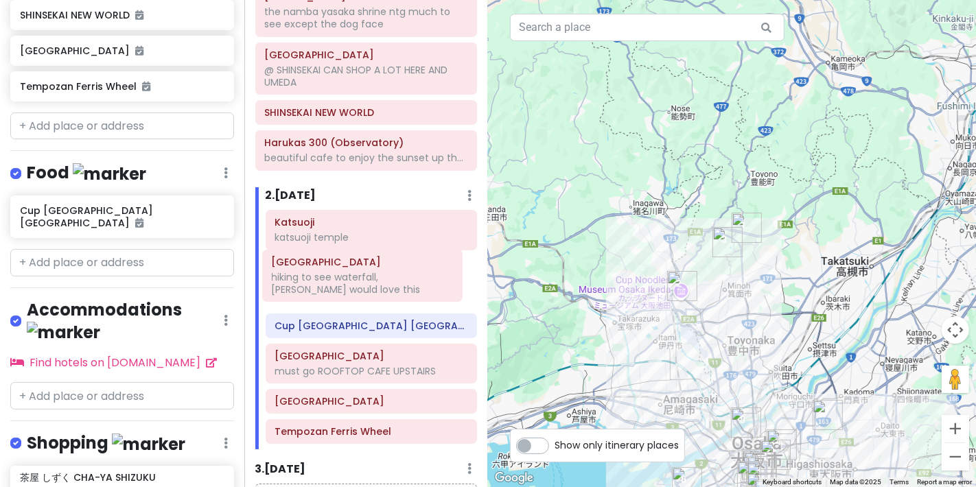
drag, startPoint x: 347, startPoint y: 329, endPoint x: 344, endPoint y: 284, distance: 45.4
click at [344, 284] on div "Katsuoji katsuoji temple Cup [GEOGRAPHIC_DATA] [GEOGRAPHIC_DATA] [GEOGRAPHIC_DA…" at bounding box center [371, 330] width 233 height 240
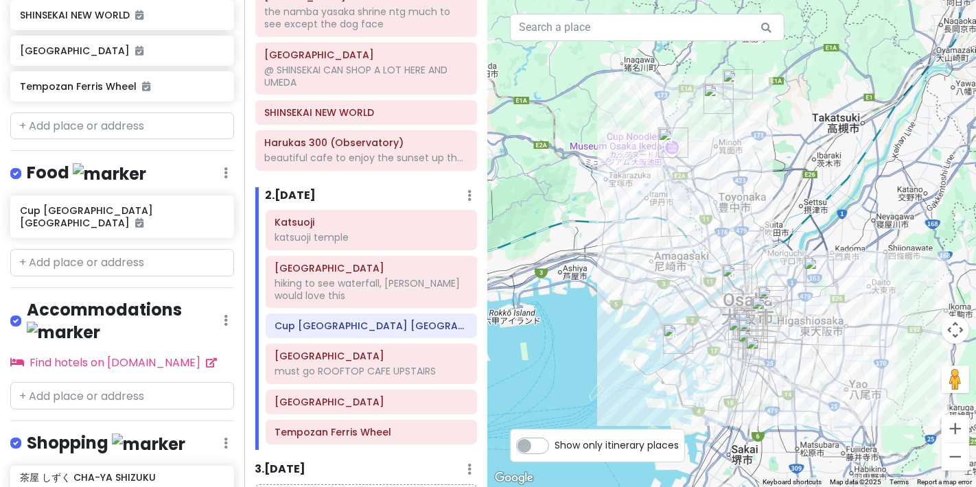
drag, startPoint x: 831, startPoint y: 309, endPoint x: 819, endPoint y: 152, distance: 157.7
click at [819, 152] on div at bounding box center [732, 243] width 488 height 487
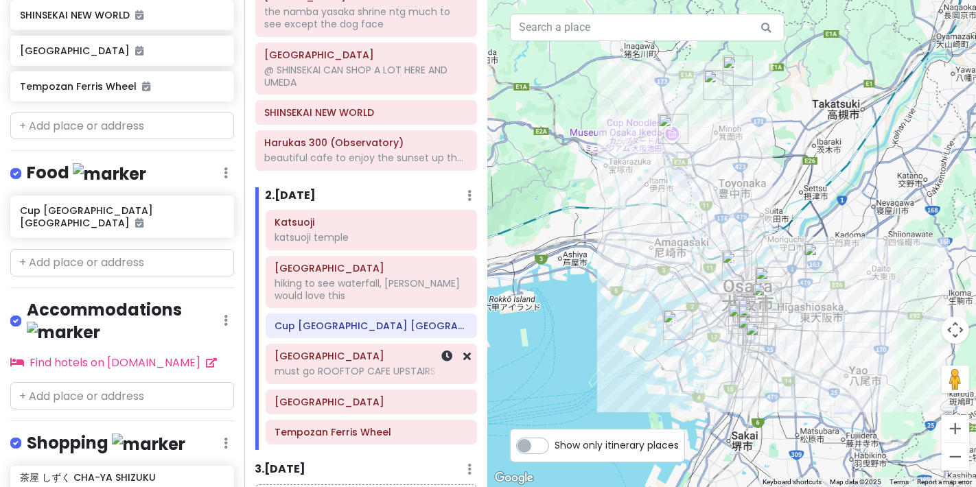
scroll to position [302, 0]
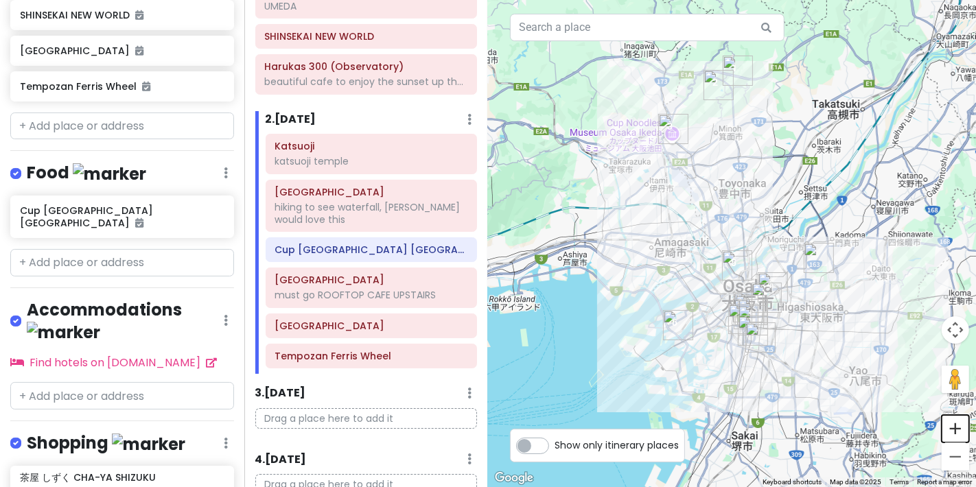
click at [961, 426] on button "Zoom in" at bounding box center [955, 428] width 27 height 27
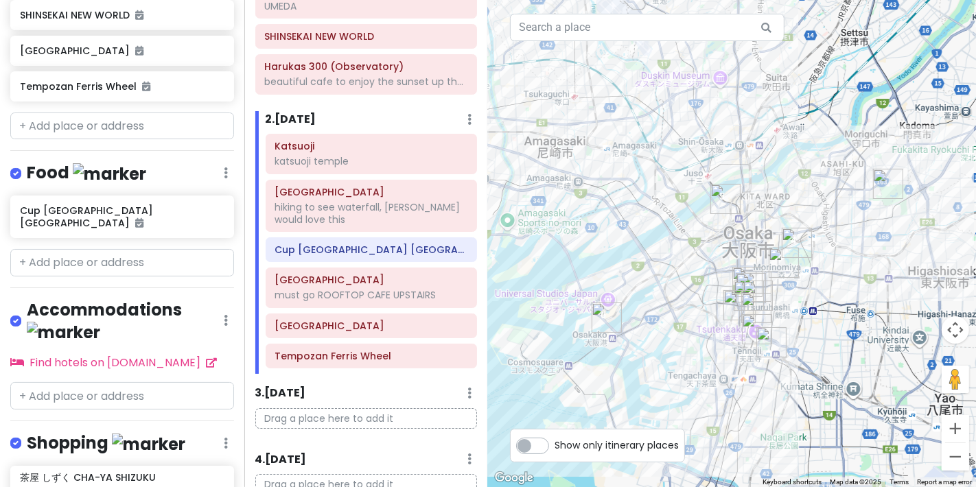
drag, startPoint x: 806, startPoint y: 299, endPoint x: 791, endPoint y: 193, distance: 106.8
click at [791, 193] on div at bounding box center [732, 243] width 488 height 487
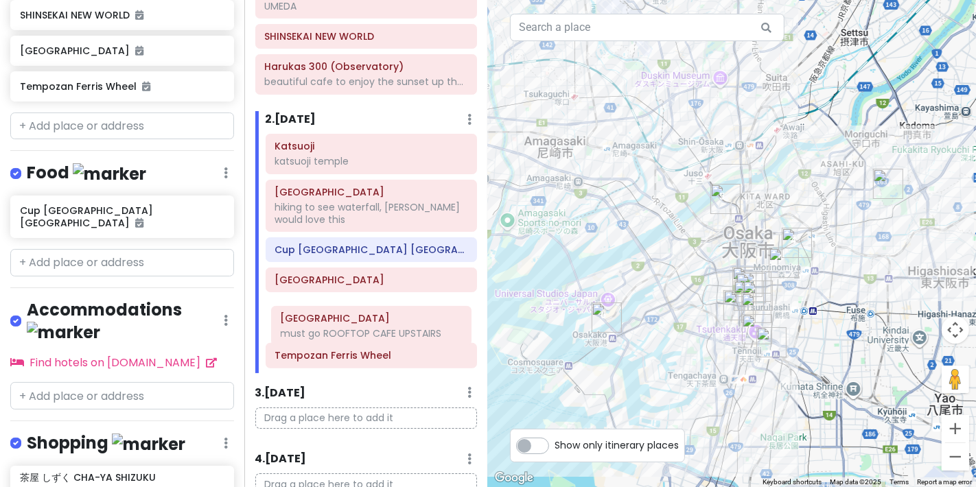
drag, startPoint x: 345, startPoint y: 308, endPoint x: 349, endPoint y: 337, distance: 29.8
click at [349, 337] on div "Katsuoji katsuoji temple [GEOGRAPHIC_DATA] hiking to see waterfall, mei would l…" at bounding box center [371, 254] width 233 height 240
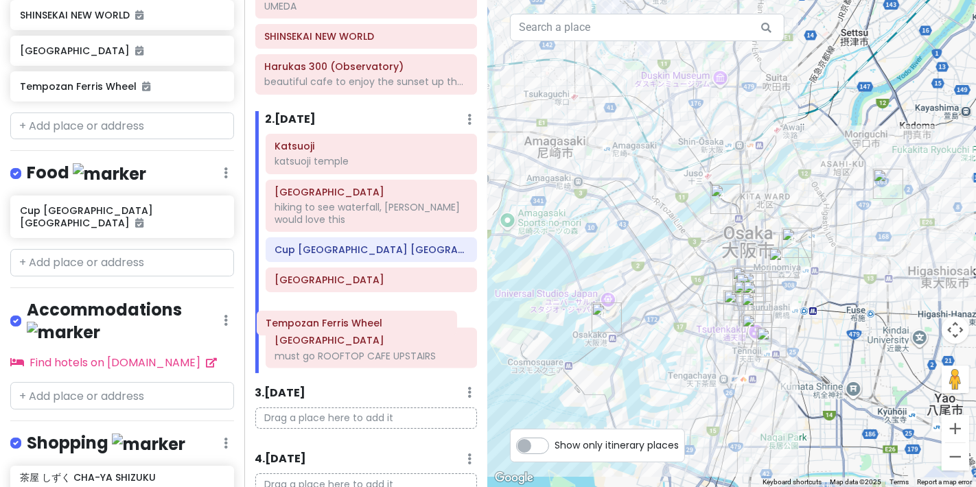
scroll to position [303, 0]
drag, startPoint x: 357, startPoint y: 371, endPoint x: 356, endPoint y: 330, distance: 40.5
click at [356, 330] on div "Katsuoji [GEOGRAPHIC_DATA] [GEOGRAPHIC_DATA] hiking to see waterfall, mei would…" at bounding box center [371, 253] width 233 height 240
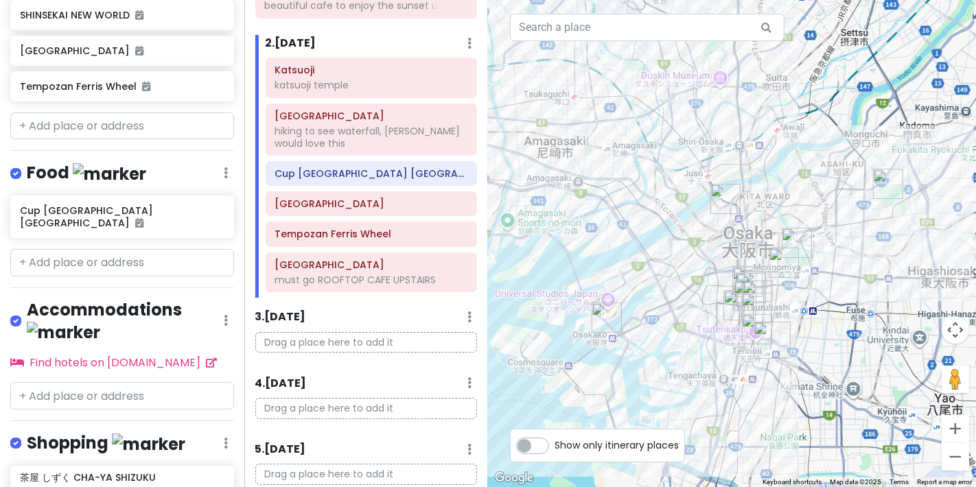
scroll to position [381, 0]
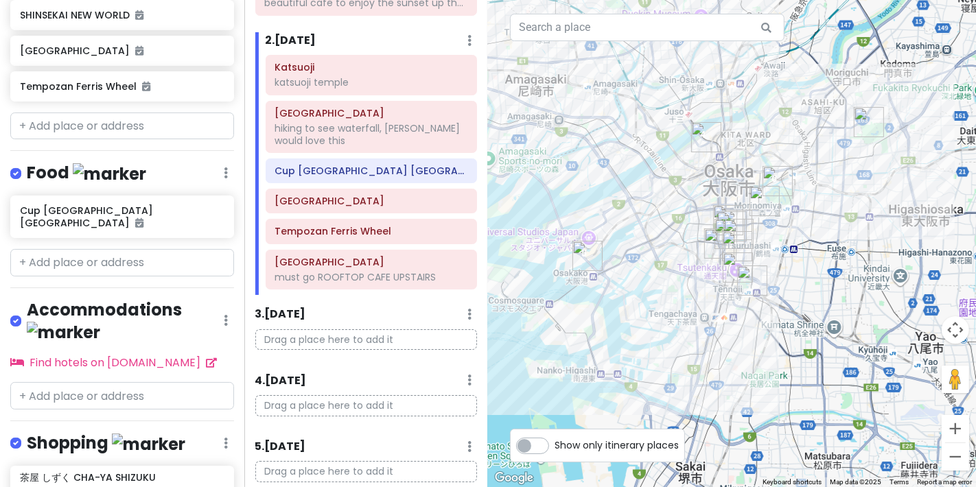
drag, startPoint x: 818, startPoint y: 316, endPoint x: 796, endPoint y: 254, distance: 66.0
click at [796, 254] on div at bounding box center [732, 243] width 488 height 487
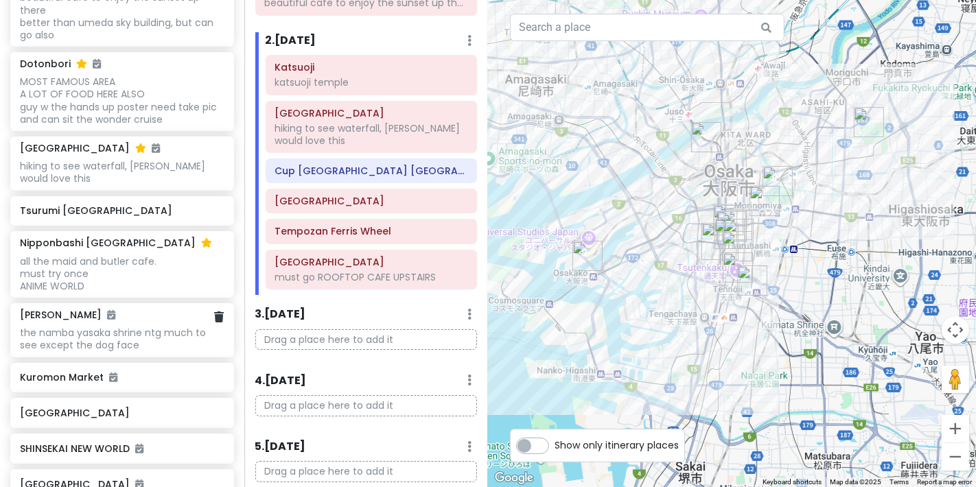
scroll to position [462, 0]
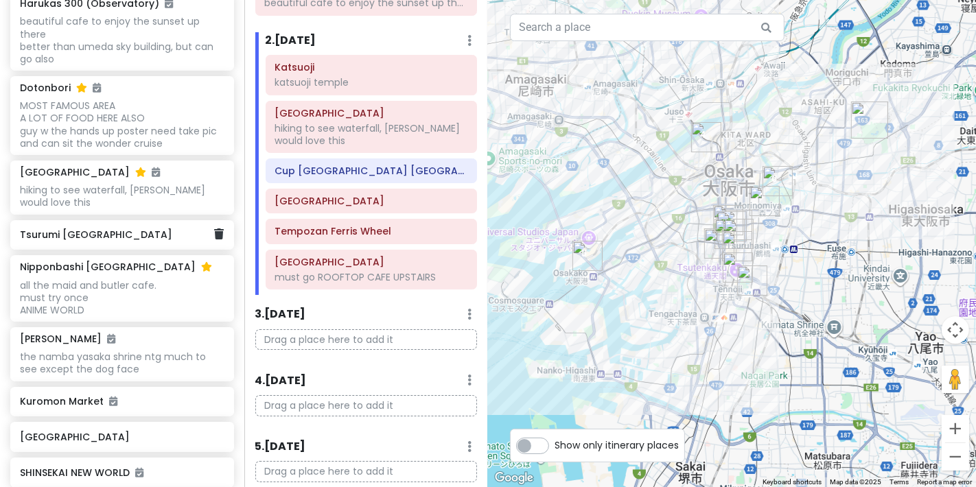
click at [130, 240] on div "Tsurumi [GEOGRAPHIC_DATA]" at bounding box center [117, 235] width 194 height 19
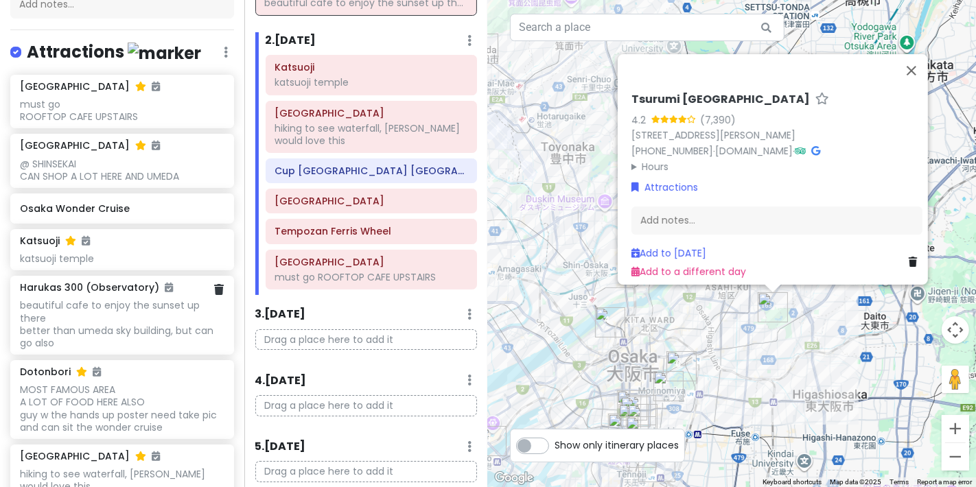
scroll to position [157, 0]
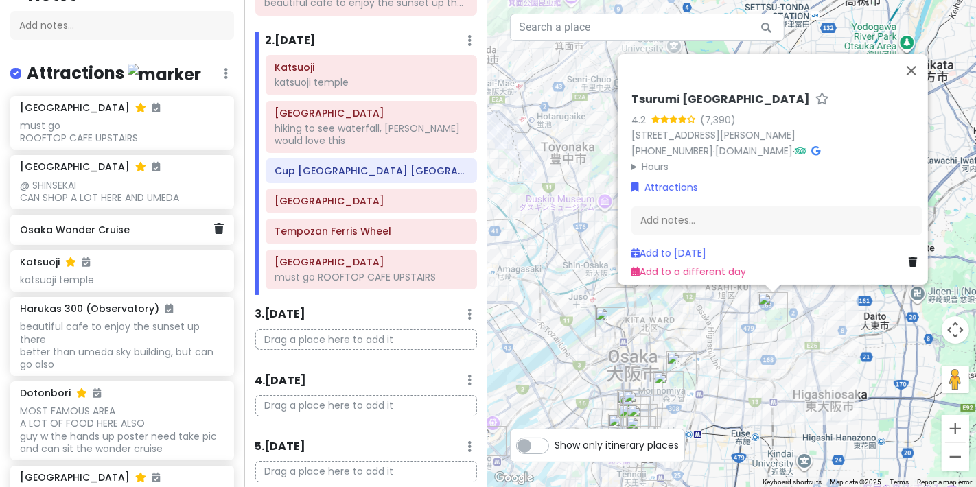
click at [147, 236] on div "Osaka Wonder Cruise" at bounding box center [117, 229] width 194 height 19
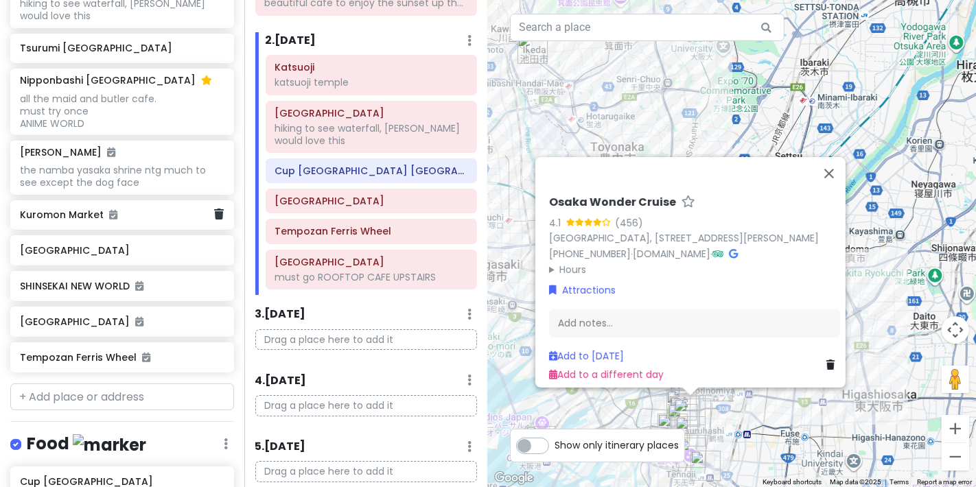
scroll to position [767, 0]
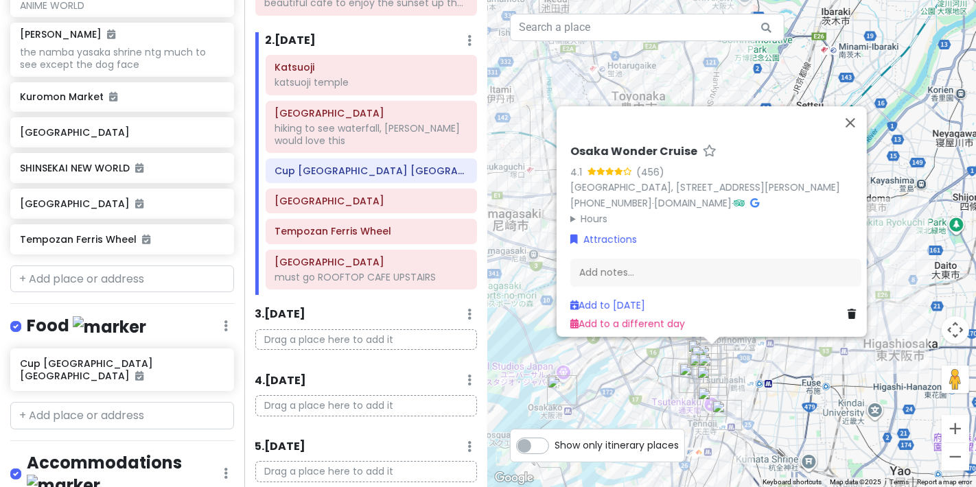
drag, startPoint x: 776, startPoint y: 433, endPoint x: 799, endPoint y: 381, distance: 57.2
click at [799, 381] on div "Osaka Wonder Cruise 4.1 (456) [GEOGRAPHIC_DATA], [STREET_ADDRESS][PERSON_NAME] …" at bounding box center [732, 243] width 488 height 487
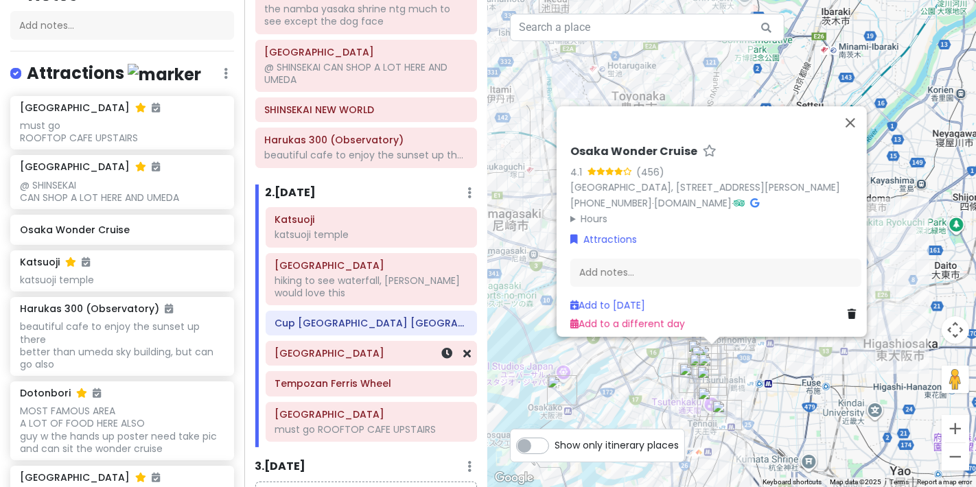
scroll to position [0, 0]
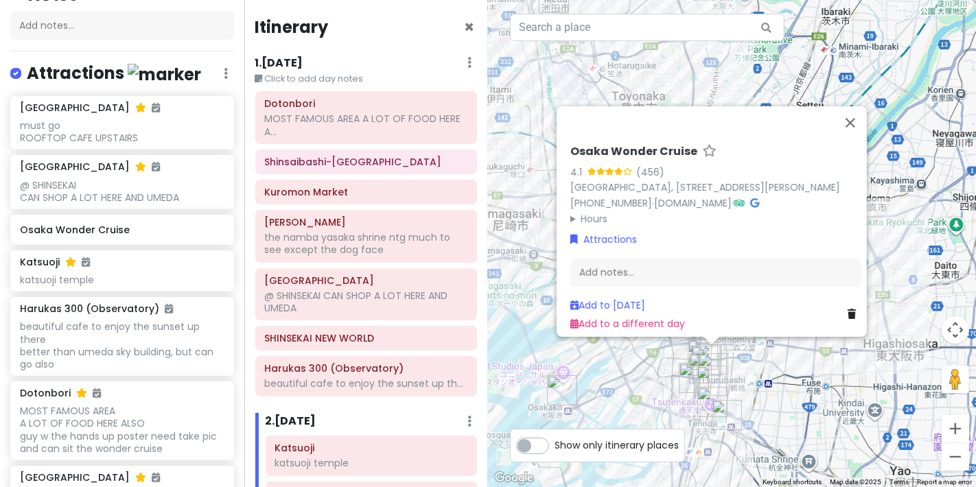
click at [290, 64] on h6 "1 . [DATE]" at bounding box center [279, 63] width 48 height 14
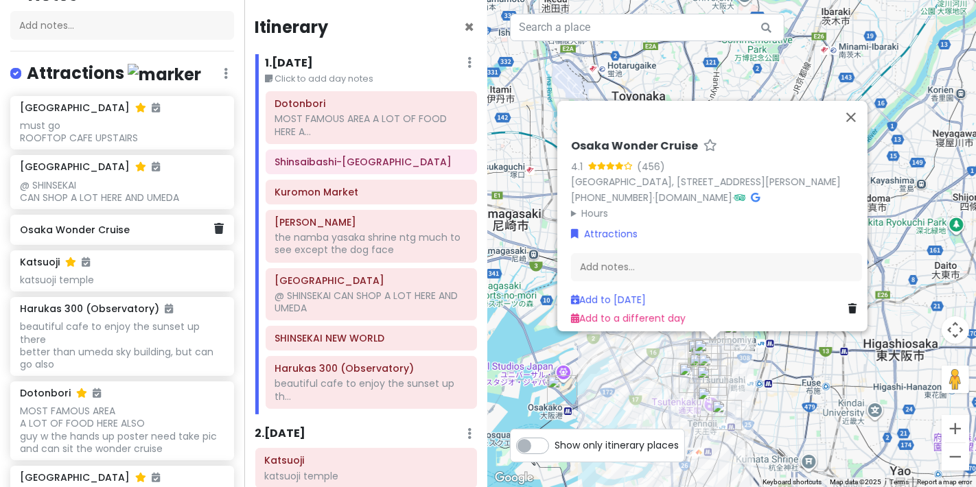
click at [122, 227] on h6 "Osaka Wonder Cruise" at bounding box center [117, 230] width 194 height 12
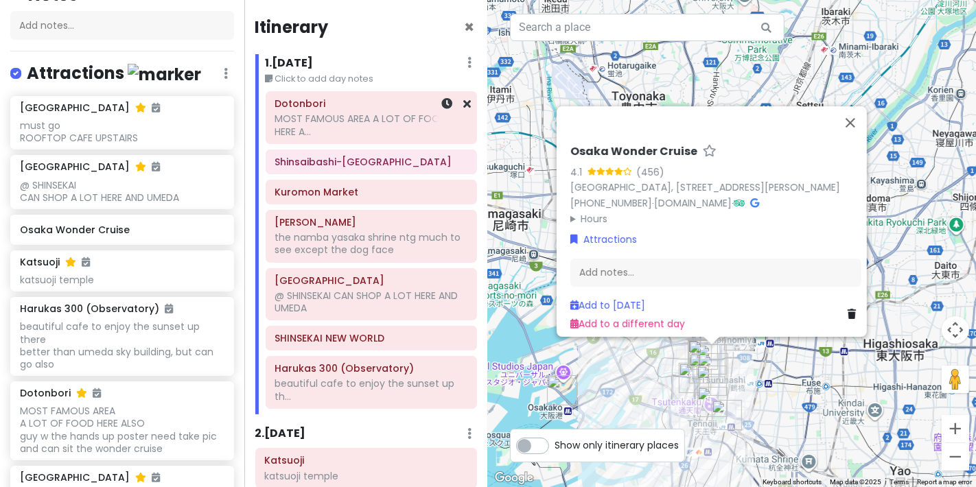
click at [330, 136] on div "MOST FAMOUS AREA A LOT OF FOOD HERE A..." at bounding box center [371, 125] width 193 height 25
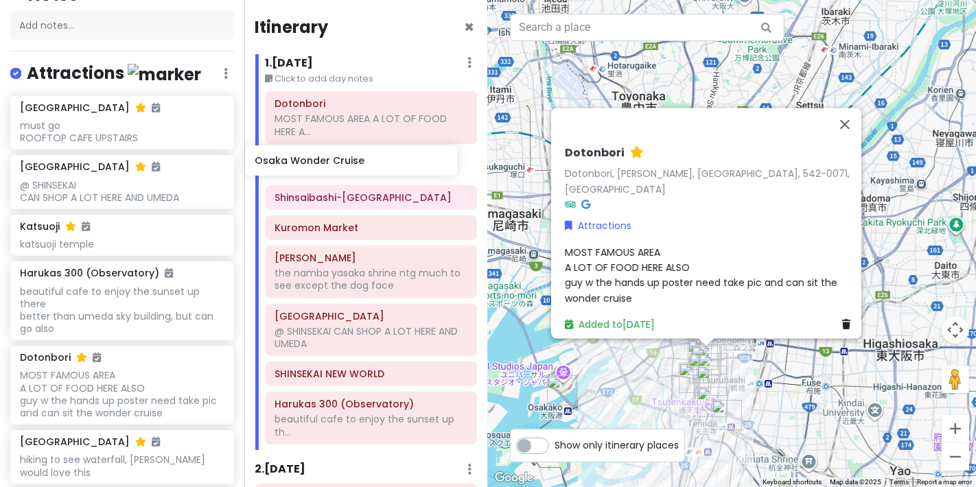
drag, startPoint x: 87, startPoint y: 231, endPoint x: 322, endPoint y: 165, distance: 243.9
click at [322, 165] on div "Osaka Trip Private Change Dates Make a Copy Delete Trip Go Pro ⚡️ Give Feedback…" at bounding box center [488, 243] width 976 height 487
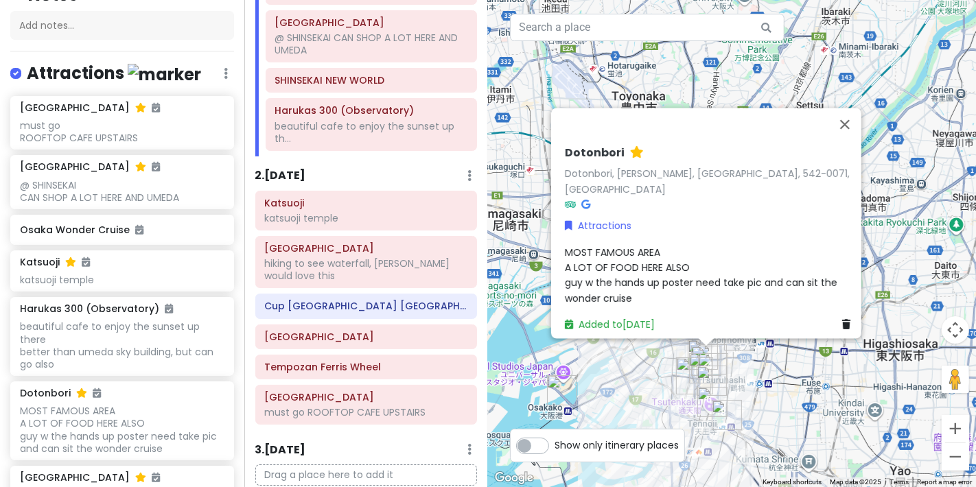
scroll to position [305, 0]
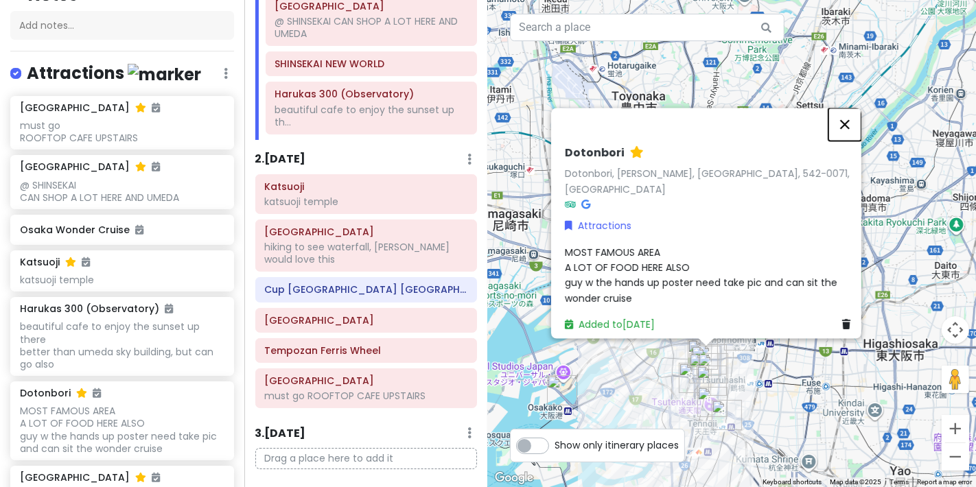
click at [855, 133] on button "Close" at bounding box center [845, 124] width 33 height 33
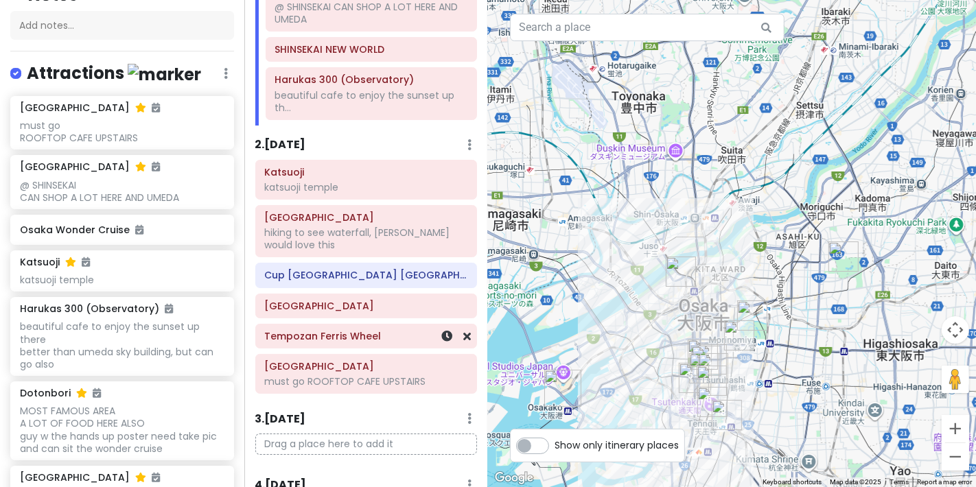
scroll to position [392, 0]
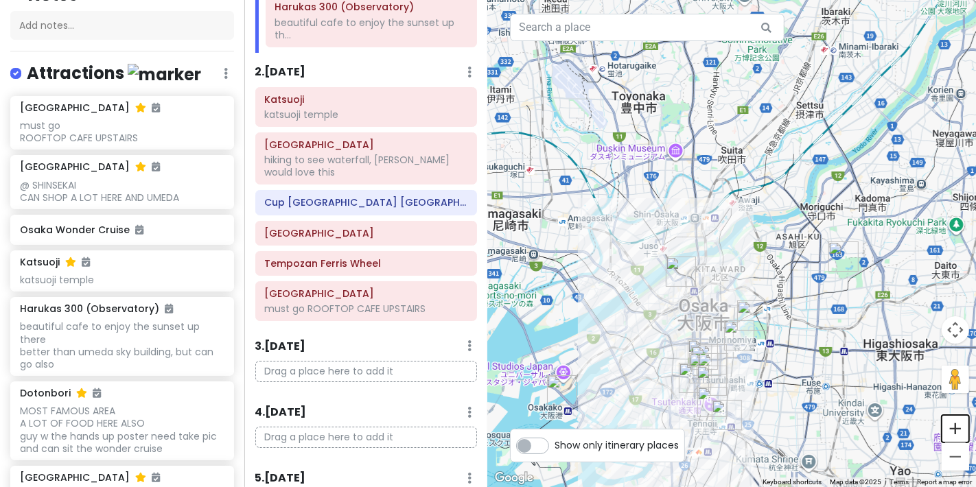
click at [957, 430] on button "Zoom in" at bounding box center [955, 428] width 27 height 27
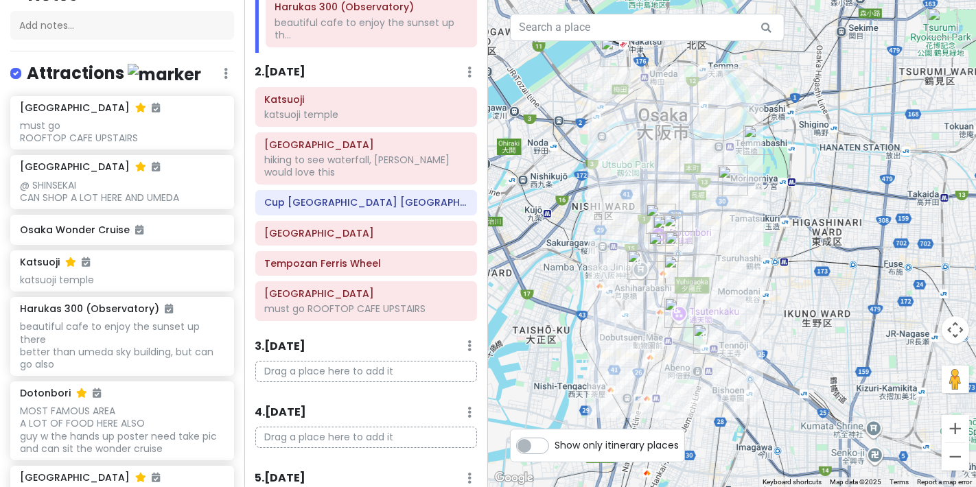
drag, startPoint x: 784, startPoint y: 319, endPoint x: 771, endPoint y: 54, distance: 264.6
click at [771, 54] on div at bounding box center [732, 243] width 488 height 487
click at [965, 434] on button "Zoom in" at bounding box center [955, 428] width 27 height 27
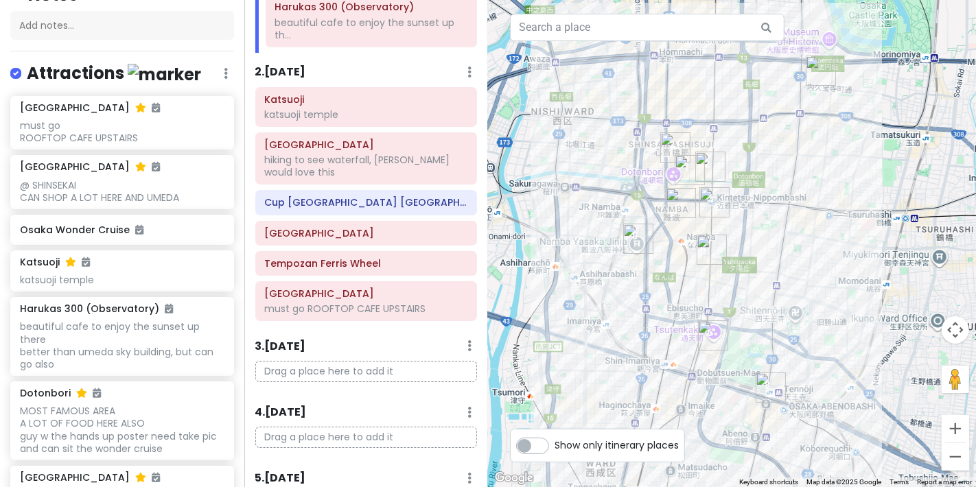
drag, startPoint x: 739, startPoint y: 314, endPoint x: 826, endPoint y: 248, distance: 109.7
click at [826, 248] on div at bounding box center [732, 243] width 488 height 487
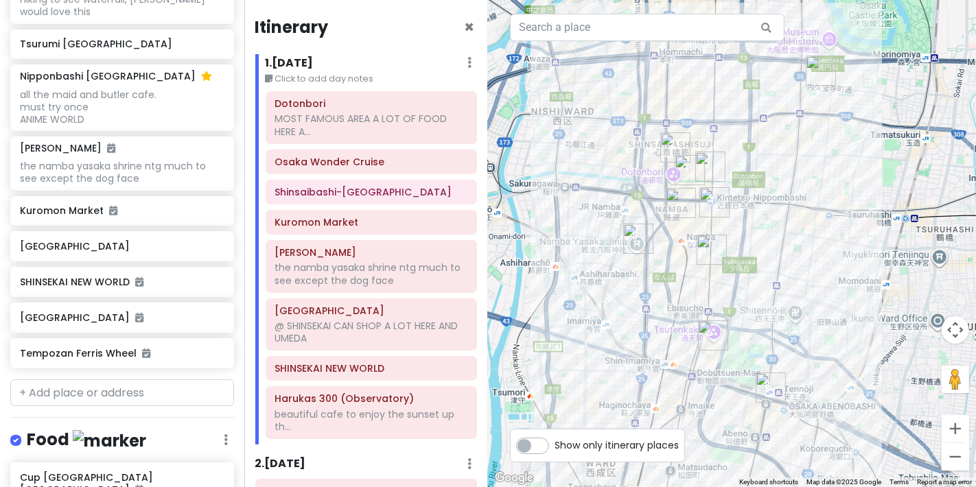
scroll to position [843, 0]
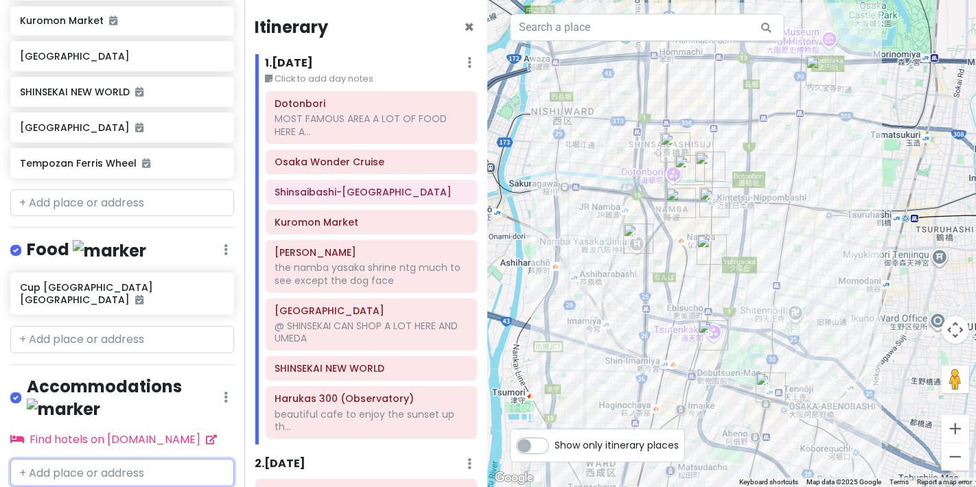
click at [54, 459] on input "text" at bounding box center [122, 472] width 224 height 27
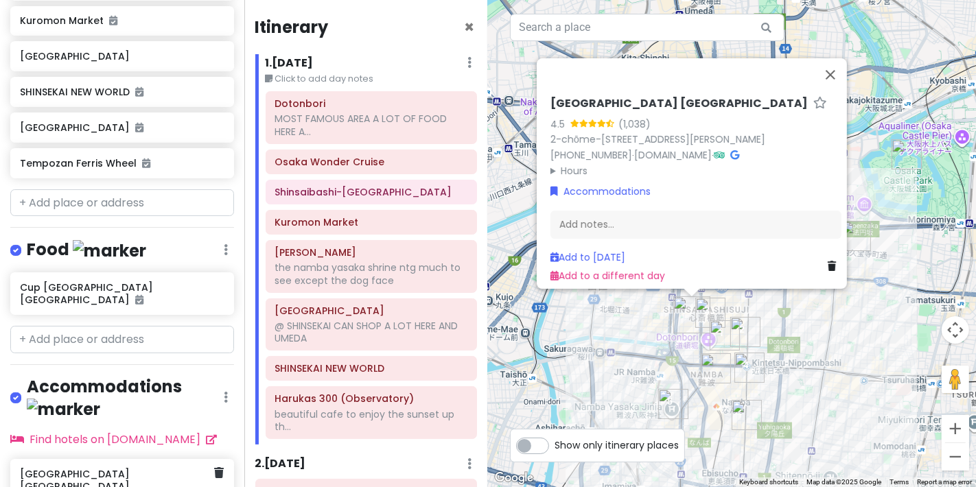
click at [106, 468] on h6 "[GEOGRAPHIC_DATA] [GEOGRAPHIC_DATA]" at bounding box center [117, 480] width 194 height 25
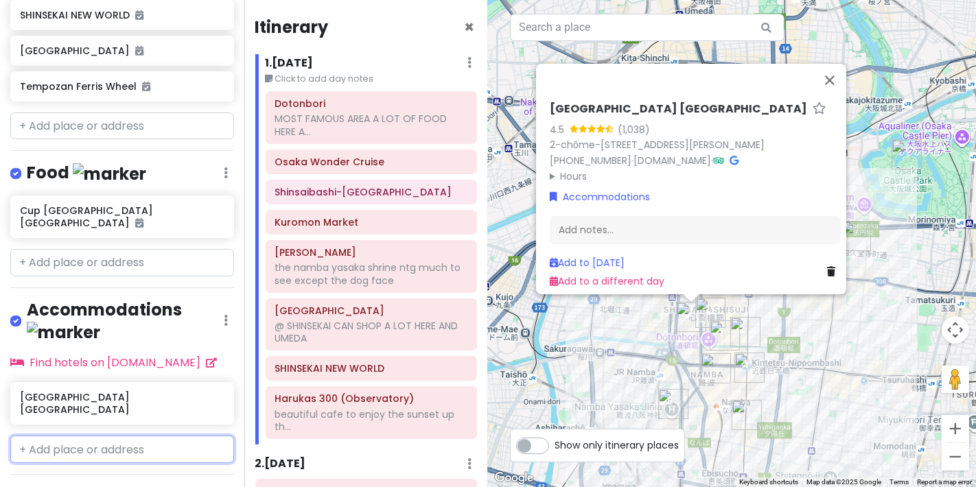
click at [124, 436] on input "text" at bounding box center [122, 449] width 224 height 27
click at [156, 436] on input "KARAKASA HOTEL SHIN" at bounding box center [122, 449] width 224 height 27
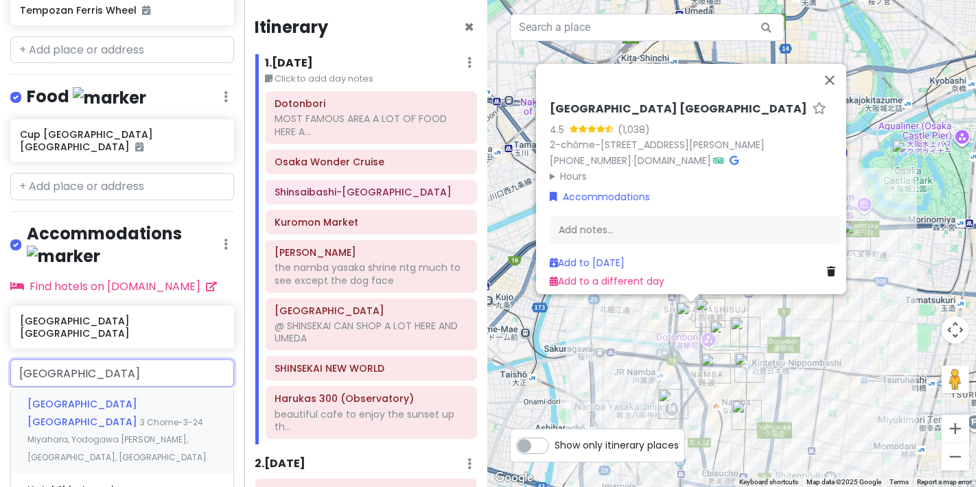
click at [105, 417] on span "3 Chome-3-24 Miyahara, Yodogawa [PERSON_NAME], [GEOGRAPHIC_DATA], [GEOGRAPHIC_D…" at bounding box center [116, 440] width 179 height 47
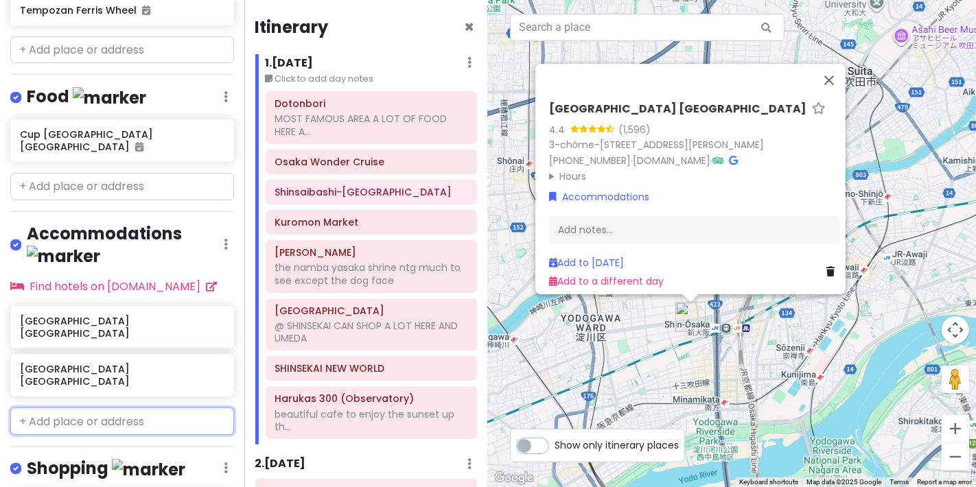
click at [120, 408] on input "text" at bounding box center [122, 421] width 224 height 27
click at [159, 408] on input "text" at bounding box center [122, 421] width 224 height 27
paste input "[GEOGRAPHIC_DATA] [GEOGRAPHIC_DATA]"
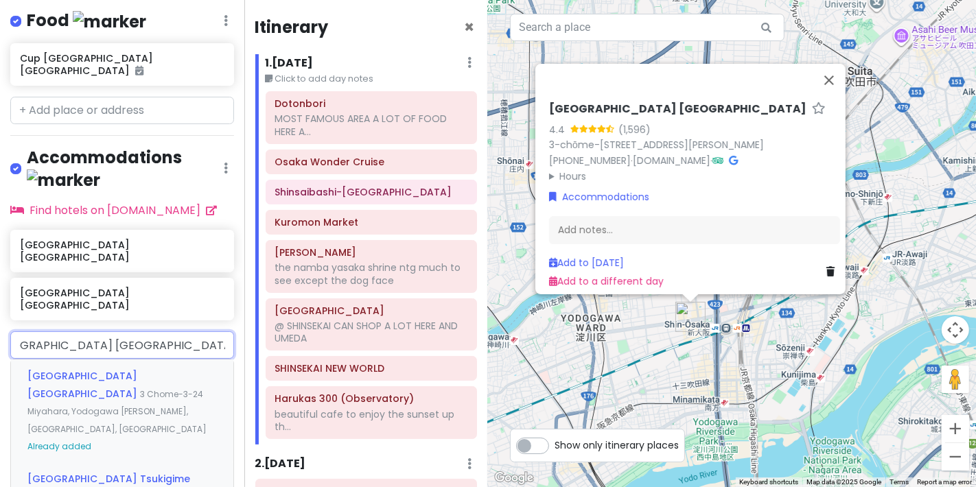
scroll to position [1149, 0]
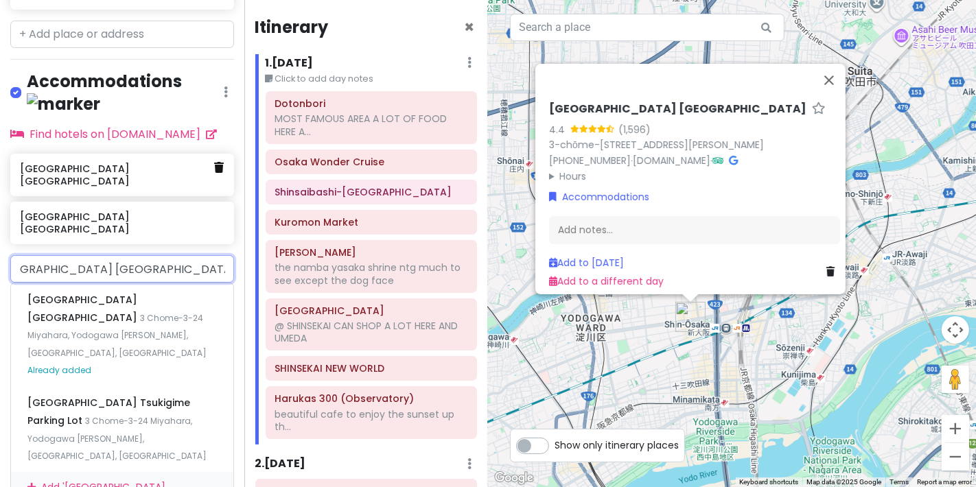
click at [214, 159] on link at bounding box center [219, 168] width 10 height 18
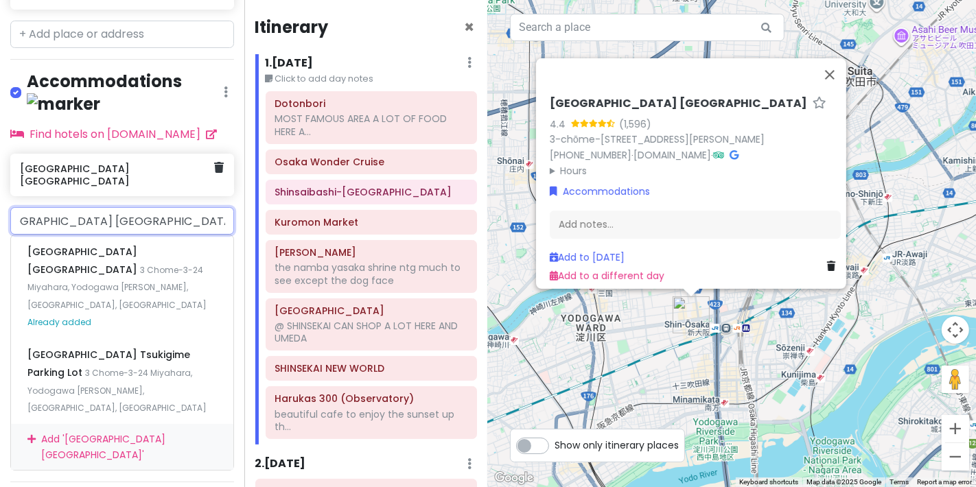
click at [220, 154] on div "[GEOGRAPHIC_DATA] [GEOGRAPHIC_DATA]" at bounding box center [122, 175] width 224 height 43
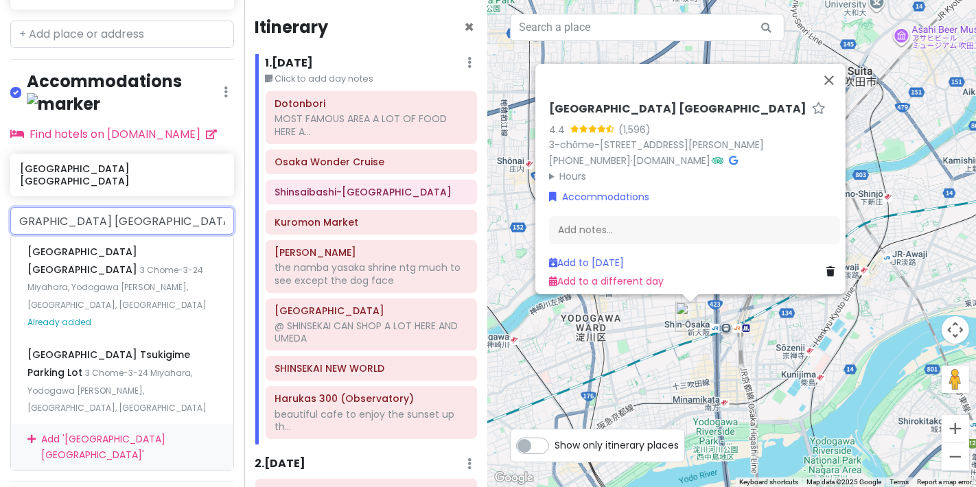
scroll to position [0, 0]
drag, startPoint x: 212, startPoint y: 185, endPoint x: 0, endPoint y: 211, distance: 213.8
click at [0, 211] on div "[GEOGRAPHIC_DATA] [GEOGRAPHIC_DATA] [GEOGRAPHIC_DATA] [GEOGRAPHIC_DATA] 3 Chome…" at bounding box center [122, 339] width 244 height 264
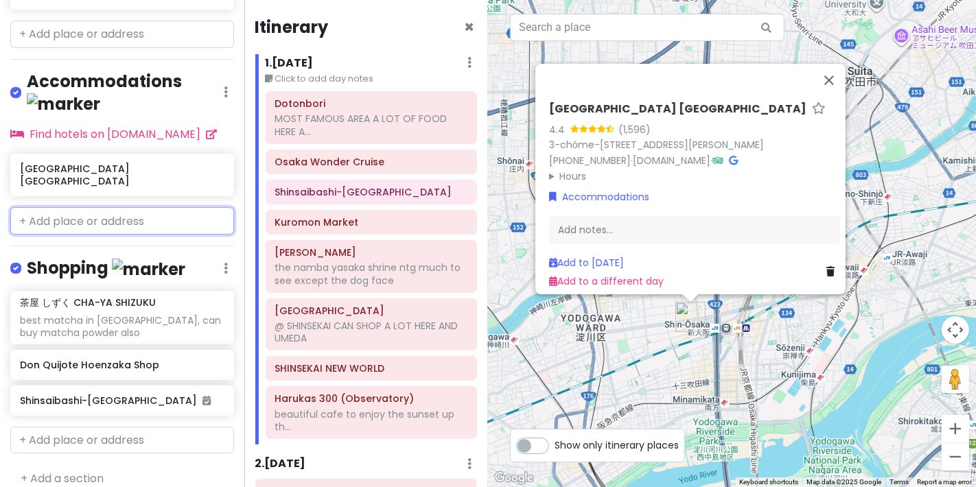
scroll to position [1126, 0]
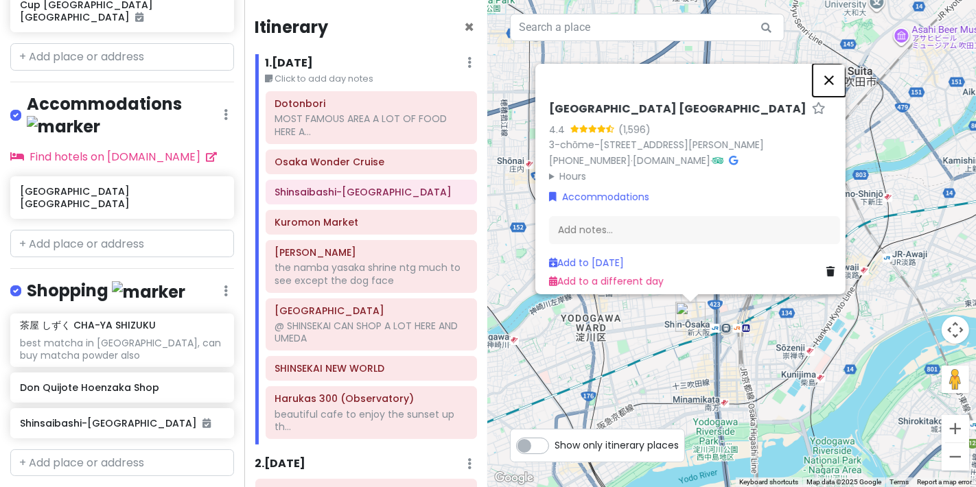
click at [824, 64] on button "Close" at bounding box center [829, 80] width 33 height 33
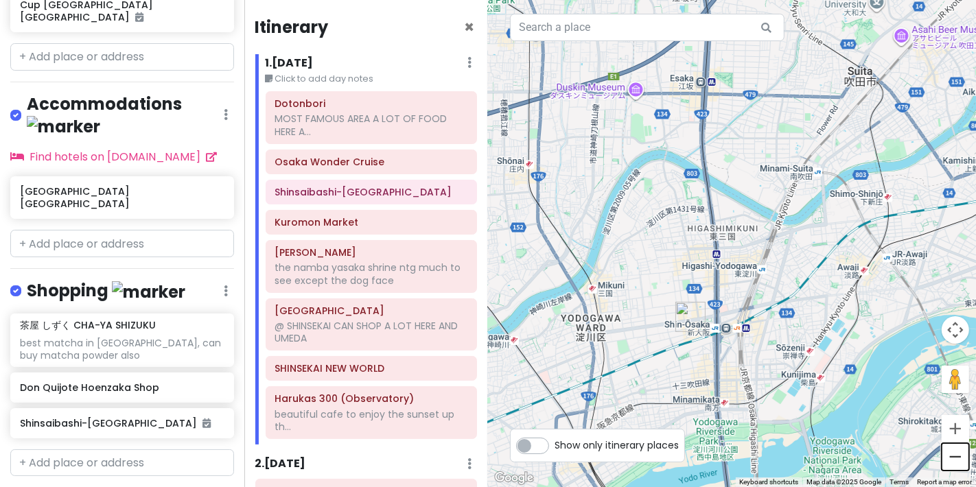
click at [961, 457] on button "Zoom out" at bounding box center [955, 457] width 27 height 27
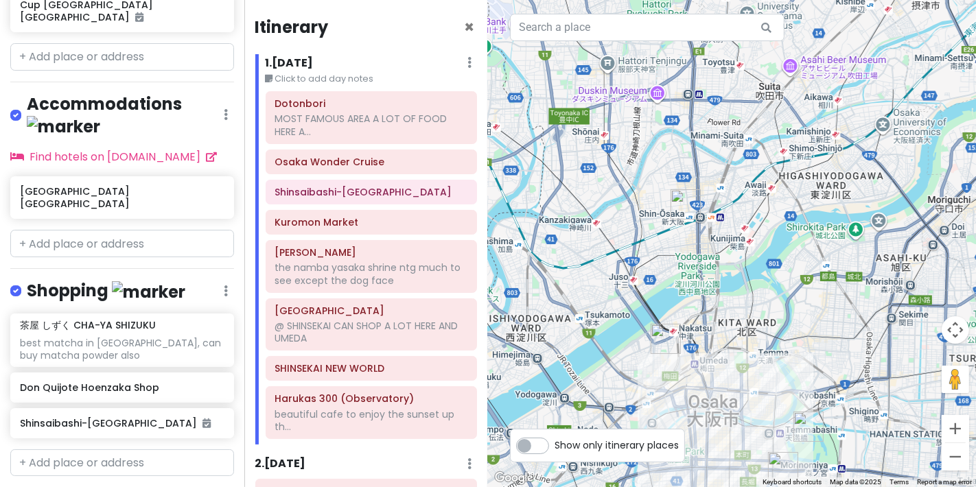
drag, startPoint x: 831, startPoint y: 354, endPoint x: 811, endPoint y: 293, distance: 63.6
click at [811, 293] on div at bounding box center [732, 243] width 488 height 487
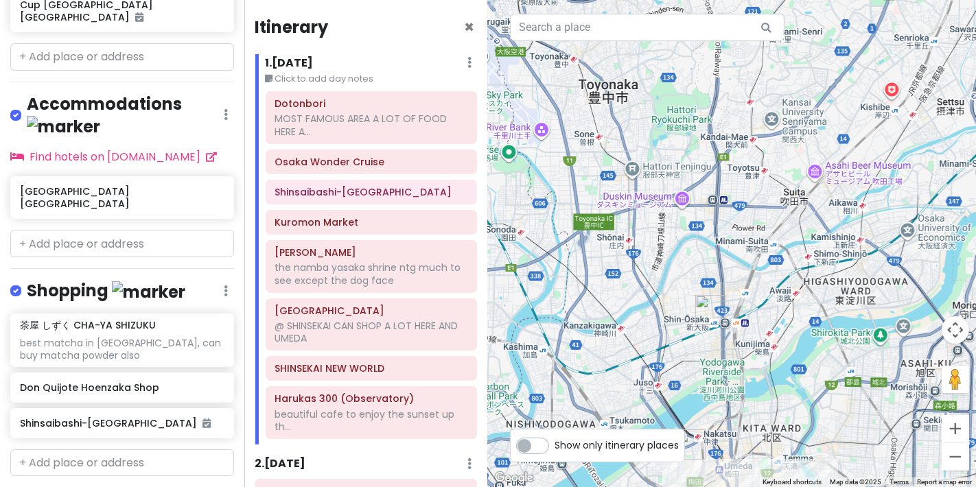
drag, startPoint x: 847, startPoint y: 221, endPoint x: 899, endPoint y: 418, distance: 204.0
click at [899, 418] on div at bounding box center [732, 243] width 488 height 487
click at [102, 182] on div "[GEOGRAPHIC_DATA] [GEOGRAPHIC_DATA]" at bounding box center [117, 198] width 194 height 32
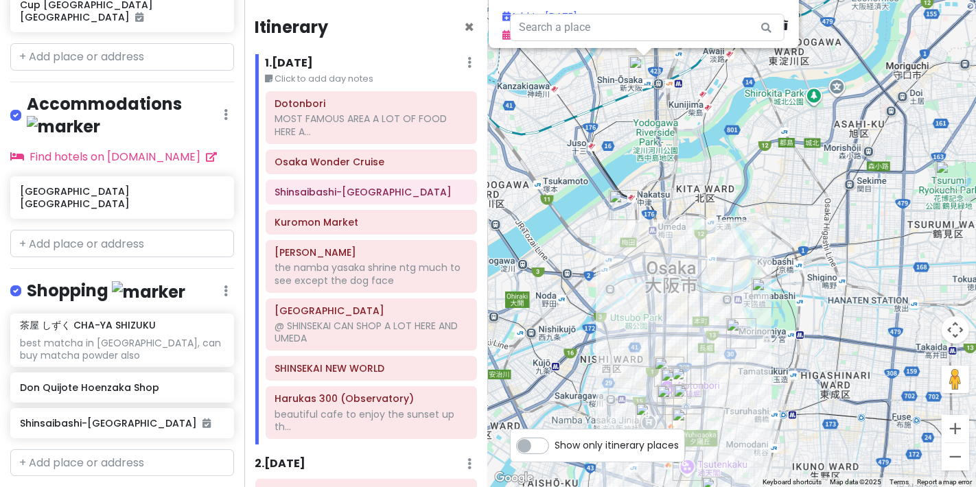
drag, startPoint x: 736, startPoint y: 312, endPoint x: 699, endPoint y: 117, distance: 199.1
click at [699, 117] on div "[GEOGRAPHIC_DATA] [GEOGRAPHIC_DATA] 4.4 (1,596) 3-chōme-3-24 Miyahara, [GEOGRAP…" at bounding box center [732, 243] width 488 height 487
click at [952, 459] on button "Zoom out" at bounding box center [955, 457] width 27 height 27
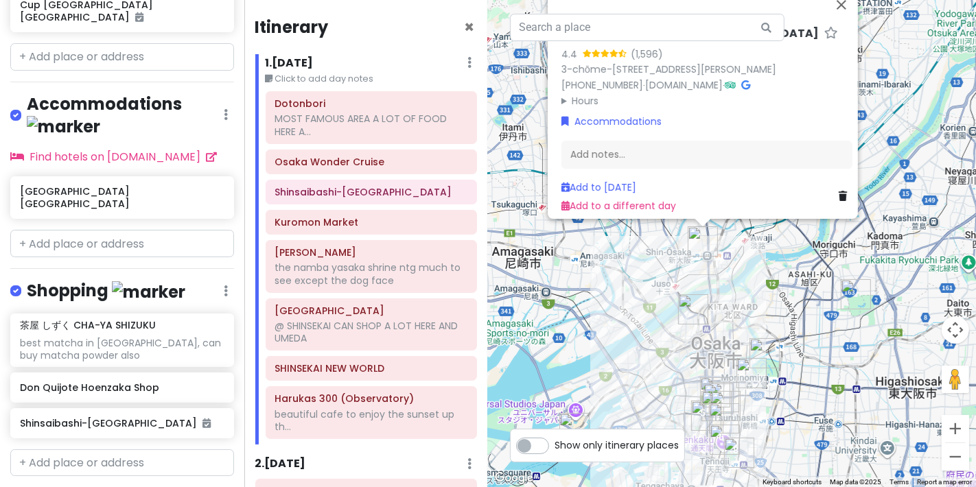
drag, startPoint x: 772, startPoint y: 271, endPoint x: 787, endPoint y: 362, distance: 91.9
click at [787, 362] on div "[GEOGRAPHIC_DATA] [GEOGRAPHIC_DATA] 4.4 (1,596) 3-chōme-3-24 Miyahara, [GEOGRAP…" at bounding box center [732, 243] width 488 height 487
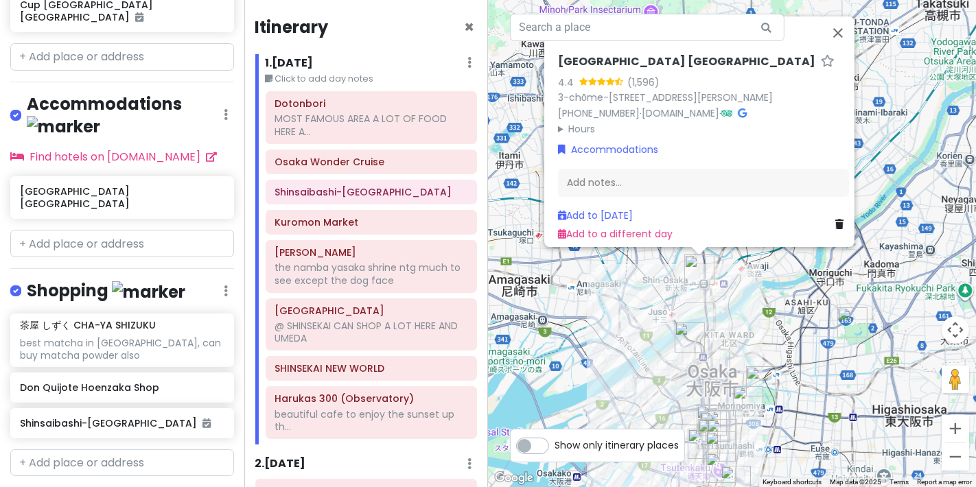
drag, startPoint x: 819, startPoint y: 289, endPoint x: 811, endPoint y: 315, distance: 27.2
click at [811, 315] on div "[GEOGRAPHIC_DATA] [GEOGRAPHIC_DATA] 4.4 (1,596) 3-chōme-3-24 Miyahara, [GEOGRAP…" at bounding box center [732, 243] width 488 height 487
click at [949, 456] on button "Zoom out" at bounding box center [955, 457] width 27 height 27
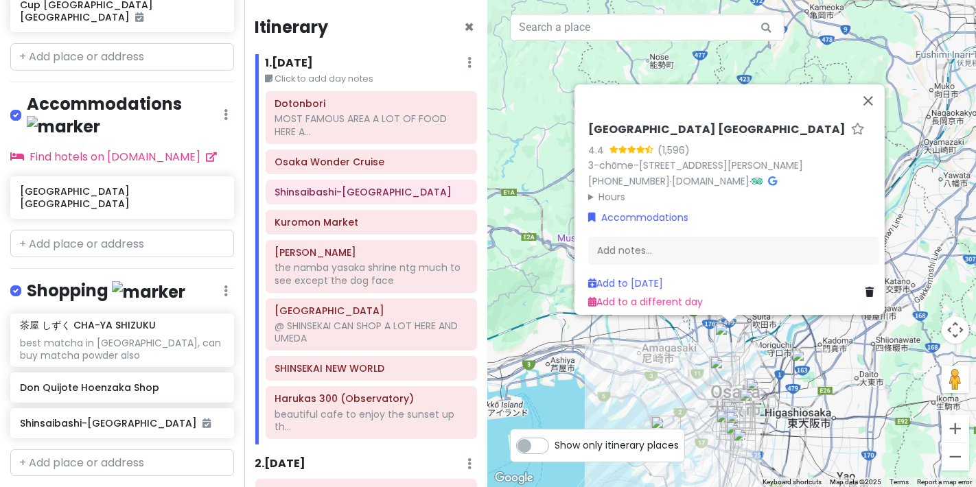
drag, startPoint x: 857, startPoint y: 233, endPoint x: 870, endPoint y: 326, distance: 93.5
click at [870, 326] on div "[GEOGRAPHIC_DATA] [GEOGRAPHIC_DATA] 4.4 (1,596) 3-chōme-3-24 Miyahara, [GEOGRAP…" at bounding box center [732, 243] width 488 height 487
click at [959, 427] on button "Zoom in" at bounding box center [955, 428] width 27 height 27
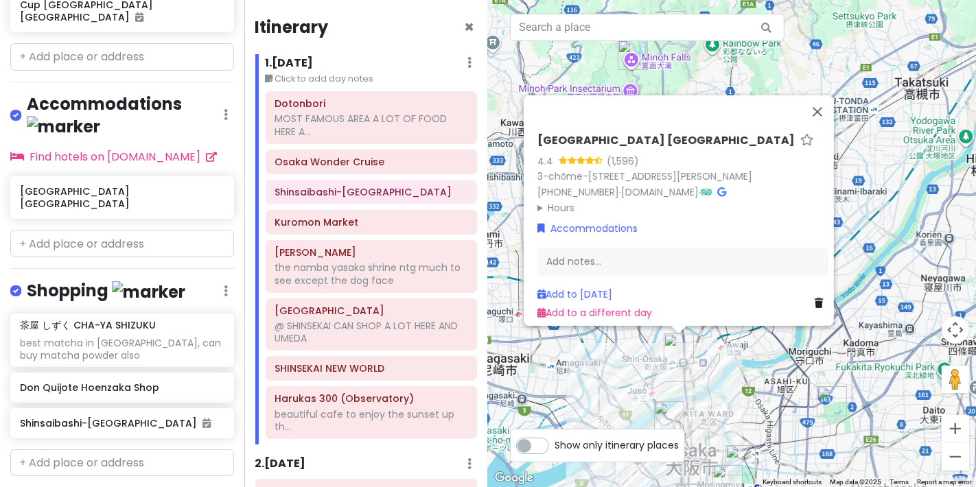
drag, startPoint x: 794, startPoint y: 106, endPoint x: 747, endPoint y: 8, distance: 108.7
click at [747, 8] on div "[GEOGRAPHIC_DATA] [GEOGRAPHIC_DATA] 4.4 (1,596) 3-chōme-3-24 Miyahara, [GEOGRAP…" at bounding box center [732, 243] width 488 height 487
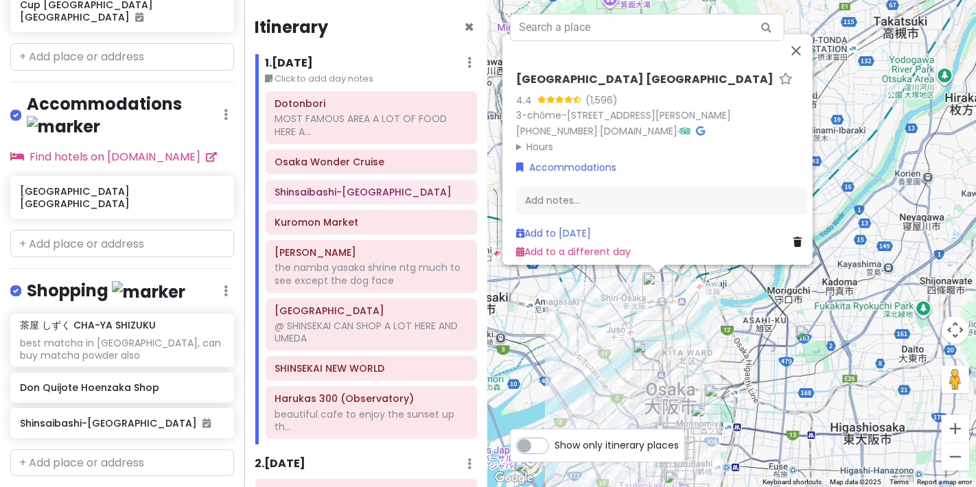
drag, startPoint x: 898, startPoint y: 305, endPoint x: 877, endPoint y: 244, distance: 64.7
click at [877, 244] on div "[GEOGRAPHIC_DATA] [GEOGRAPHIC_DATA] 4.4 (1,596) 3-chōme-3-24 Miyahara, [GEOGRAP…" at bounding box center [732, 243] width 488 height 487
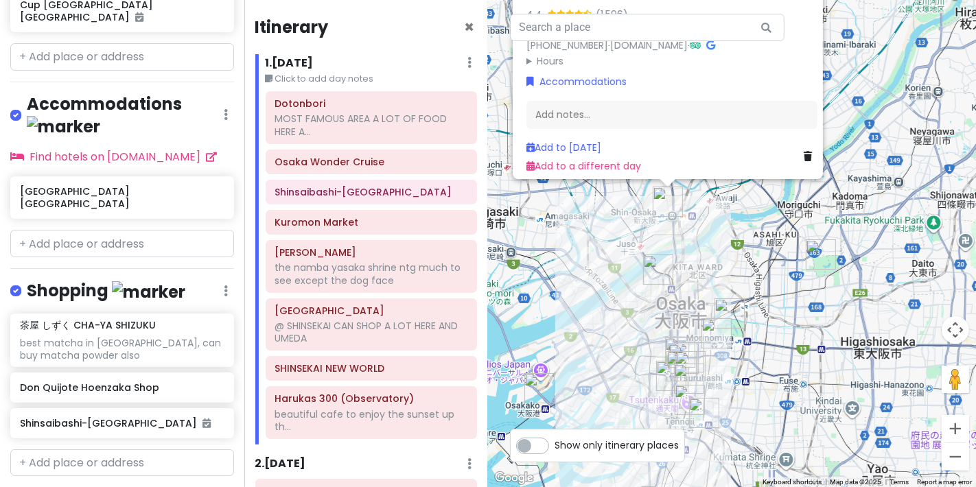
drag, startPoint x: 853, startPoint y: 352, endPoint x: 863, endPoint y: 274, distance: 78.9
click at [863, 274] on div "[GEOGRAPHIC_DATA] [GEOGRAPHIC_DATA] 4.4 (1,596) 3-chōme-3-24 Miyahara, [GEOGRAP…" at bounding box center [732, 243] width 488 height 487
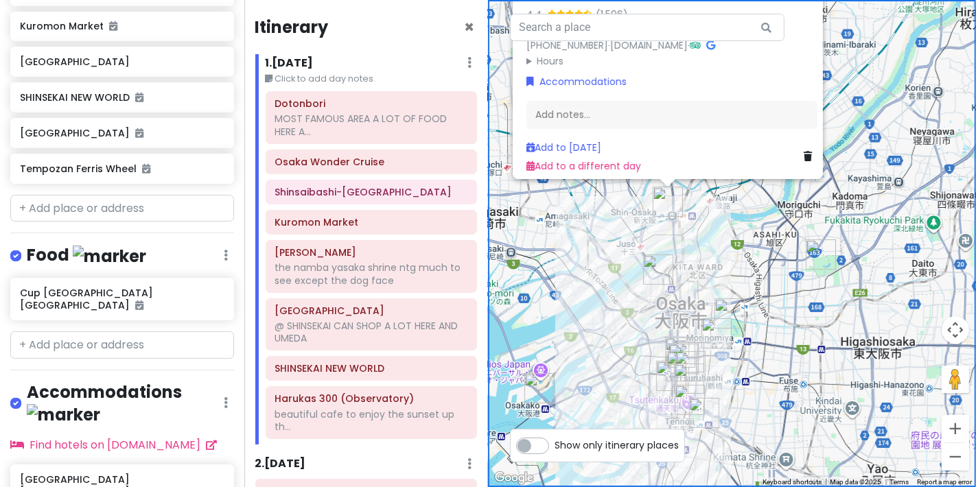
scroll to position [820, 0]
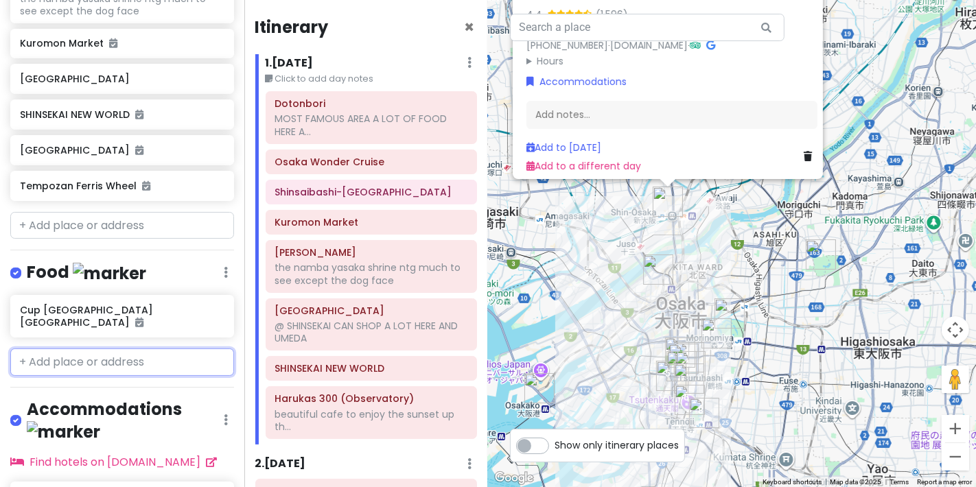
click at [95, 349] on input "text" at bounding box center [122, 362] width 224 height 27
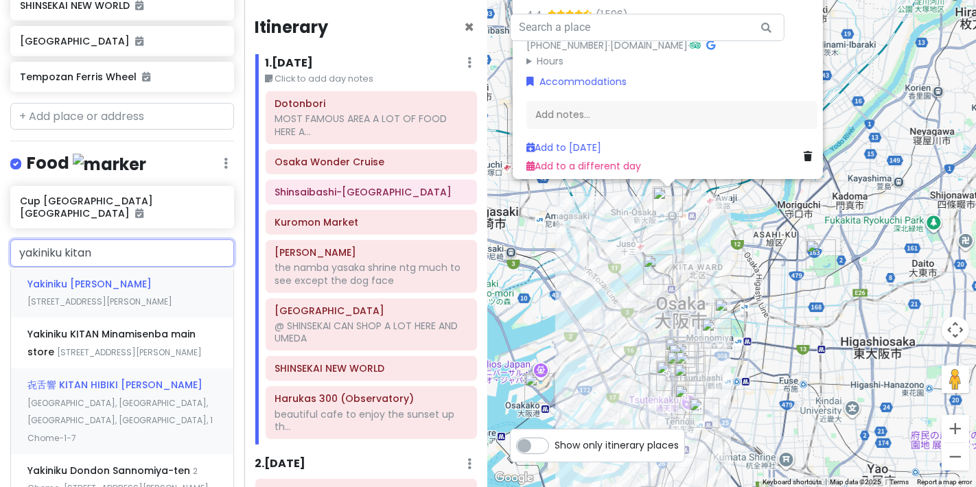
scroll to position [897, 0]
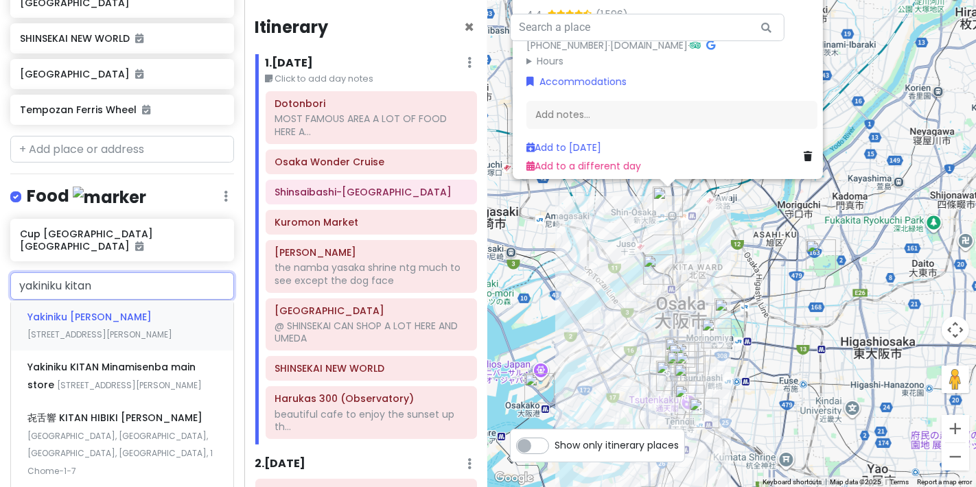
click at [158, 309] on div "Yakiniku Kitan Hozenji [STREET_ADDRESS][PERSON_NAME]" at bounding box center [122, 326] width 222 height 51
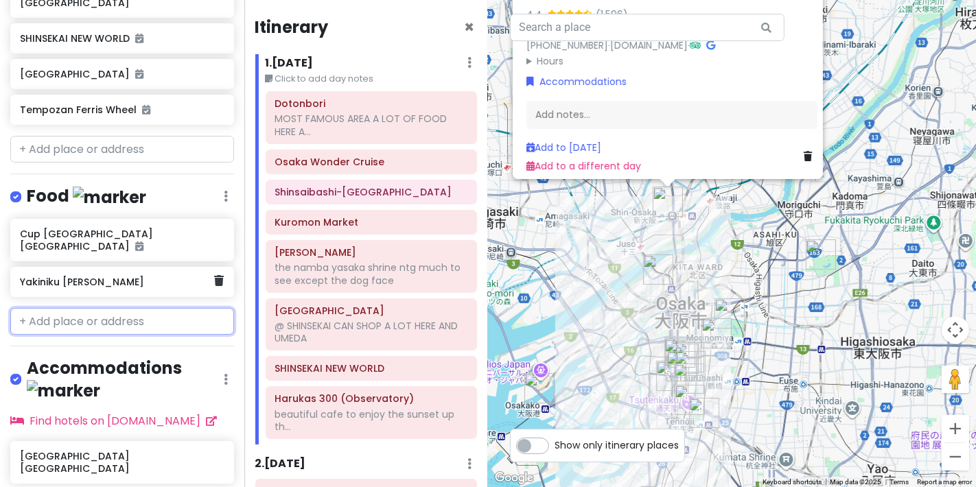
click at [152, 276] on h6 "Yakiniku [PERSON_NAME]" at bounding box center [117, 282] width 194 height 12
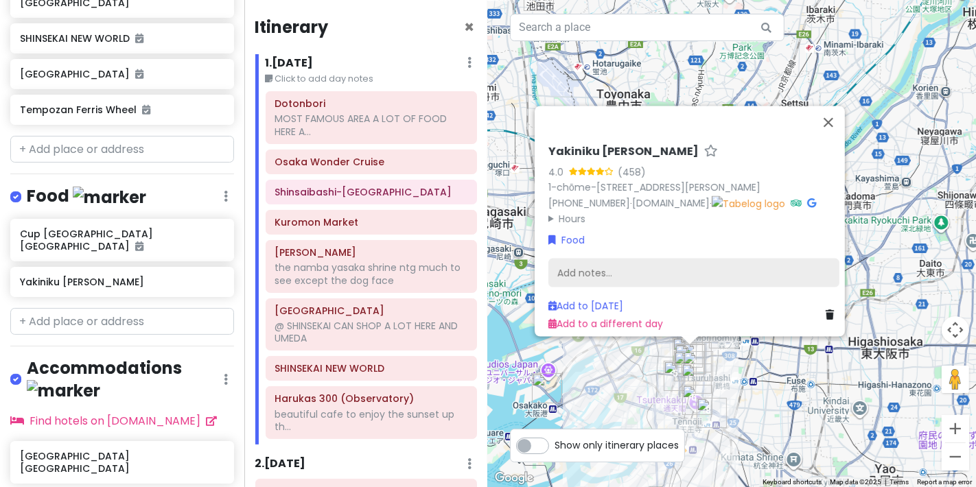
click at [609, 259] on div "Add notes..." at bounding box center [694, 273] width 291 height 29
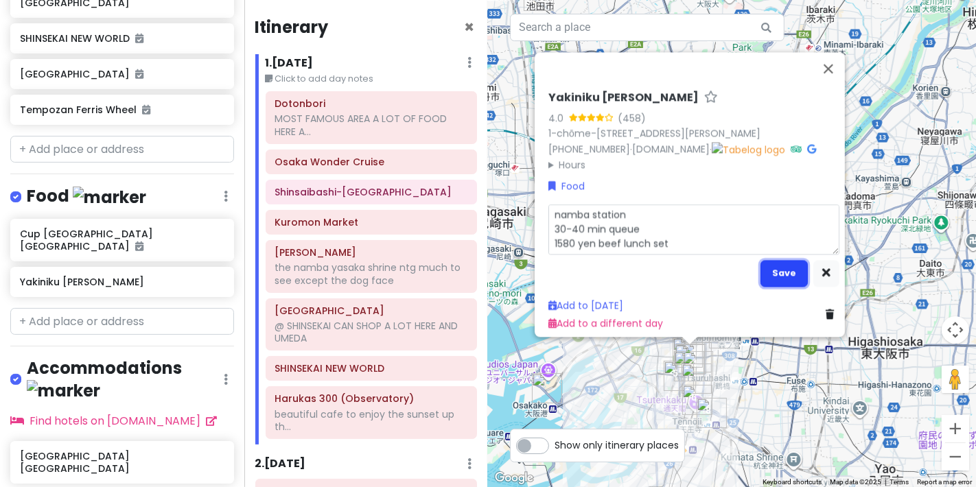
click at [779, 260] on button "Save" at bounding box center [784, 273] width 47 height 27
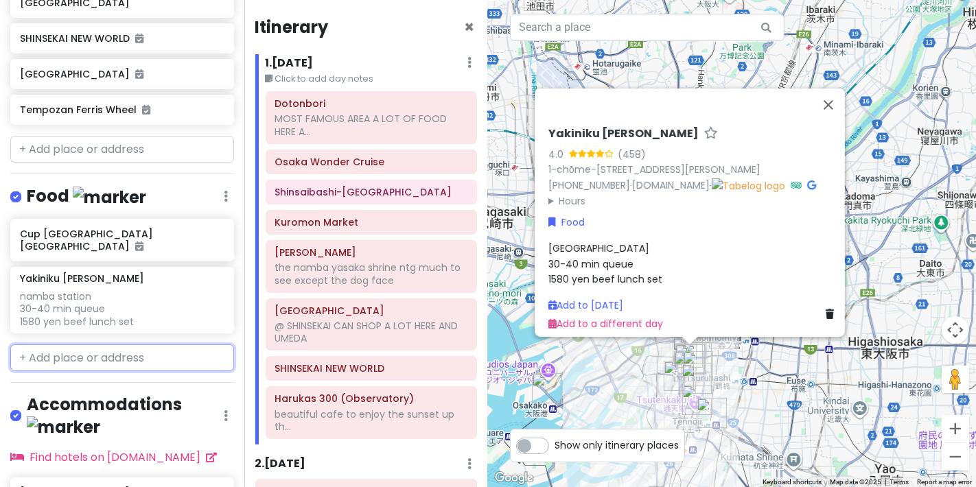
click at [66, 345] on input "text" at bounding box center [122, 358] width 224 height 27
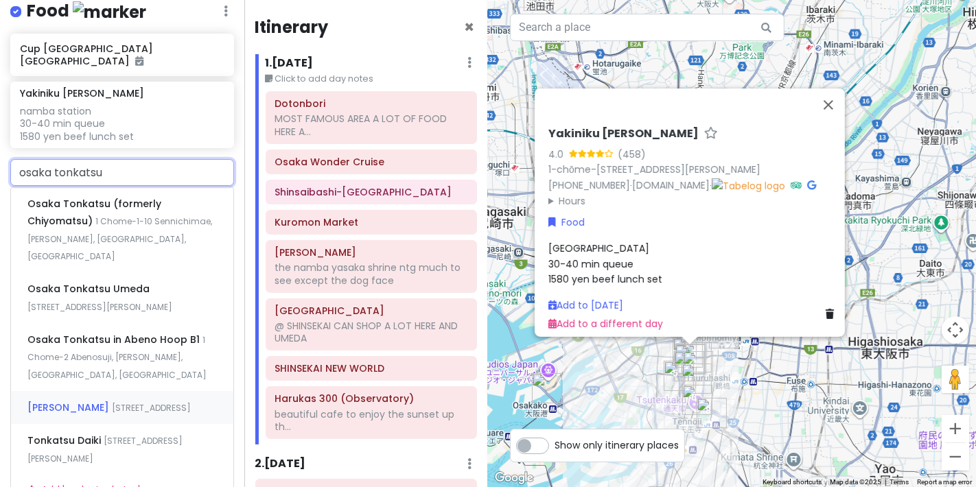
scroll to position [1049, 0]
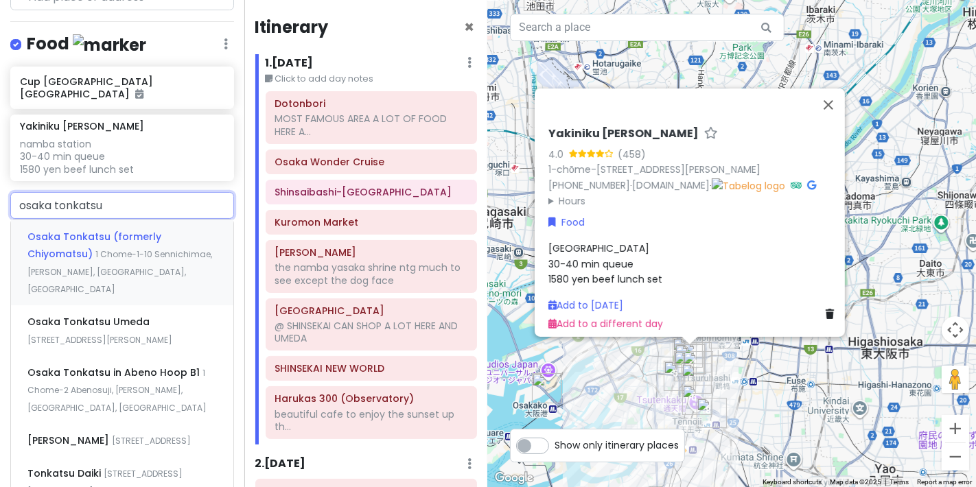
click at [152, 270] on div "Osaka Tonkatsu (formerly Chiyomatsu) [STREET_ADDRESS][PERSON_NAME]" at bounding box center [122, 263] width 222 height 86
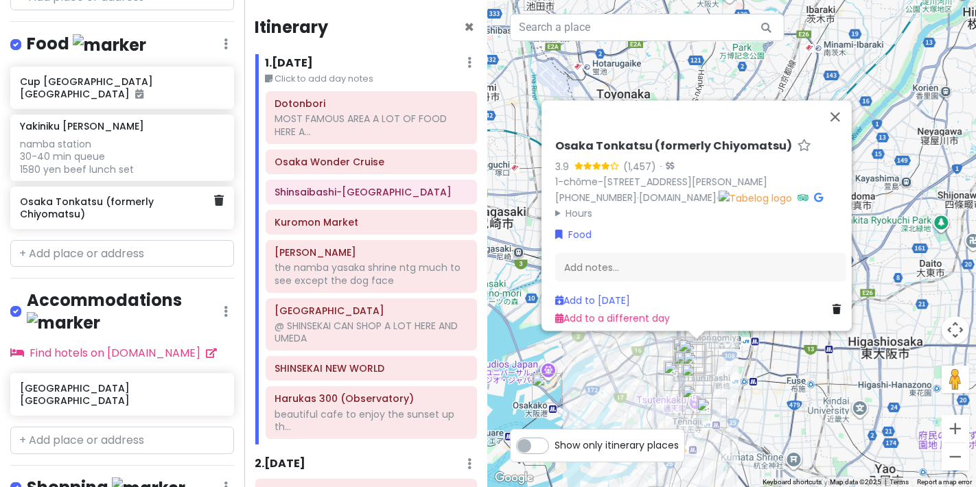
click at [143, 196] on h6 "Osaka Tonkatsu (formerly Chiyomatsu)" at bounding box center [117, 208] width 194 height 25
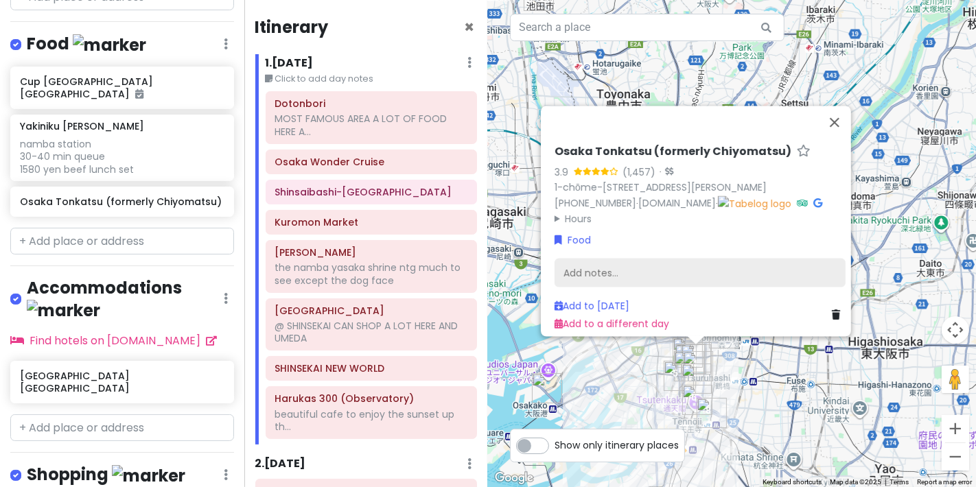
drag, startPoint x: 719, startPoint y: 264, endPoint x: 721, endPoint y: 288, distance: 24.8
click at [719, 263] on div "Add notes..." at bounding box center [700, 273] width 291 height 29
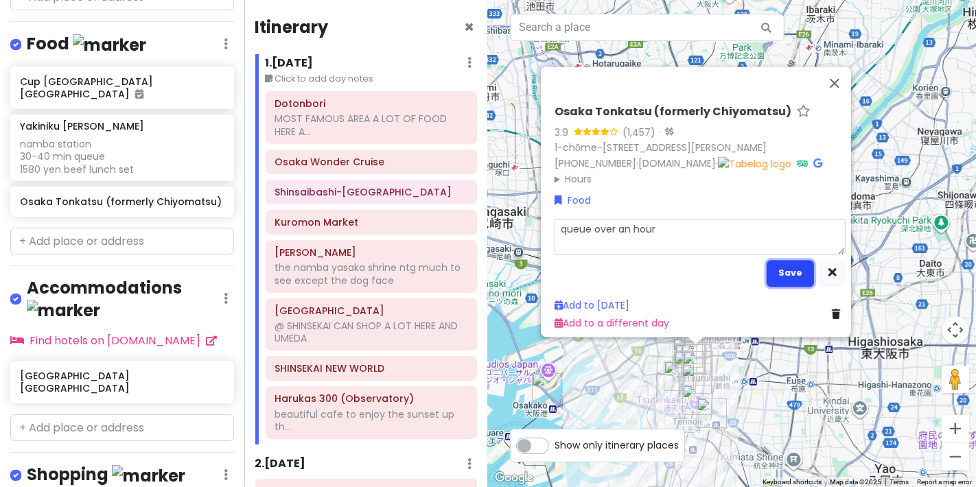
click at [790, 260] on button "Save" at bounding box center [790, 273] width 47 height 27
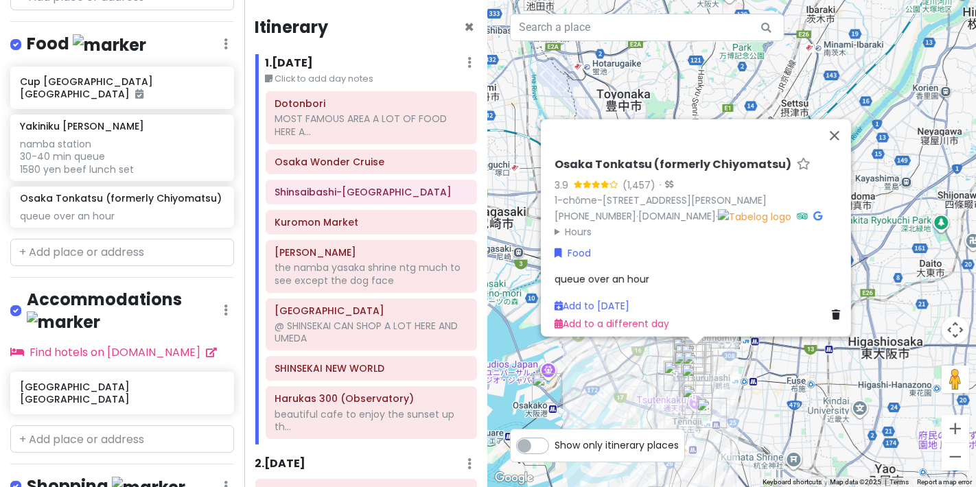
click at [616, 273] on span "queue over an hour" at bounding box center [602, 280] width 95 height 14
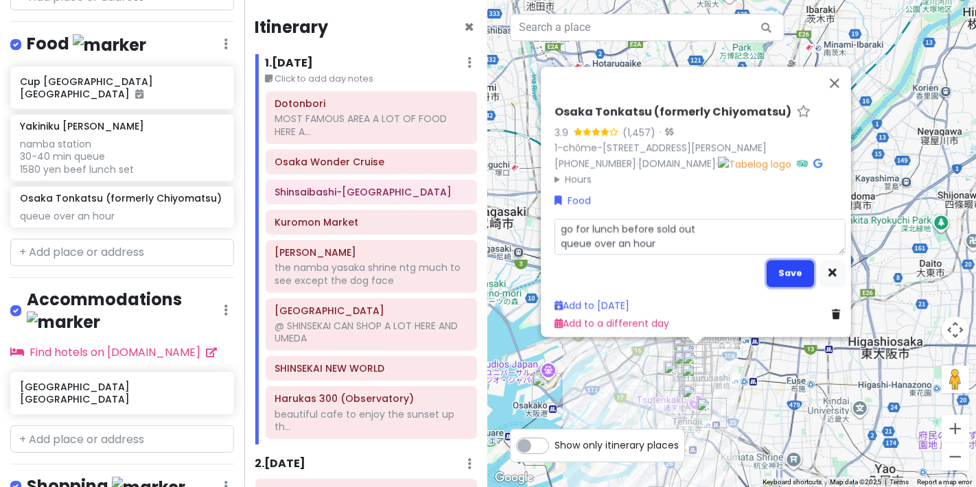
click at [783, 260] on button "Save" at bounding box center [790, 273] width 47 height 27
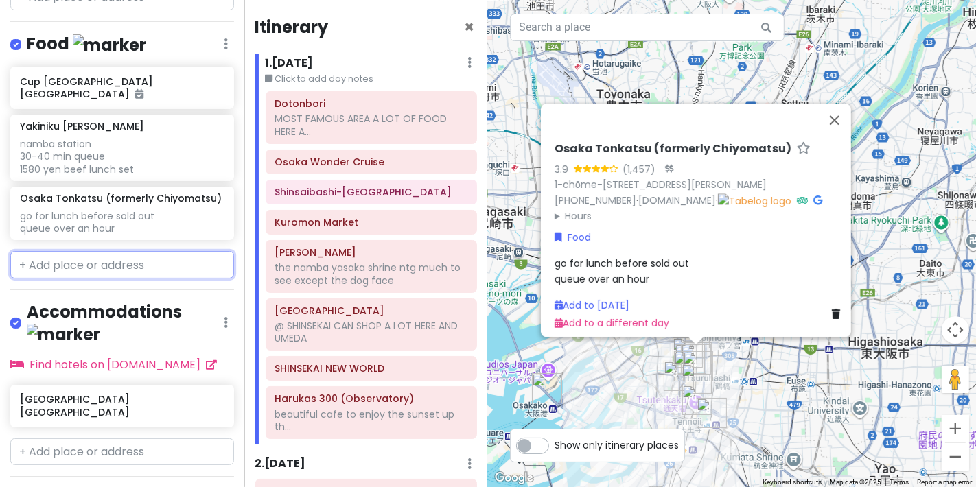
click at [96, 266] on input "text" at bounding box center [122, 264] width 224 height 27
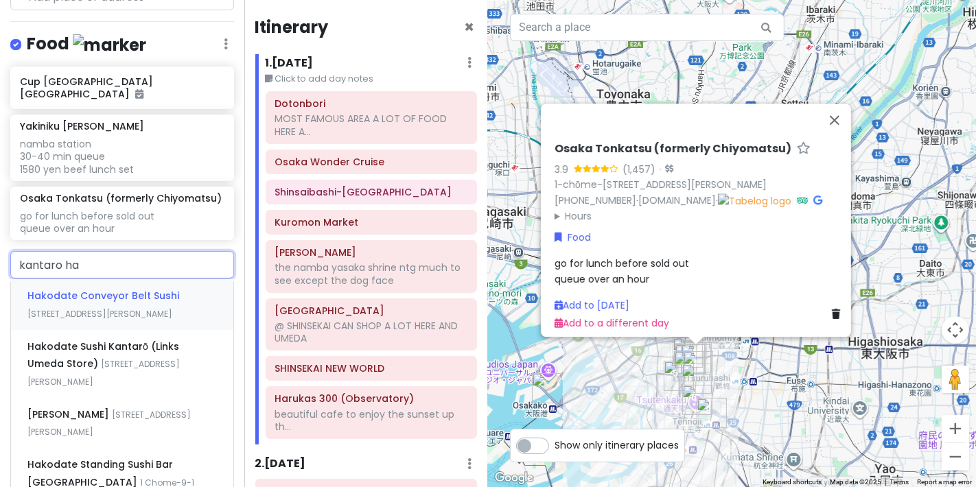
click at [118, 281] on div "Hakodate Conveyor Belt Sushi [STREET_ADDRESS][PERSON_NAME]" at bounding box center [122, 304] width 222 height 51
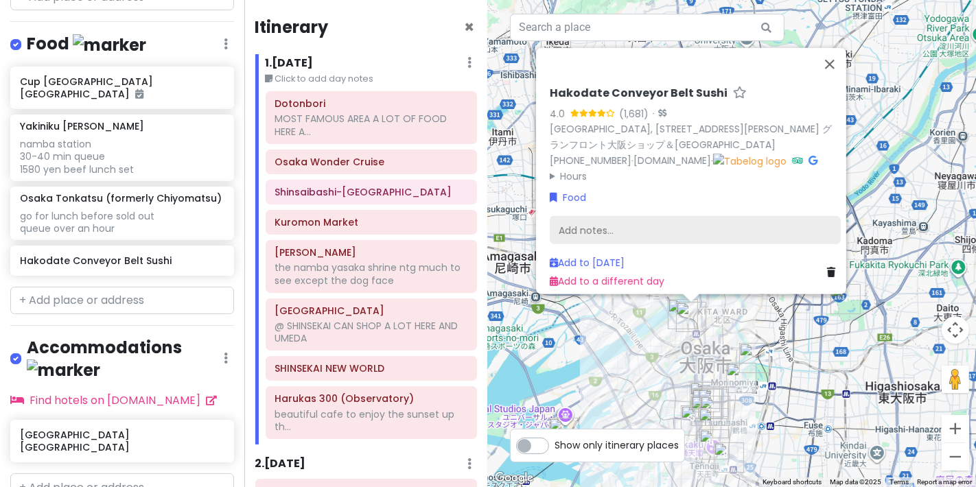
click at [596, 216] on div "Add notes..." at bounding box center [695, 230] width 291 height 29
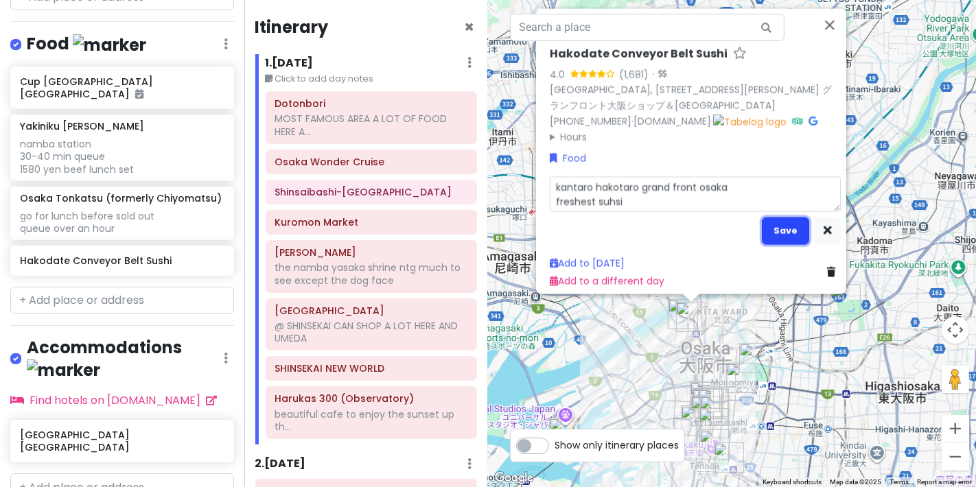
click at [784, 218] on button "Save" at bounding box center [785, 231] width 47 height 27
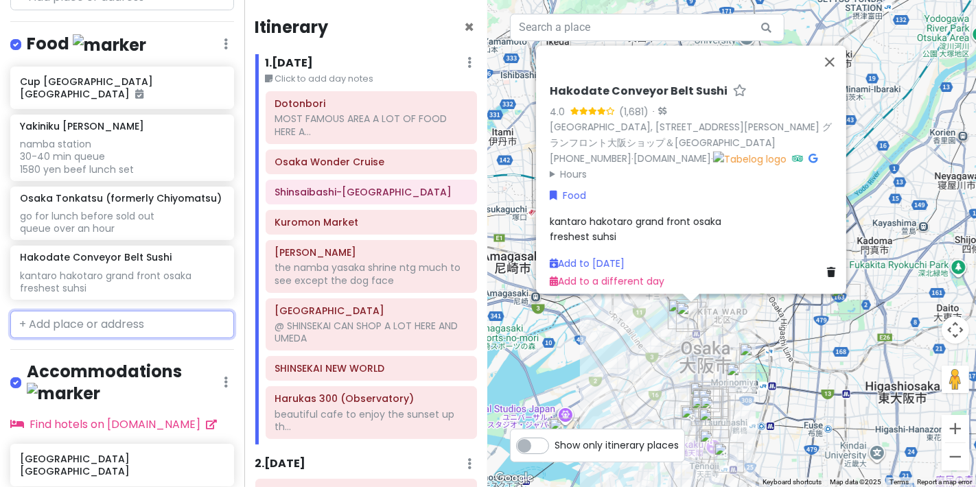
click at [119, 325] on input "text" at bounding box center [122, 324] width 224 height 27
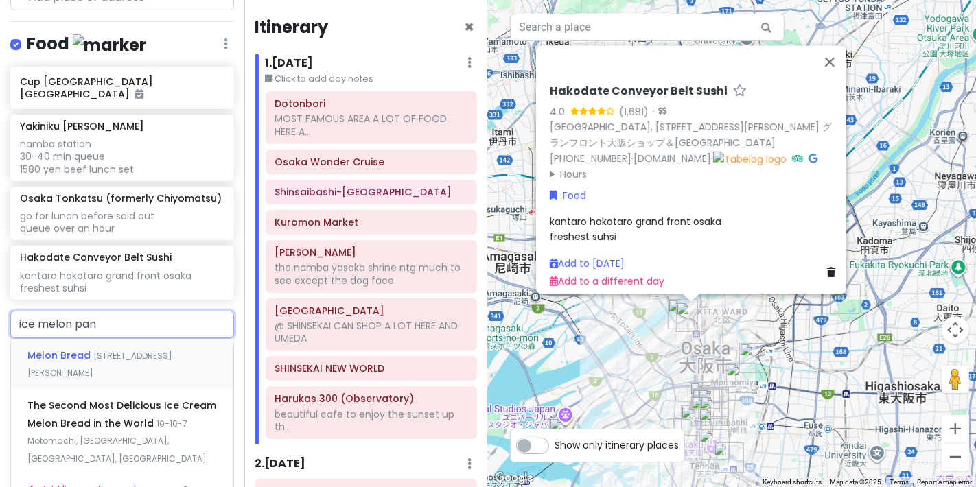
click at [139, 367] on div "Melon Bread [STREET_ADDRESS][PERSON_NAME]" at bounding box center [122, 364] width 222 height 51
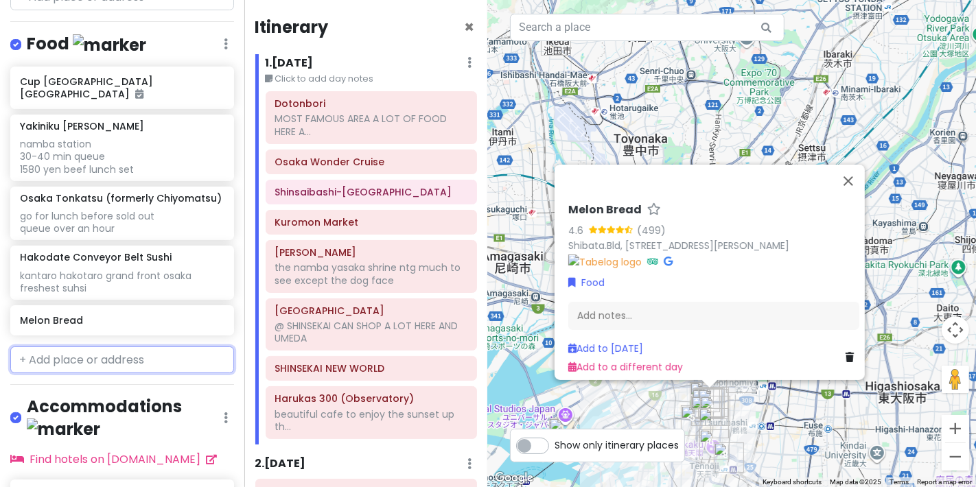
click at [133, 360] on input "text" at bounding box center [122, 360] width 224 height 27
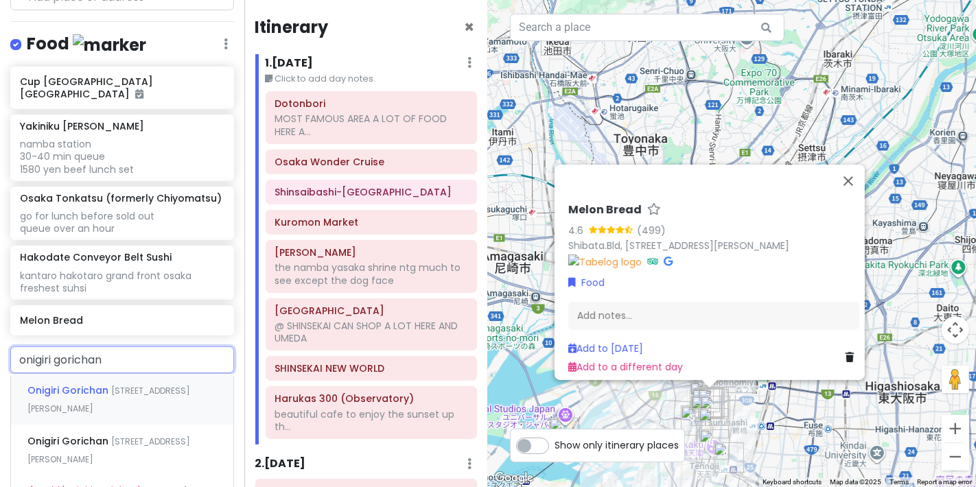
click at [130, 393] on div "Onigiri Gorichan [STREET_ADDRESS][PERSON_NAME]" at bounding box center [122, 399] width 222 height 51
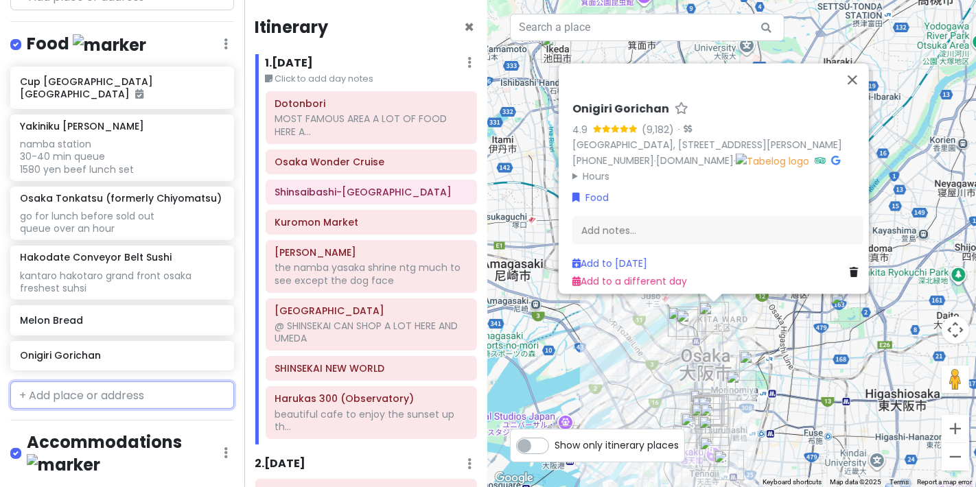
click at [152, 402] on input "text" at bounding box center [122, 395] width 224 height 27
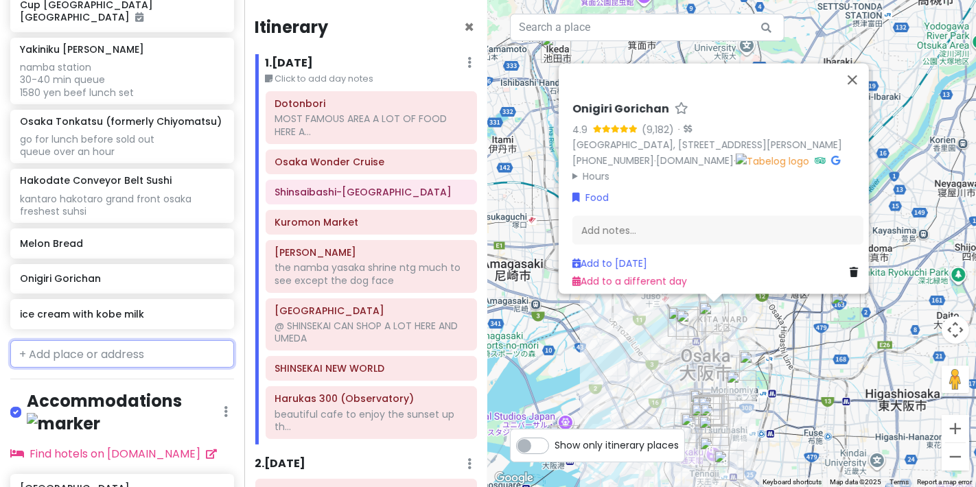
scroll to position [1161, 0]
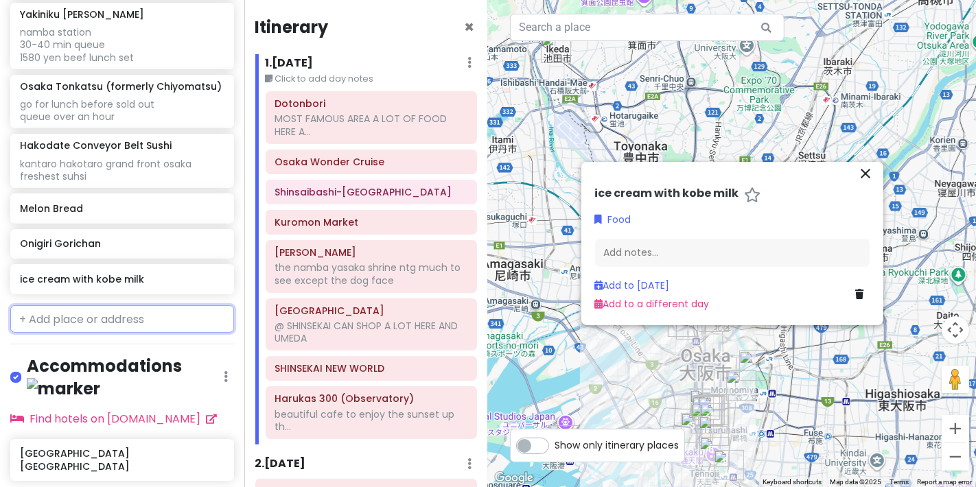
click at [163, 321] on input "text" at bounding box center [122, 319] width 224 height 27
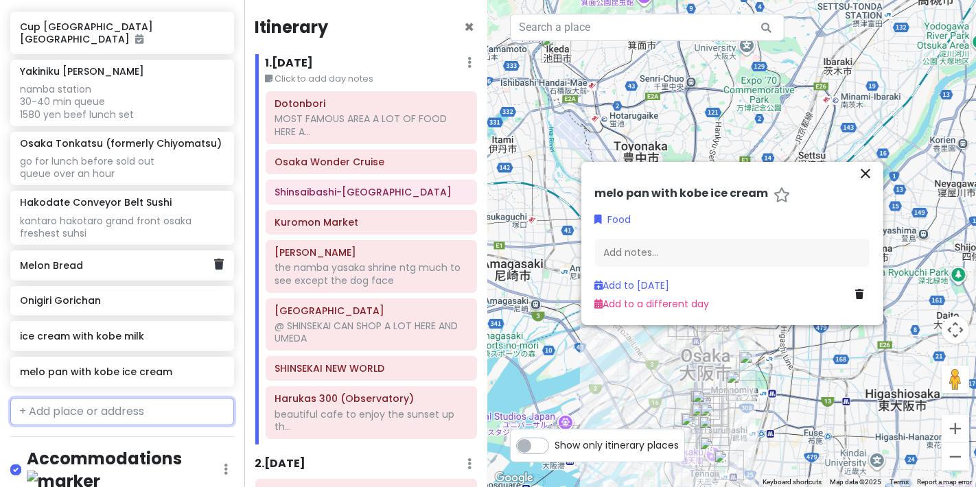
scroll to position [1044, 0]
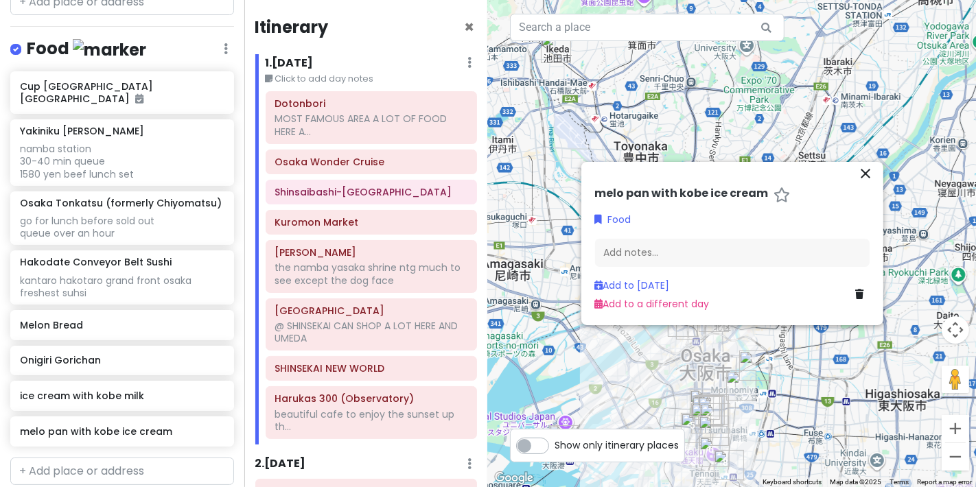
click at [124, 173] on div "Cup [GEOGRAPHIC_DATA] [GEOGRAPHIC_DATA] Ikeda Yakiniku [GEOGRAPHIC_DATA] 30-40 …" at bounding box center [122, 261] width 244 height 381
click at [135, 144] on div "namba station 30-40 min queue 1580 yen beef lunch set" at bounding box center [122, 162] width 204 height 38
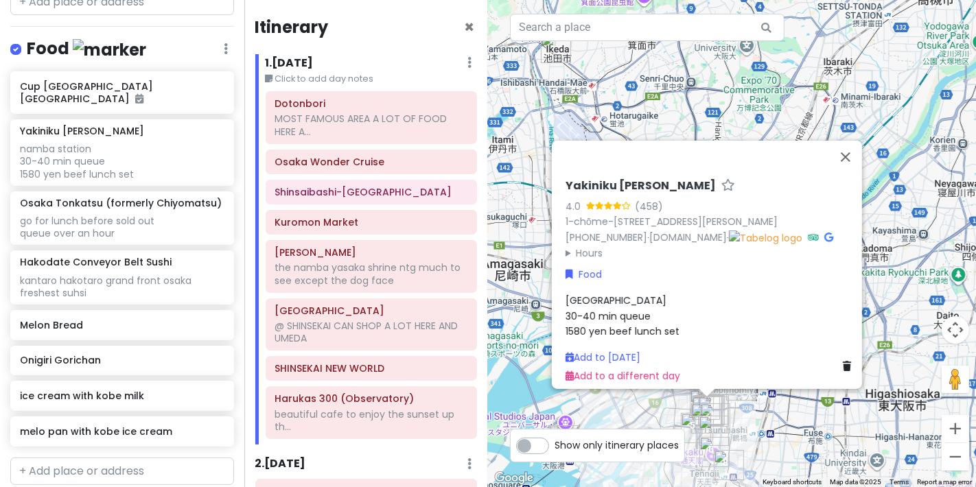
click at [722, 181] on icon at bounding box center [729, 185] width 14 height 9
click at [660, 314] on div "namba station 30-40 min queue 1580 yen beef lunch set" at bounding box center [711, 316] width 291 height 46
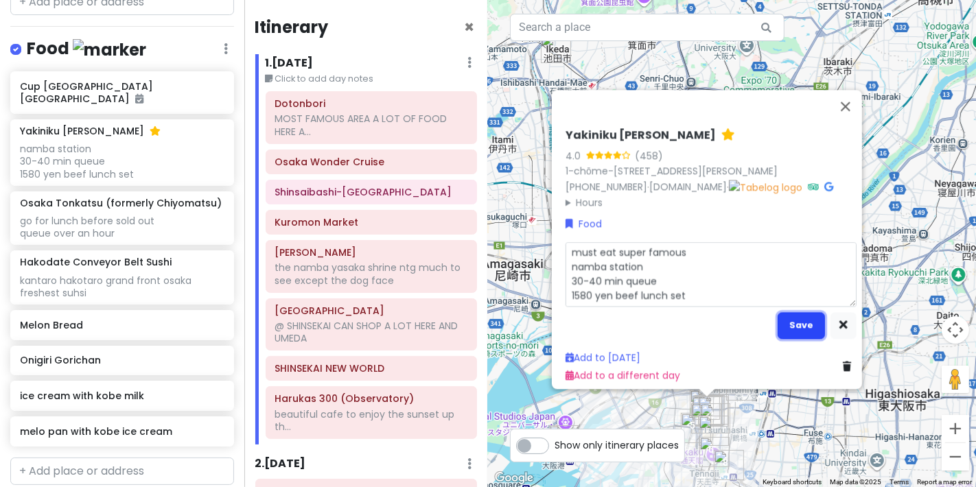
click at [784, 324] on button "Save" at bounding box center [801, 325] width 47 height 27
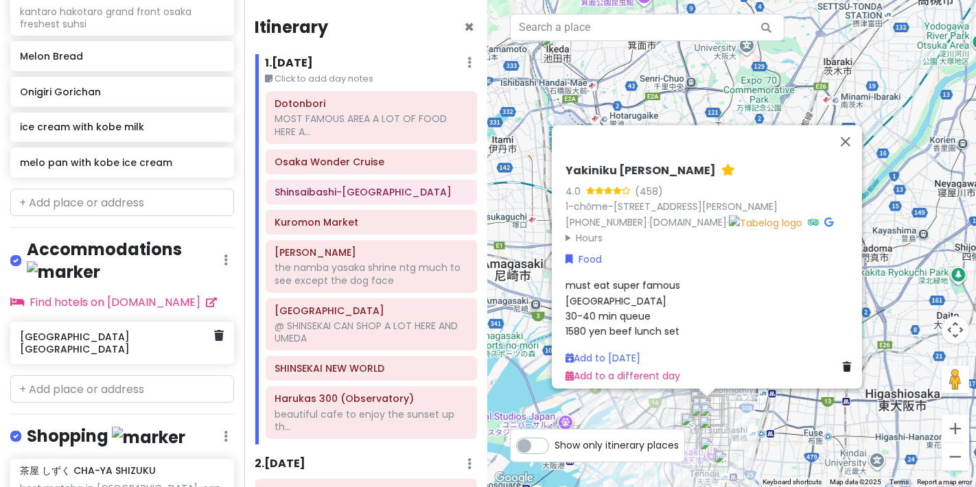
scroll to position [1349, 0]
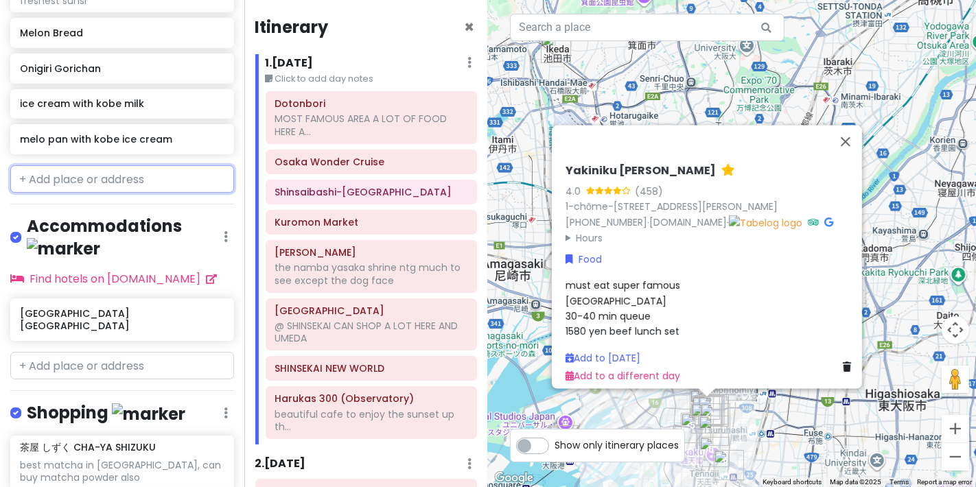
drag, startPoint x: 139, startPoint y: 163, endPoint x: 129, endPoint y: 170, distance: 11.4
click at [139, 165] on input "text" at bounding box center [122, 178] width 224 height 27
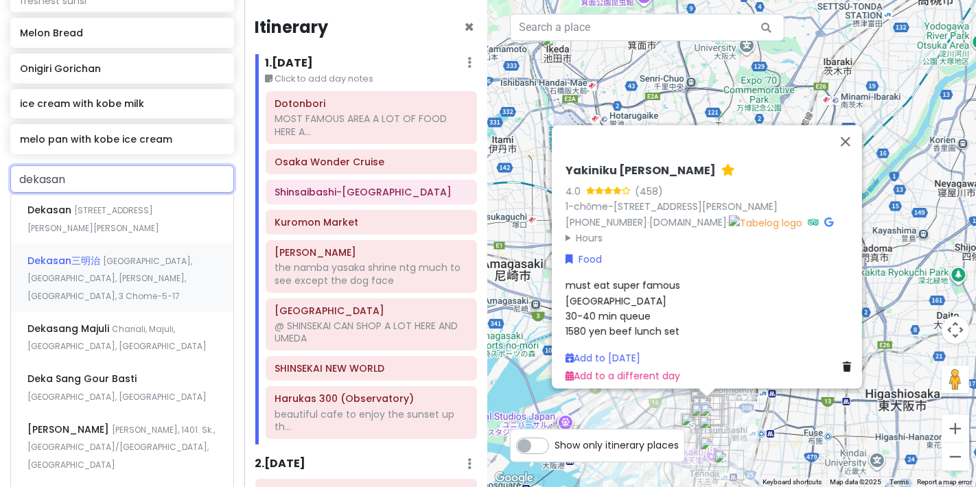
click at [146, 266] on div "Dekasan三明治 [GEOGRAPHIC_DATA], [GEOGRAPHIC_DATA], [PERSON_NAME], [GEOGRAPHIC_DAT…" at bounding box center [122, 278] width 222 height 68
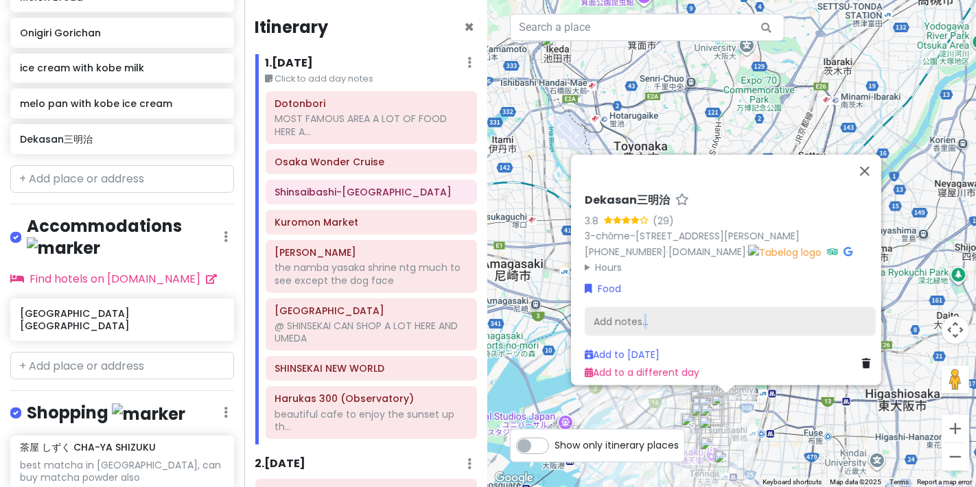
drag, startPoint x: 639, startPoint y: 312, endPoint x: 630, endPoint y: 316, distance: 10.7
click at [630, 316] on div "Add notes..." at bounding box center [730, 322] width 291 height 29
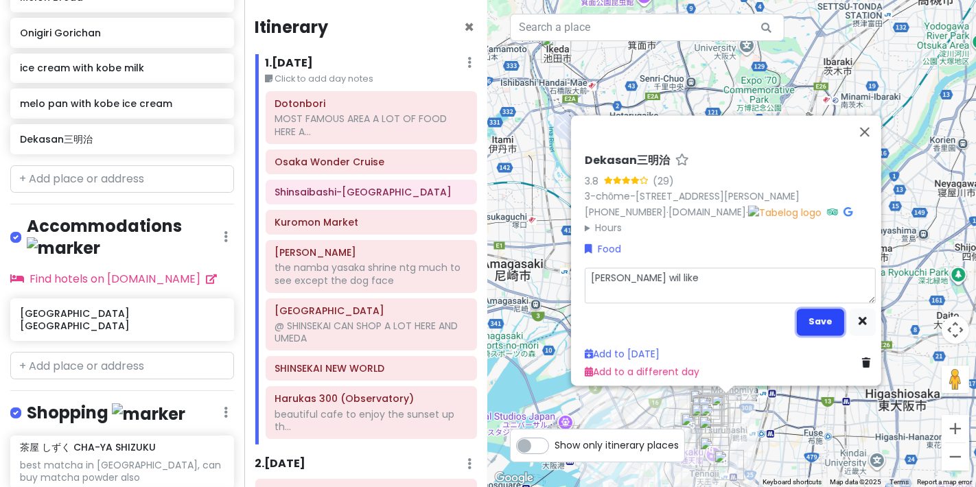
click at [822, 326] on button "Save" at bounding box center [820, 322] width 47 height 27
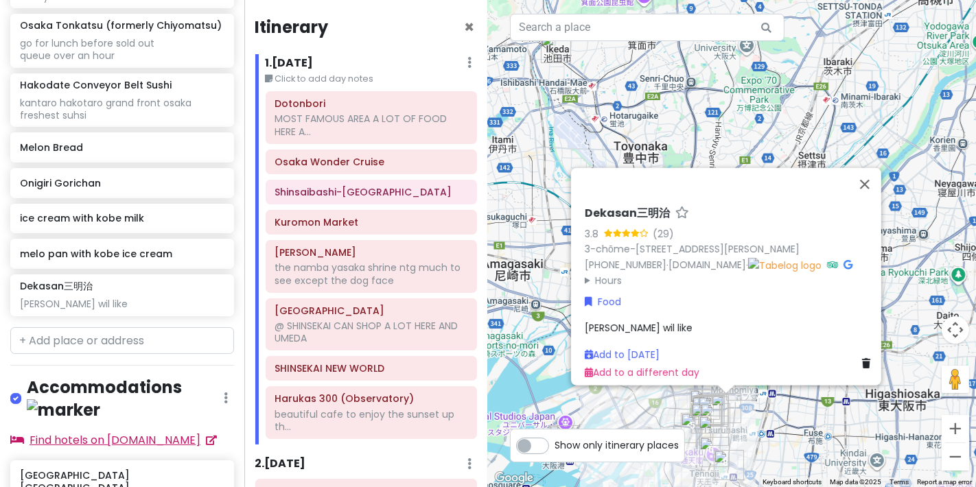
scroll to position [1243, 0]
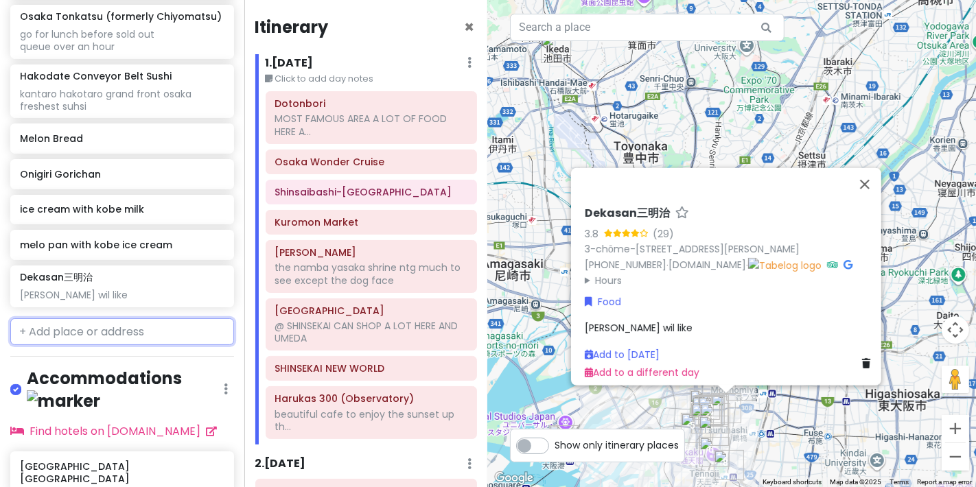
drag, startPoint x: 113, startPoint y: 332, endPoint x: 103, endPoint y: 345, distance: 16.2
click at [113, 330] on input "text" at bounding box center [122, 332] width 224 height 27
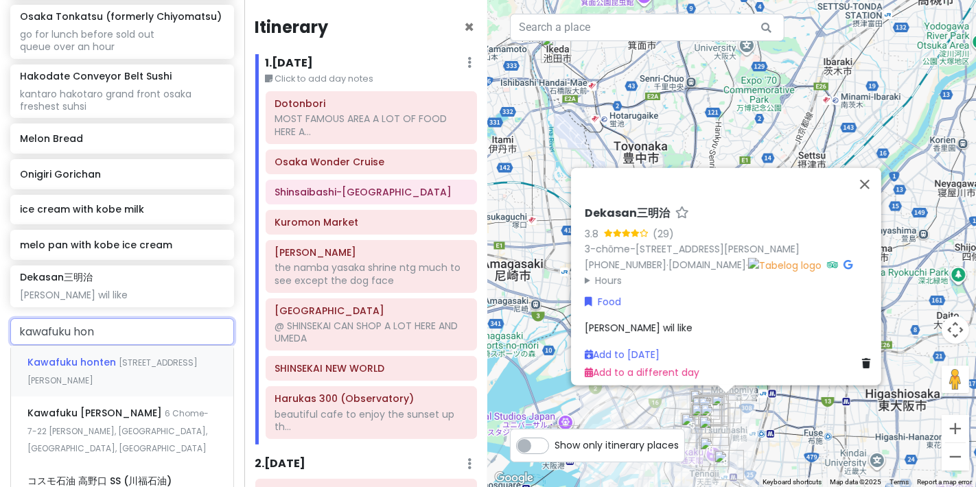
click at [107, 351] on div "Kawafuku honten [STREET_ADDRESS][PERSON_NAME]" at bounding box center [122, 371] width 222 height 51
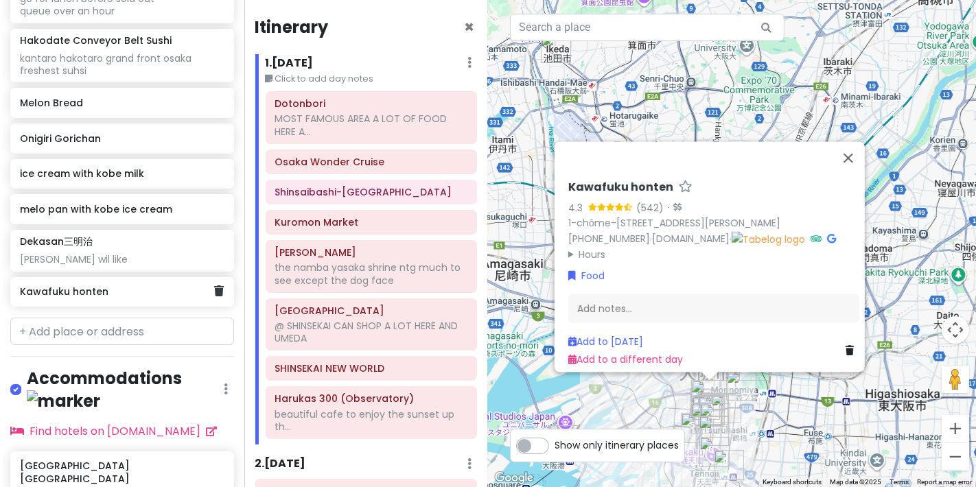
click at [129, 293] on h6 "Kawafuku honten" at bounding box center [117, 292] width 194 height 12
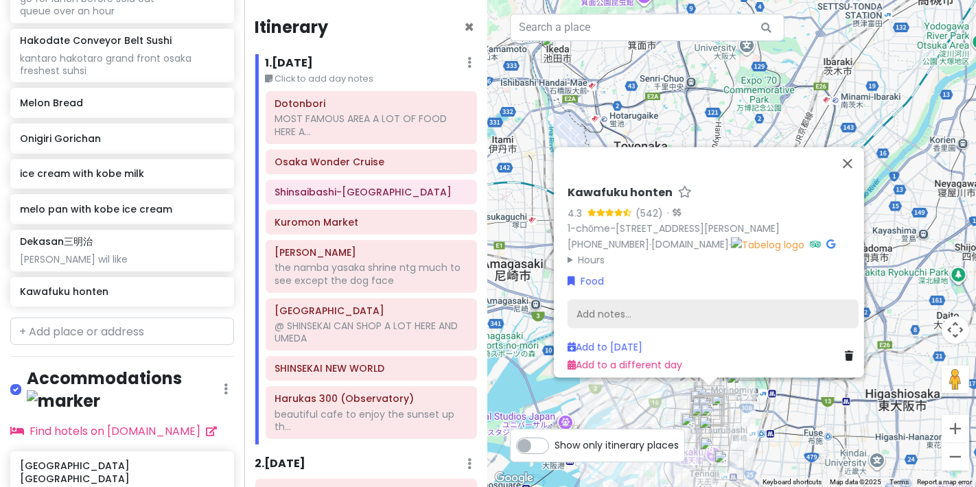
click at [614, 300] on div "Add notes..." at bounding box center [713, 314] width 291 height 29
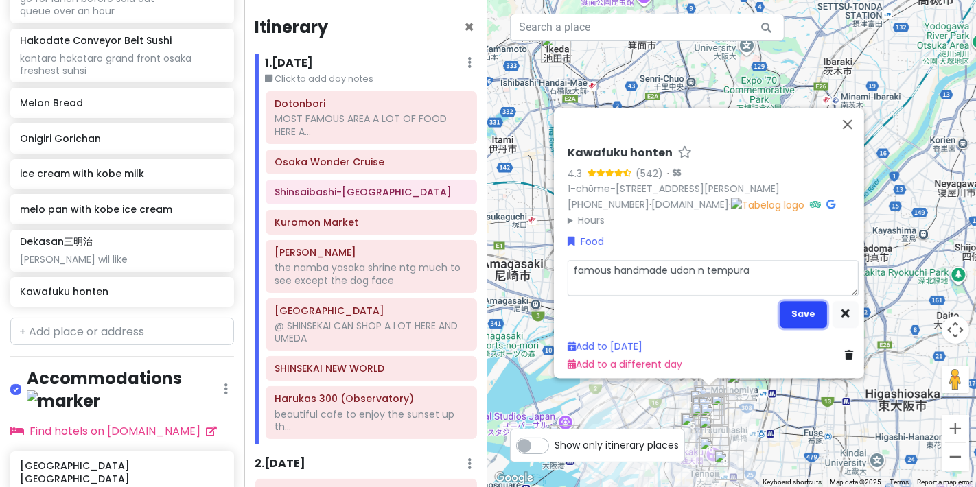
click at [805, 301] on button "Save" at bounding box center [803, 314] width 47 height 27
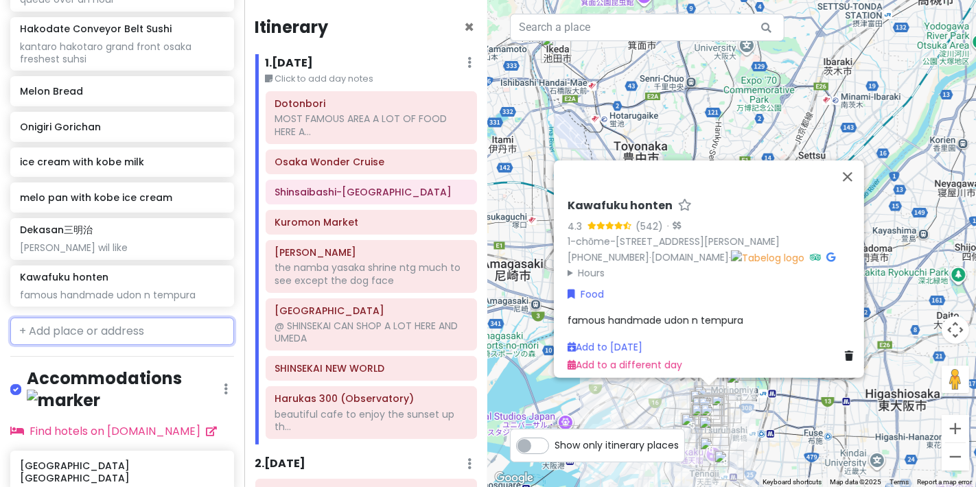
click at [115, 328] on input "text" at bounding box center [122, 331] width 224 height 27
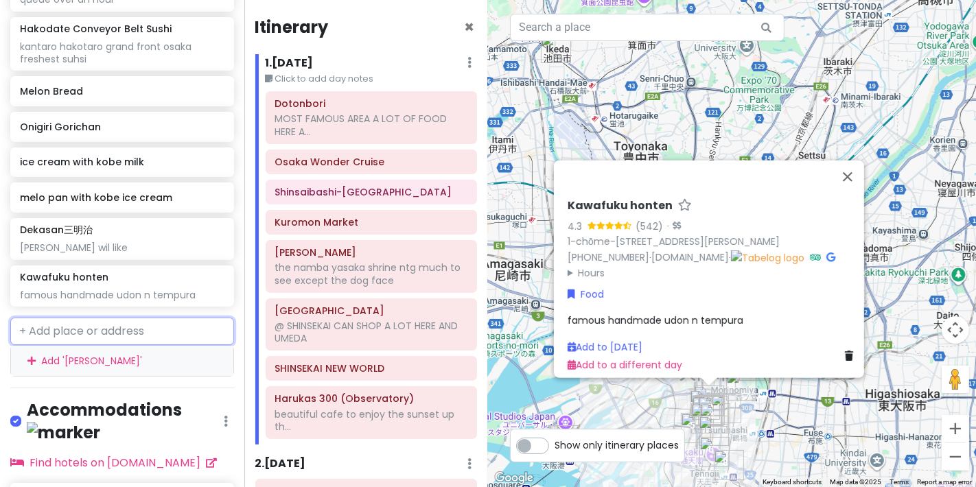
scroll to position [1326, 0]
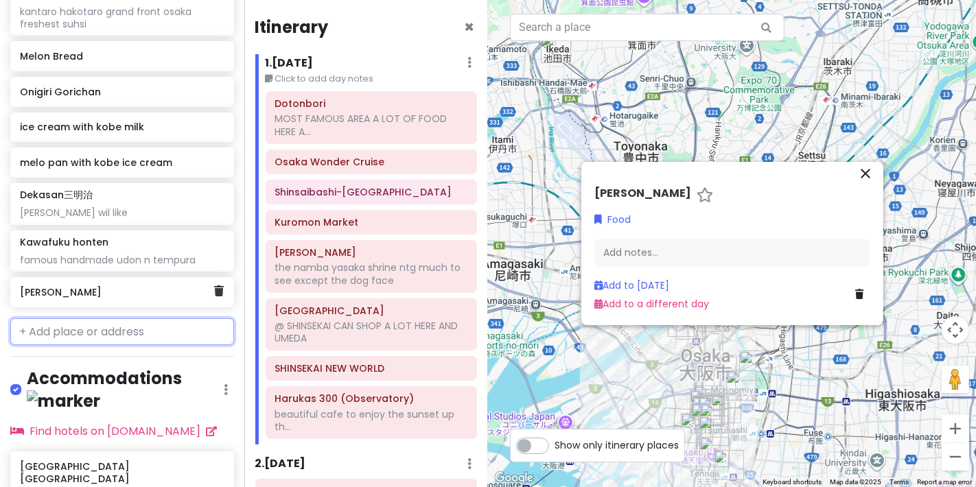
click at [111, 293] on h6 "[PERSON_NAME]" at bounding box center [117, 292] width 194 height 12
click at [112, 293] on h6 "[PERSON_NAME]" at bounding box center [117, 292] width 194 height 12
click at [139, 295] on div "[PERSON_NAME]" at bounding box center [117, 292] width 194 height 19
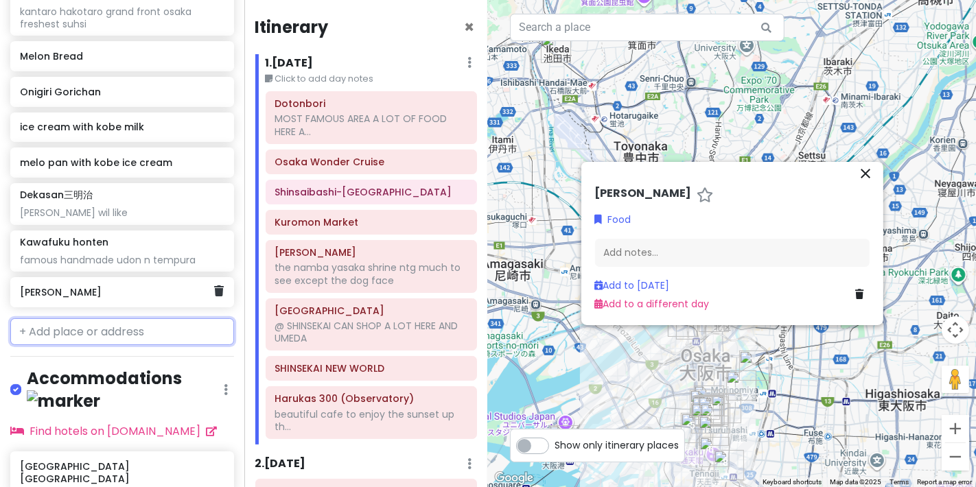
click at [139, 295] on div "[PERSON_NAME]" at bounding box center [117, 292] width 194 height 19
click at [147, 293] on h6 "[PERSON_NAME]" at bounding box center [117, 292] width 194 height 12
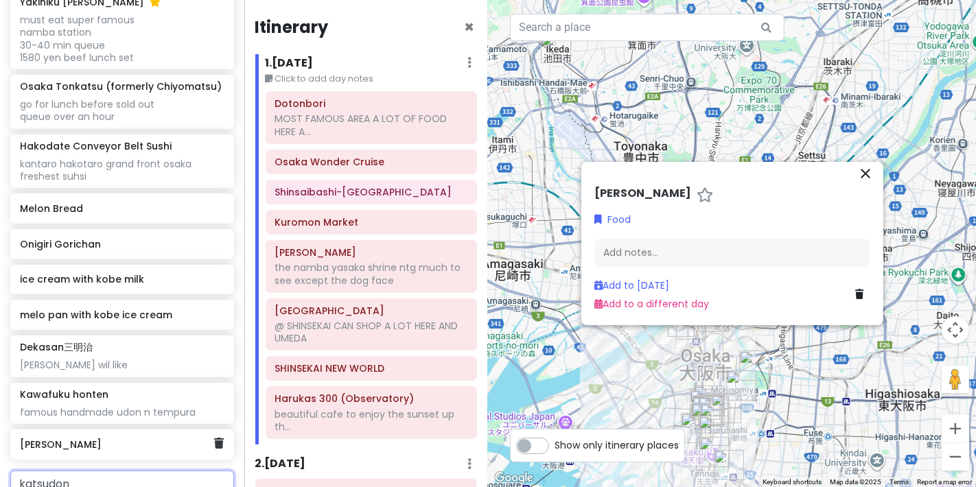
scroll to position [1250, 0]
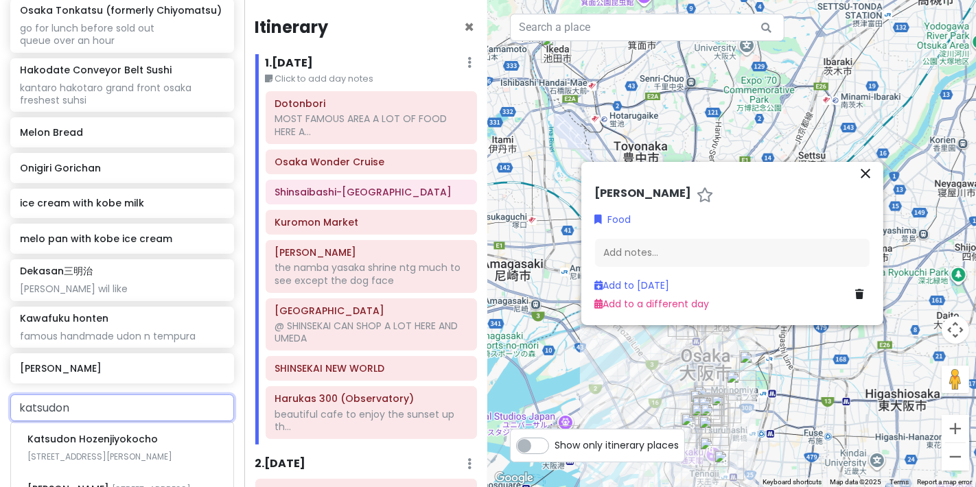
drag, startPoint x: 90, startPoint y: 410, endPoint x: 0, endPoint y: 419, distance: 90.4
click at [151, 442] on div "[PERSON_NAME] 8 Kakudachō, [PERSON_NAME], [GEOGRAPHIC_DATA], [GEOGRAPHIC_DATA]" at bounding box center [122, 447] width 222 height 51
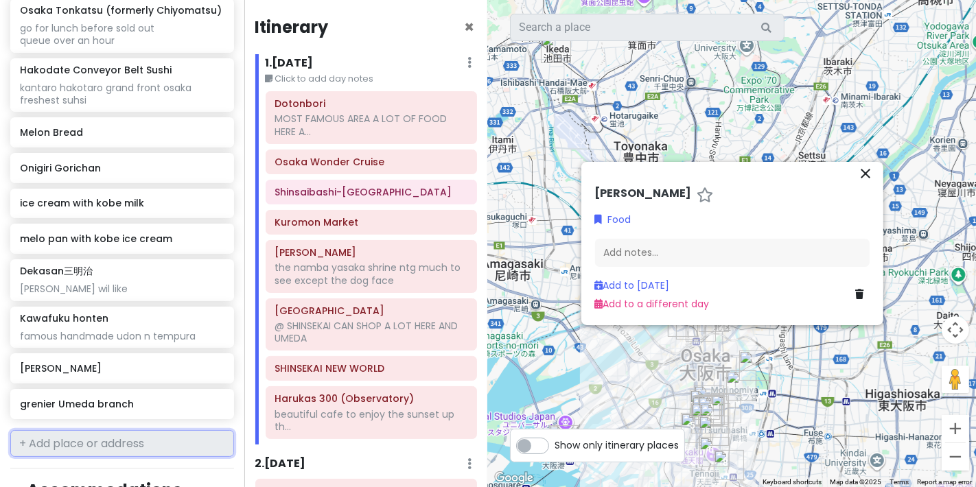
scroll to position [1285, 0]
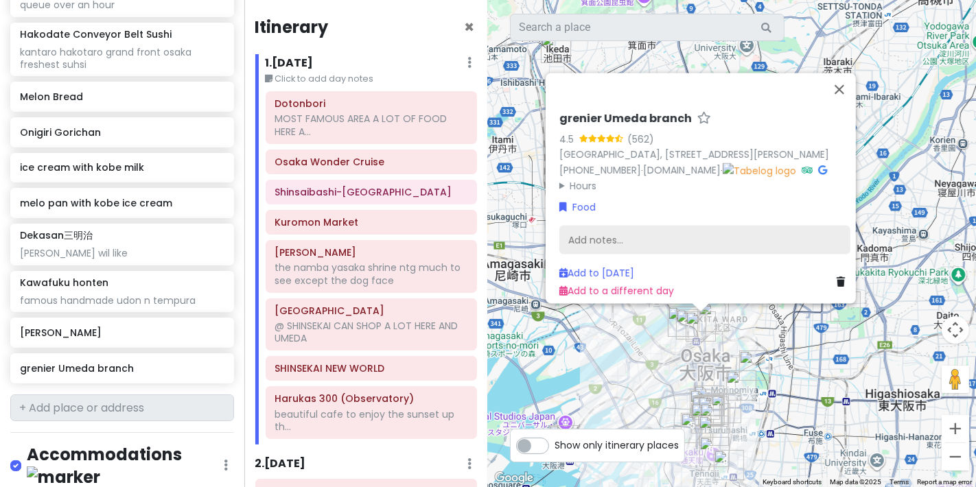
click at [636, 231] on div "Add notes..." at bounding box center [705, 240] width 291 height 29
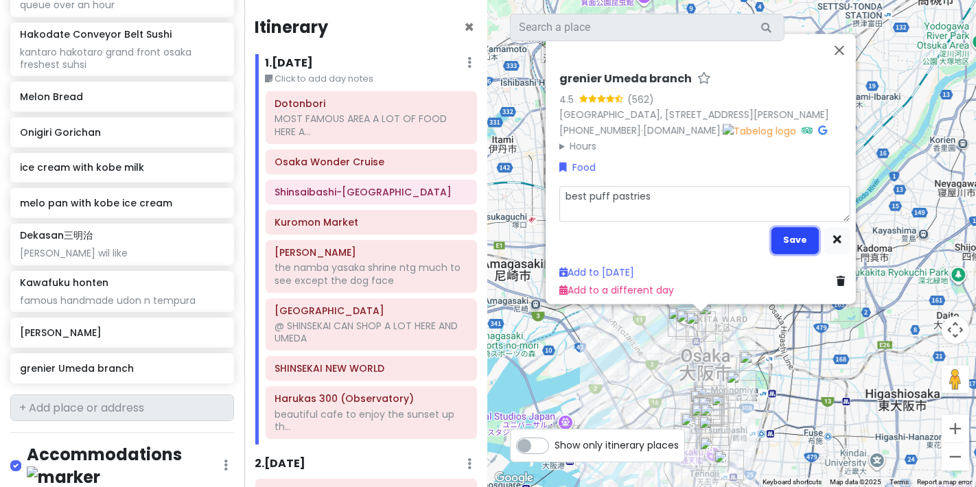
click at [801, 227] on button "Save" at bounding box center [795, 240] width 47 height 27
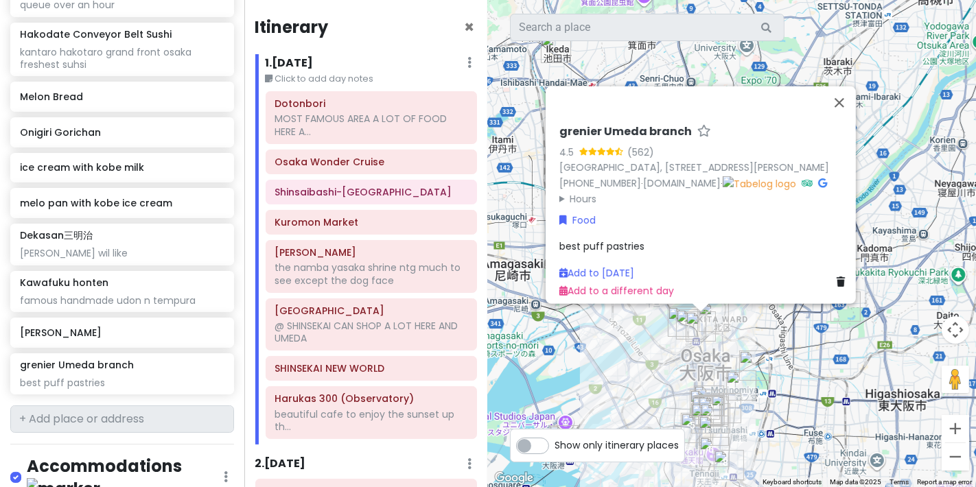
scroll to position [1296, 0]
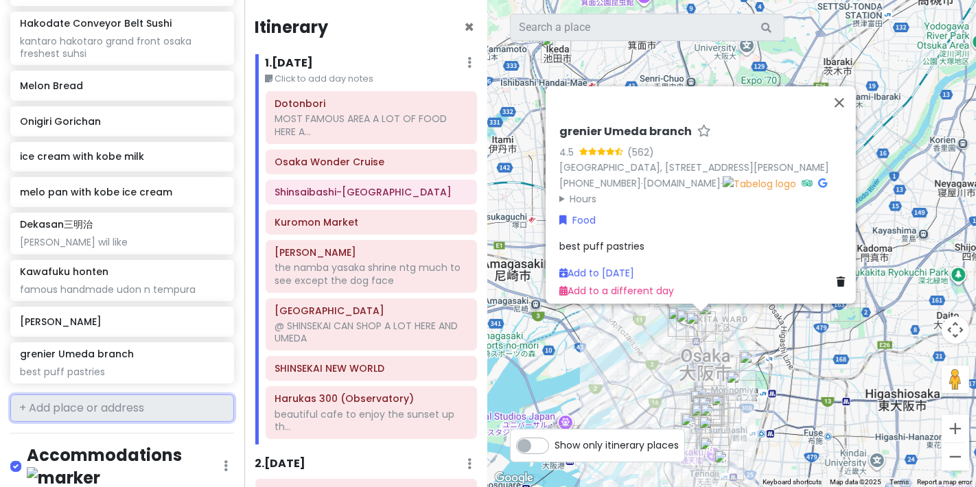
click at [76, 398] on input "text" at bounding box center [122, 408] width 224 height 27
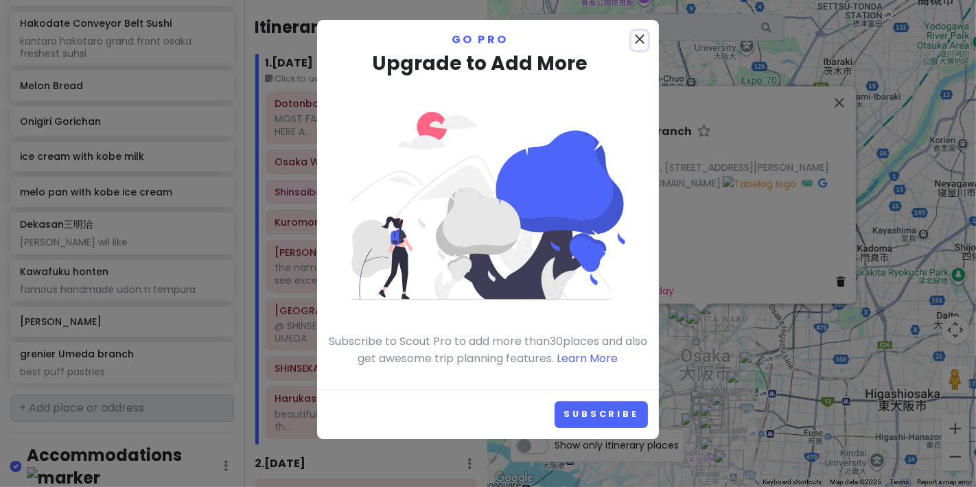
click at [633, 38] on icon "close" at bounding box center [640, 39] width 16 height 16
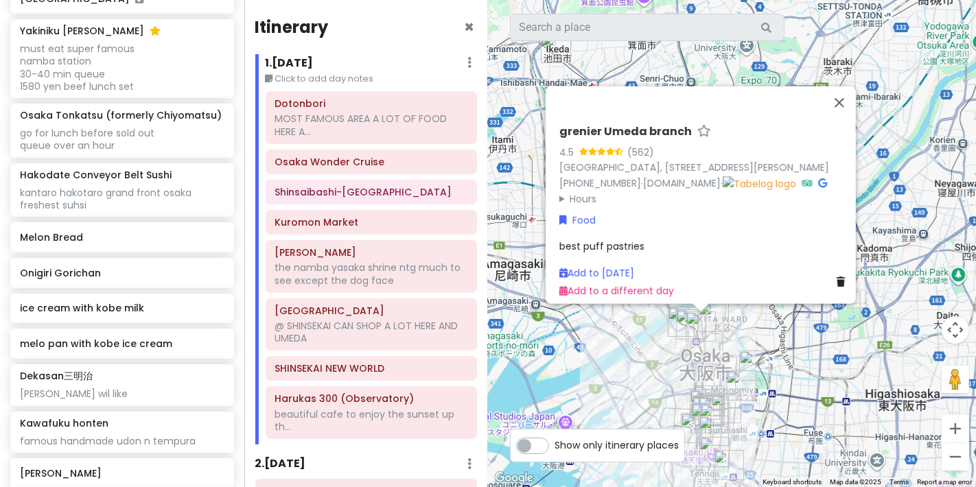
scroll to position [1144, 0]
click at [214, 235] on div "Melon Bread" at bounding box center [122, 238] width 224 height 30
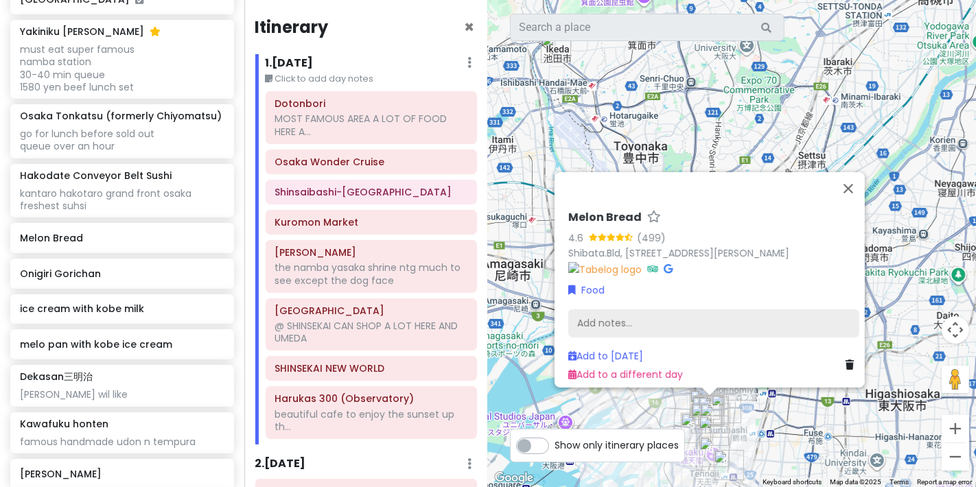
click at [673, 321] on div "Add notes..." at bounding box center [713, 324] width 291 height 29
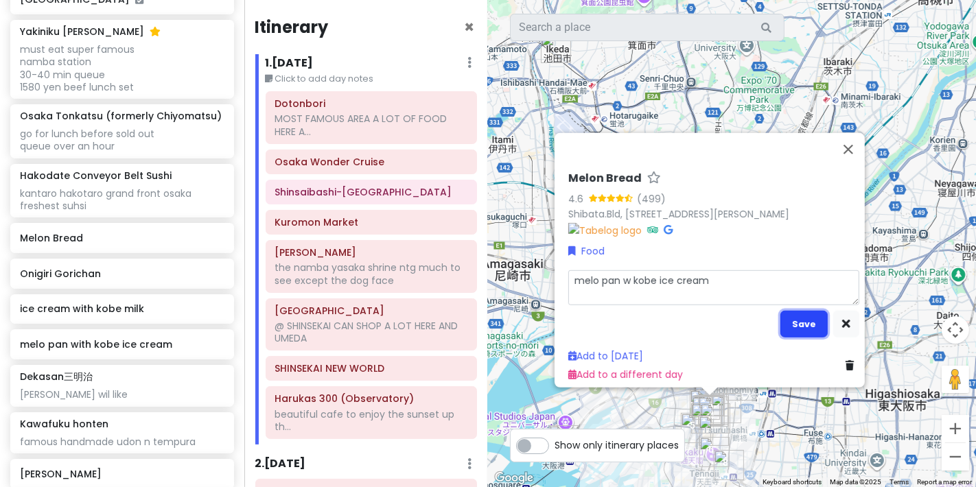
click at [816, 318] on button "Save" at bounding box center [804, 324] width 47 height 27
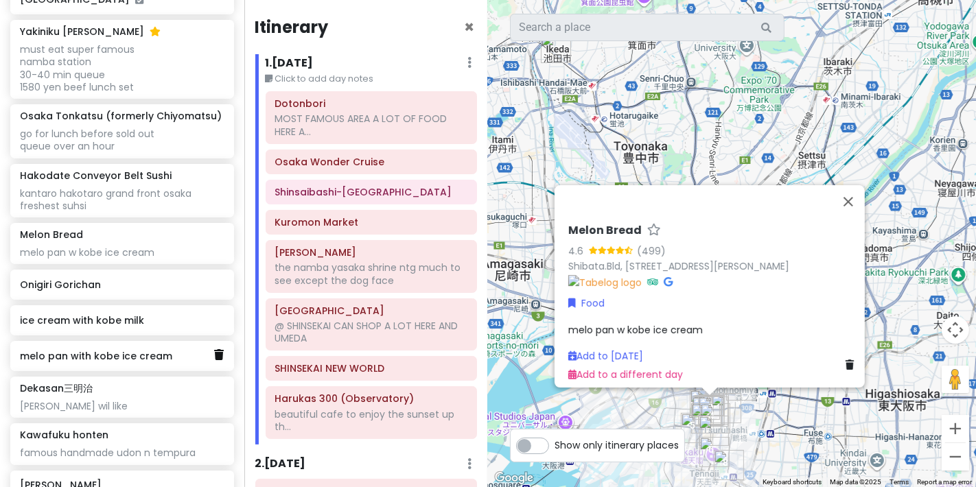
click at [214, 356] on icon at bounding box center [219, 354] width 10 height 11
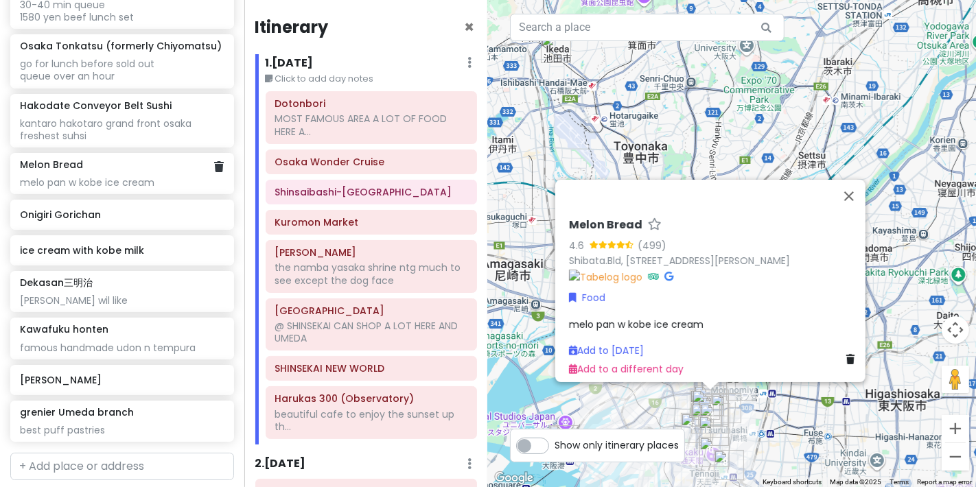
scroll to position [1296, 0]
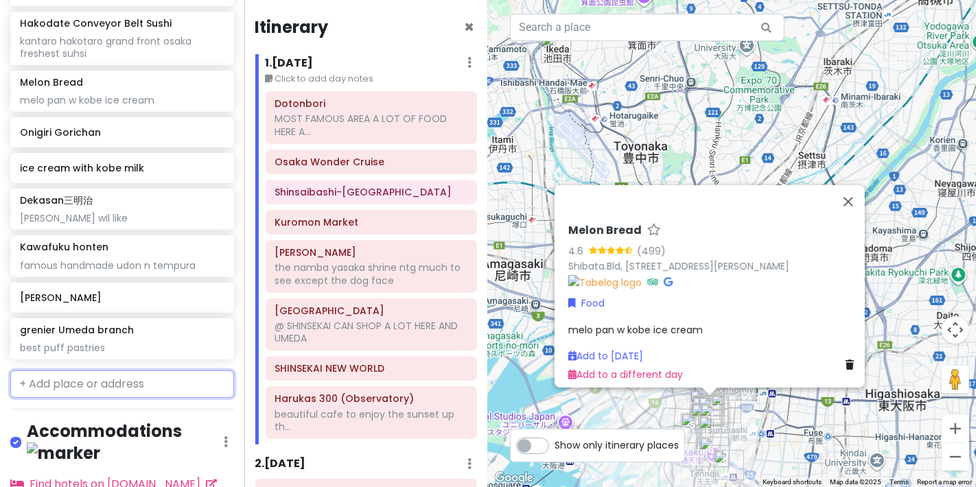
click at [124, 372] on input "text" at bounding box center [122, 384] width 224 height 27
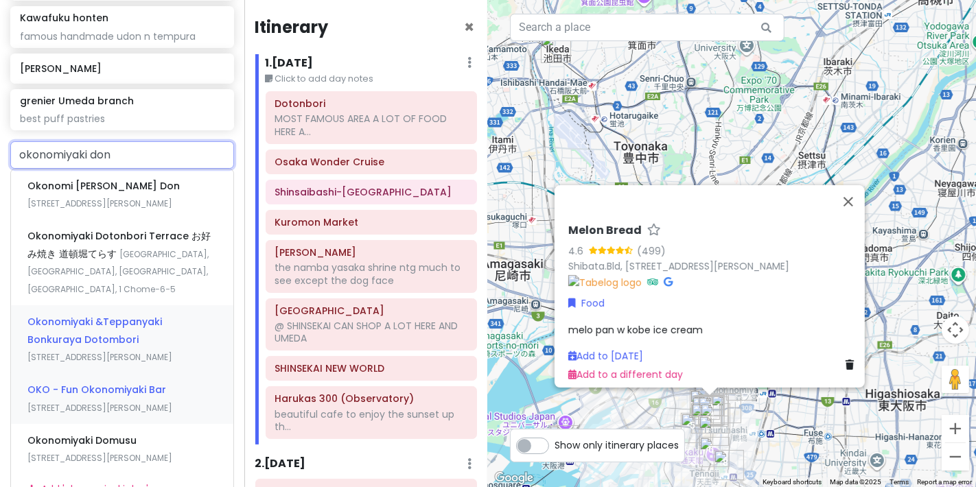
scroll to position [1602, 0]
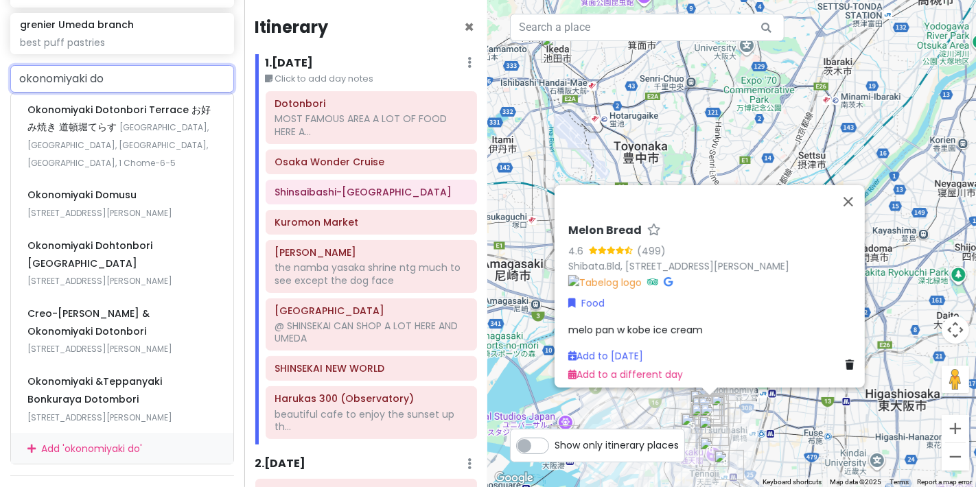
drag, startPoint x: 156, startPoint y: 78, endPoint x: 0, endPoint y: 79, distance: 155.8
click at [0, 80] on div "okonomiyaki do Okonomiyaki Dotonbori Terrace お好み焼き 道頓堀てらす [GEOGRAPHIC_DATA], [G…" at bounding box center [122, 265] width 244 height 400
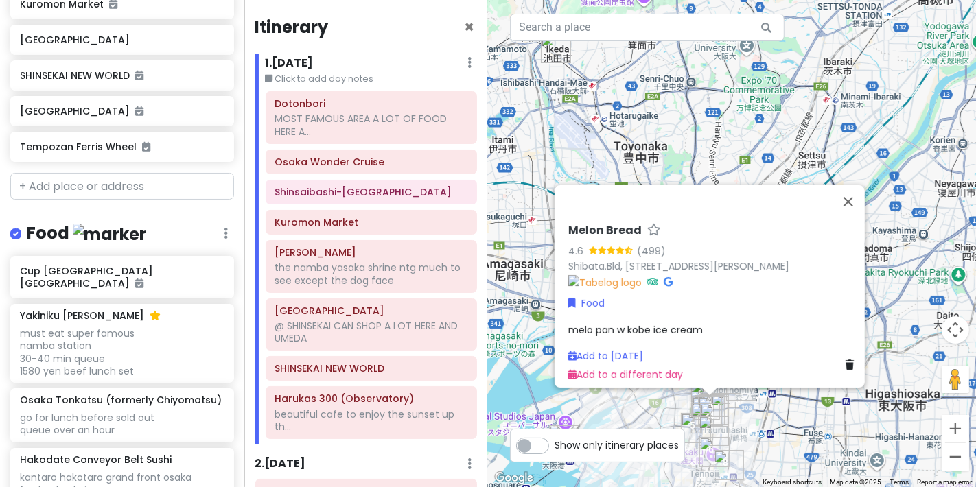
scroll to position [839, 0]
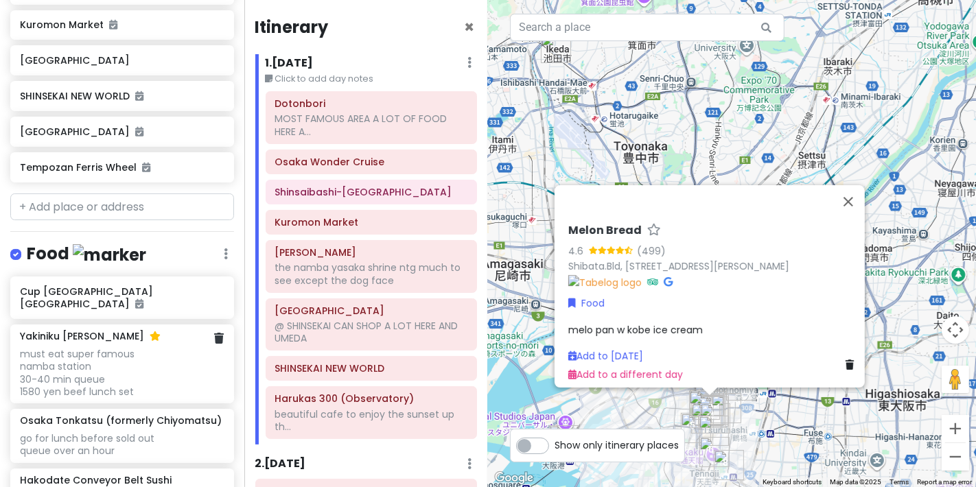
click at [139, 370] on div "must eat super famous namba station 30-40 min queue 1580 yen beef lunch set" at bounding box center [122, 373] width 204 height 50
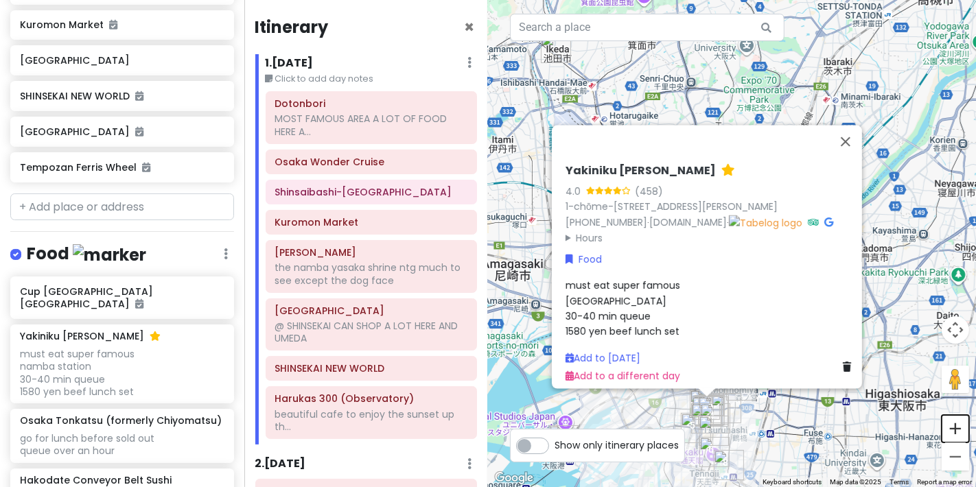
click at [963, 427] on button "Zoom in" at bounding box center [955, 428] width 27 height 27
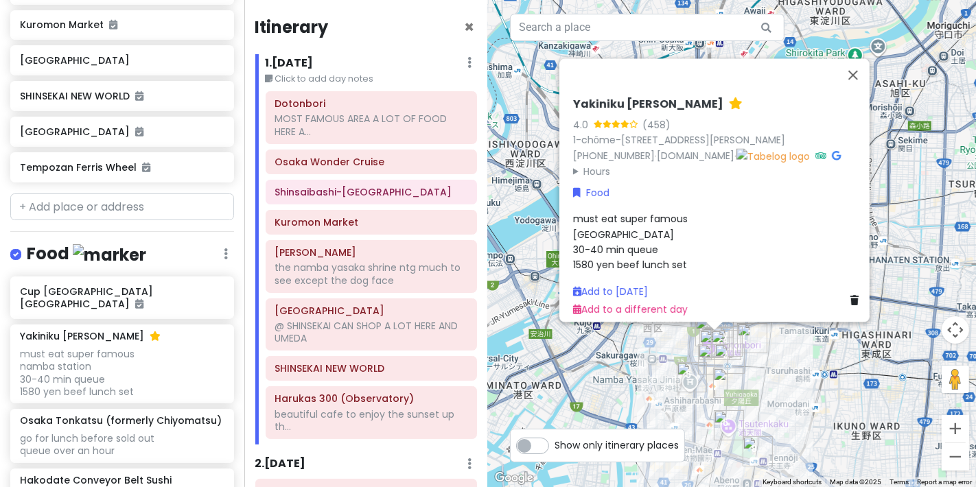
drag, startPoint x: 726, startPoint y: 175, endPoint x: 758, endPoint y: -80, distance: 256.7
click at [758, 0] on html "Osaka Trip Private Change Dates Make a Copy Delete Trip Go Pro ⚡️ Give Feedback…" at bounding box center [488, 243] width 976 height 487
click at [862, 59] on button "Close" at bounding box center [853, 75] width 33 height 33
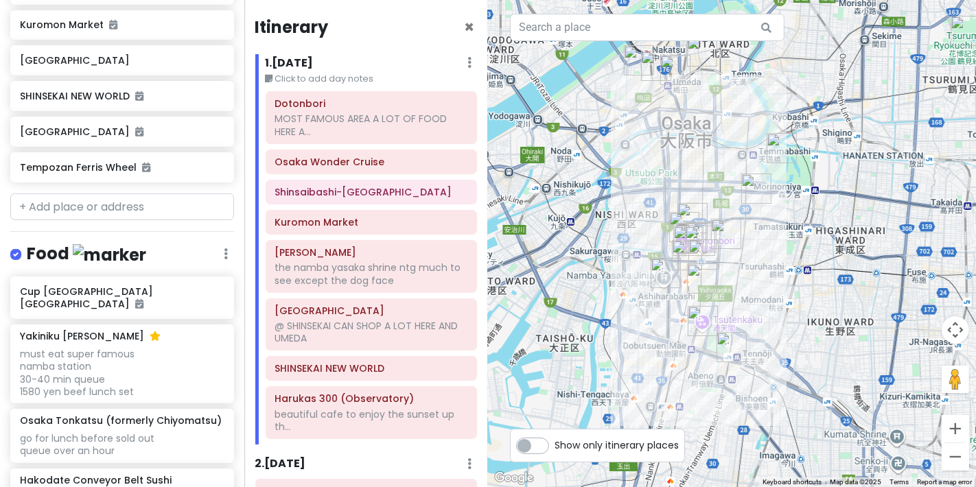
drag, startPoint x: 838, startPoint y: 271, endPoint x: 810, endPoint y: 168, distance: 107.2
click at [810, 168] on div at bounding box center [732, 243] width 488 height 487
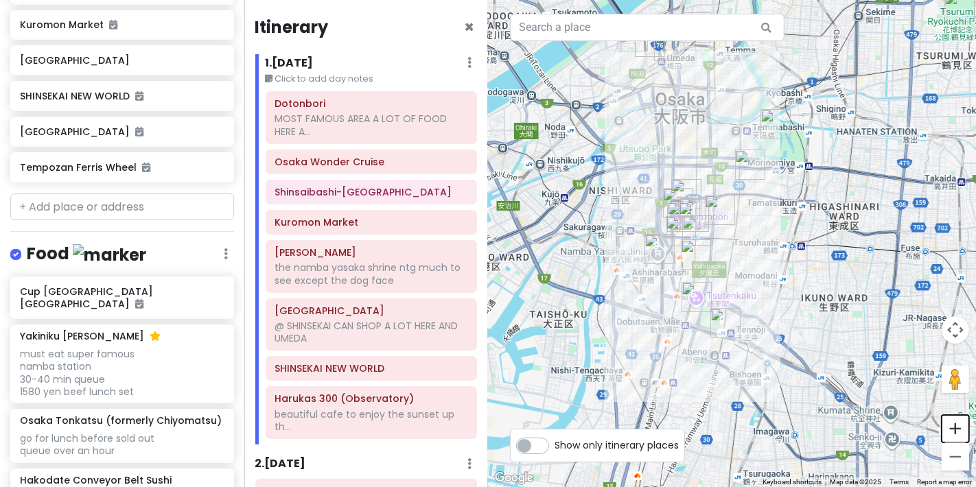
click at [955, 431] on button "Zoom in" at bounding box center [955, 428] width 27 height 27
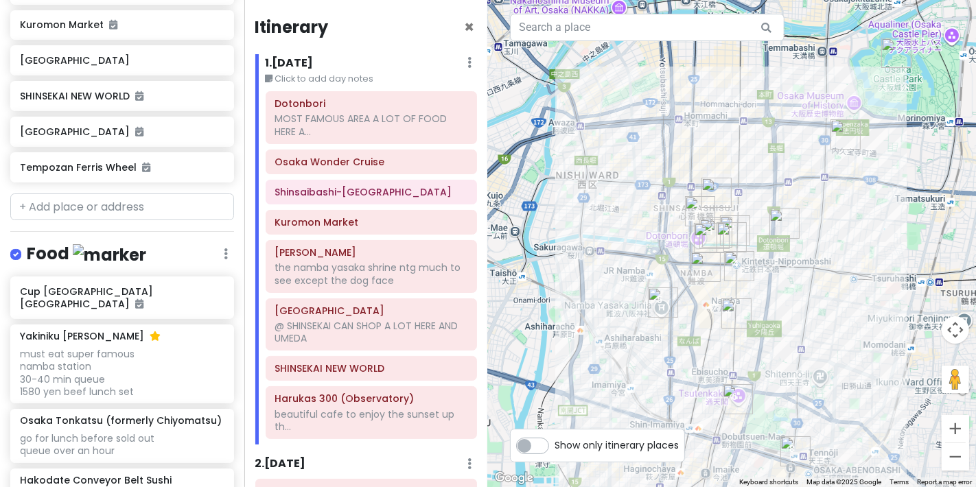
drag, startPoint x: 726, startPoint y: 260, endPoint x: 807, endPoint y: 296, distance: 88.8
click at [807, 296] on div at bounding box center [732, 243] width 488 height 487
click at [121, 356] on div "must eat super famous namba station 30-40 min queue 1580 yen beef lunch set" at bounding box center [122, 373] width 204 height 50
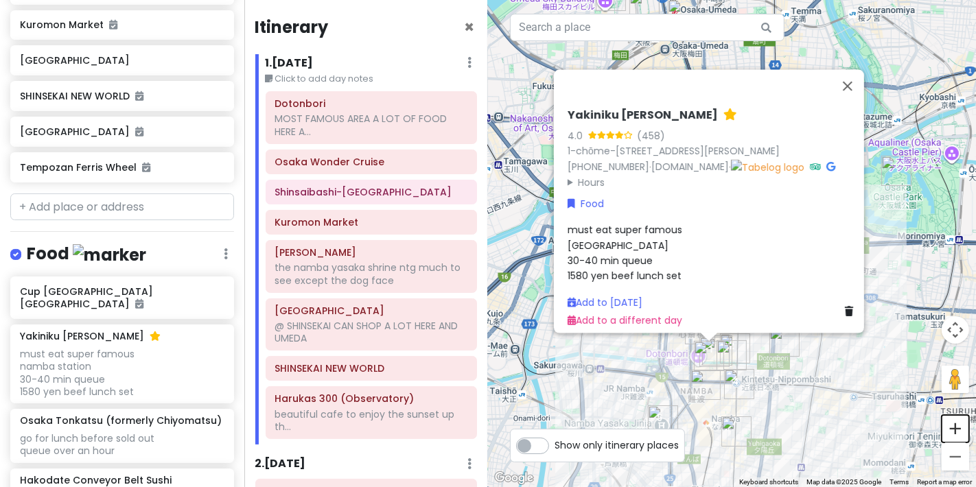
click at [952, 428] on button "Zoom in" at bounding box center [955, 428] width 27 height 27
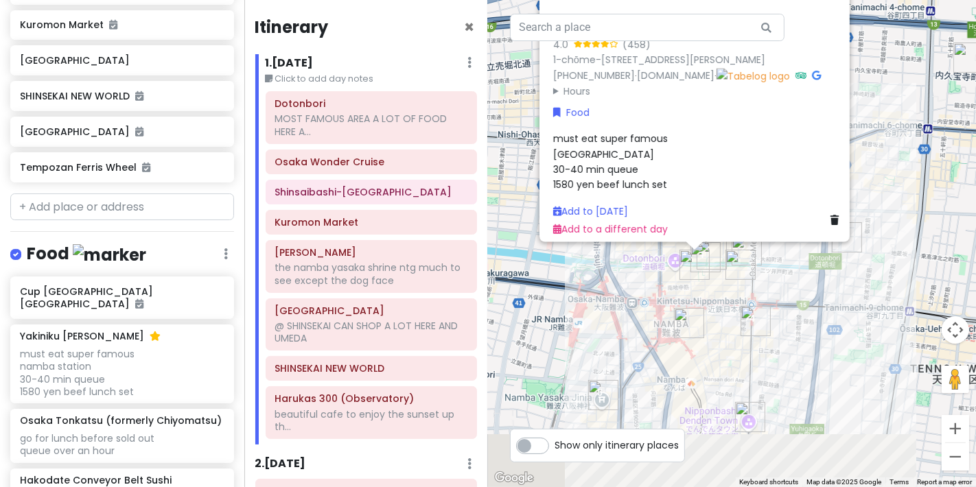
drag, startPoint x: 870, startPoint y: 380, endPoint x: 884, endPoint y: 71, distance: 309.3
click at [884, 71] on div "Yakiniku Kitan Hozenji 4.0 (458) 1-chōme-[STREET_ADDRESS][PERSON_NAME] [PHONE_N…" at bounding box center [732, 243] width 488 height 487
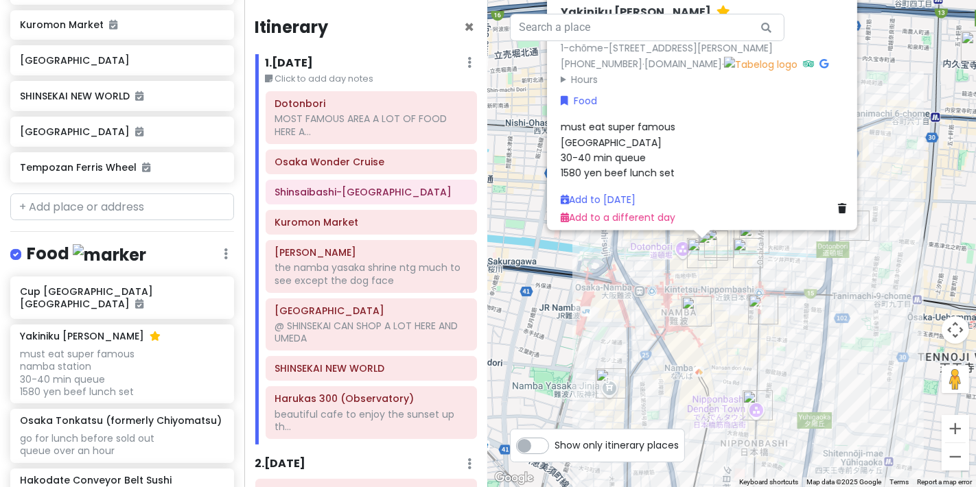
drag, startPoint x: 769, startPoint y: 245, endPoint x: 777, endPoint y: 334, distance: 89.6
click at [777, 325] on img "Kuromon Market" at bounding box center [763, 310] width 30 height 30
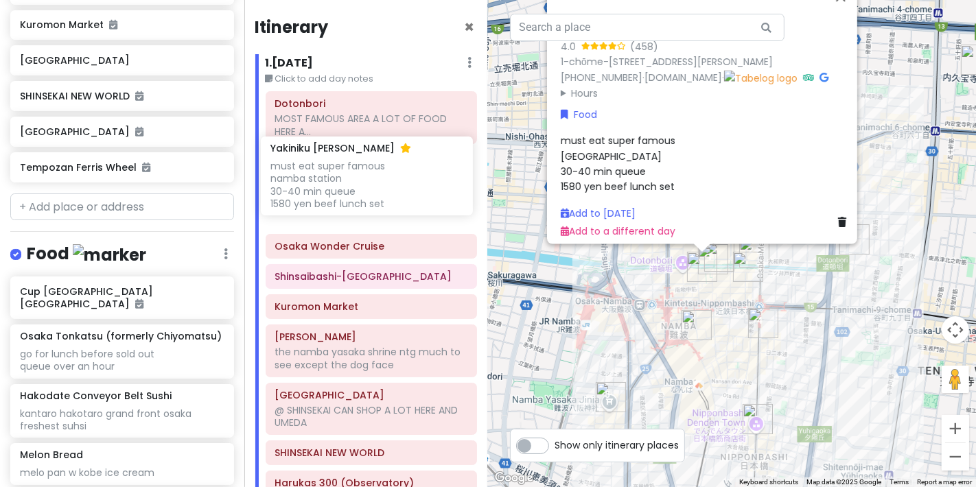
drag, startPoint x: 128, startPoint y: 365, endPoint x: 378, endPoint y: 193, distance: 304.1
click at [378, 193] on div "Osaka Trip Private Change Dates Make a Copy Delete Trip Go Pro ⚡️ Give Feedback…" at bounding box center [488, 243] width 976 height 487
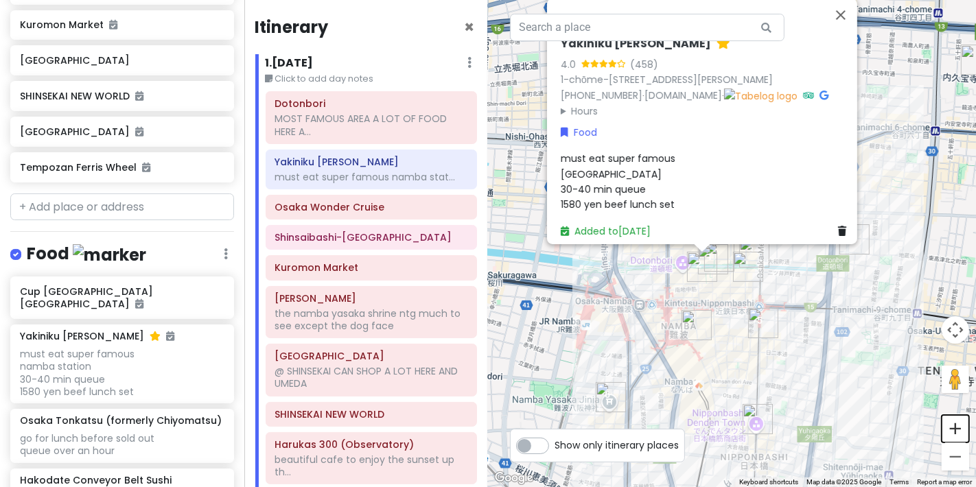
click at [964, 424] on button "Zoom in" at bounding box center [955, 428] width 27 height 27
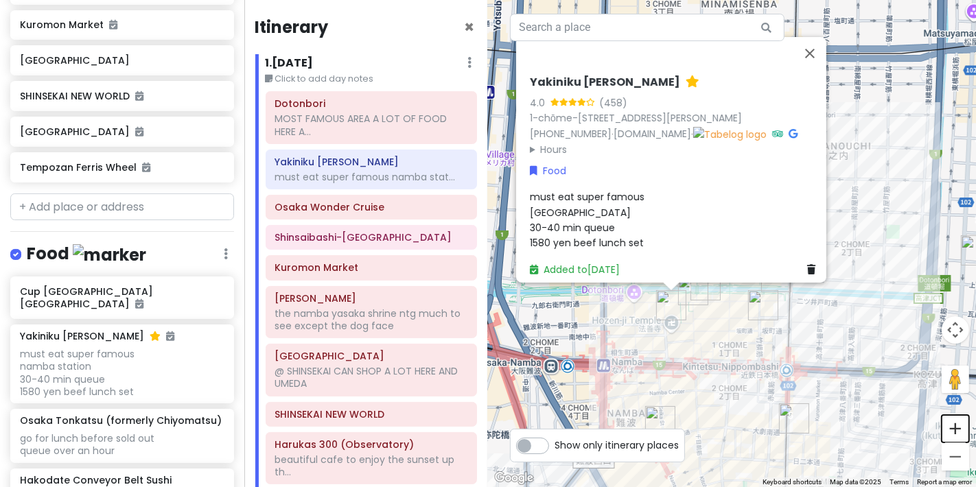
click at [964, 424] on button "Zoom in" at bounding box center [955, 428] width 27 height 27
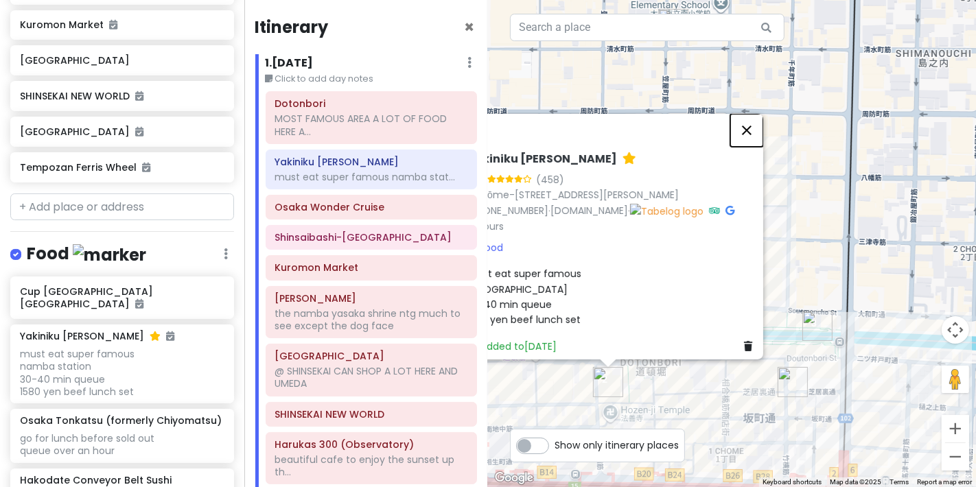
click at [749, 114] on button "Close" at bounding box center [746, 130] width 33 height 33
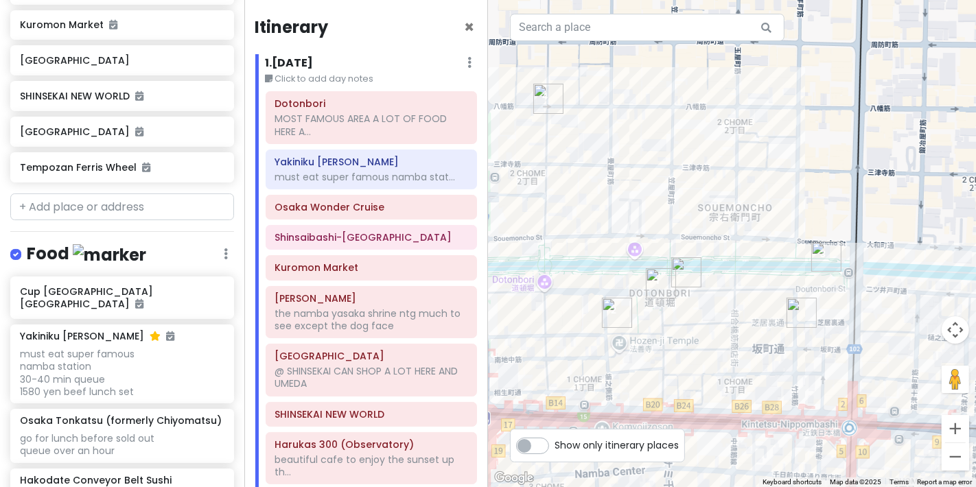
drag, startPoint x: 777, startPoint y: 202, endPoint x: 796, endPoint y: 155, distance: 50.2
click at [796, 155] on div at bounding box center [732, 243] width 488 height 487
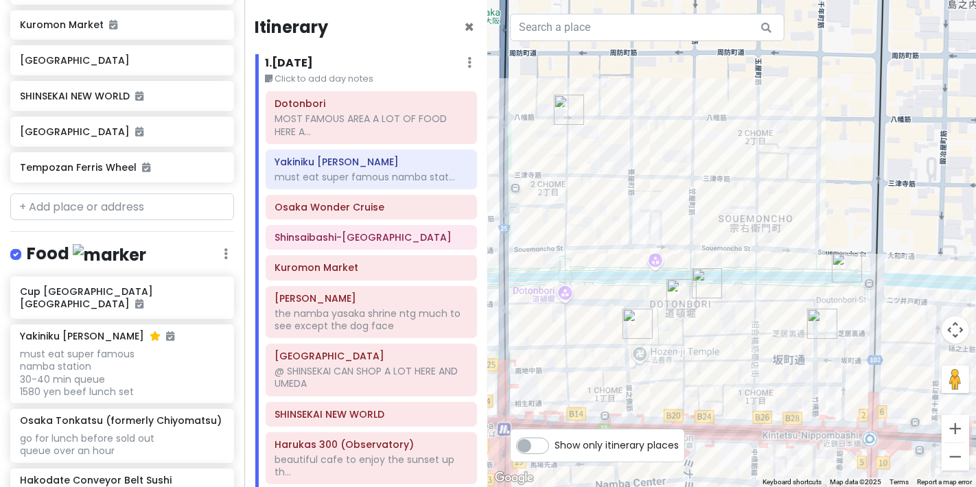
click at [565, 101] on img "Shinsaibashi-Suji Shopping Street" at bounding box center [569, 110] width 30 height 30
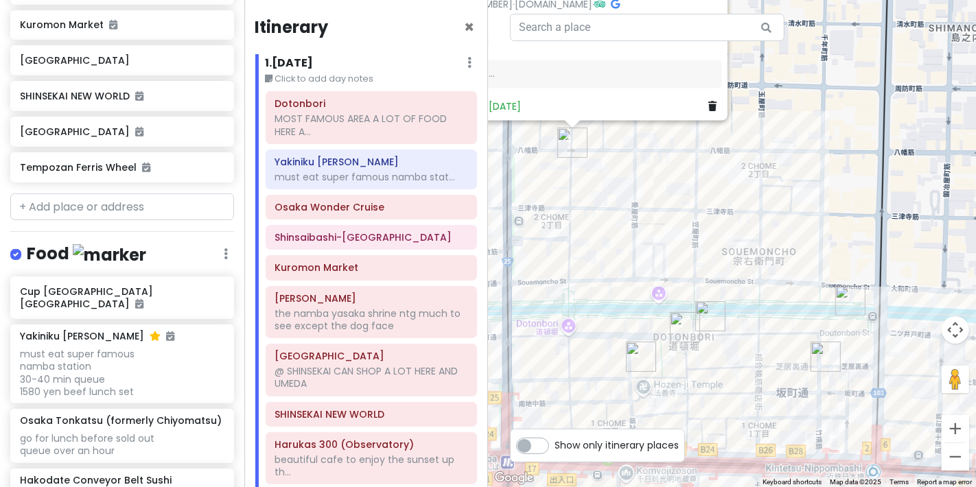
drag, startPoint x: 816, startPoint y: 353, endPoint x: 704, endPoint y: 214, distance: 178.7
click at [704, 214] on div "Shinsaibashi-[GEOGRAPHIC_DATA] 4.3 (19,684) 2-chōme-2-22 Shinsaibashisuji, [PER…" at bounding box center [732, 243] width 488 height 487
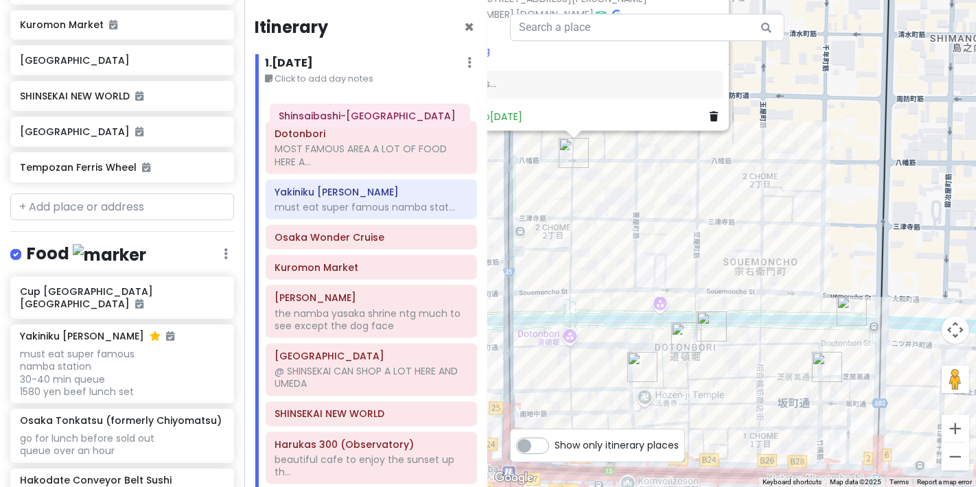
drag, startPoint x: 403, startPoint y: 241, endPoint x: 408, endPoint y: 120, distance: 120.9
click at [408, 120] on div "Dotonbori MOST FAMOUS AREA A LOT OF FOOD HERE A... Yakiniku Kitan Hozenji must …" at bounding box center [371, 290] width 233 height 399
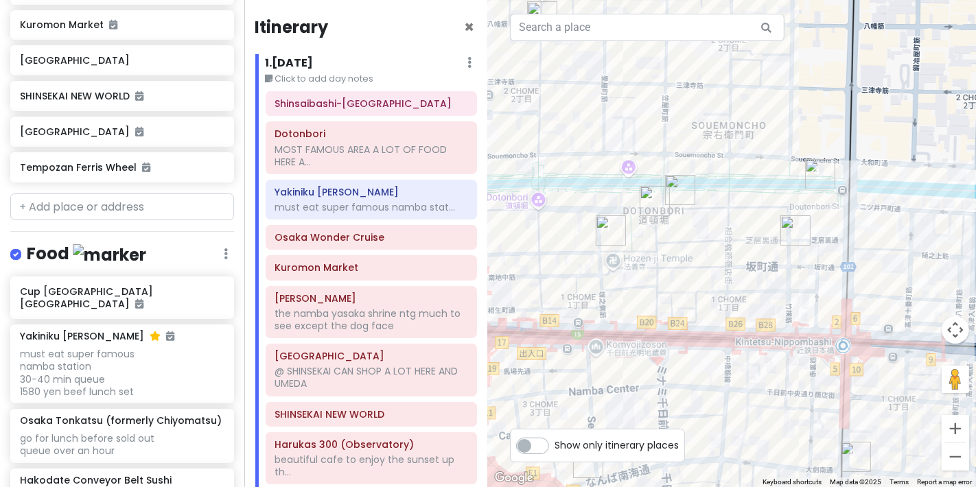
drag, startPoint x: 767, startPoint y: 225, endPoint x: 770, endPoint y: 211, distance: 14.8
click at [741, 117] on div "Shinsaibashi-[GEOGRAPHIC_DATA] 4.3 (19,684) 2-chōme-2-22 Shinsaibashisuji, [PER…" at bounding box center [732, 243] width 488 height 487
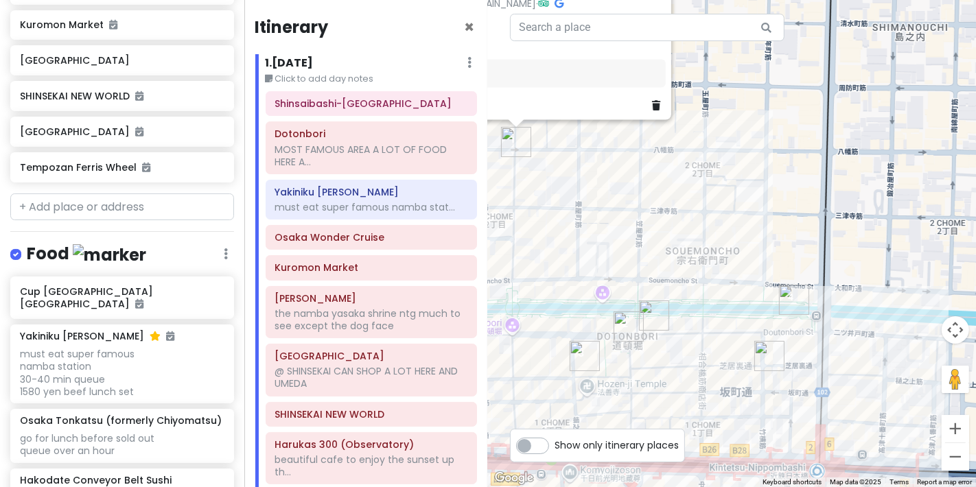
drag, startPoint x: 743, startPoint y: 367, endPoint x: 716, endPoint y: 505, distance: 139.9
click at [716, 487] on html "Osaka Trip Private Change Dates Make a Copy Delete Trip Go Pro ⚡️ Give Feedback…" at bounding box center [488, 243] width 976 height 487
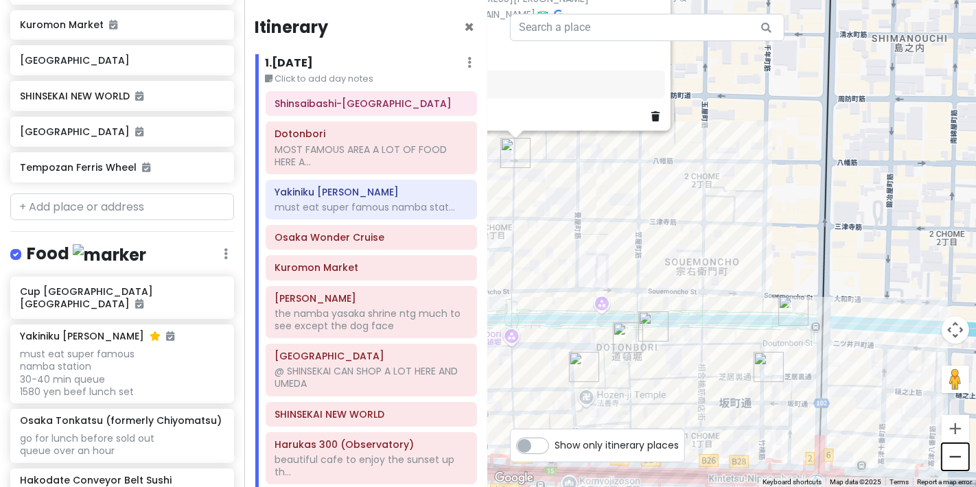
drag, startPoint x: 949, startPoint y: 468, endPoint x: 967, endPoint y: 459, distance: 20.3
click at [967, 459] on button "Zoom out" at bounding box center [955, 457] width 27 height 27
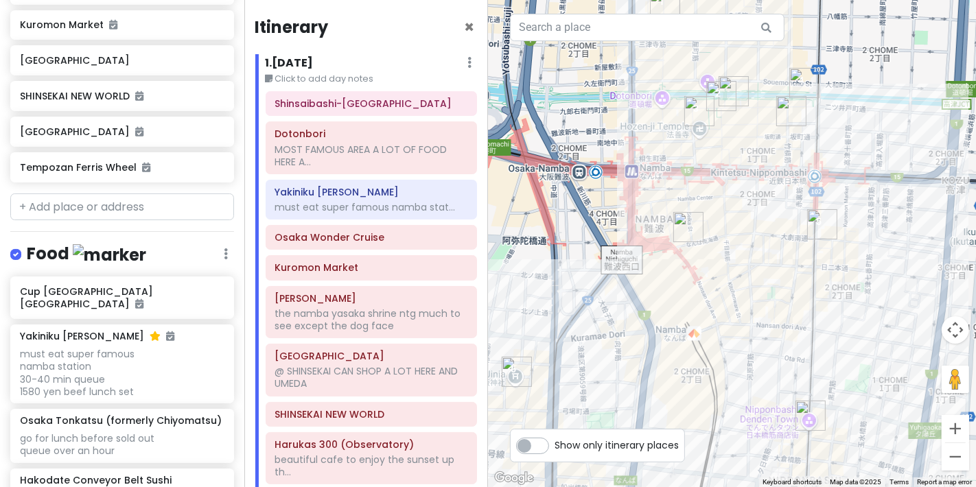
drag, startPoint x: 810, startPoint y: 320, endPoint x: 860, endPoint y: 128, distance: 197.8
click at [860, 128] on div "Shinsaibashi-[GEOGRAPHIC_DATA] 4.3 (19,684) 2-chōme-2-22 Shinsaibashisuji, [PER…" at bounding box center [732, 243] width 488 height 487
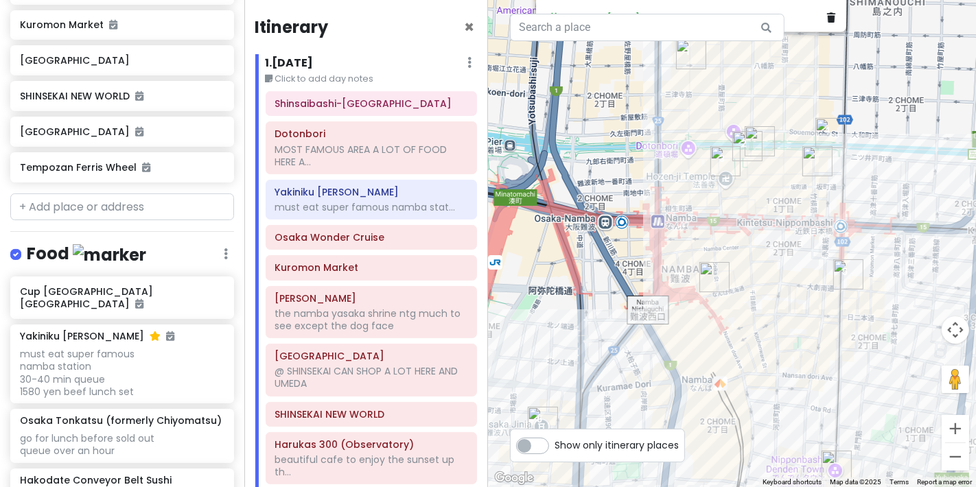
drag, startPoint x: 825, startPoint y: 321, endPoint x: 846, endPoint y: 476, distance: 157.2
click at [846, 476] on img "Nipponbashi Denden Town" at bounding box center [837, 466] width 30 height 30
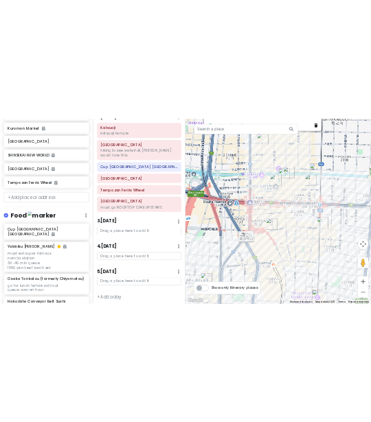
scroll to position [285, 0]
